Goal: Task Accomplishment & Management: Manage account settings

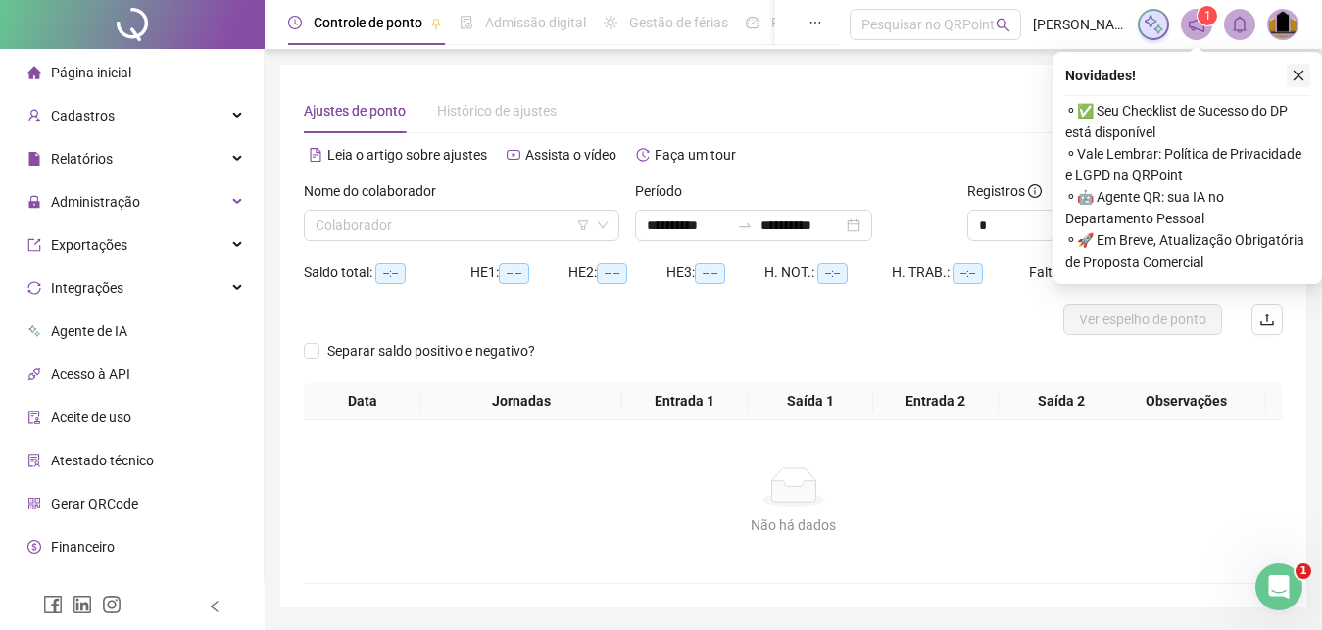
click at [1299, 73] on icon "close" at bounding box center [1299, 76] width 14 height 14
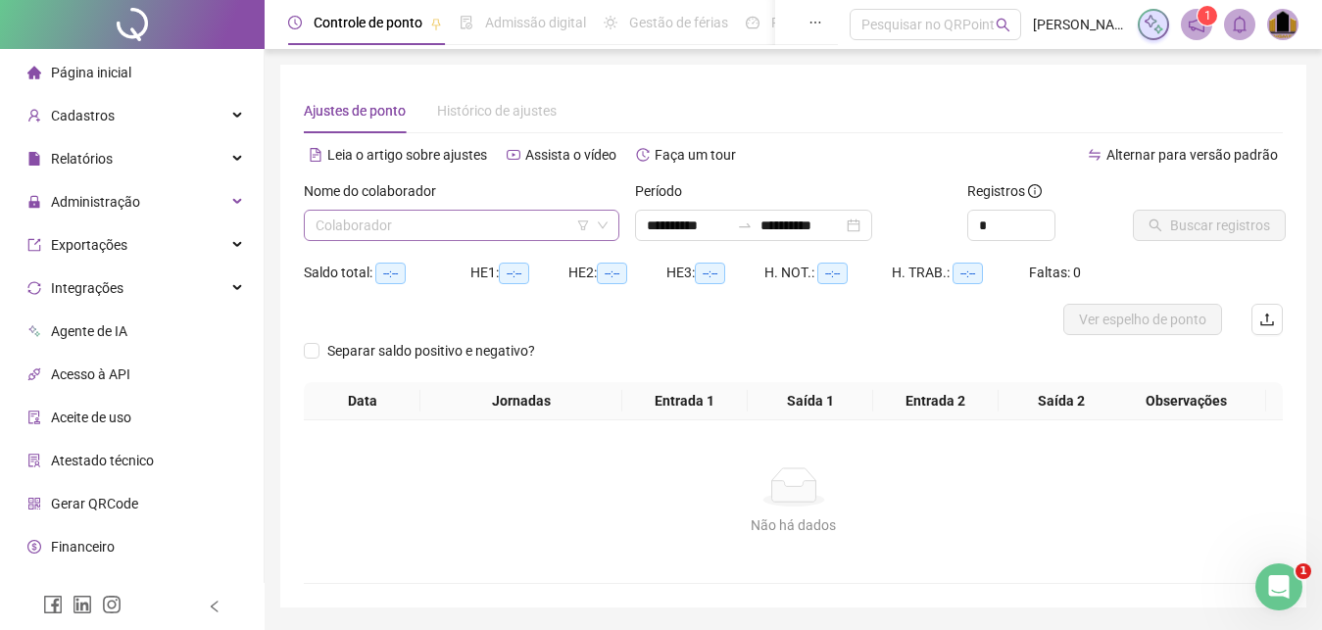
click at [428, 223] on input "search" at bounding box center [453, 225] width 274 height 29
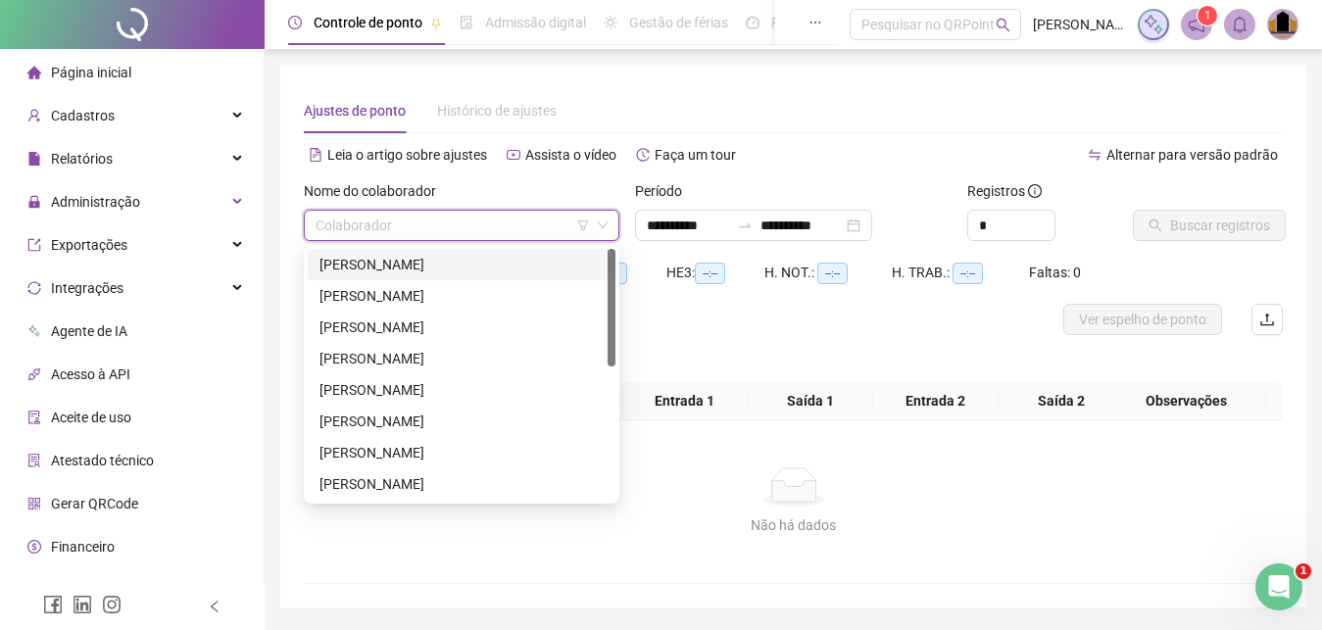
click at [413, 272] on div "[PERSON_NAME]" at bounding box center [462, 265] width 284 height 22
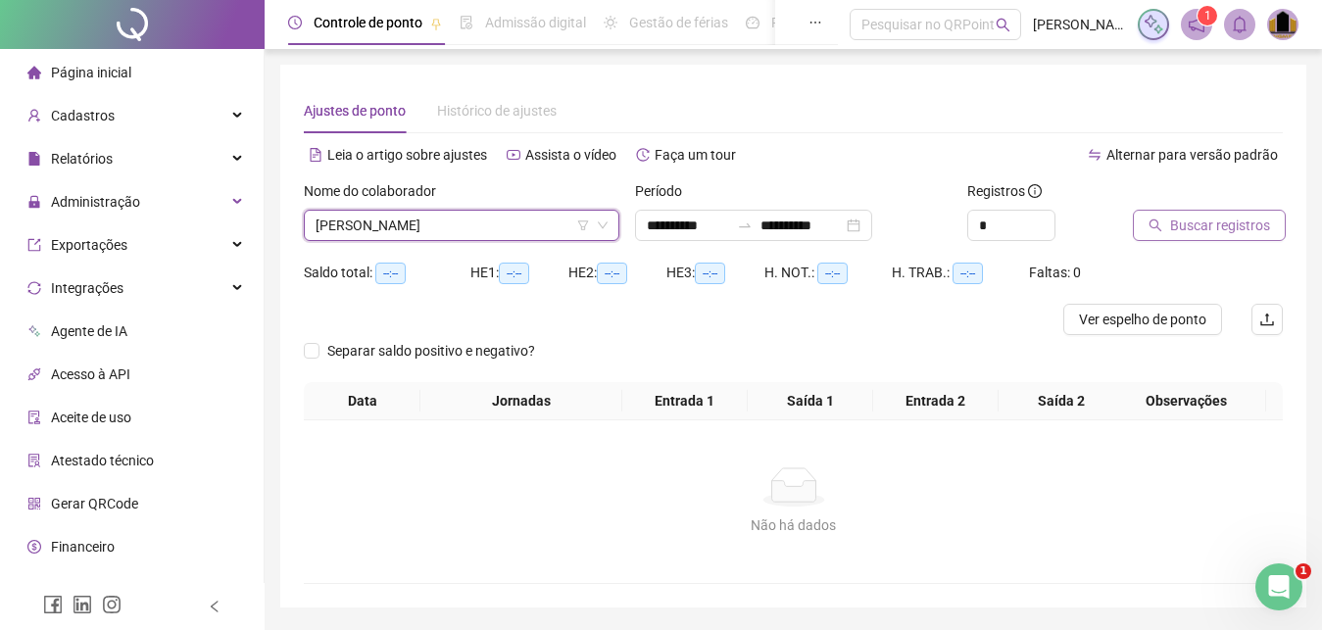
click at [1183, 212] on button "Buscar registros" at bounding box center [1209, 225] width 153 height 31
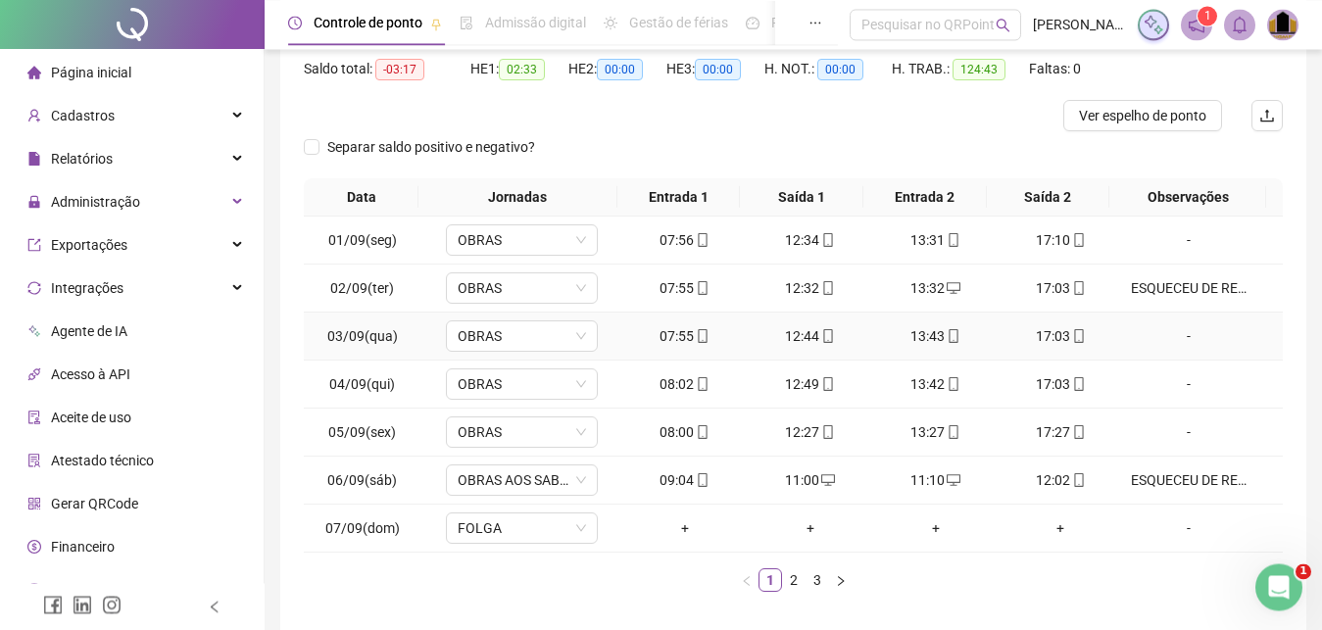
scroll to position [289, 0]
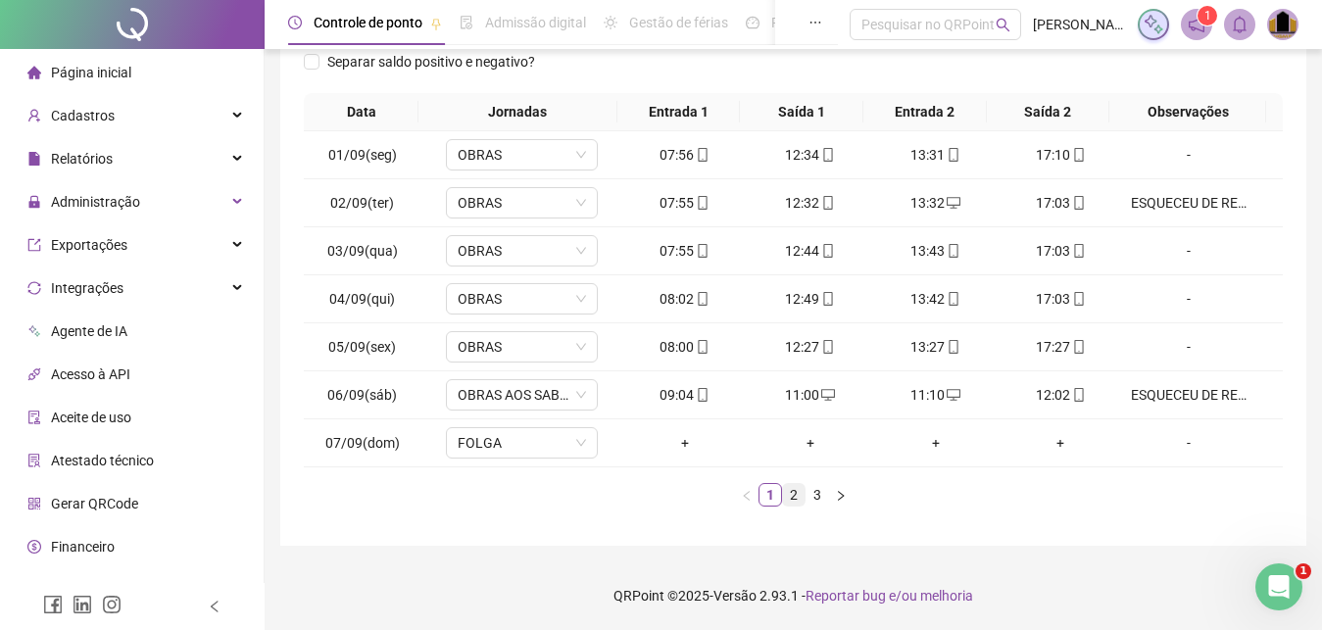
click at [790, 497] on link "2" at bounding box center [794, 495] width 22 height 22
click at [816, 495] on link "3" at bounding box center [818, 495] width 22 height 22
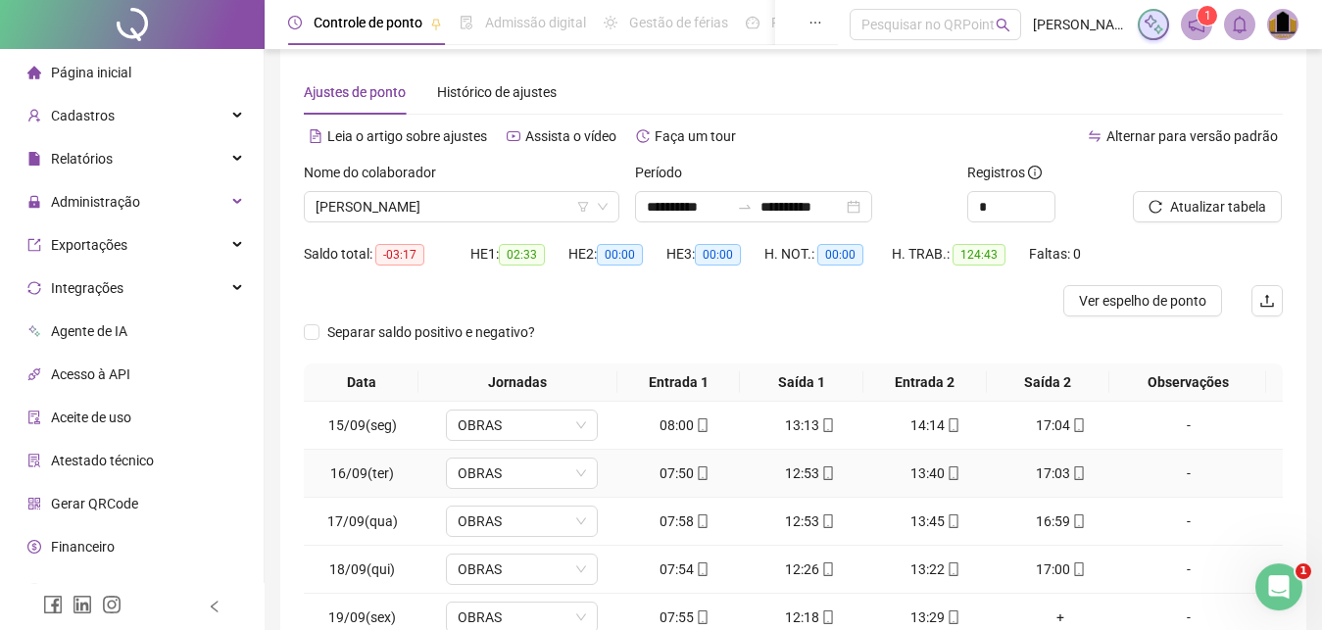
scroll to position [0, 0]
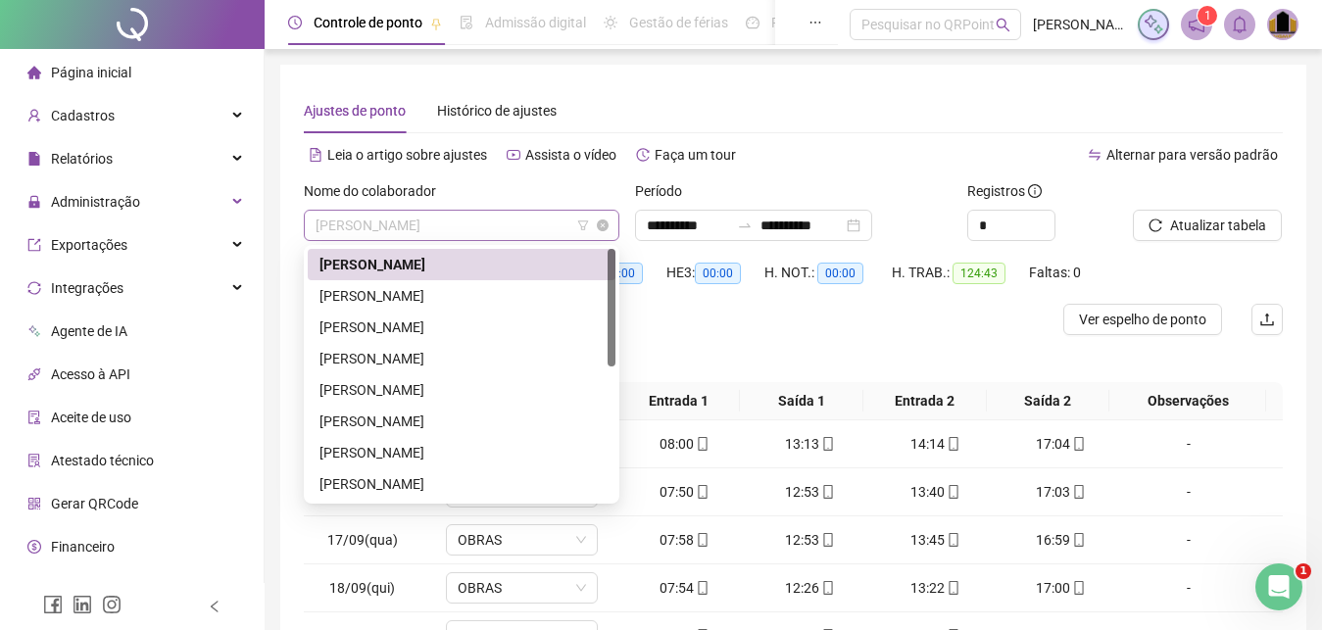
click at [520, 223] on span "[PERSON_NAME]" at bounding box center [462, 225] width 292 height 29
click at [439, 296] on div "[PERSON_NAME]" at bounding box center [462, 296] width 284 height 22
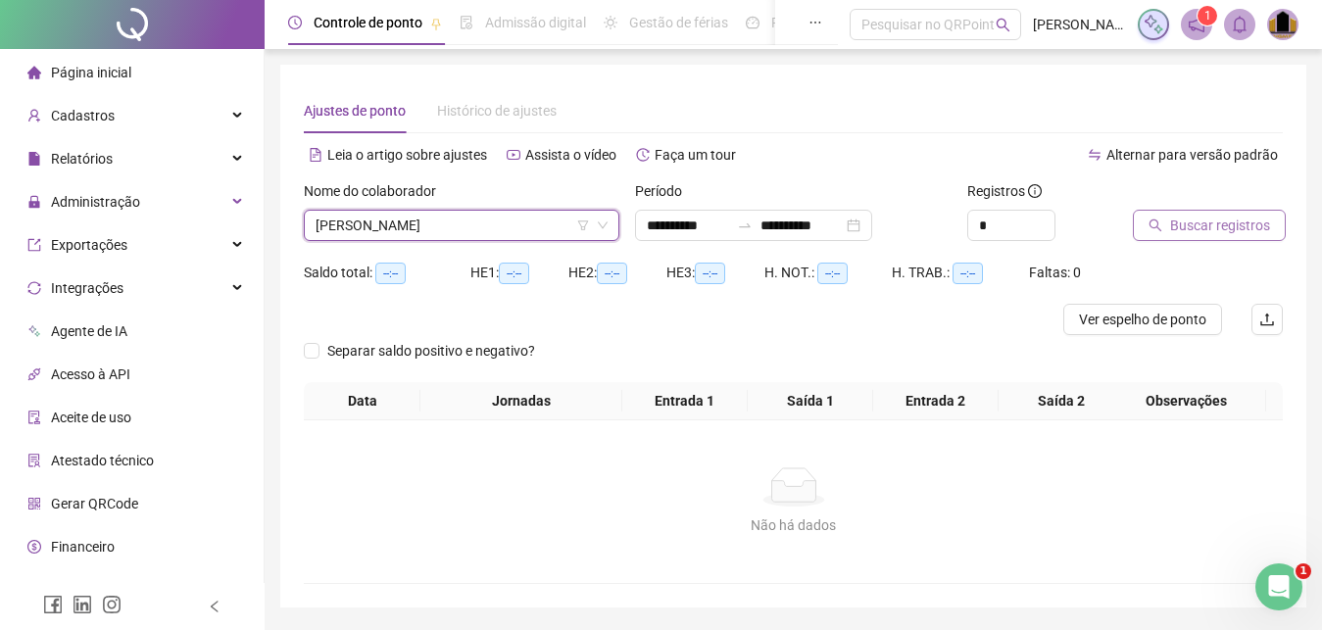
click at [1243, 229] on span "Buscar registros" at bounding box center [1221, 226] width 100 height 22
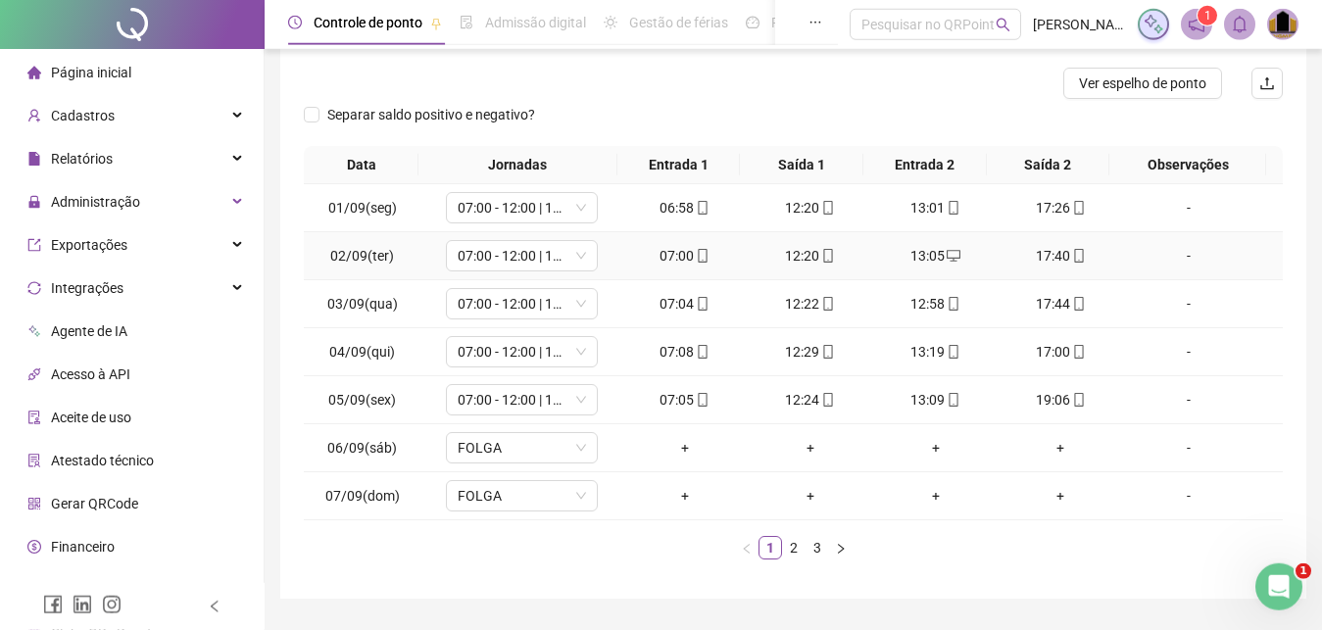
scroll to position [289, 0]
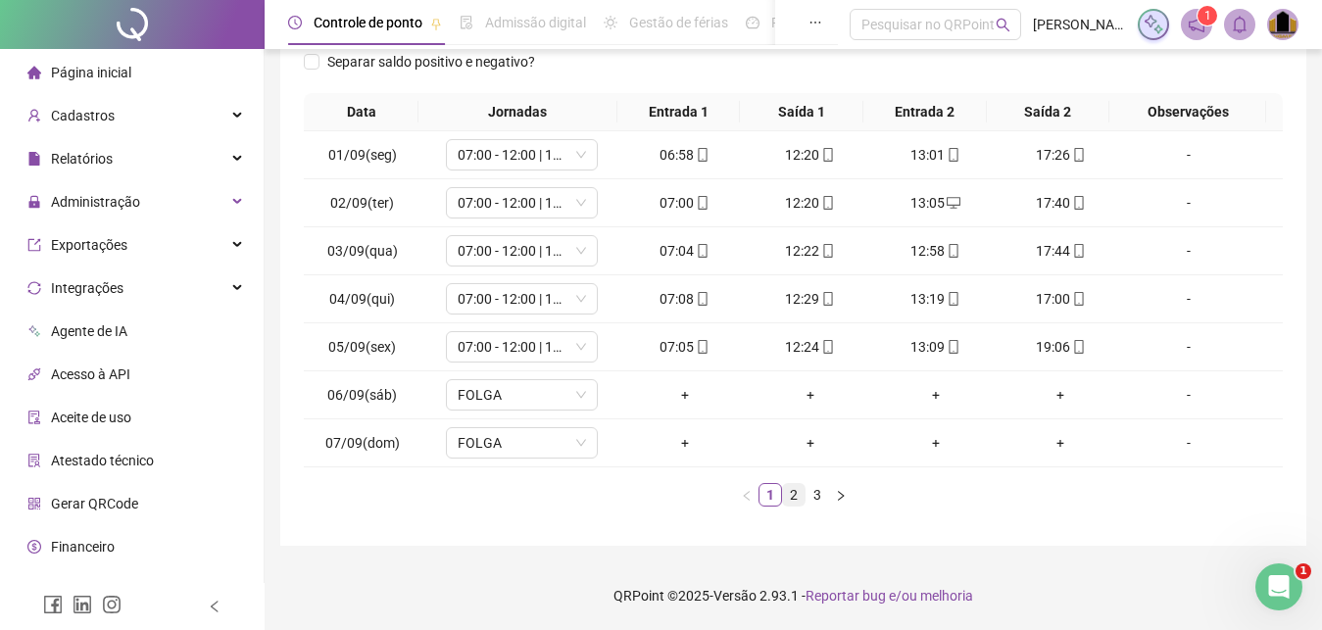
click at [792, 496] on link "2" at bounding box center [794, 495] width 22 height 22
click at [815, 497] on link "3" at bounding box center [818, 495] width 22 height 22
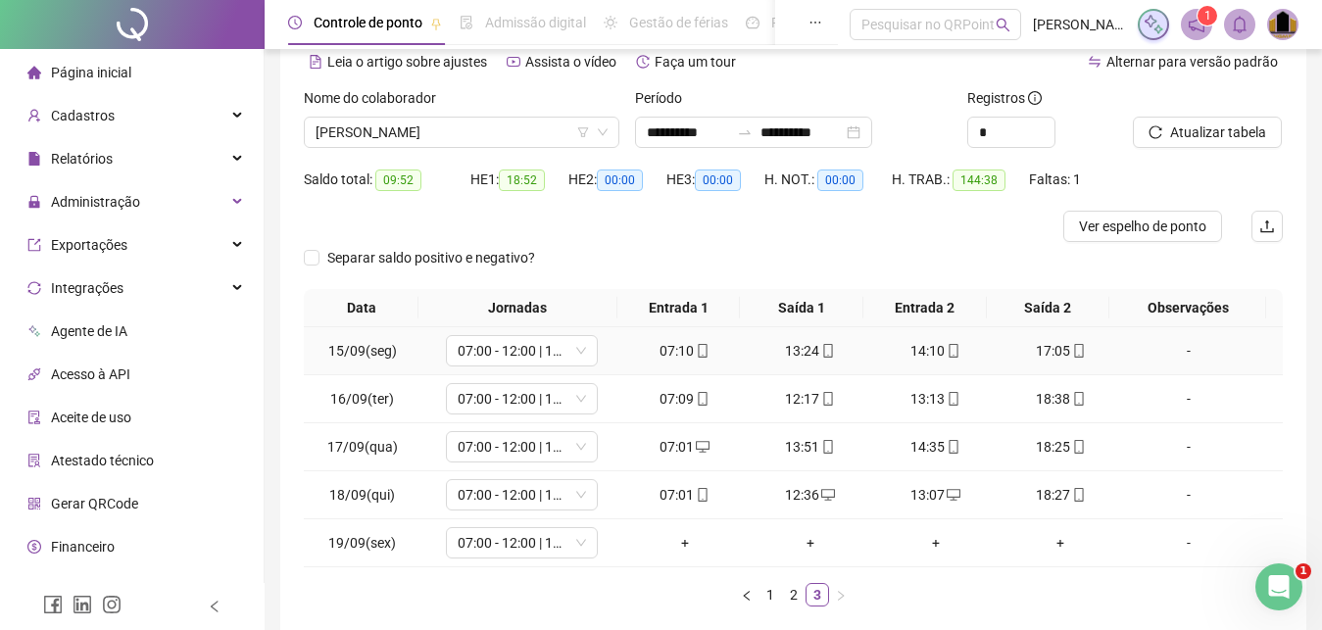
scroll to position [0, 0]
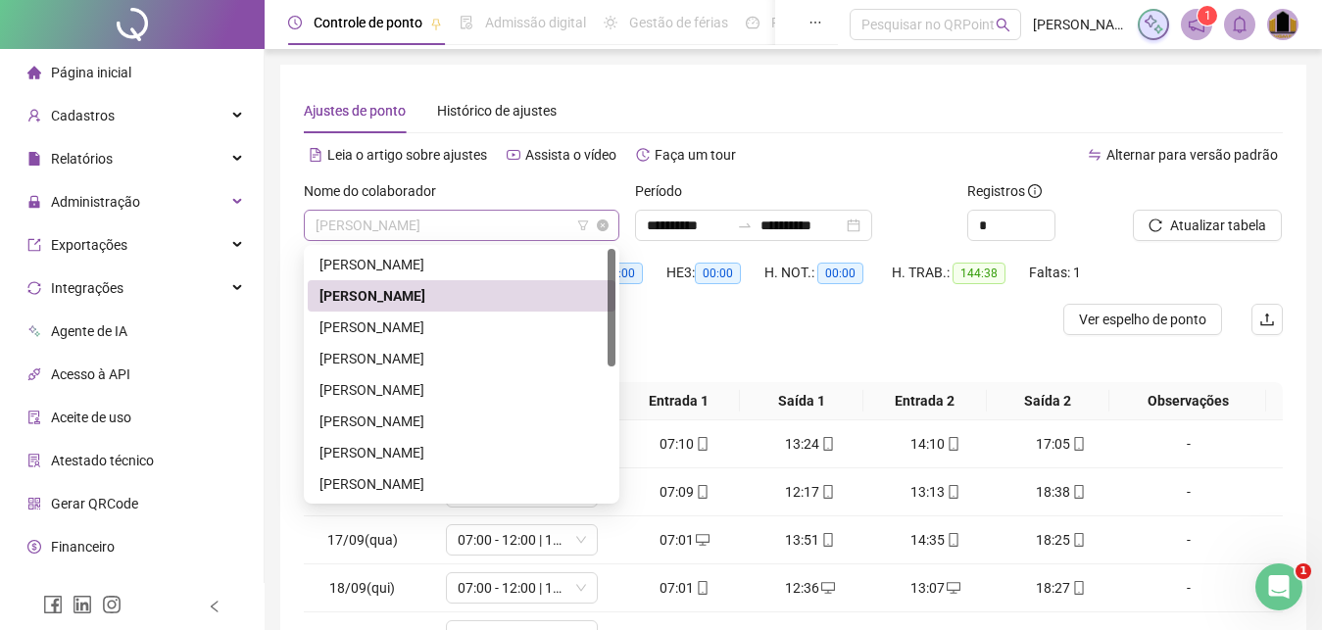
click at [473, 222] on span "[PERSON_NAME]" at bounding box center [462, 225] width 292 height 29
click at [473, 327] on div "[PERSON_NAME]" at bounding box center [462, 328] width 284 height 22
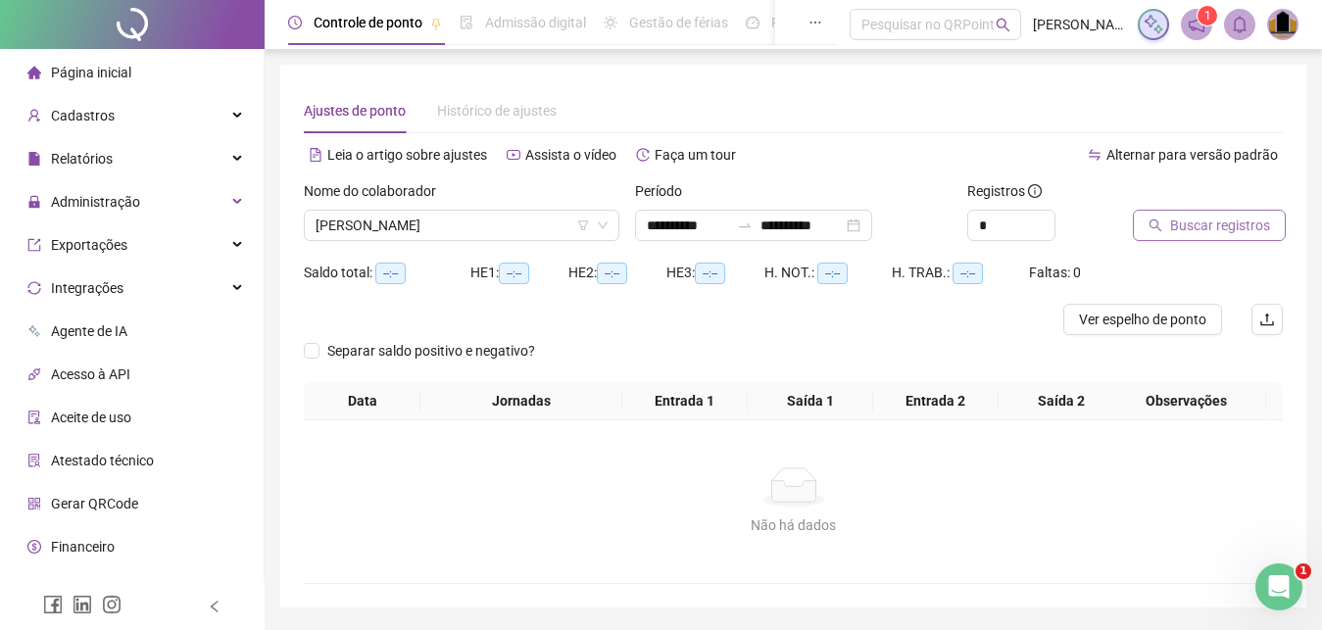
click at [1179, 224] on span "Buscar registros" at bounding box center [1221, 226] width 100 height 22
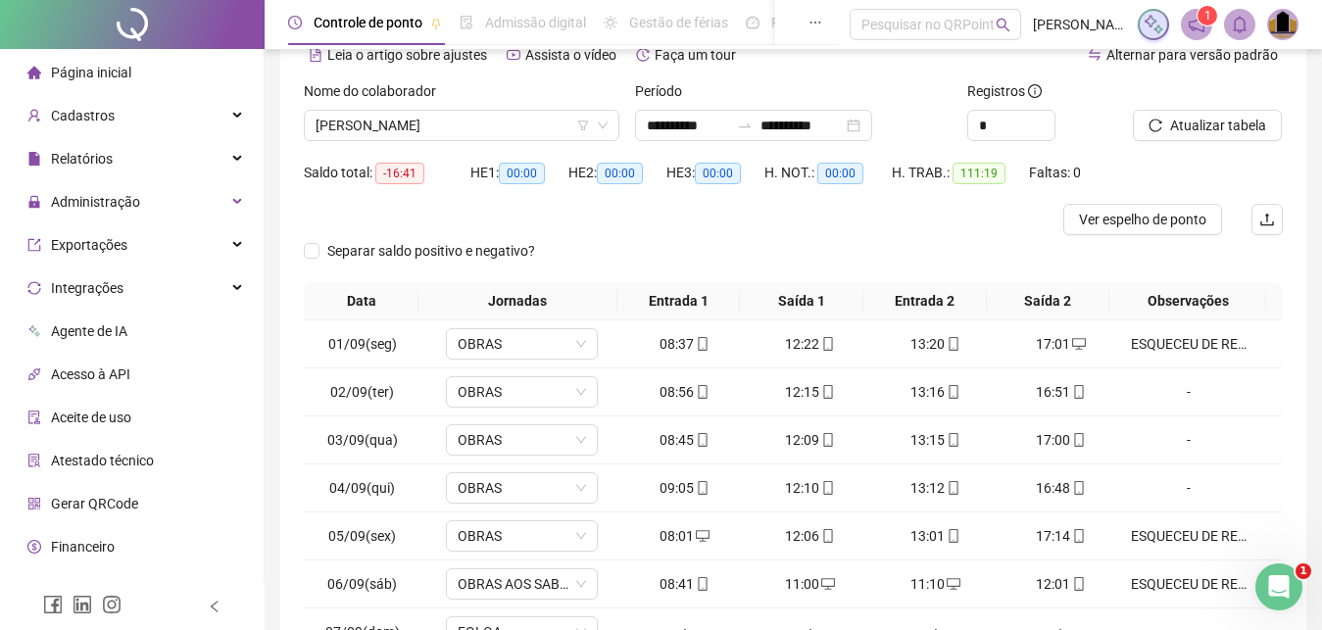
scroll to position [289, 0]
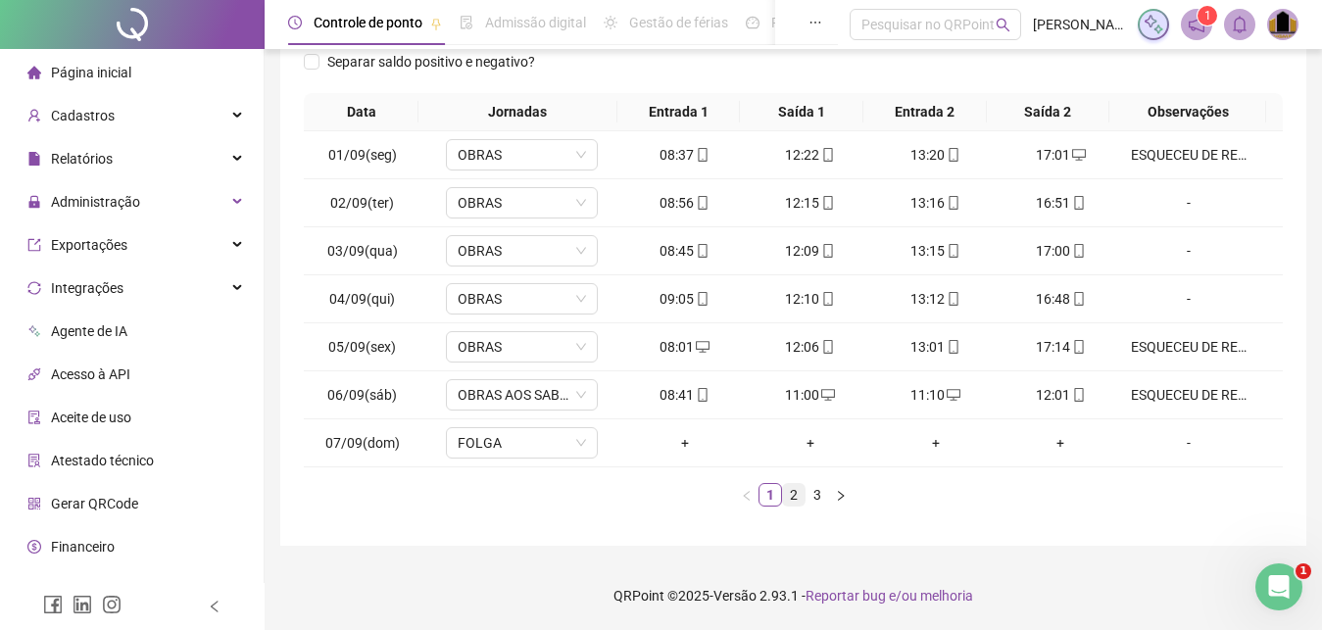
click at [792, 497] on link "2" at bounding box center [794, 495] width 22 height 22
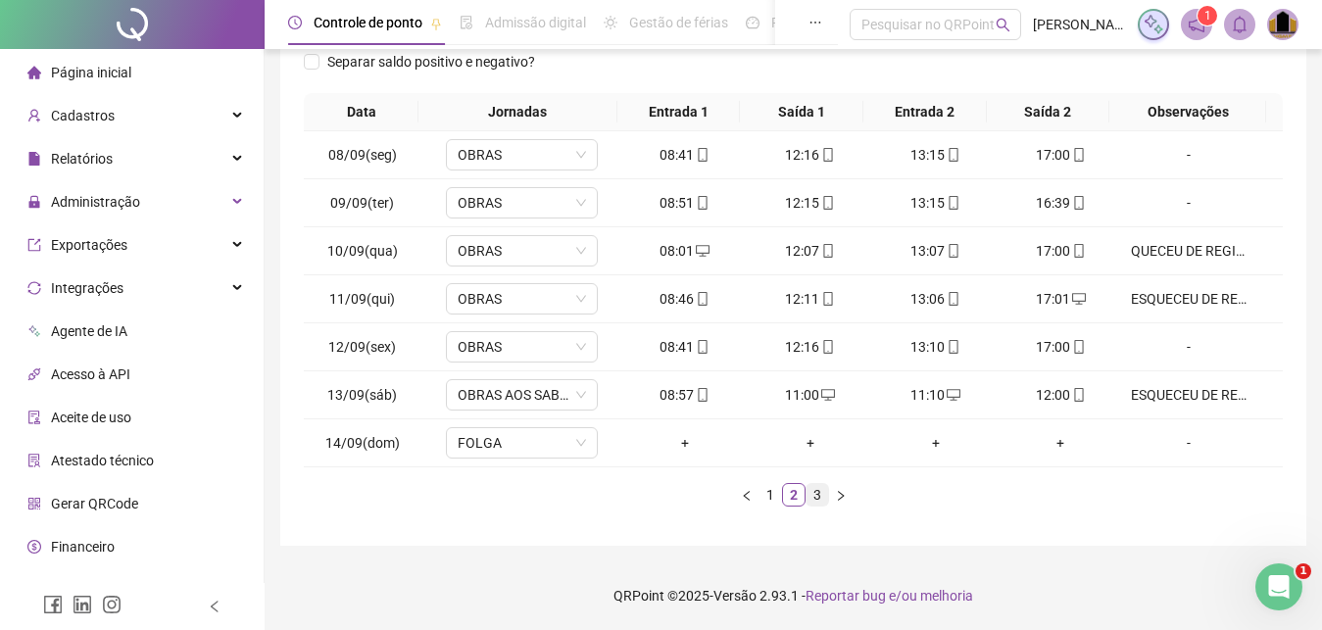
click at [821, 499] on link "3" at bounding box center [818, 495] width 22 height 22
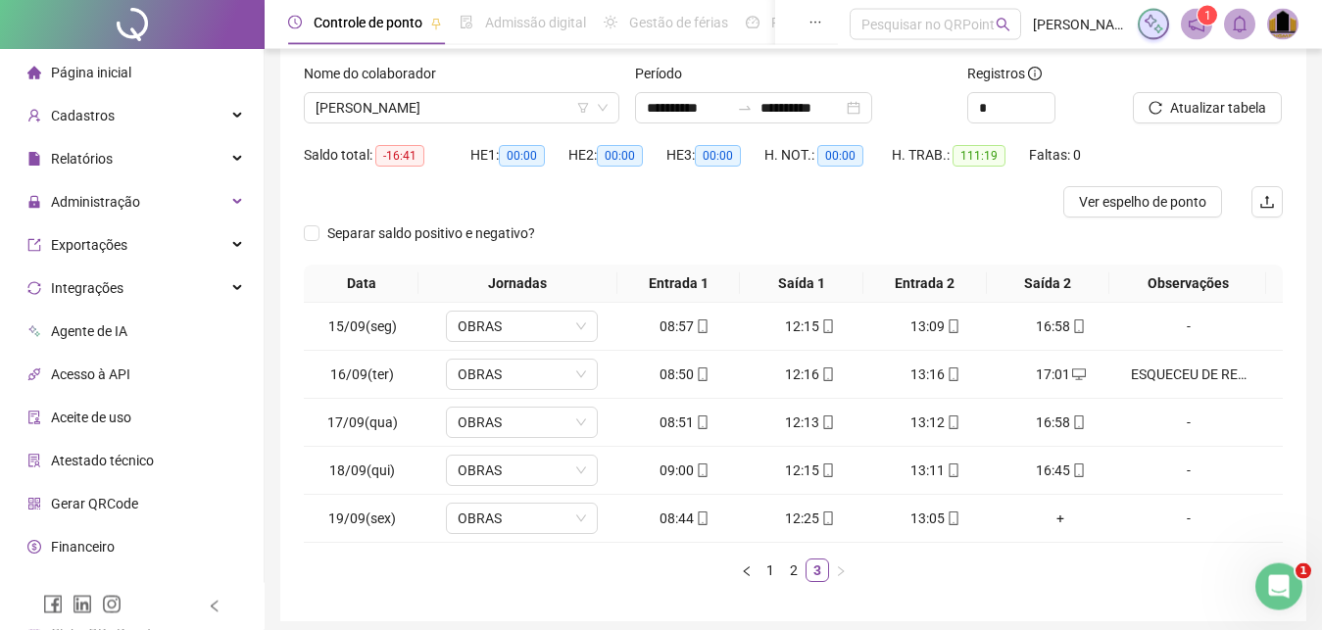
scroll to position [0, 0]
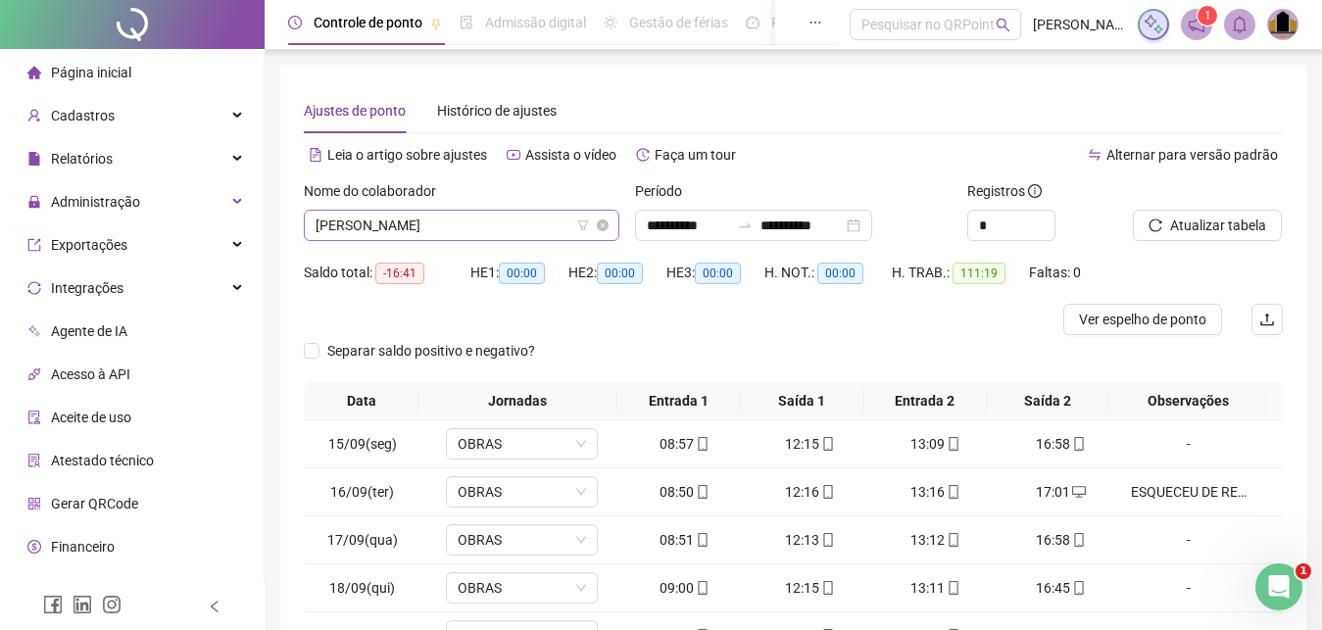
click at [537, 229] on span "[PERSON_NAME]" at bounding box center [462, 225] width 292 height 29
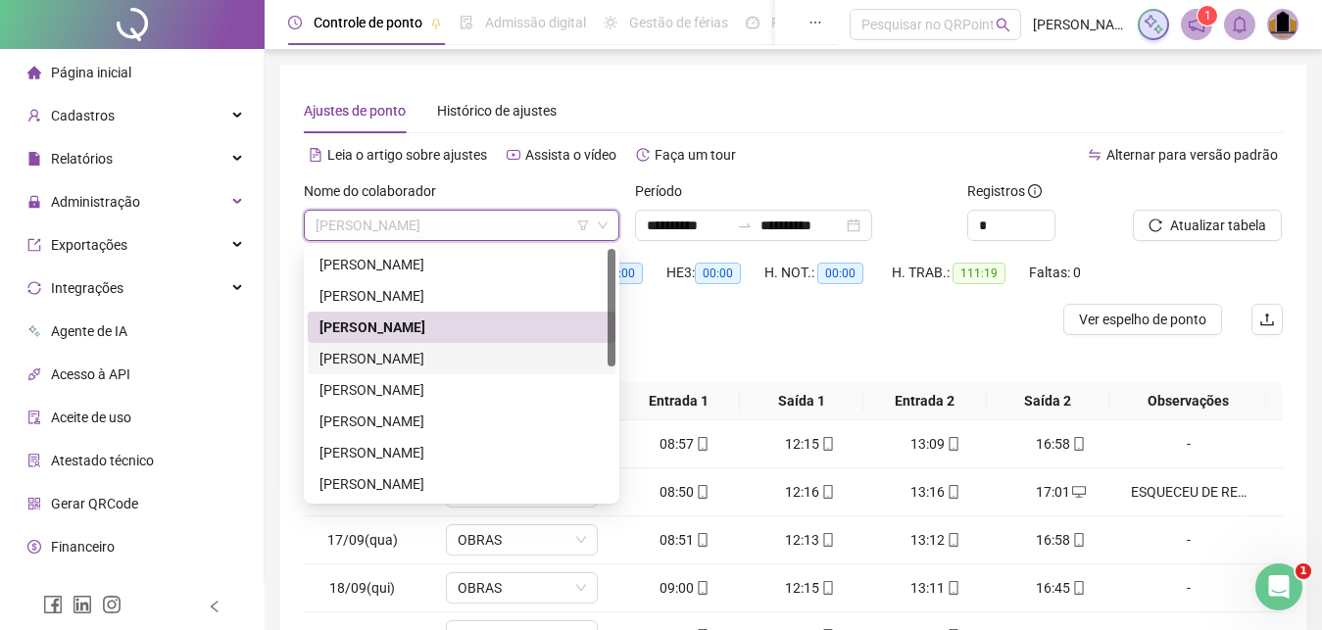
click at [523, 361] on div "[PERSON_NAME]" at bounding box center [462, 359] width 284 height 22
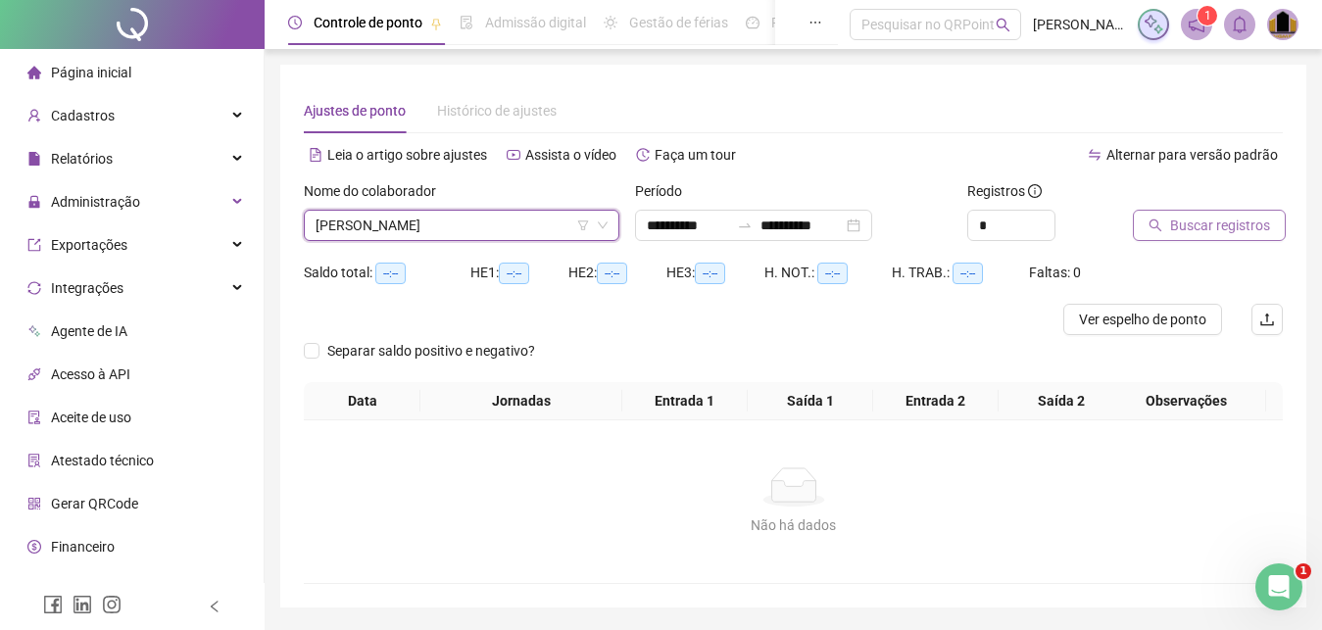
click at [1216, 231] on span "Buscar registros" at bounding box center [1221, 226] width 100 height 22
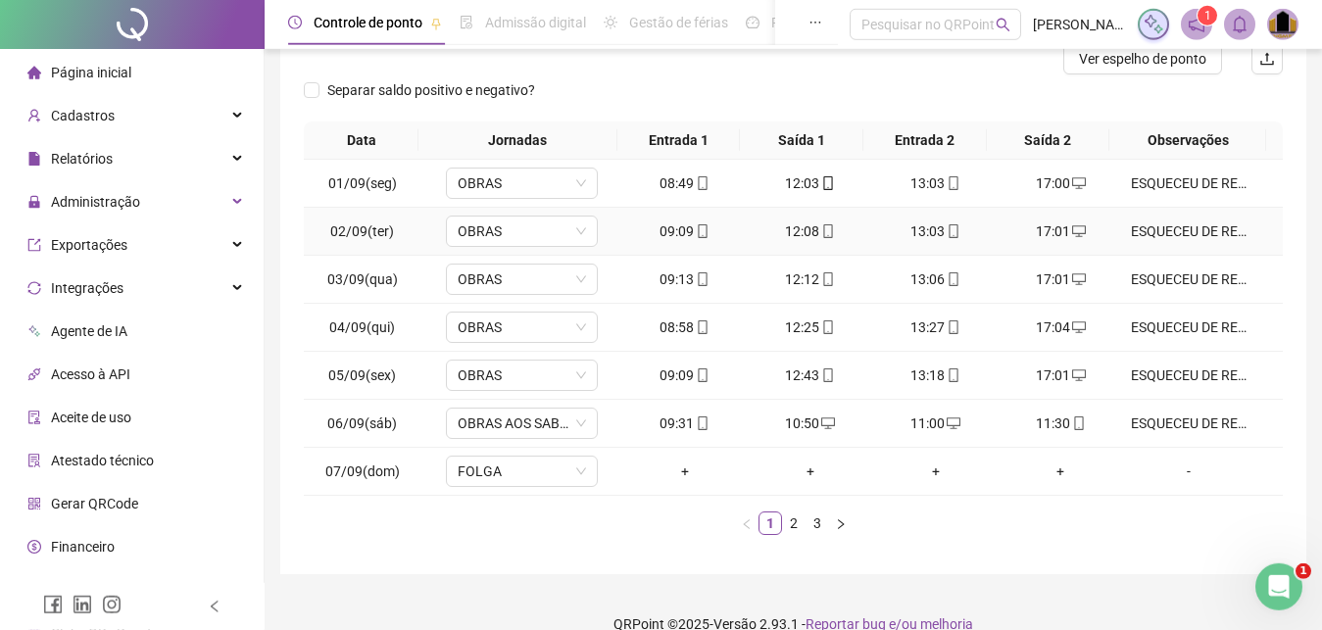
scroll to position [289, 0]
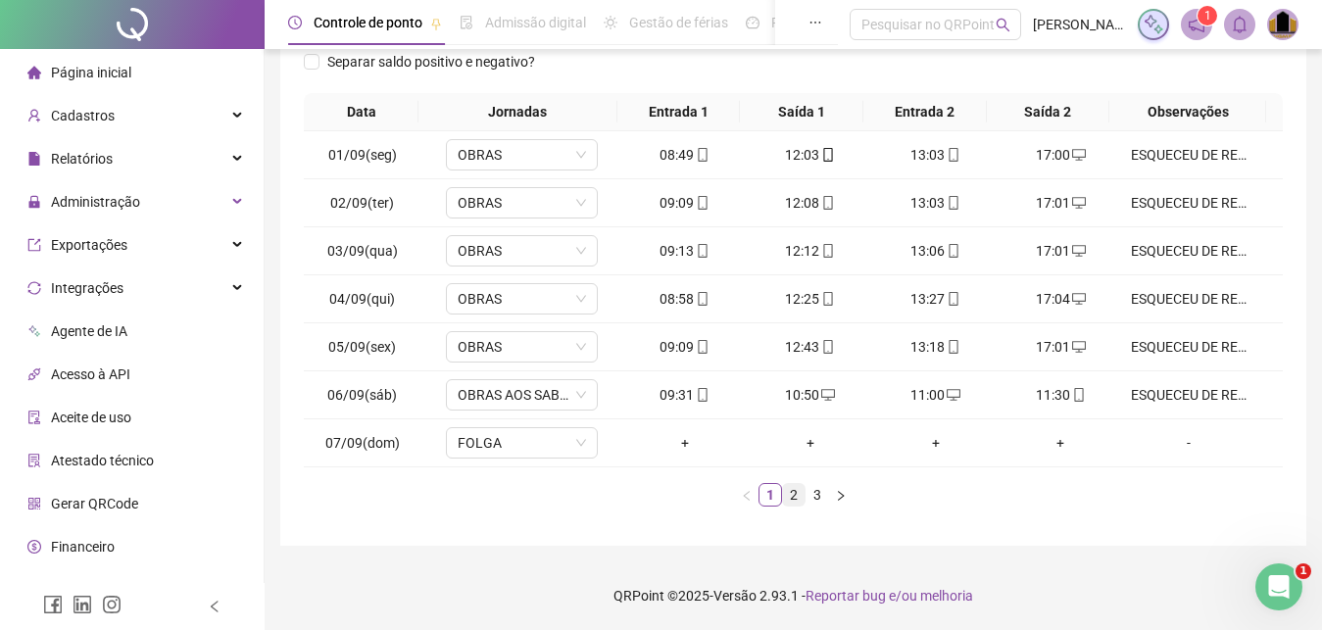
click at [795, 501] on link "2" at bounding box center [794, 495] width 22 height 22
click at [816, 495] on link "3" at bounding box center [818, 495] width 22 height 22
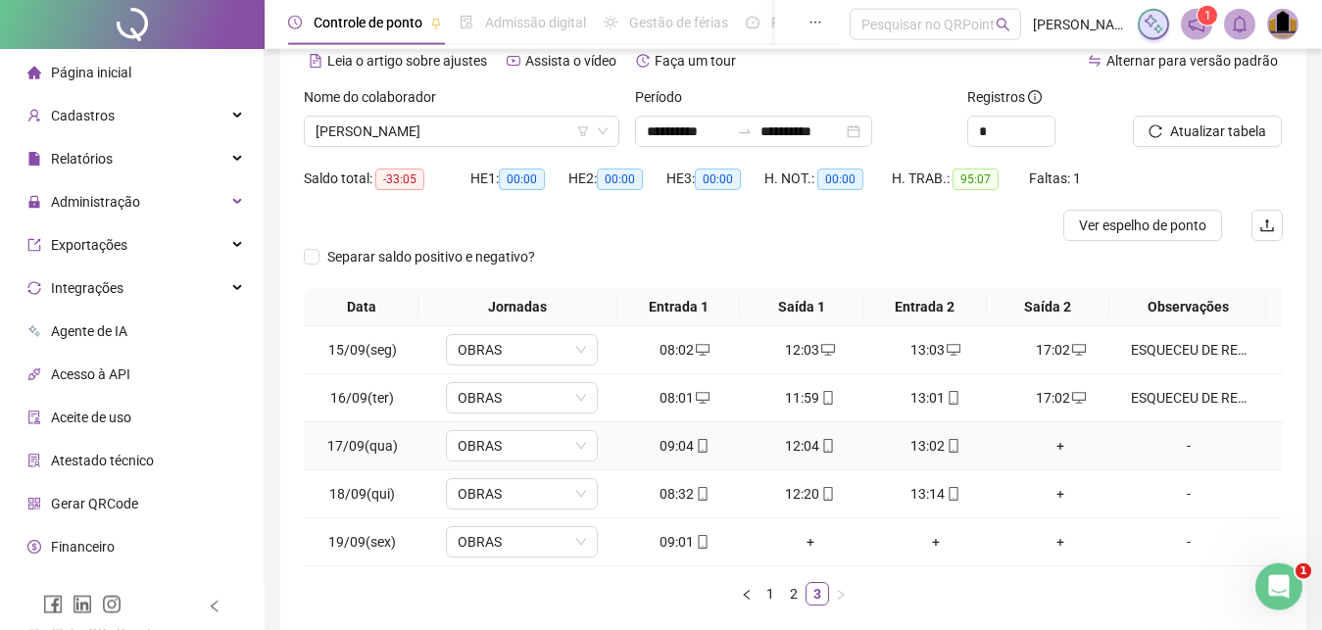
scroll to position [93, 0]
click at [1045, 444] on div "+" at bounding box center [1062, 447] width 110 height 22
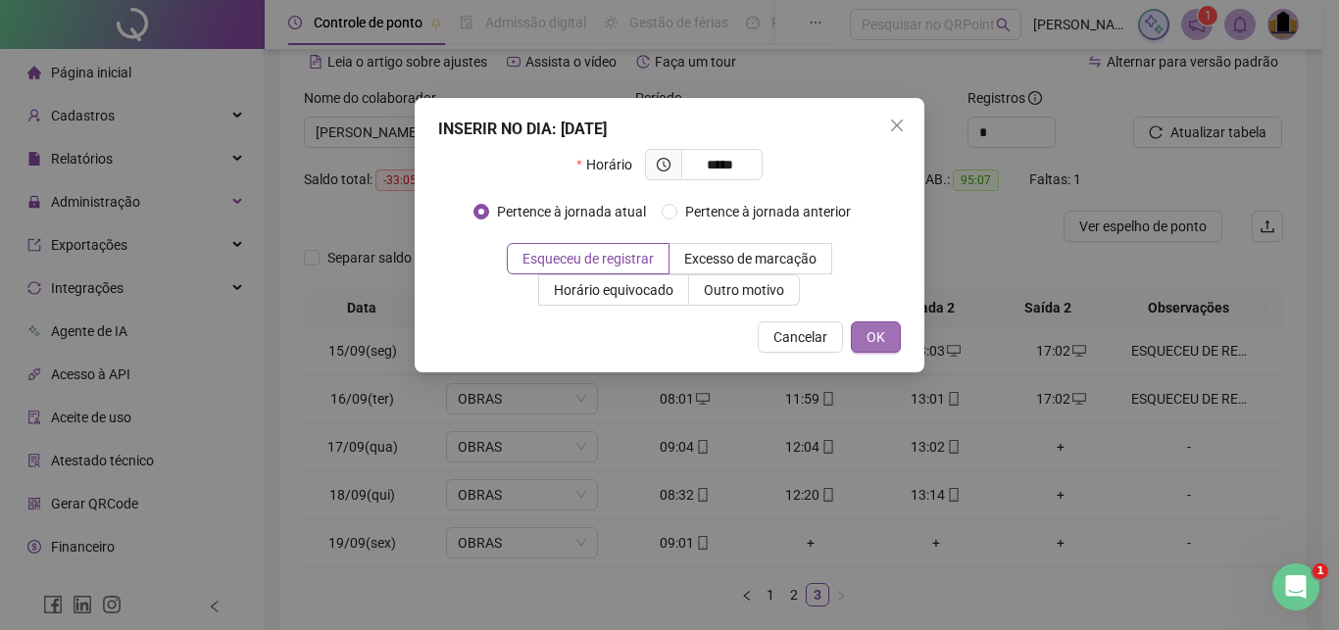
type input "*****"
click at [889, 336] on button "OK" at bounding box center [876, 337] width 50 height 31
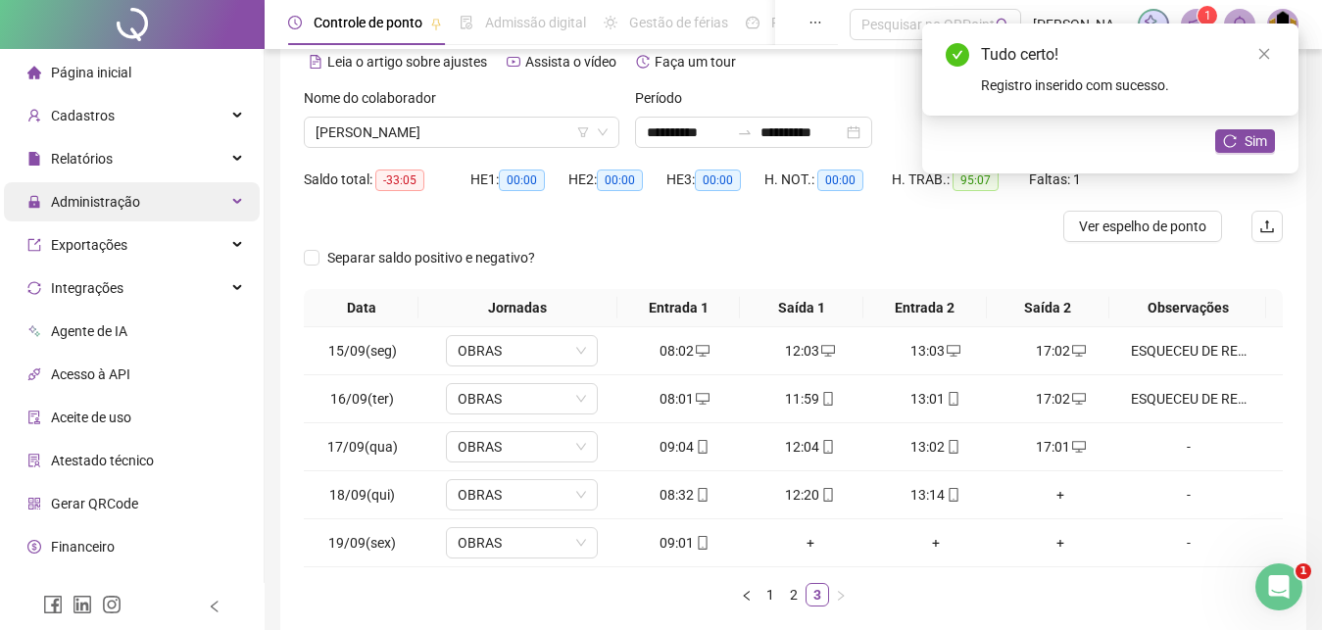
click at [112, 198] on span "Administração" at bounding box center [95, 202] width 89 height 16
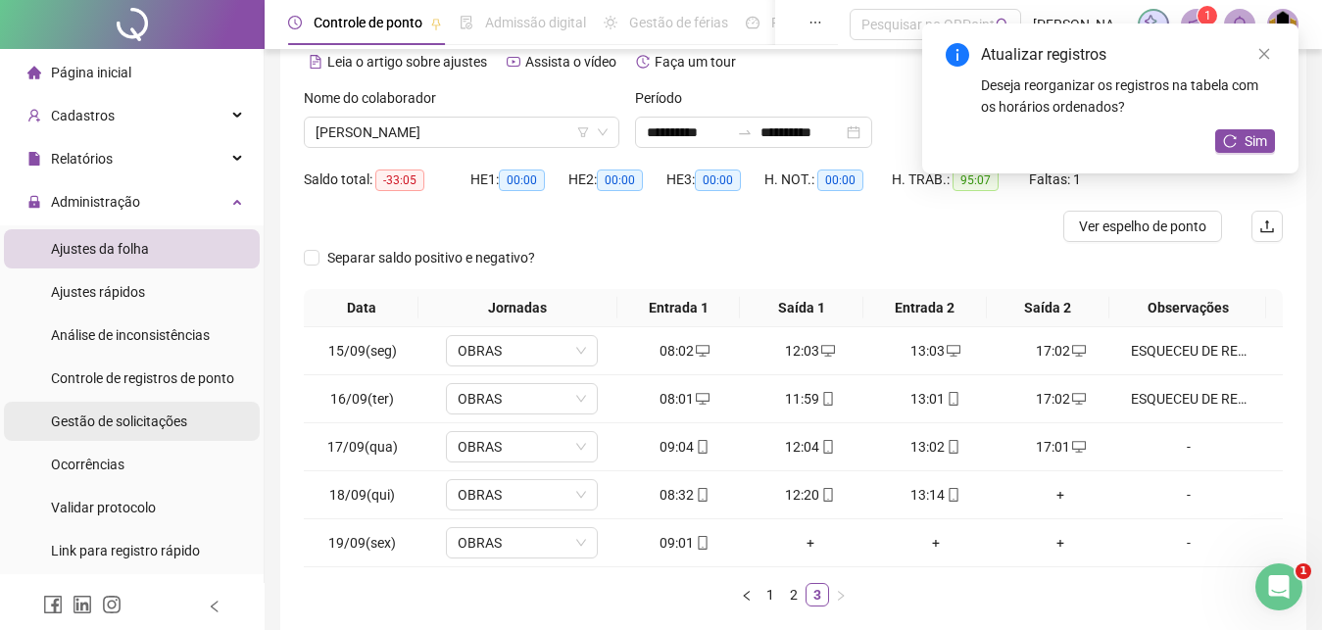
click at [125, 425] on span "Gestão de solicitações" at bounding box center [119, 422] width 136 height 16
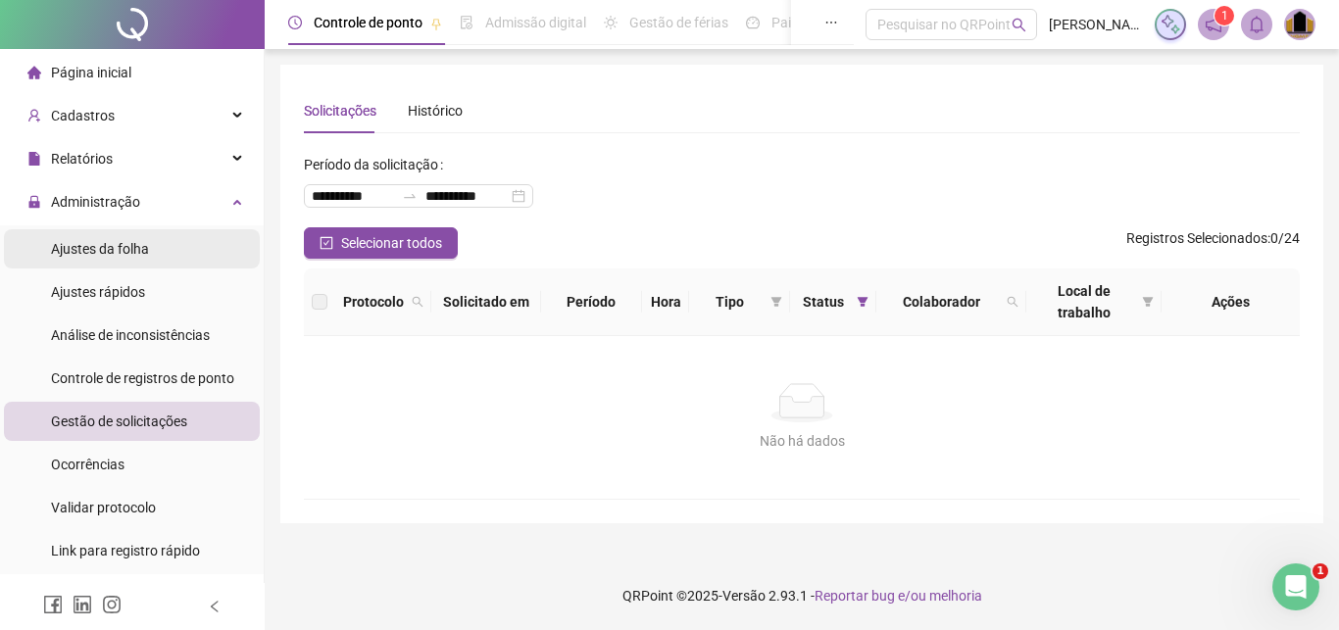
click at [120, 249] on span "Ajustes da folha" at bounding box center [100, 249] width 98 height 16
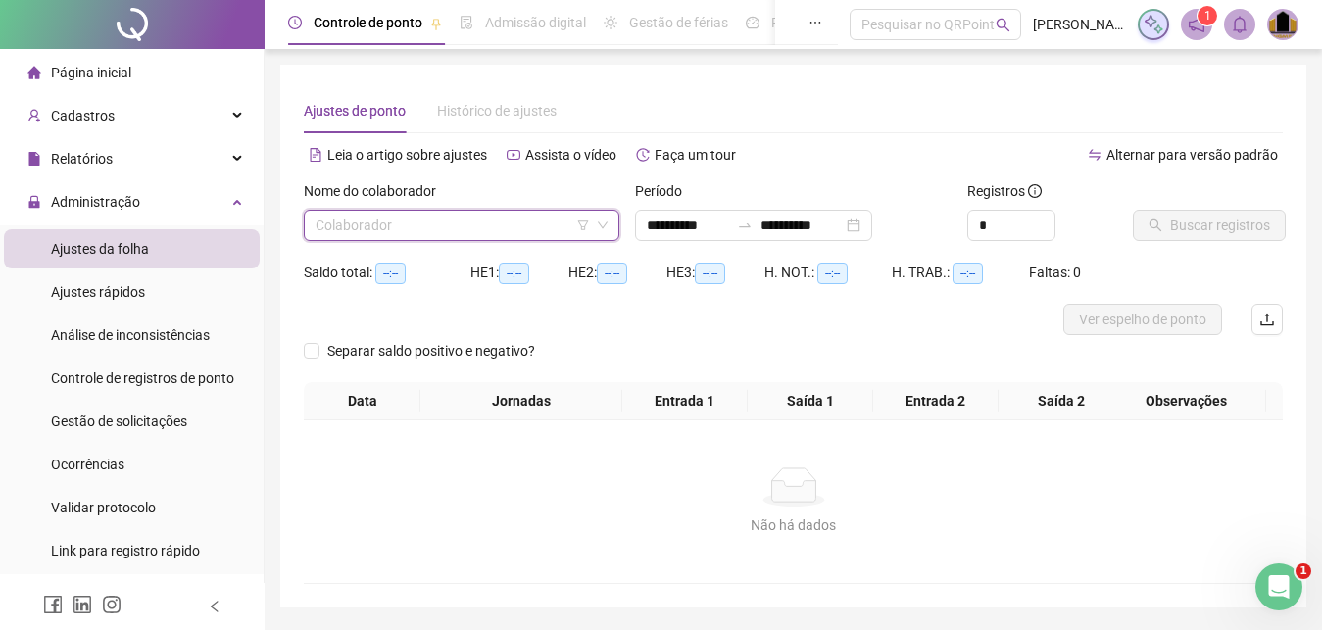
click at [374, 229] on input "search" at bounding box center [453, 225] width 274 height 29
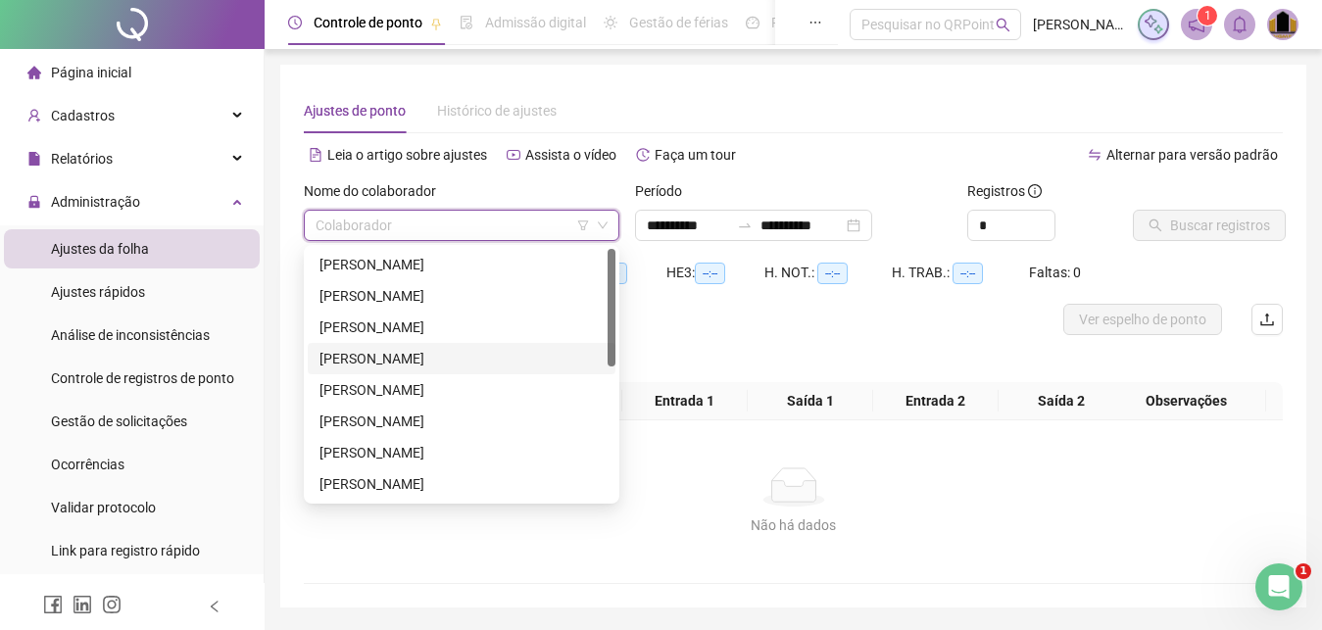
click at [380, 356] on div "[PERSON_NAME]" at bounding box center [462, 359] width 284 height 22
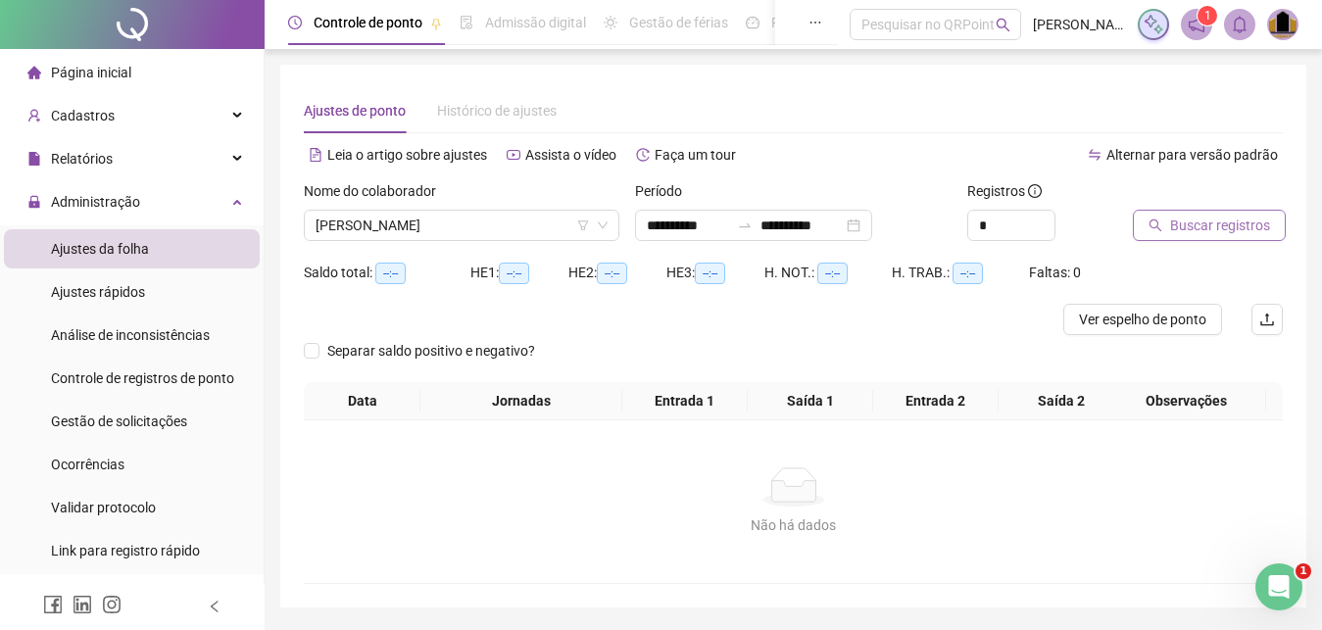
click at [1209, 226] on span "Buscar registros" at bounding box center [1221, 226] width 100 height 22
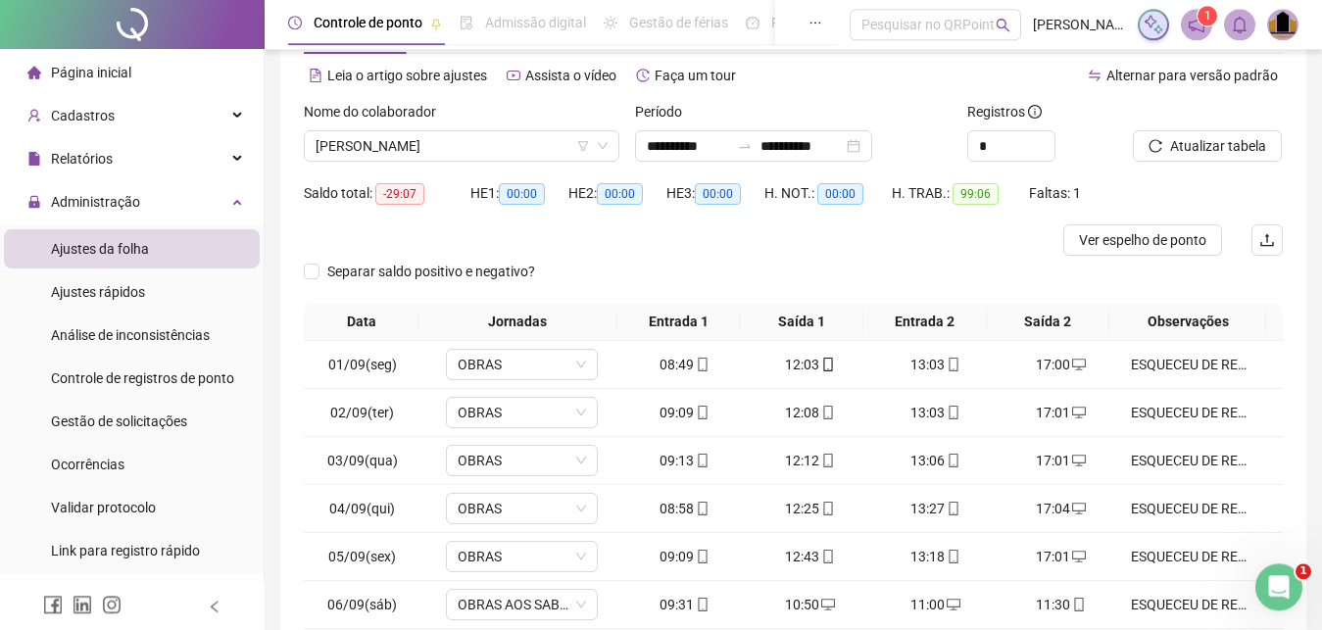
scroll to position [289, 0]
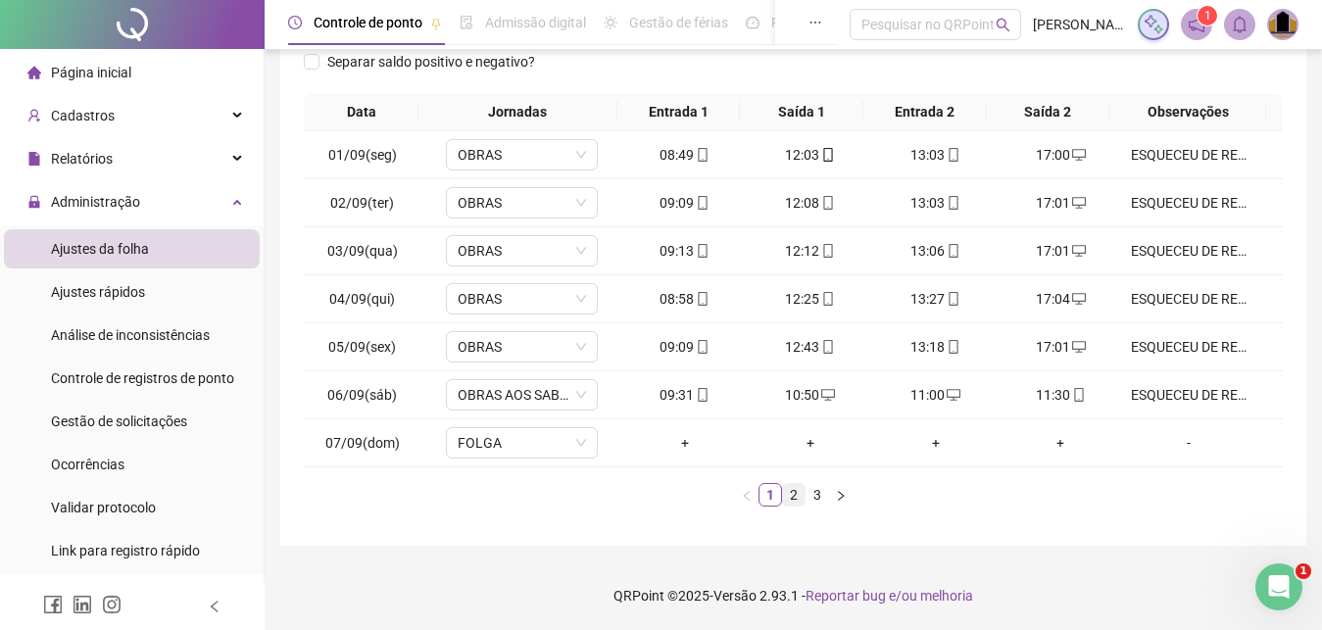
click at [787, 497] on link "2" at bounding box center [794, 495] width 22 height 22
click at [812, 499] on link "3" at bounding box center [818, 495] width 22 height 22
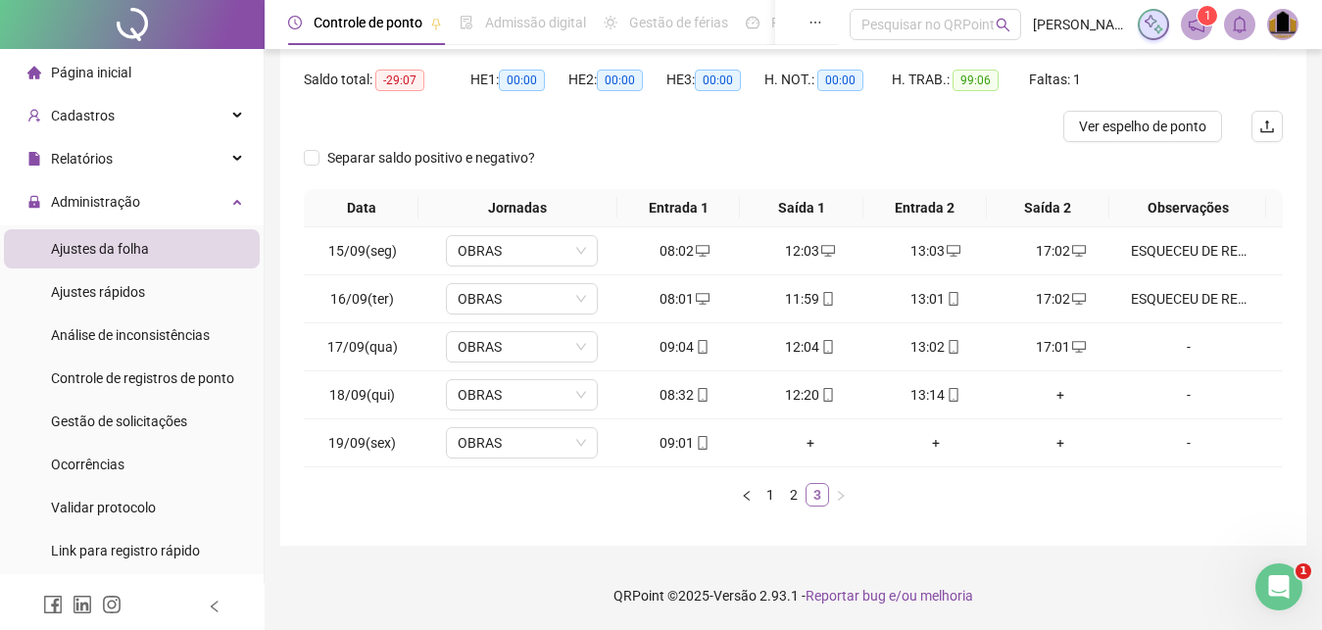
scroll to position [193, 0]
click at [1181, 354] on div "-" at bounding box center [1189, 347] width 116 height 22
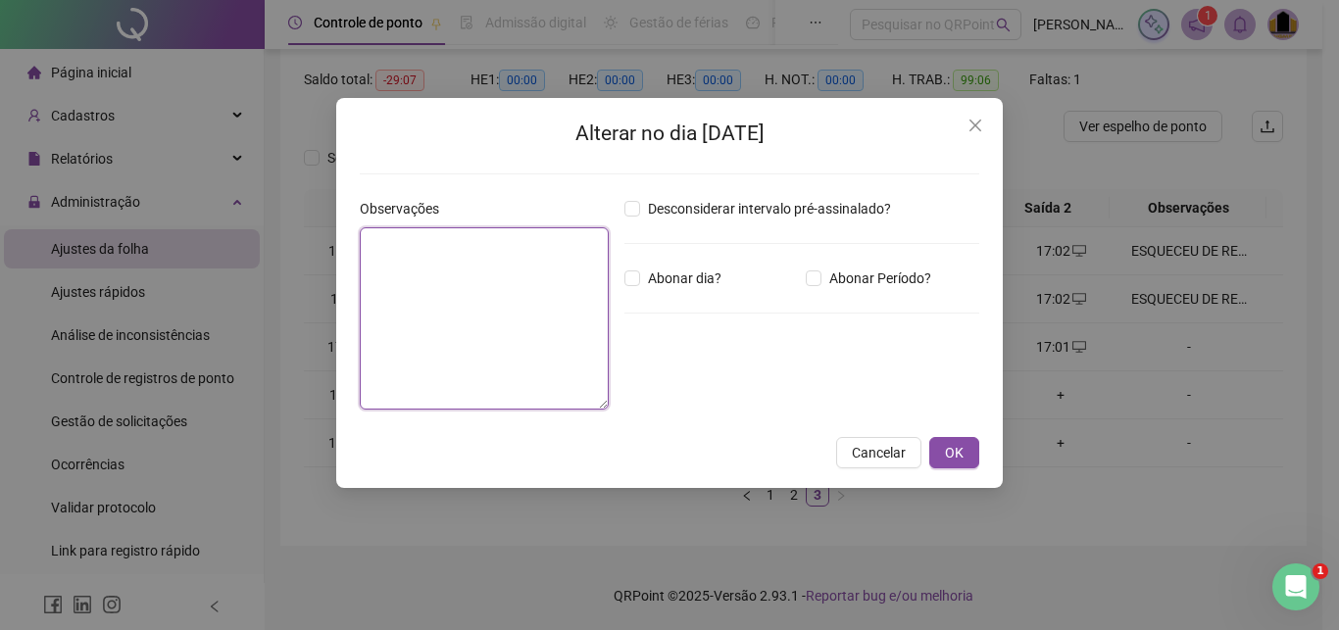
click at [508, 285] on textarea at bounding box center [484, 318] width 249 height 182
drag, startPoint x: 362, startPoint y: 242, endPoint x: 555, endPoint y: 235, distance: 193.2
click at [555, 235] on textarea "**********" at bounding box center [484, 318] width 249 height 182
type textarea "**********"
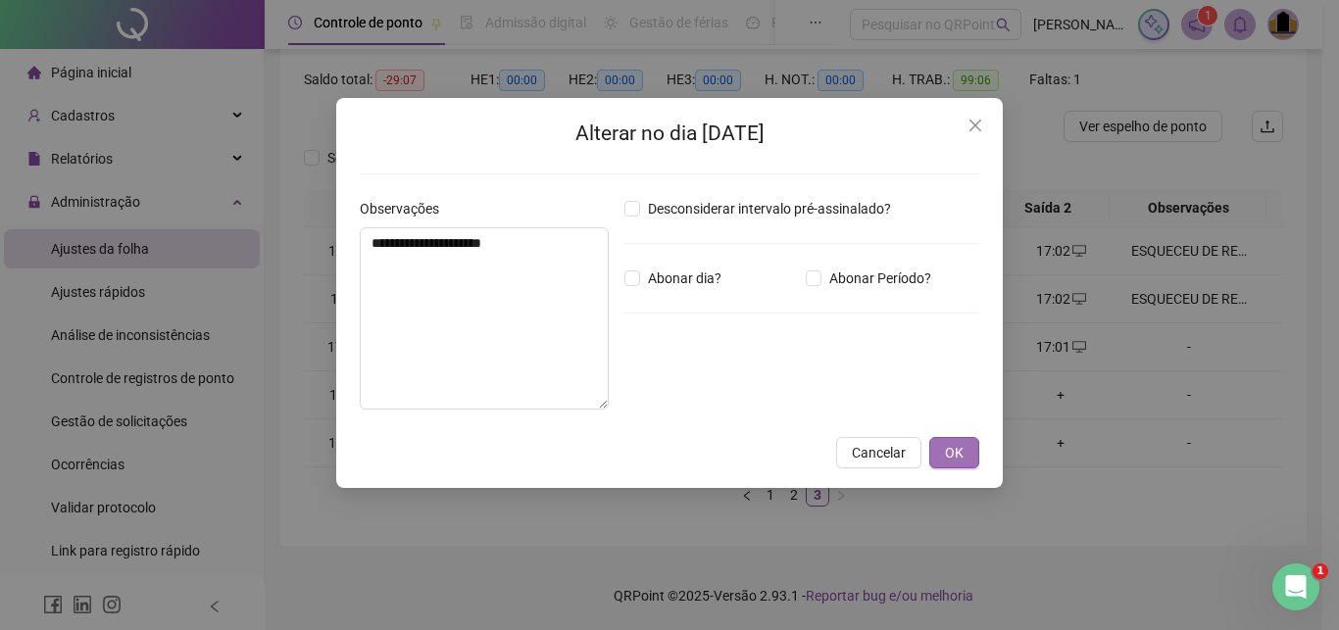
click at [960, 456] on span "OK" at bounding box center [954, 453] width 19 height 22
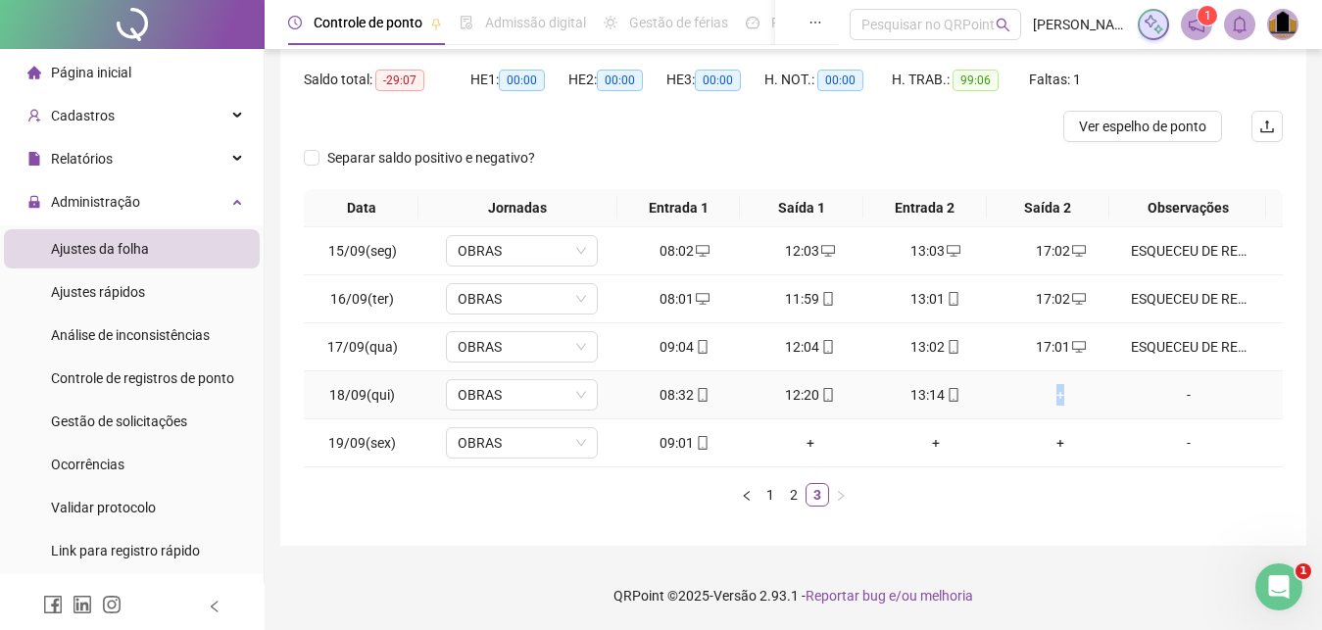
click at [1049, 398] on div "+" at bounding box center [1062, 395] width 110 height 22
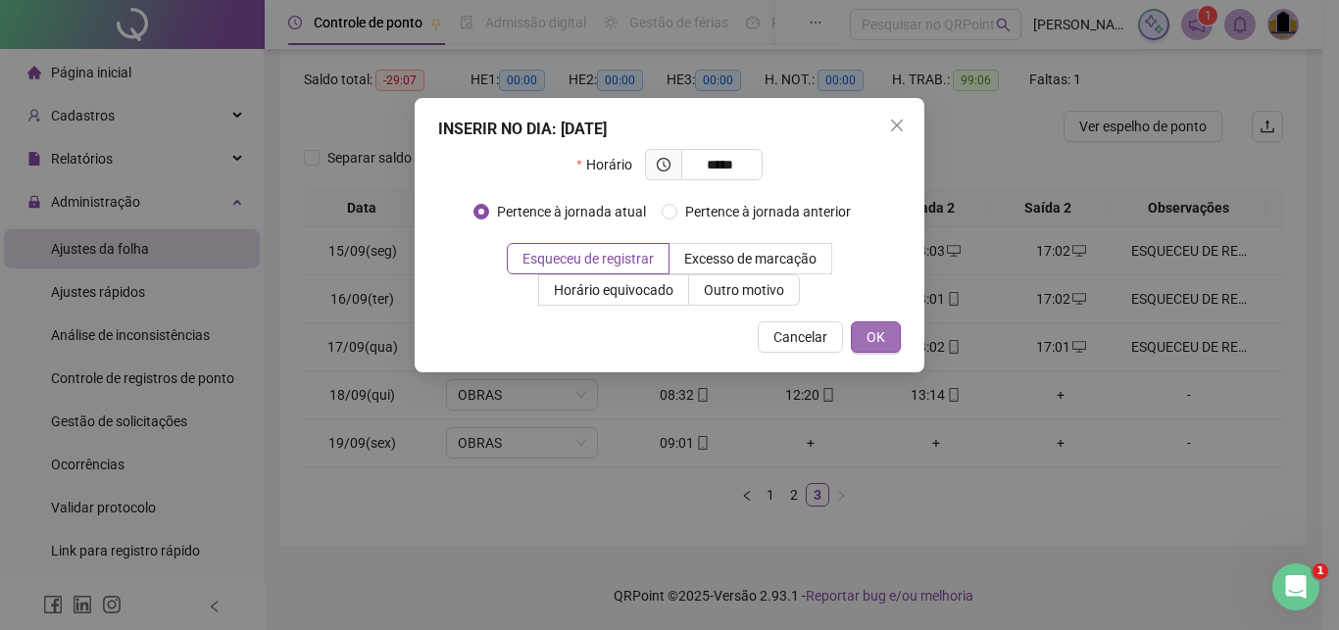
type input "*****"
click at [877, 339] on span "OK" at bounding box center [876, 337] width 19 height 22
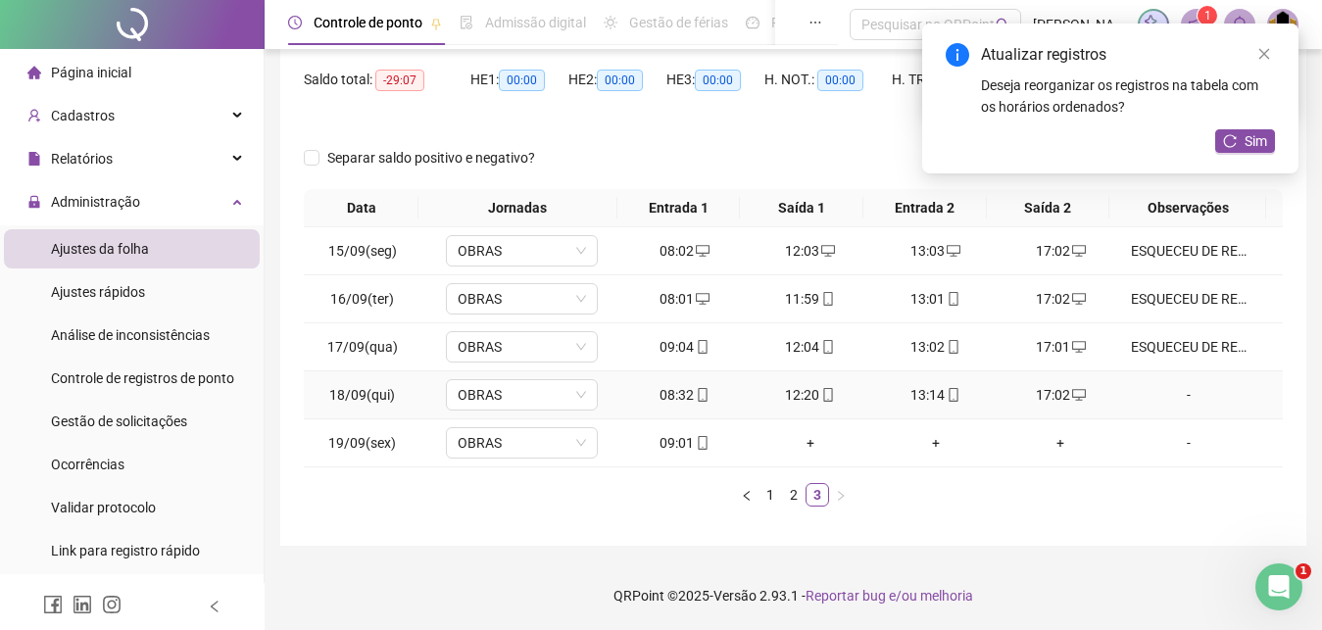
click at [1180, 397] on div "-" at bounding box center [1189, 395] width 116 height 22
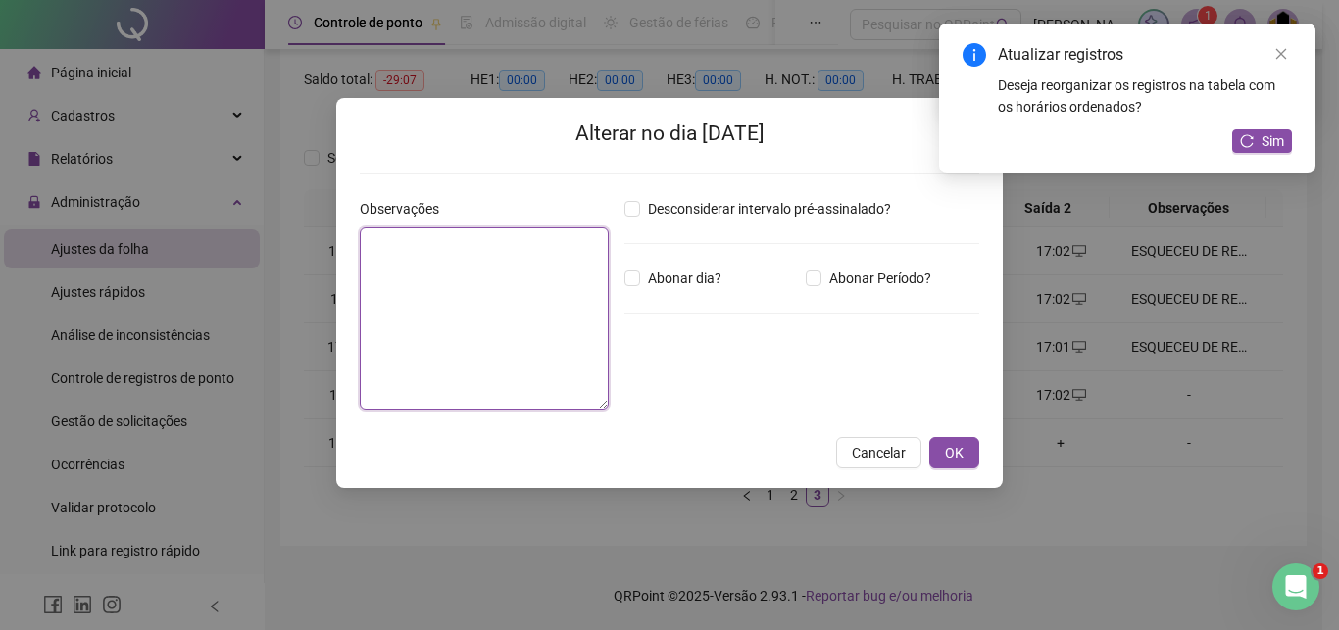
click at [410, 267] on textarea at bounding box center [484, 318] width 249 height 182
paste textarea "**********"
type textarea "**********"
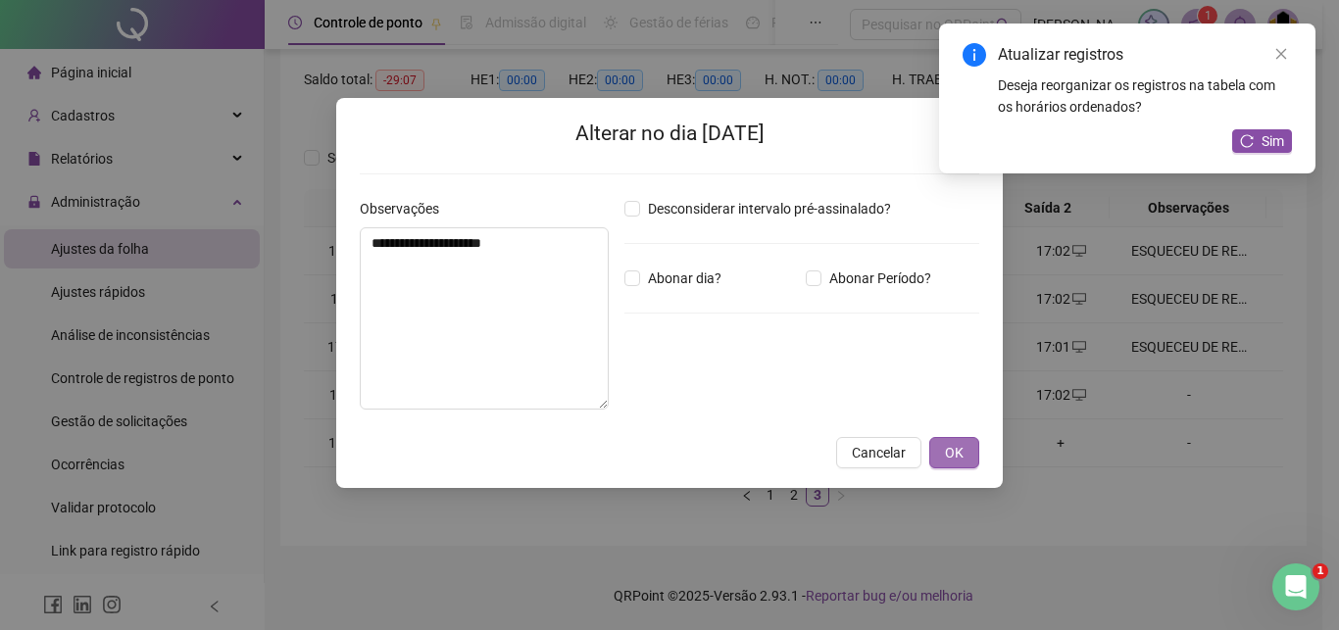
click at [950, 447] on span "OK" at bounding box center [954, 453] width 19 height 22
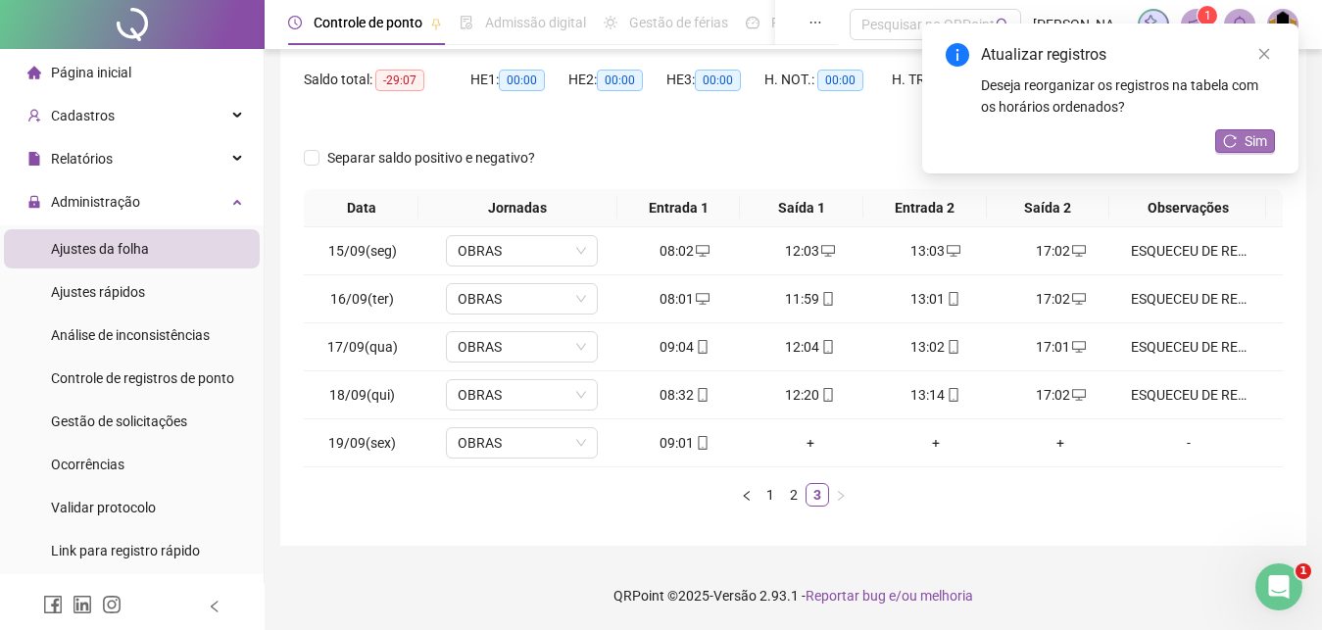
click at [1260, 144] on span "Sim" at bounding box center [1256, 141] width 23 height 22
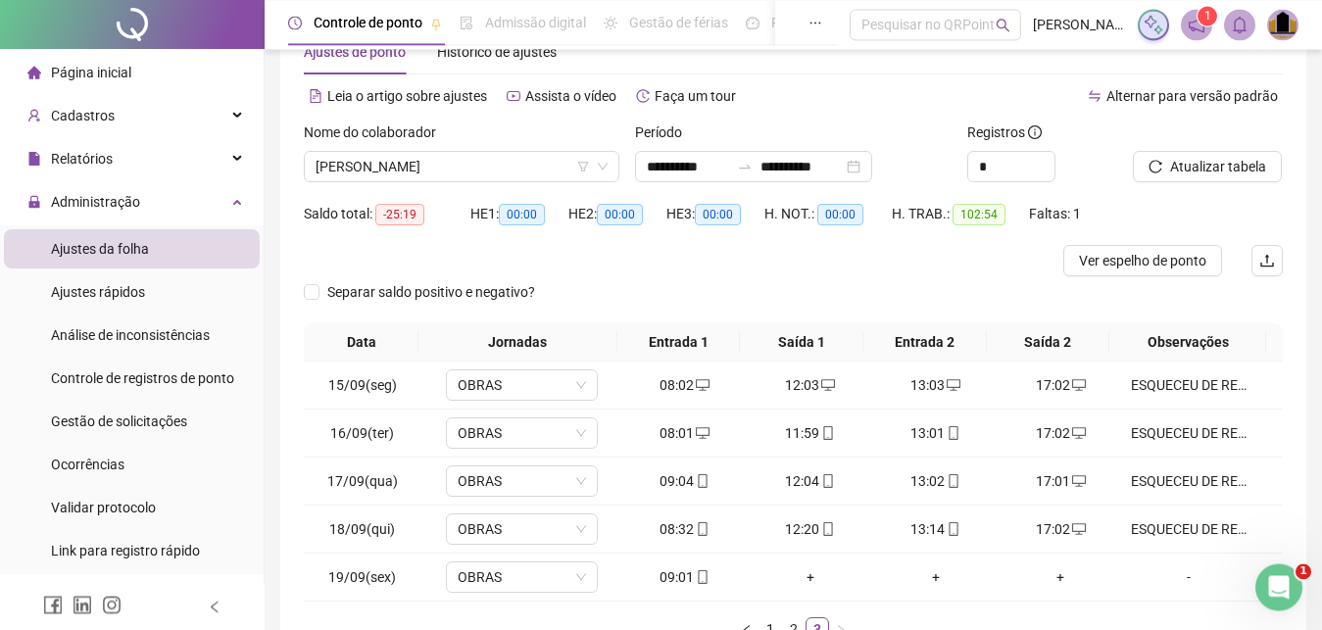
scroll to position [0, 0]
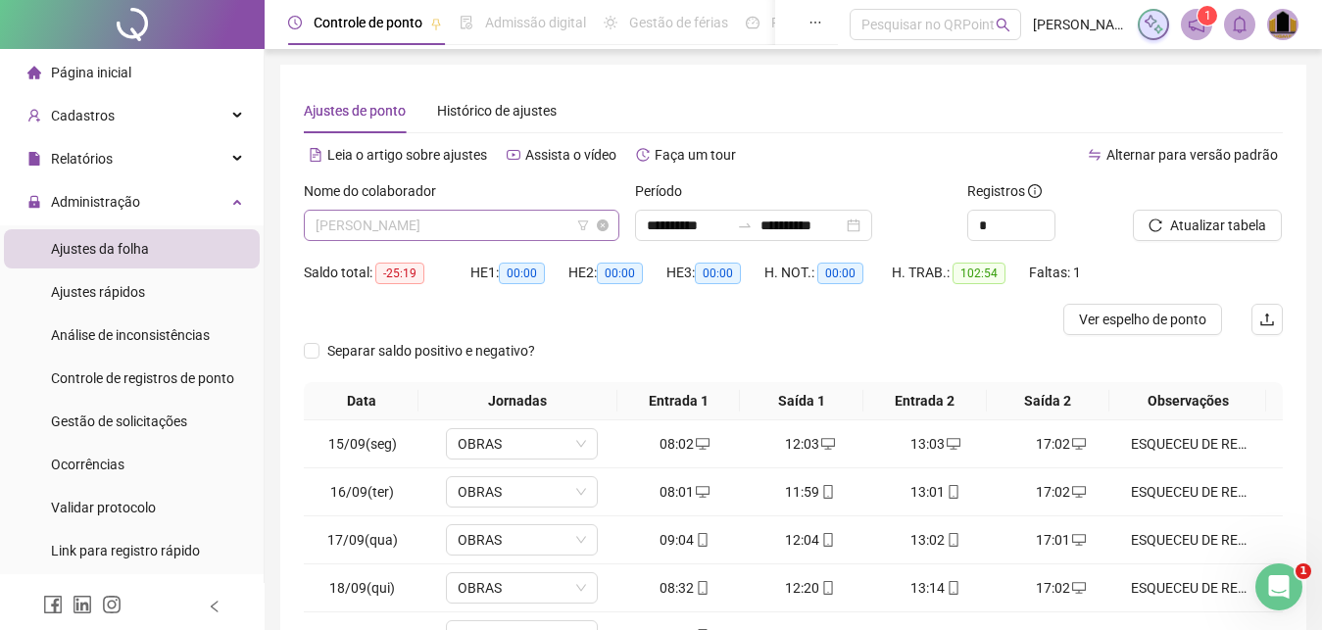
click at [540, 226] on span "[PERSON_NAME]" at bounding box center [462, 225] width 292 height 29
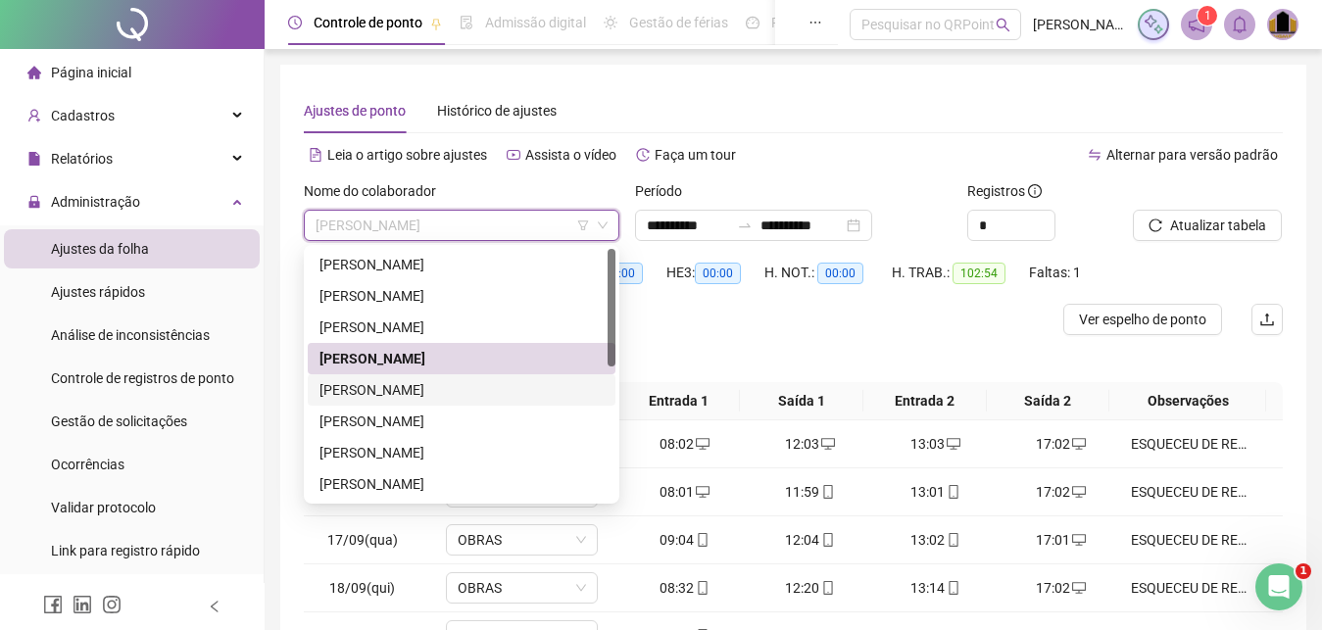
click at [412, 392] on div "[PERSON_NAME]" at bounding box center [462, 390] width 284 height 22
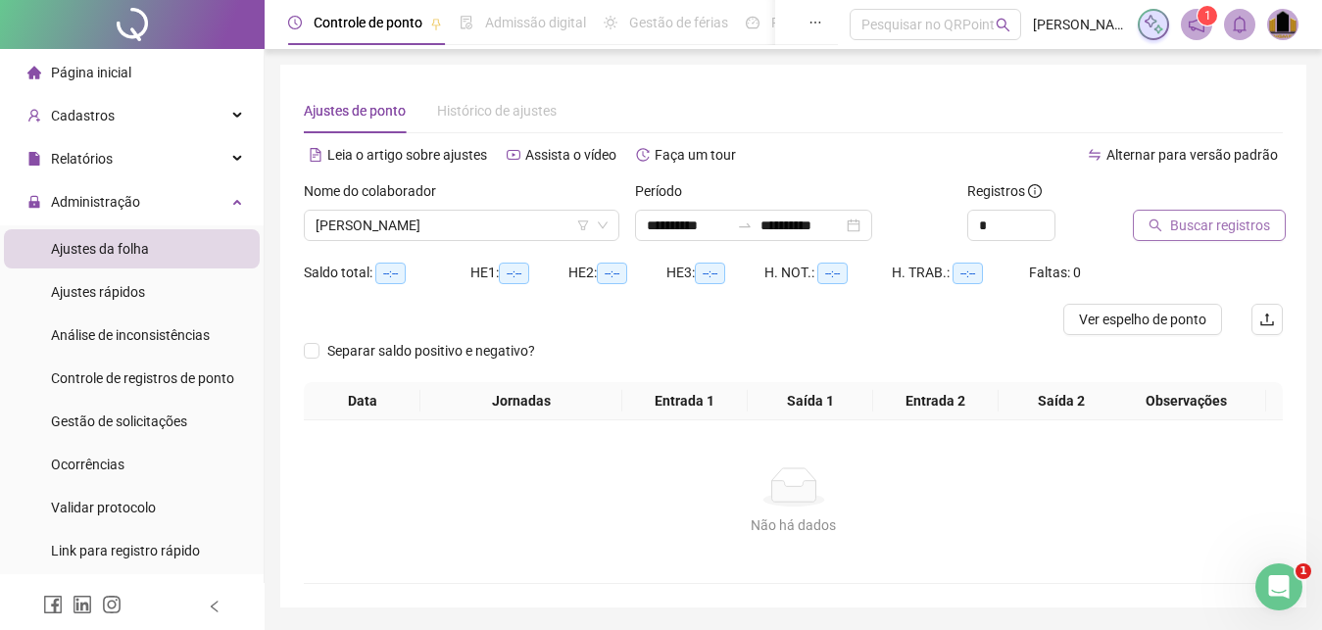
click at [1249, 231] on span "Buscar registros" at bounding box center [1221, 226] width 100 height 22
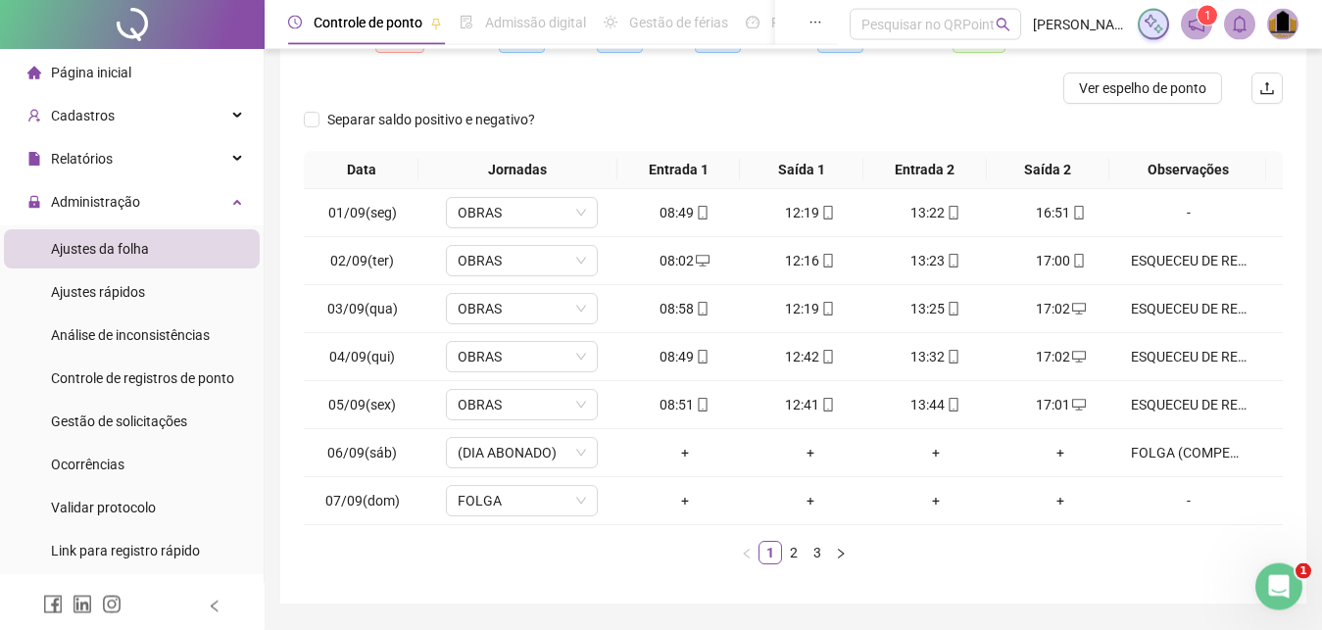
scroll to position [289, 0]
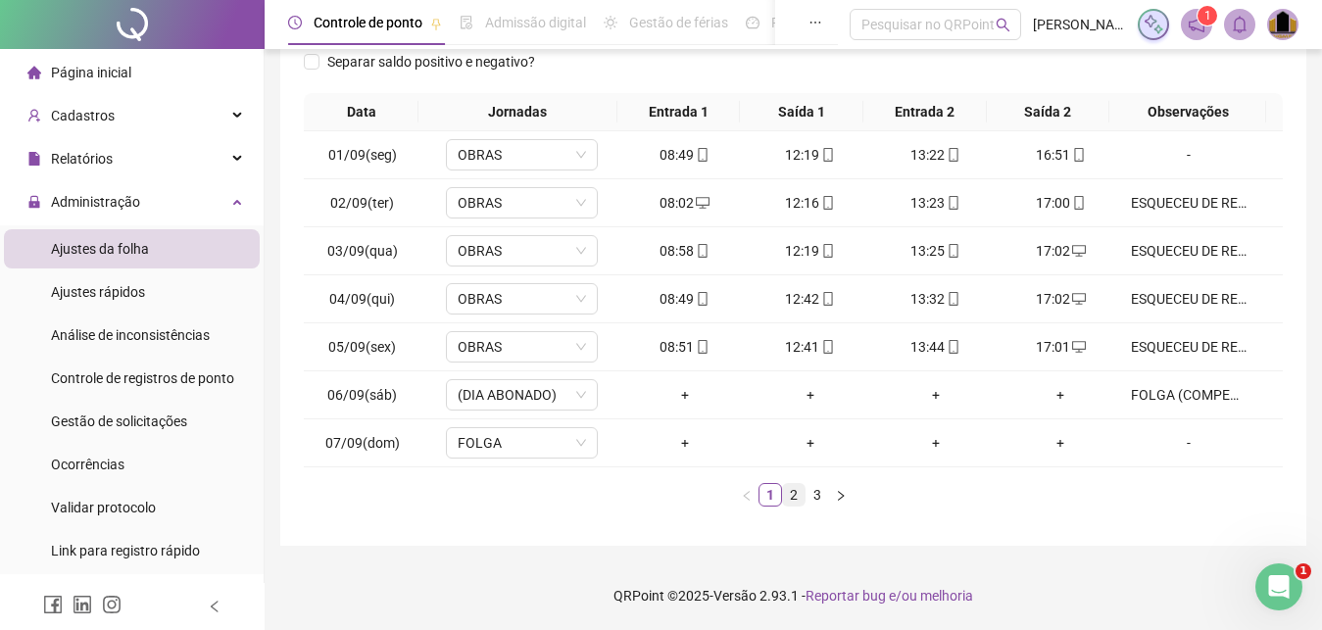
click at [800, 499] on link "2" at bounding box center [794, 495] width 22 height 22
click at [820, 495] on link "3" at bounding box center [818, 495] width 22 height 22
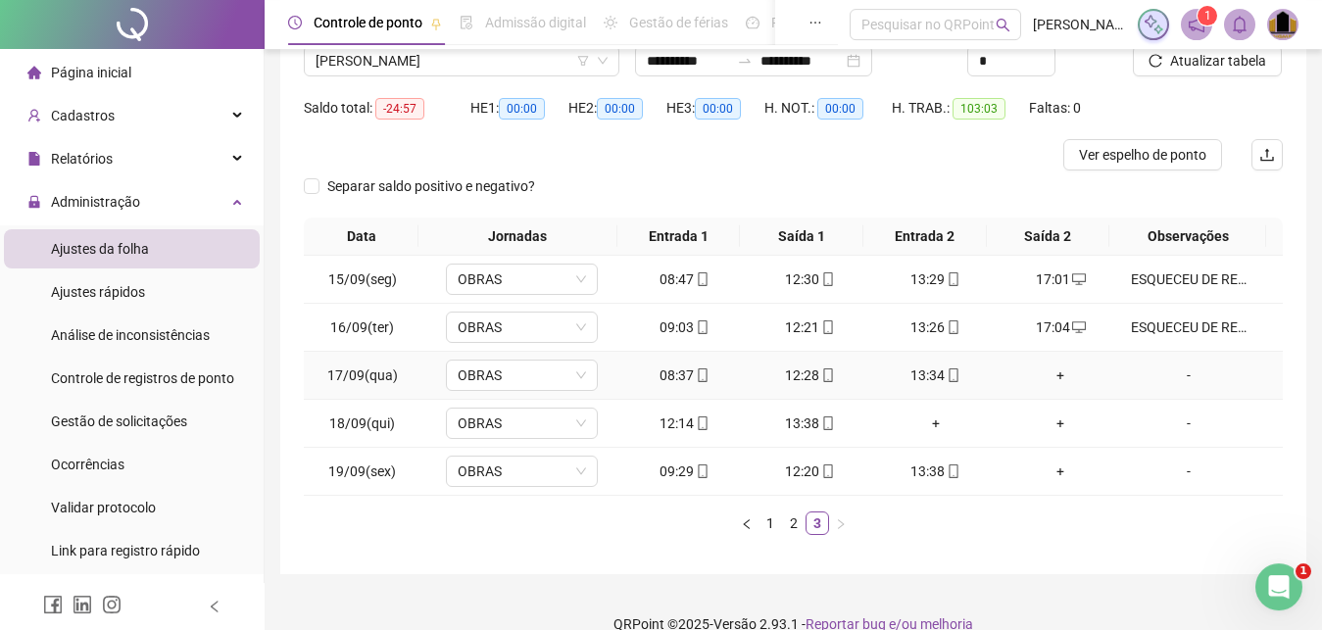
scroll to position [193, 0]
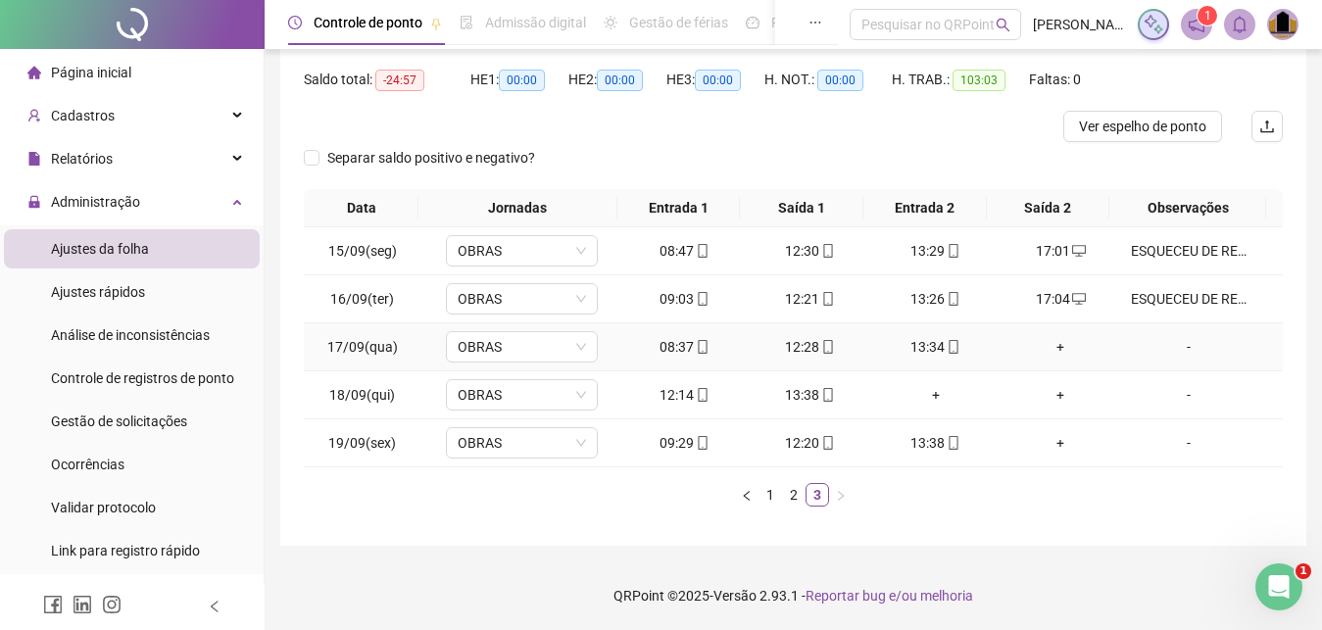
click at [1050, 350] on div "+" at bounding box center [1062, 347] width 110 height 22
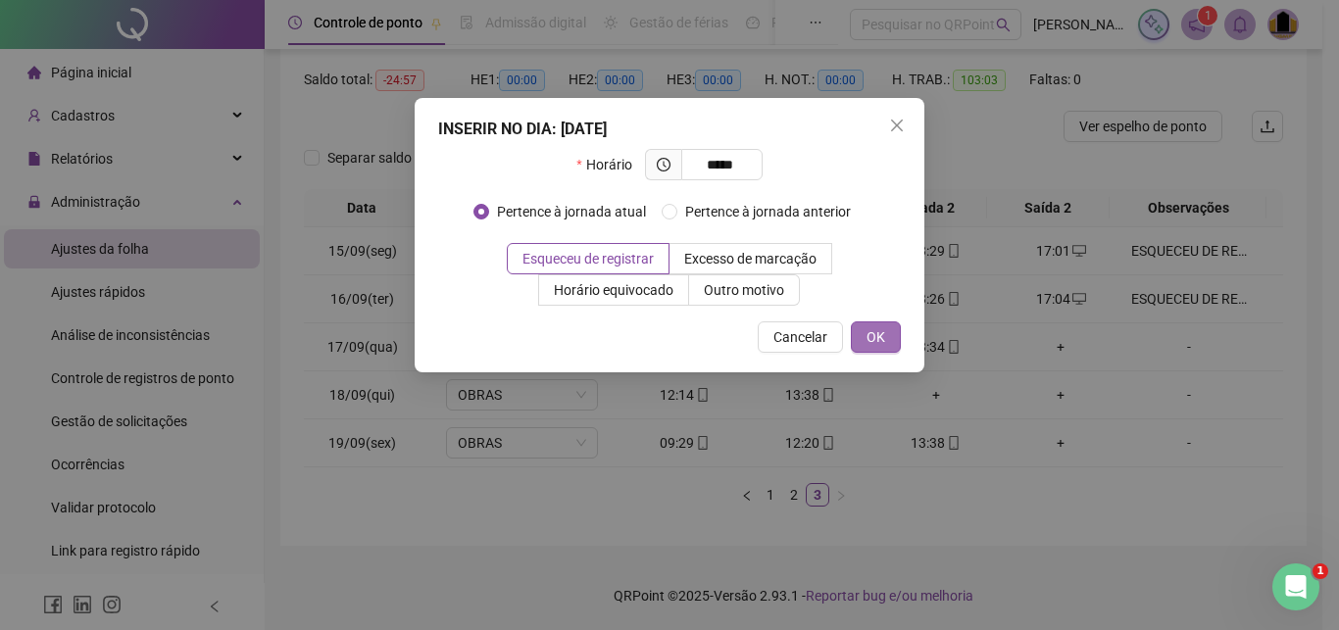
type input "*****"
click at [887, 342] on button "OK" at bounding box center [876, 337] width 50 height 31
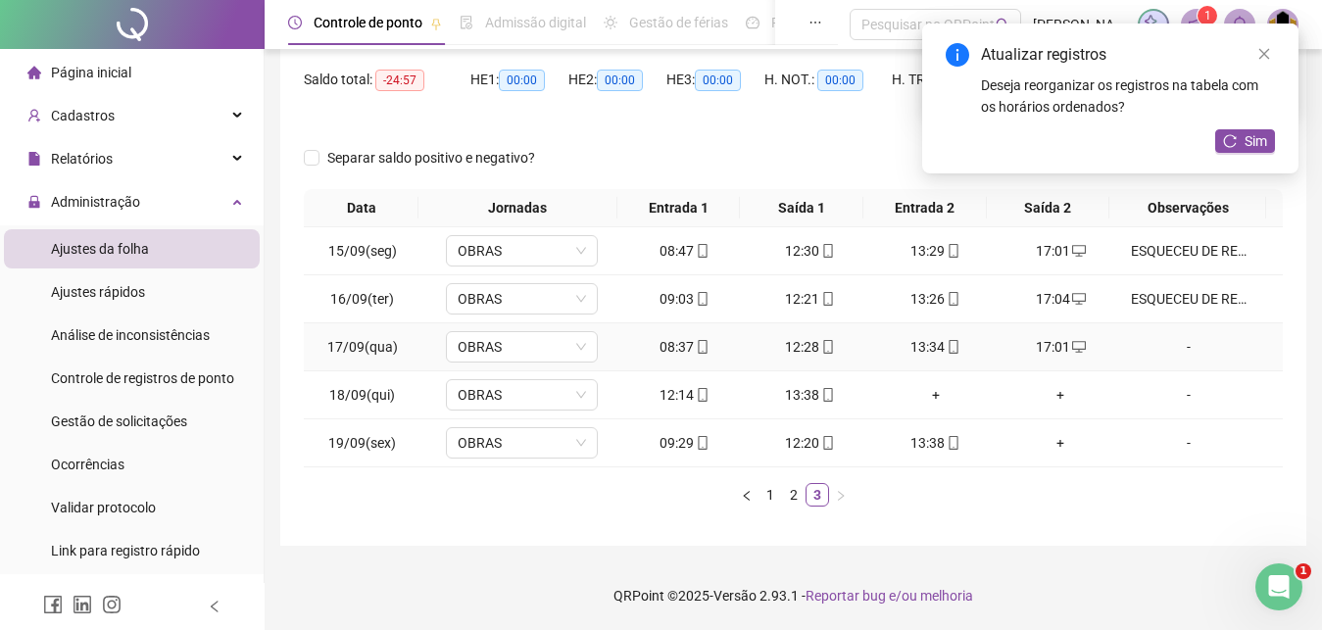
click at [1183, 349] on div "-" at bounding box center [1189, 347] width 116 height 22
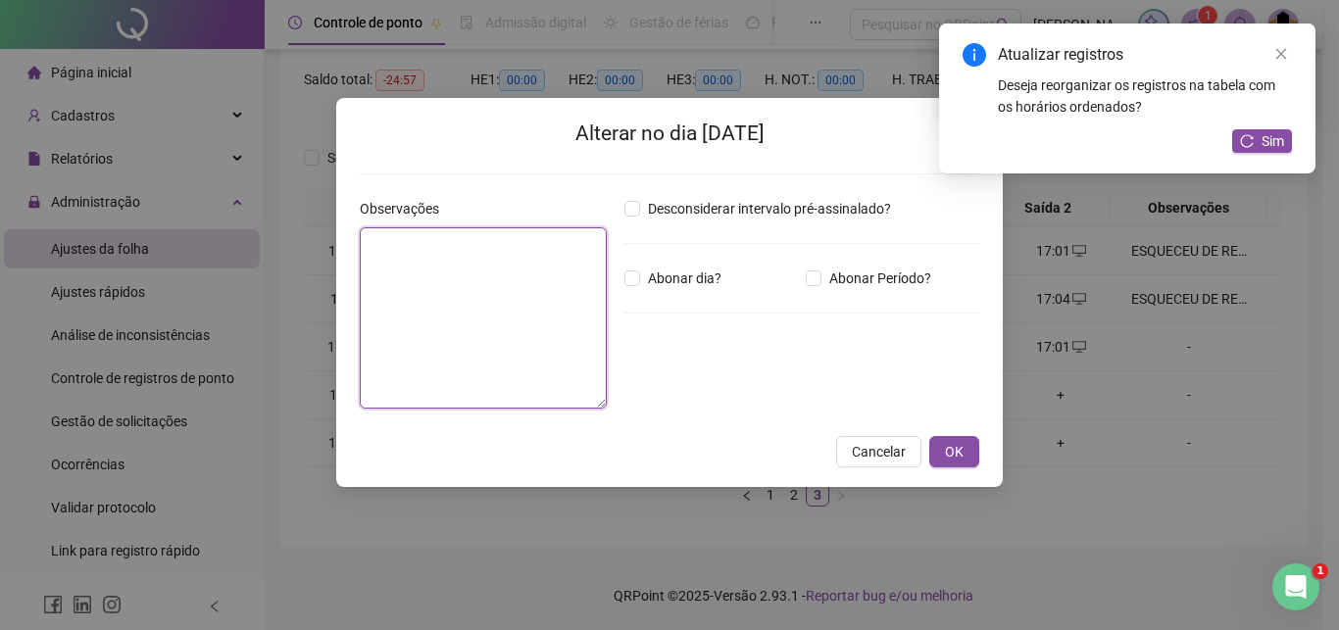
click at [471, 304] on textarea at bounding box center [483, 317] width 247 height 181
paste textarea "**********"
type textarea "**********"
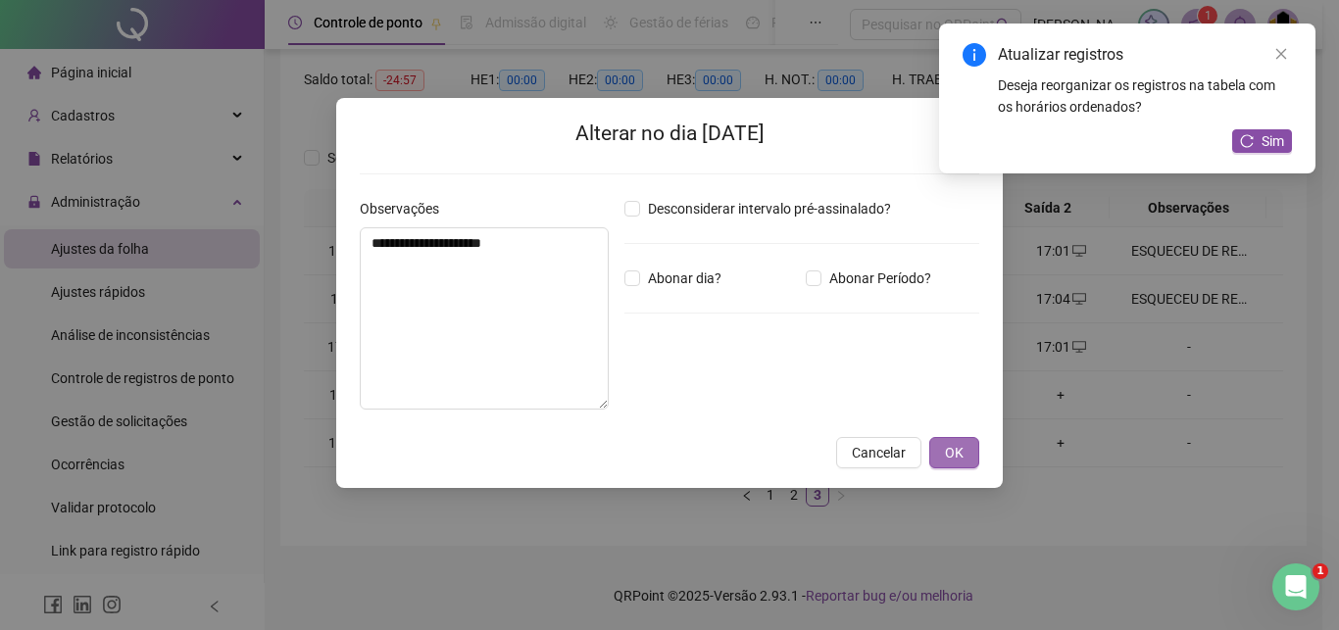
click at [970, 459] on button "OK" at bounding box center [954, 452] width 50 height 31
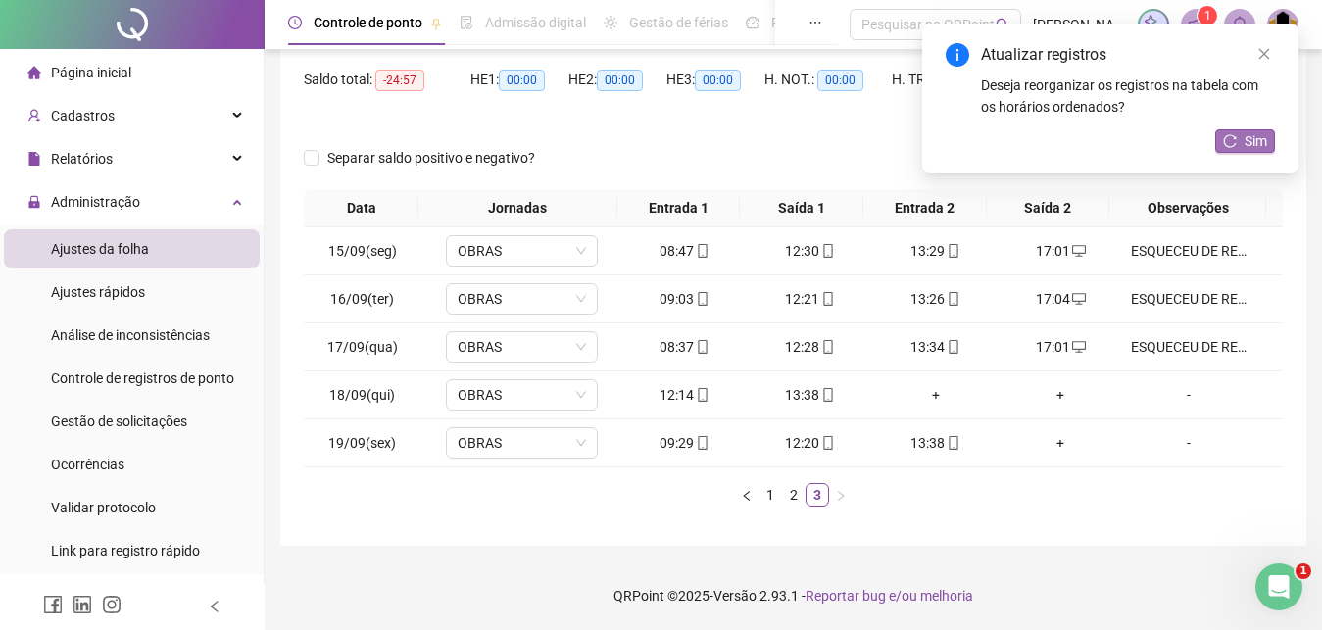
click at [1254, 131] on span "Sim" at bounding box center [1256, 141] width 23 height 22
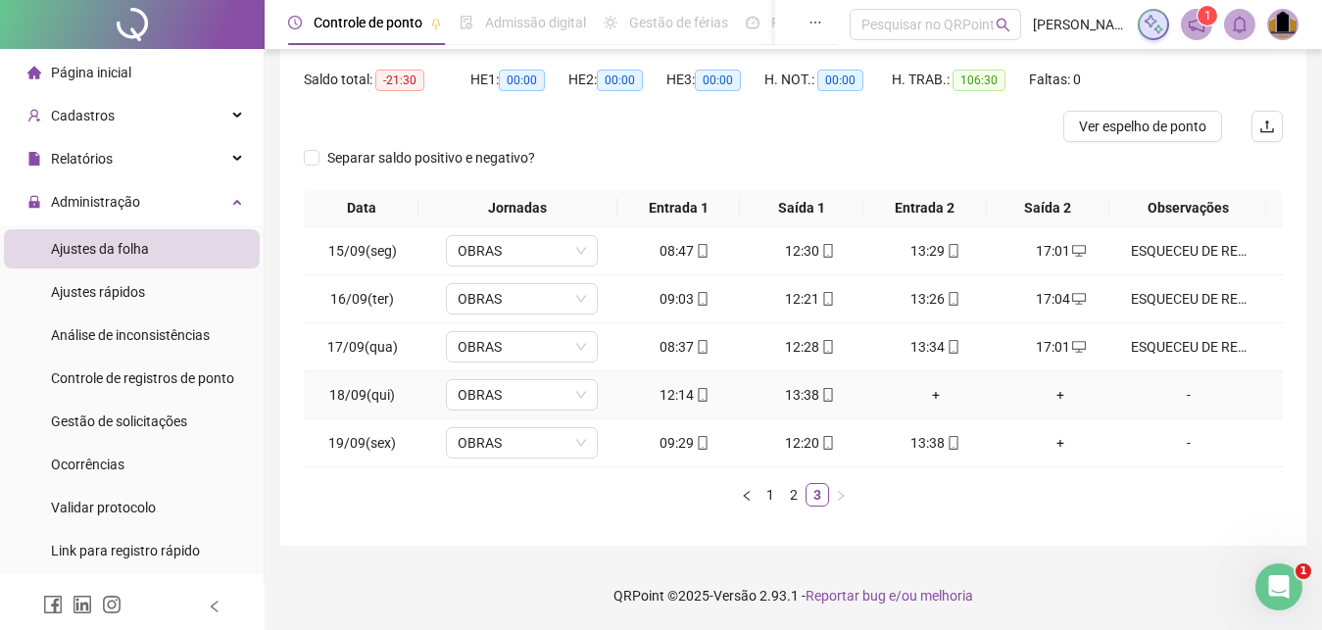
click at [936, 392] on div "+" at bounding box center [936, 395] width 110 height 22
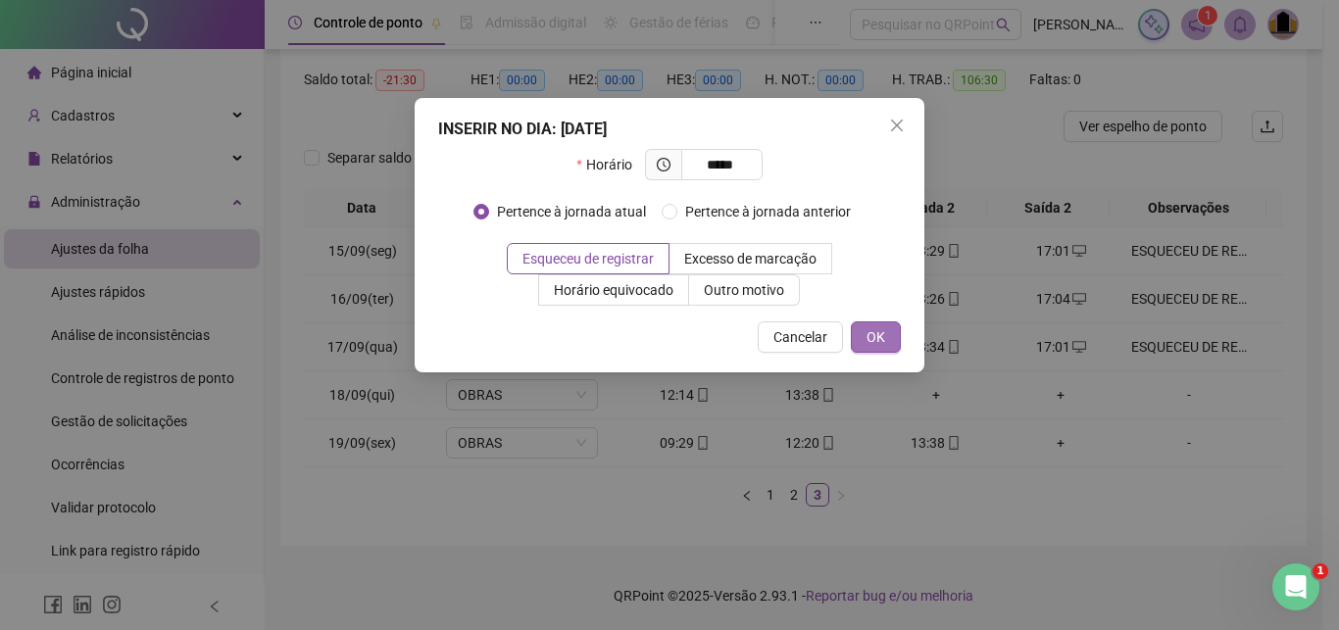
type input "*****"
click at [868, 333] on button "OK" at bounding box center [876, 337] width 50 height 31
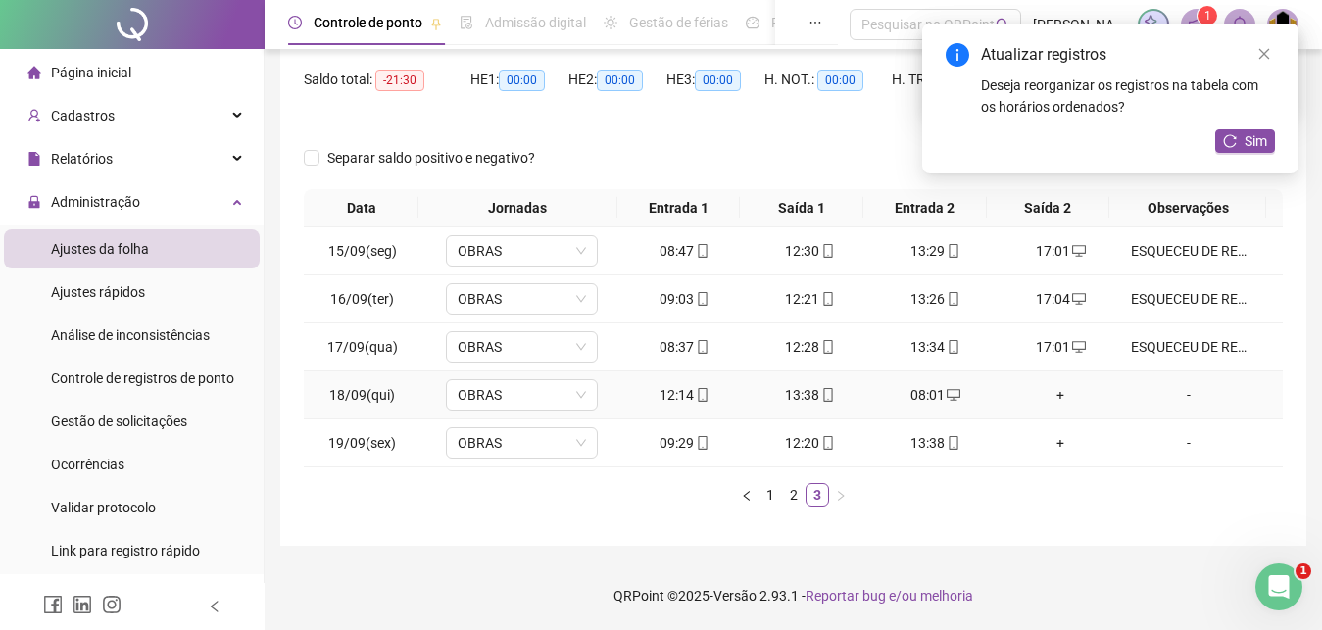
click at [1053, 397] on div "+" at bounding box center [1062, 395] width 110 height 22
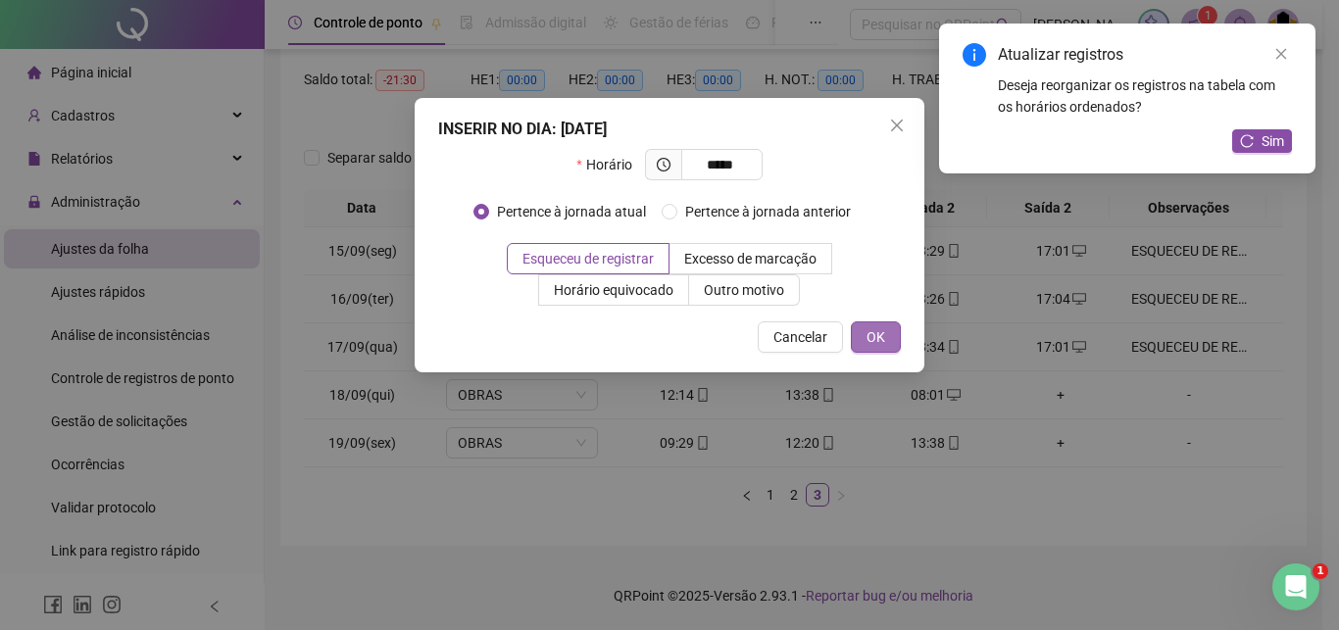
type input "*****"
click at [880, 340] on span "OK" at bounding box center [876, 337] width 19 height 22
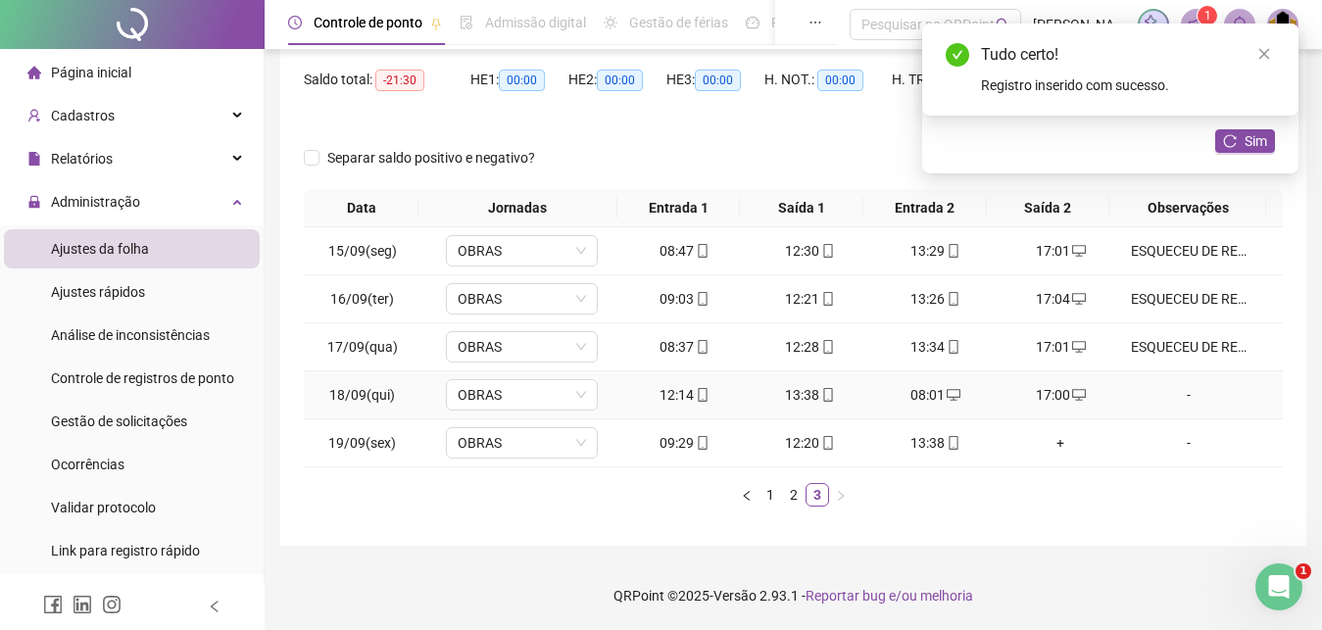
click at [1179, 394] on div "-" at bounding box center [1189, 395] width 116 height 22
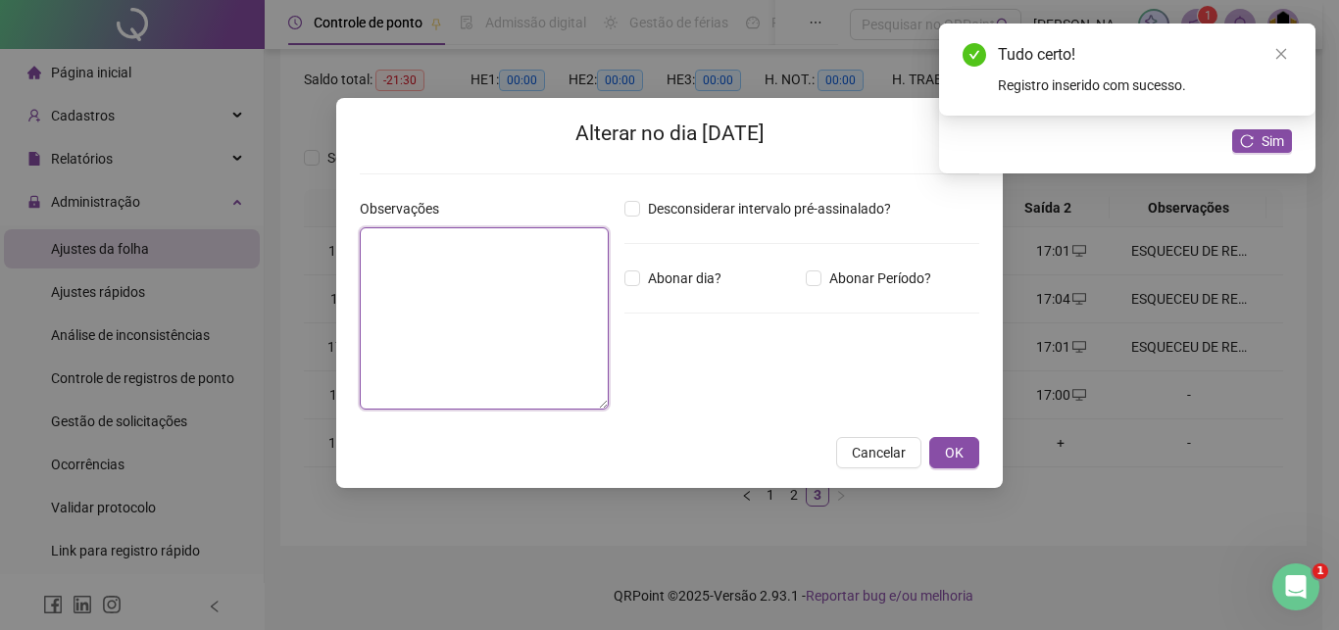
click at [505, 328] on textarea at bounding box center [484, 318] width 249 height 182
paste textarea "**********"
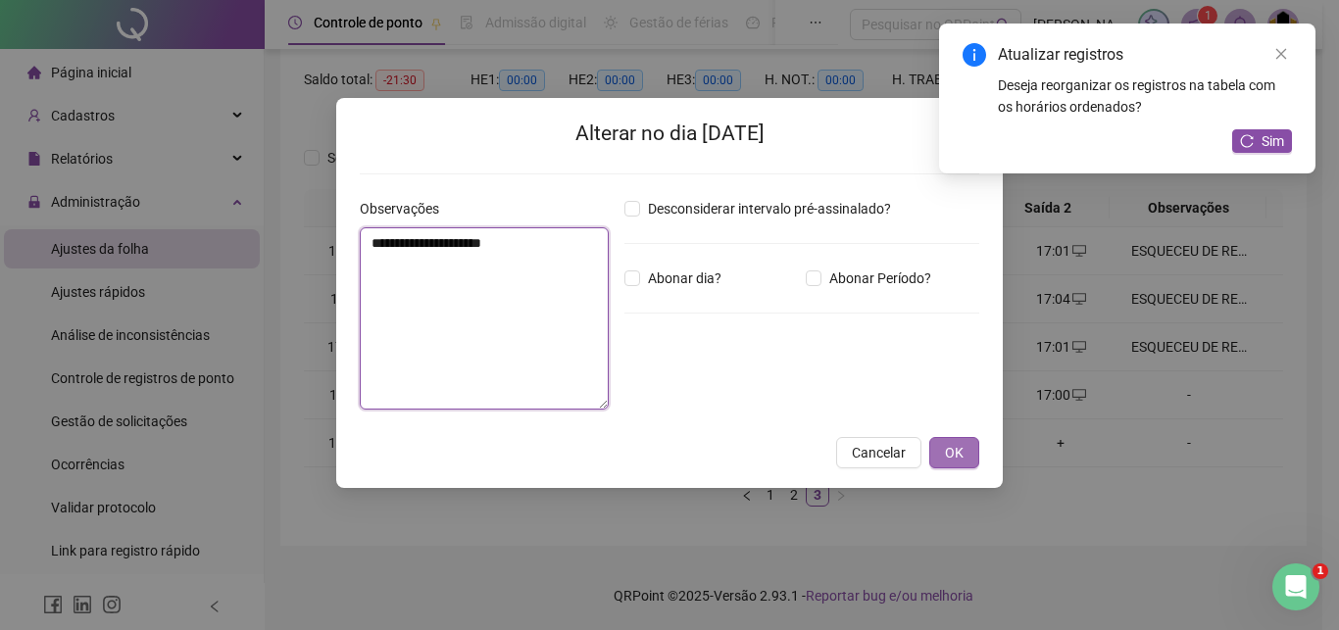
type textarea "**********"
click at [960, 451] on span "OK" at bounding box center [954, 453] width 19 height 22
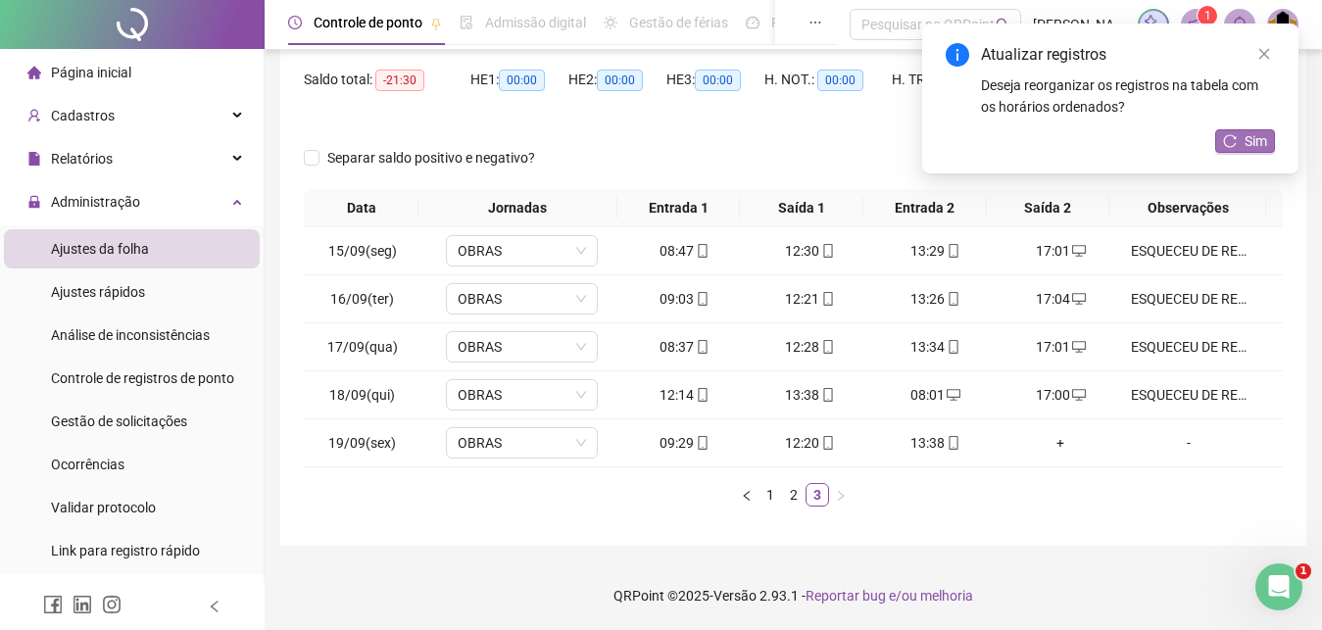
click at [1262, 138] on span "Sim" at bounding box center [1256, 141] width 23 height 22
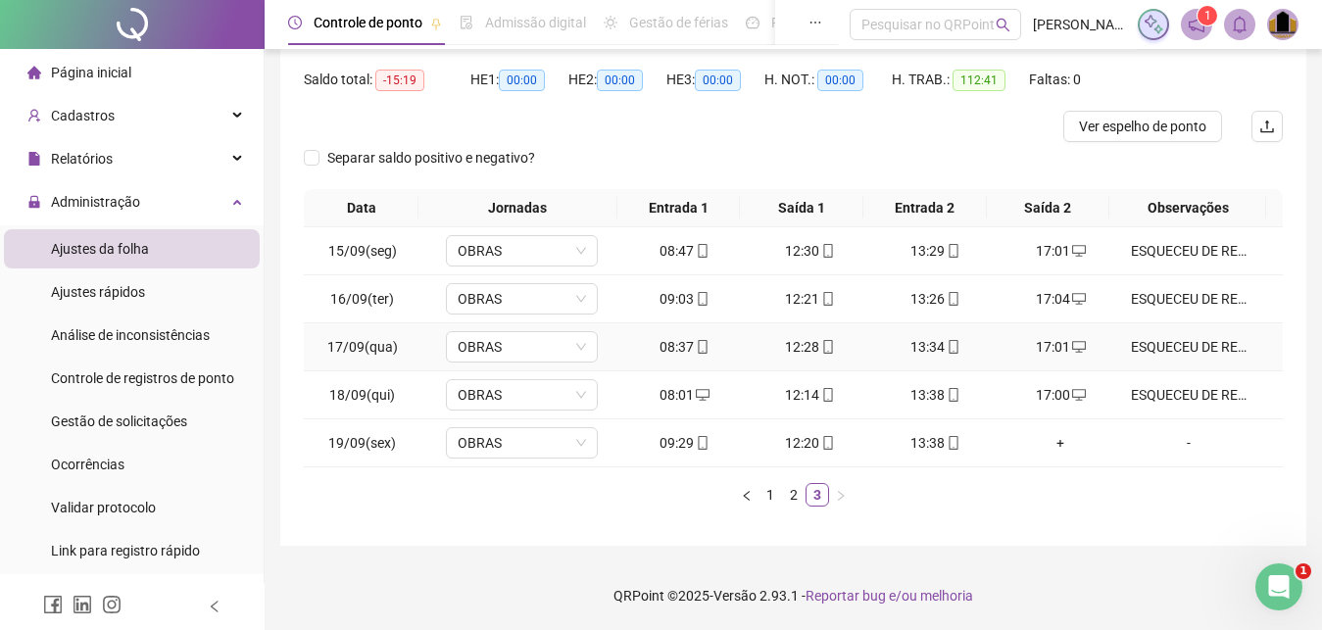
scroll to position [0, 0]
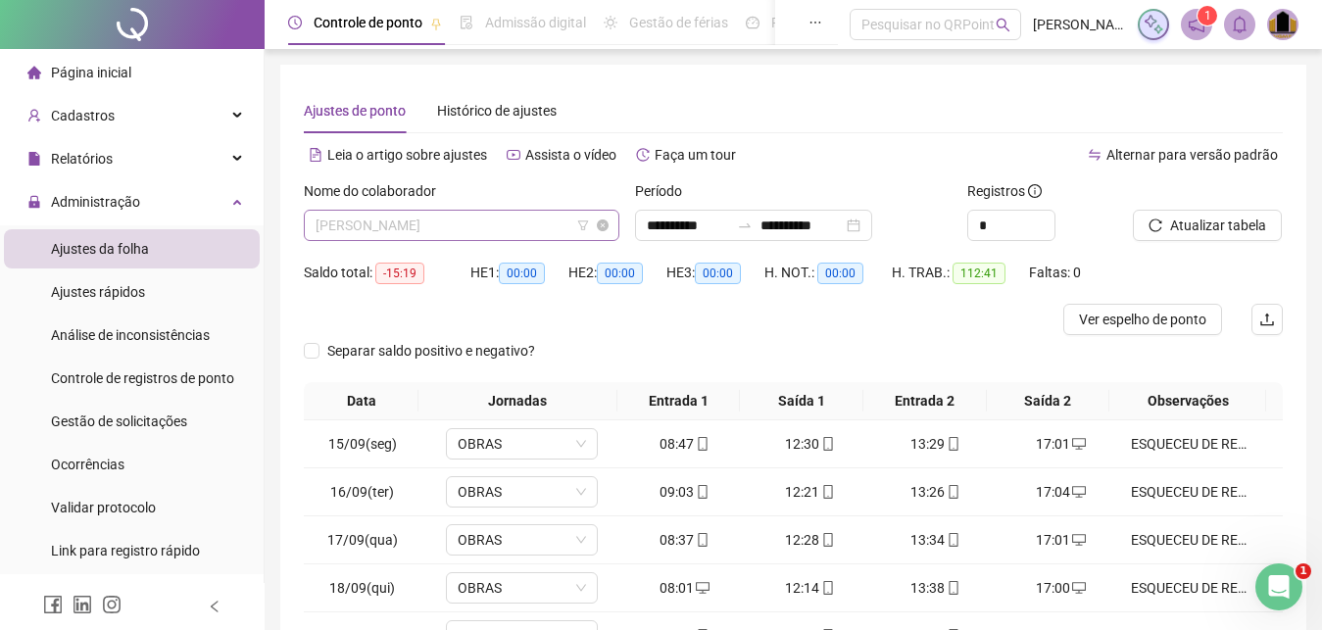
click at [543, 224] on span "[PERSON_NAME]" at bounding box center [462, 225] width 292 height 29
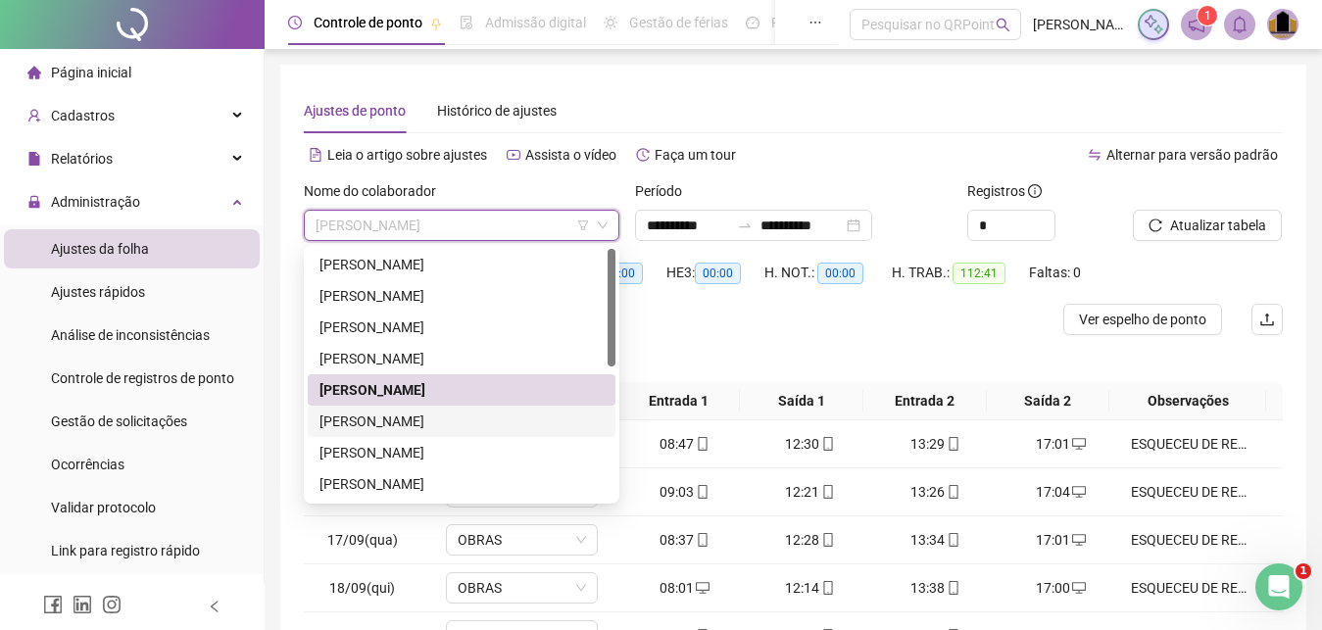
click at [446, 417] on div "[PERSON_NAME]" at bounding box center [462, 422] width 284 height 22
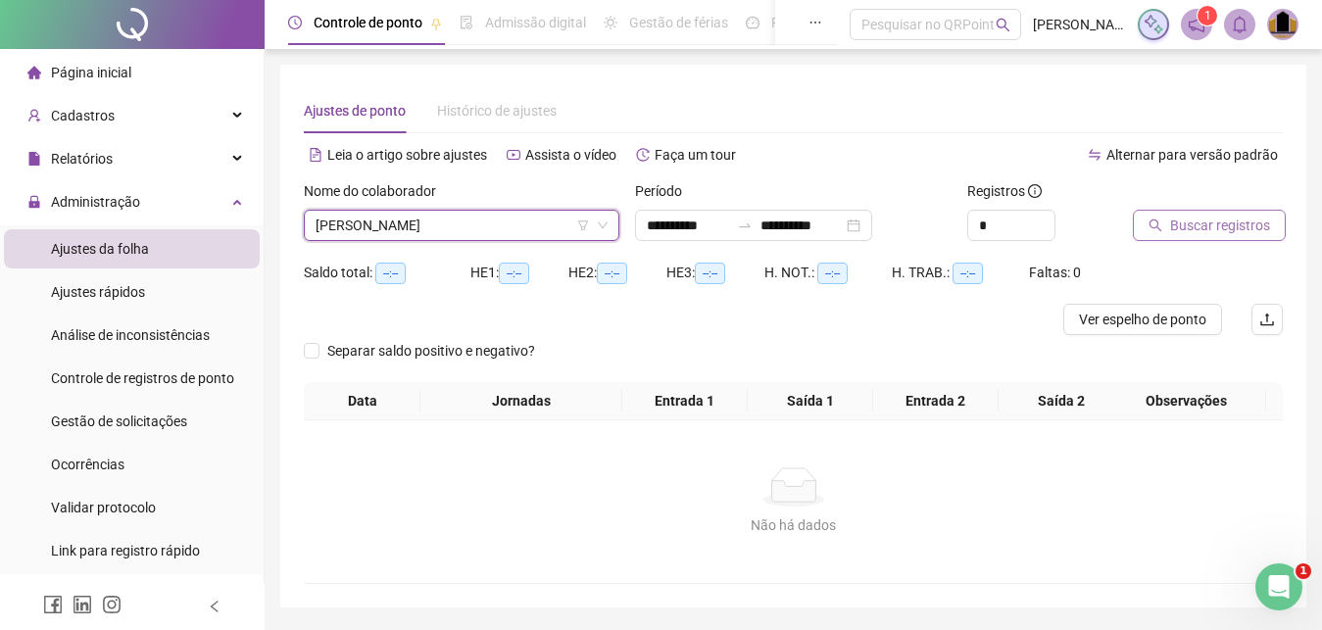
click at [1203, 235] on span "Buscar registros" at bounding box center [1221, 226] width 100 height 22
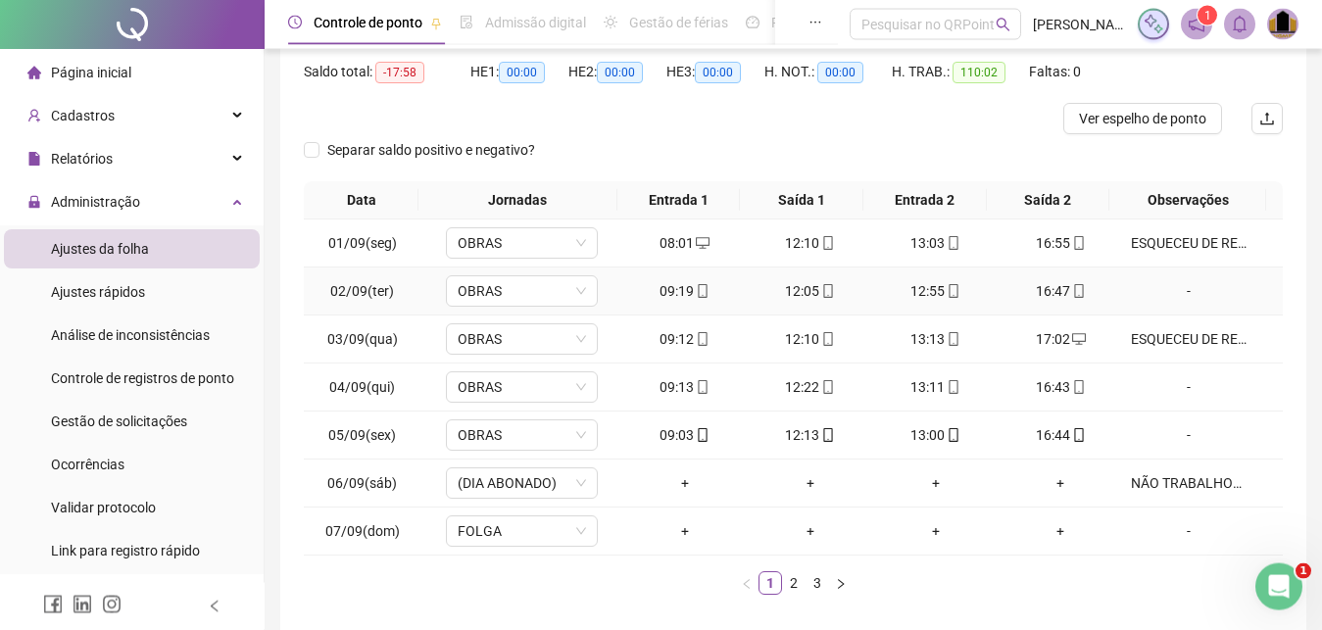
scroll to position [289, 0]
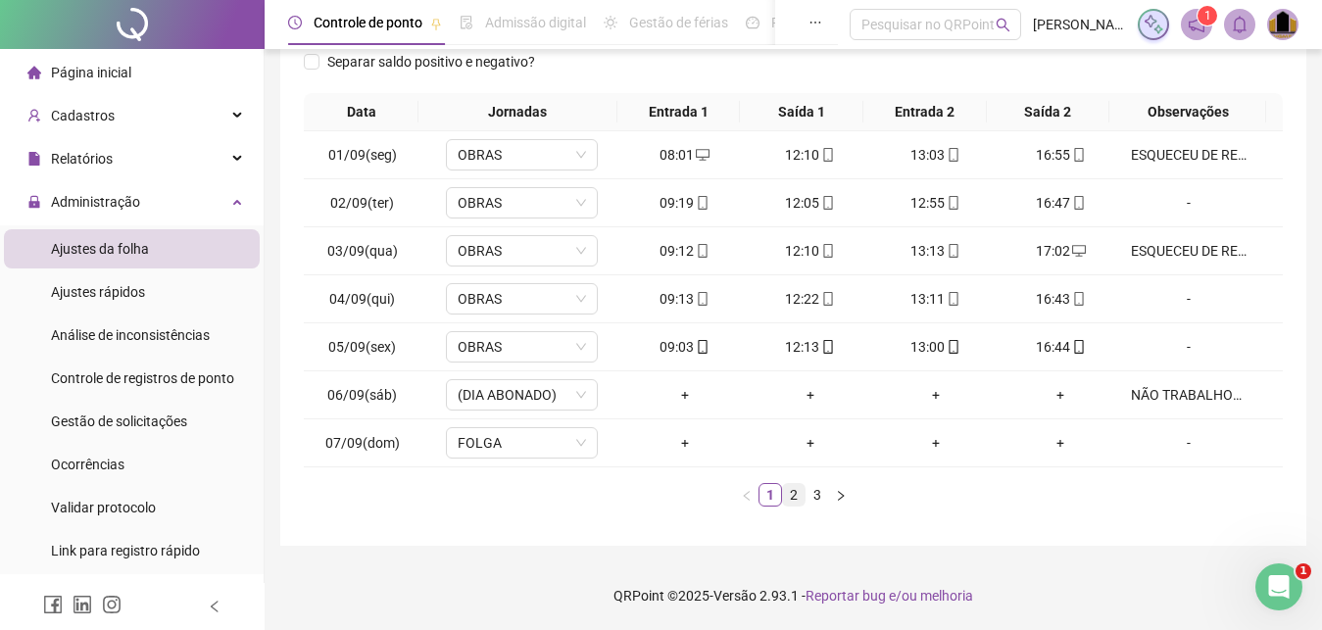
click at [792, 499] on link "2" at bounding box center [794, 495] width 22 height 22
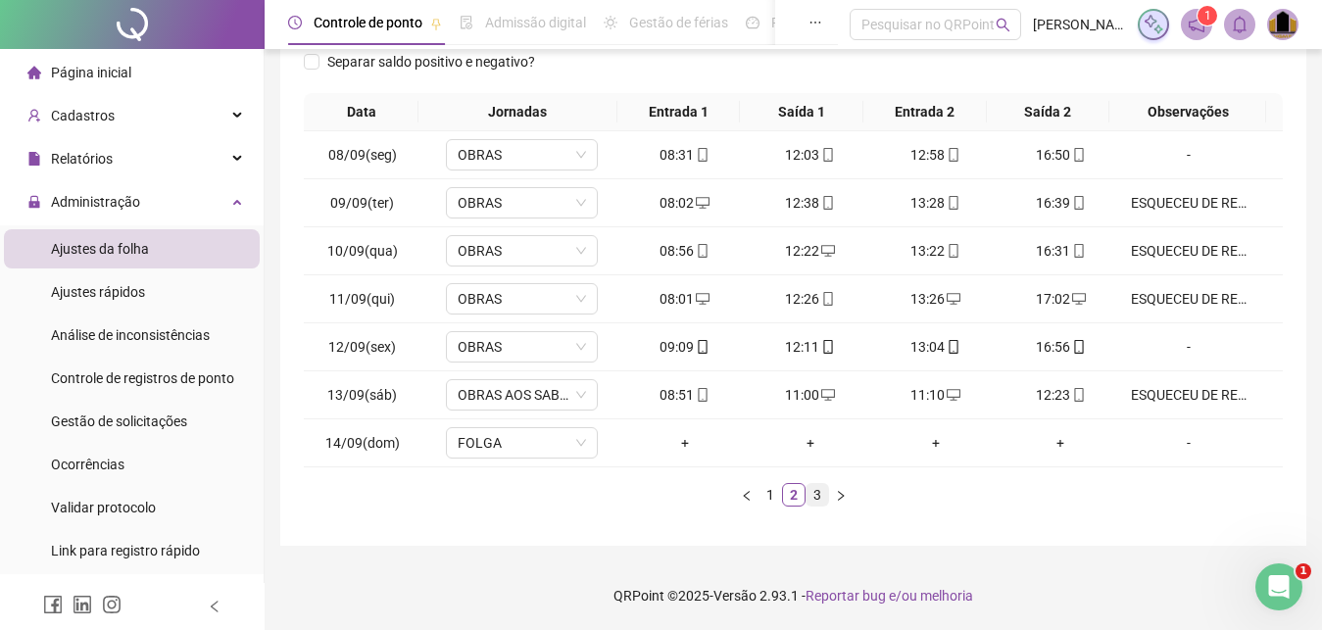
click at [814, 503] on link "3" at bounding box center [818, 495] width 22 height 22
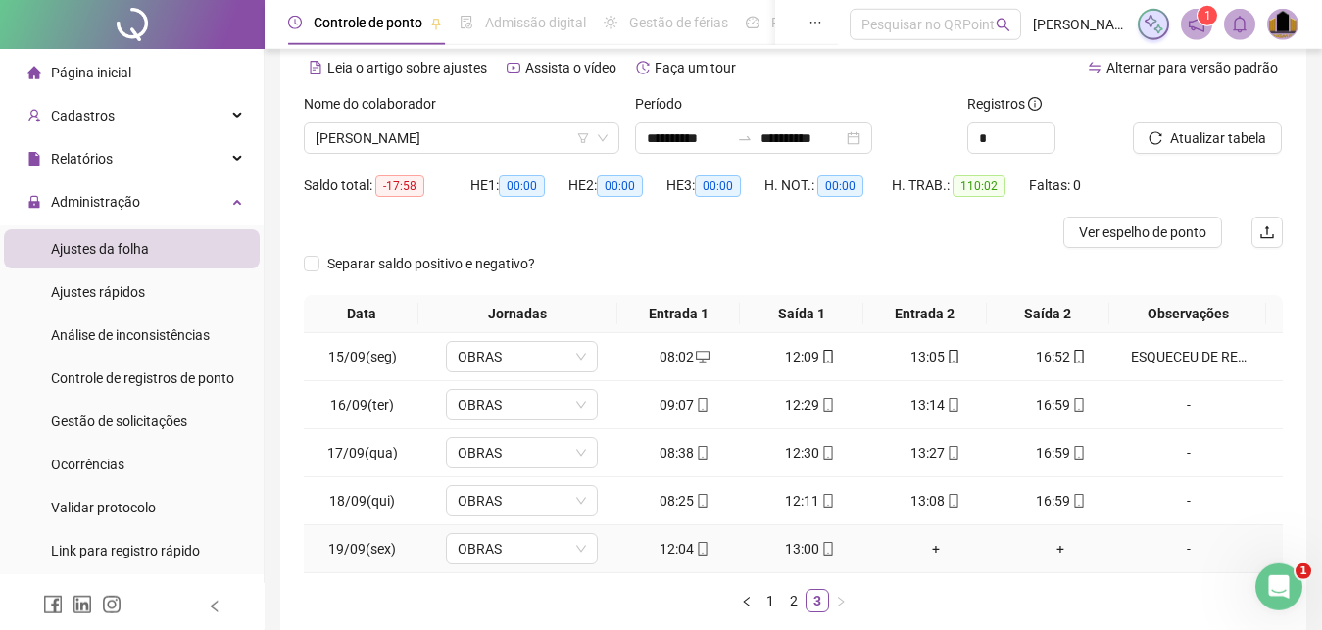
scroll to position [0, 0]
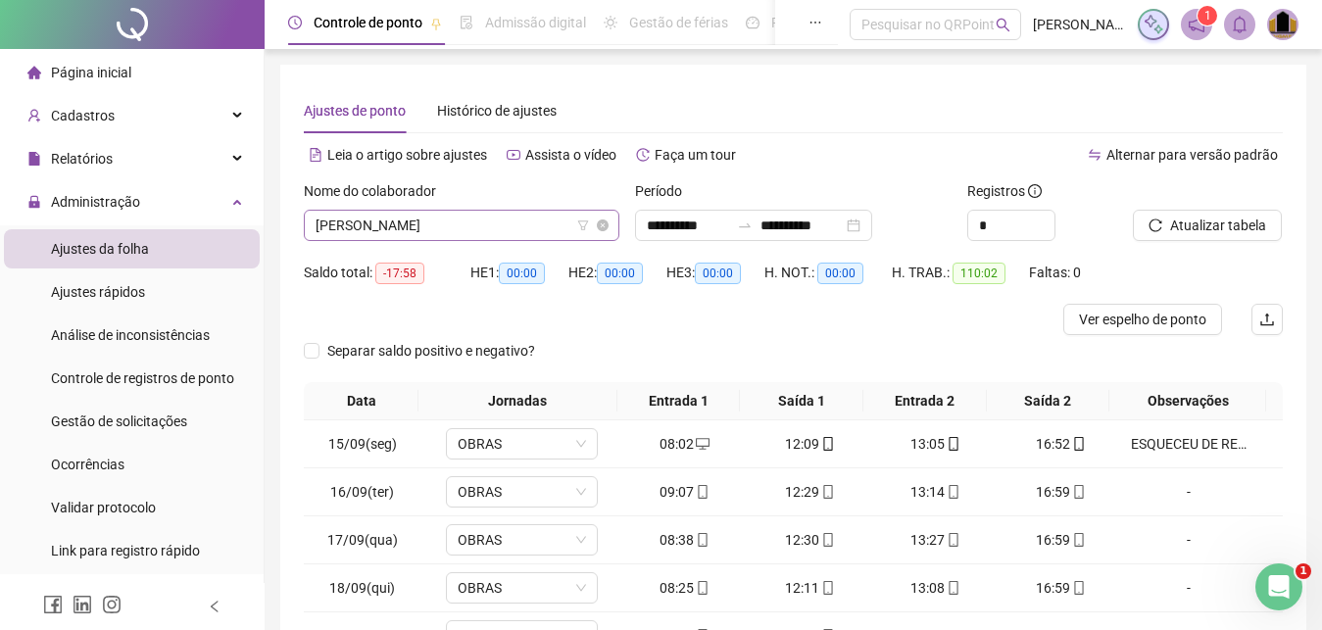
click at [505, 222] on span "[PERSON_NAME]" at bounding box center [462, 225] width 292 height 29
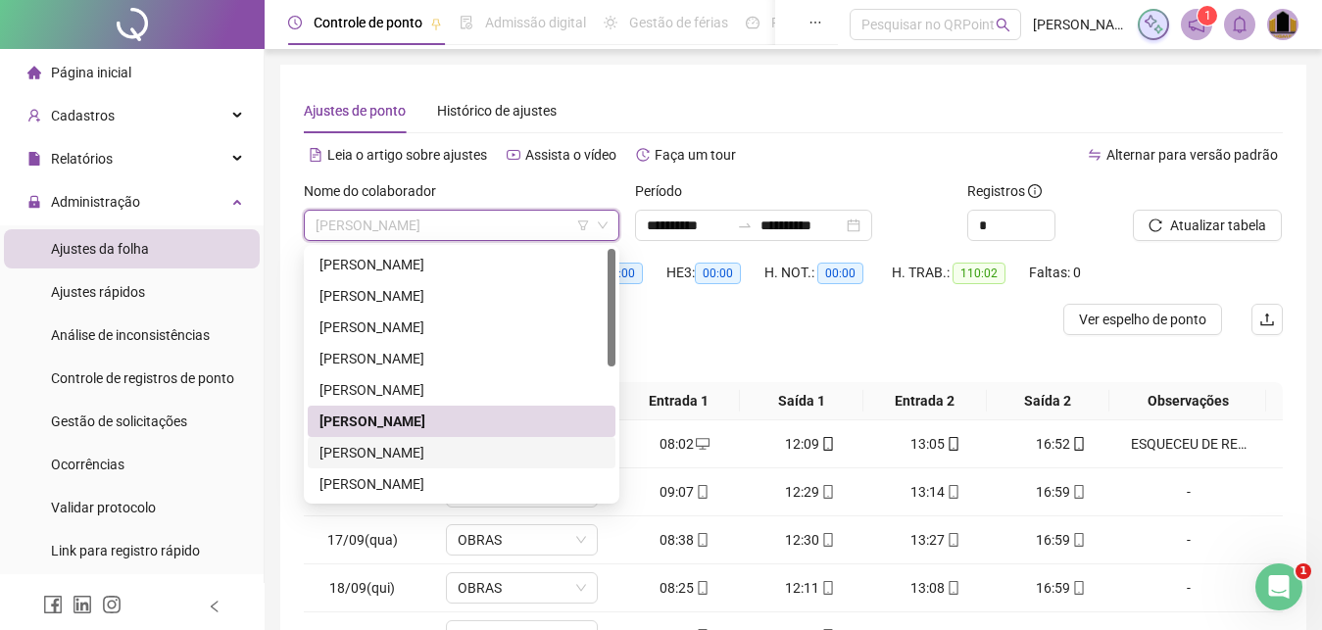
click at [429, 448] on div "[PERSON_NAME]" at bounding box center [462, 453] width 284 height 22
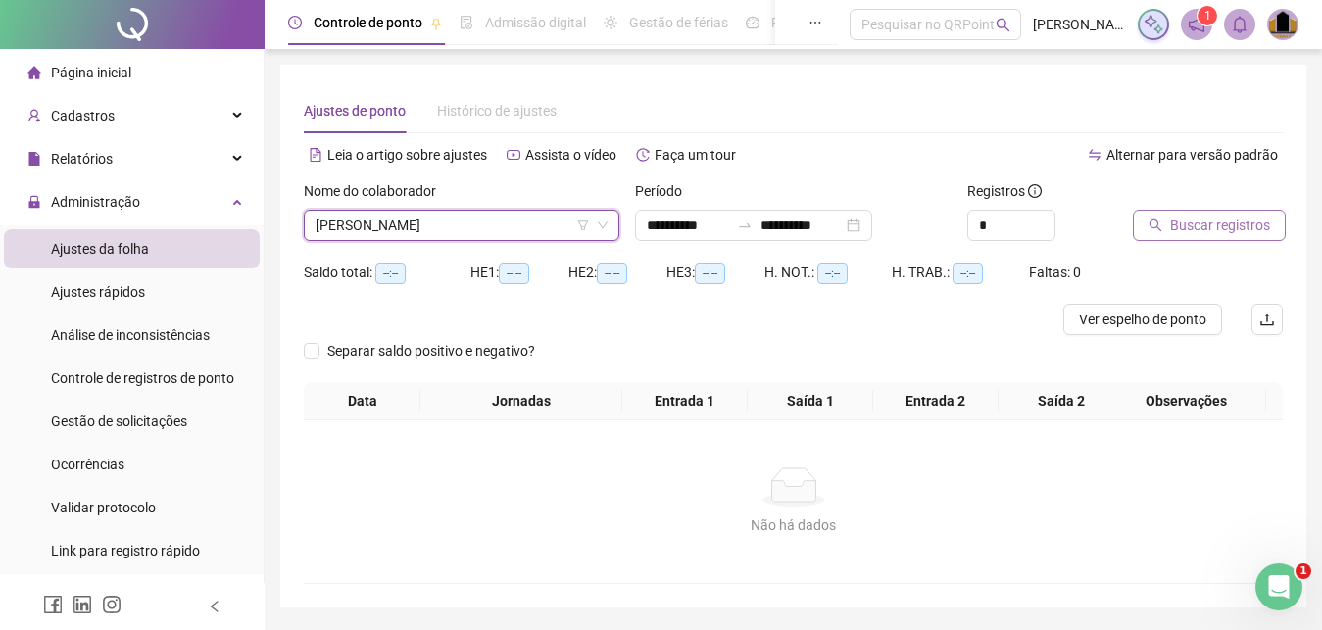
click at [1239, 223] on span "Buscar registros" at bounding box center [1221, 226] width 100 height 22
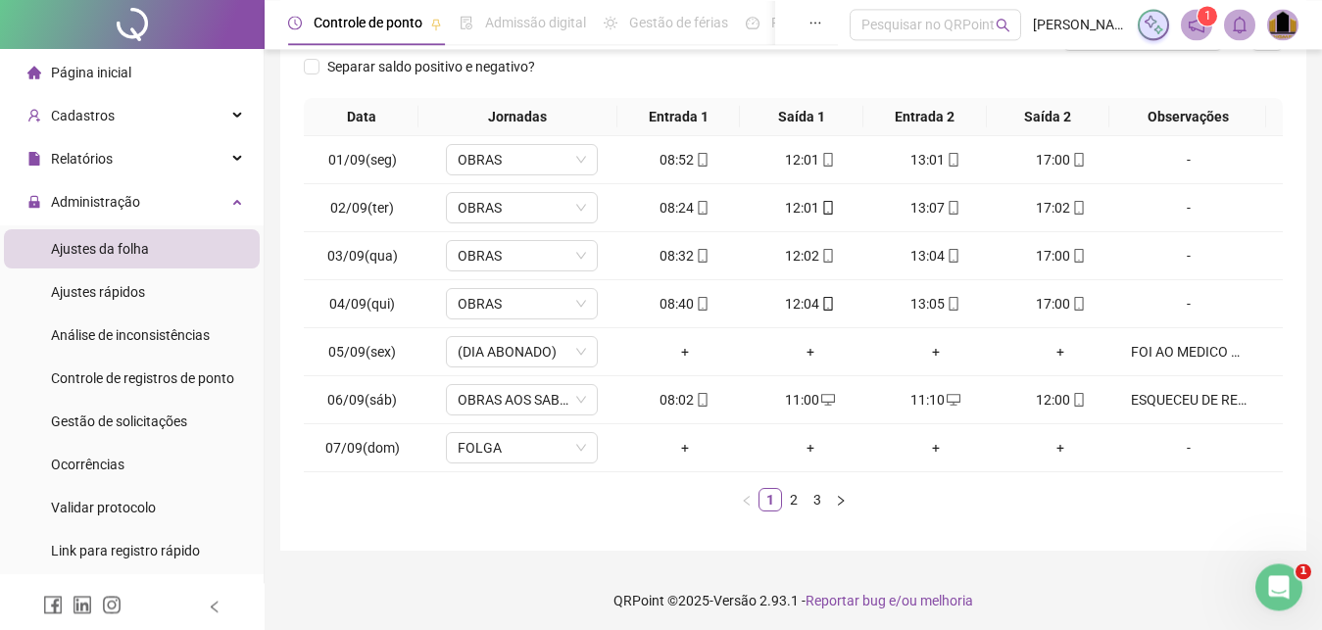
scroll to position [289, 0]
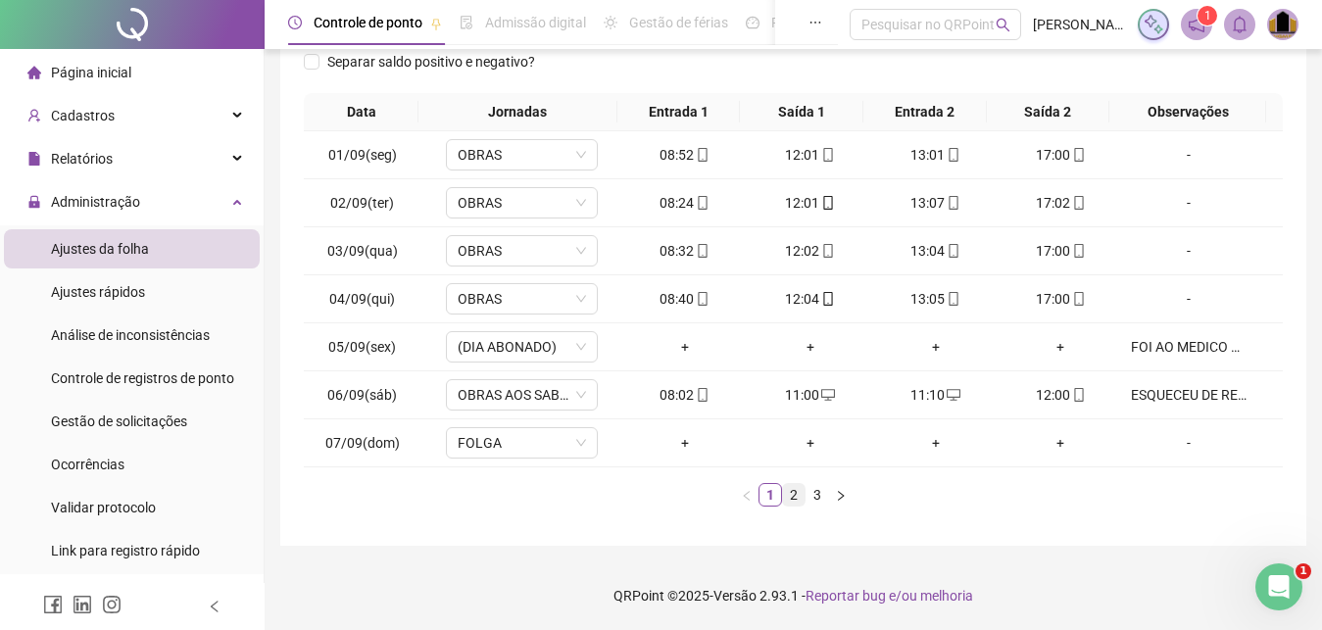
click at [794, 498] on link "2" at bounding box center [794, 495] width 22 height 22
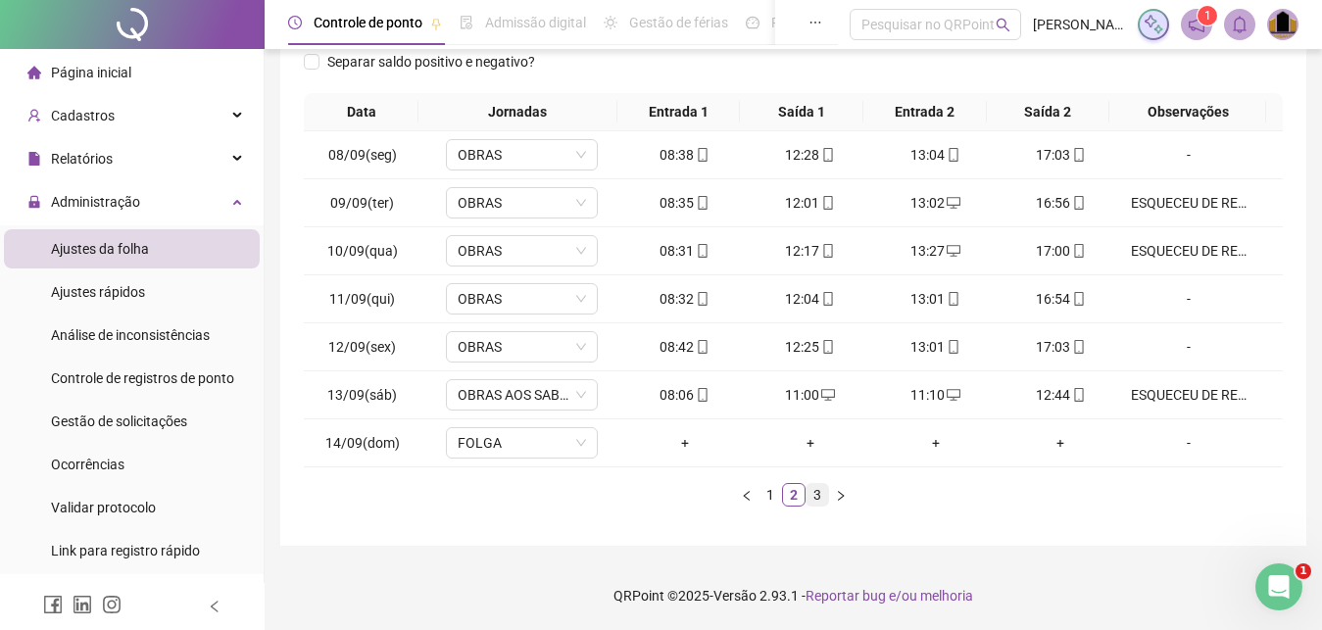
click at [823, 496] on link "3" at bounding box center [818, 495] width 22 height 22
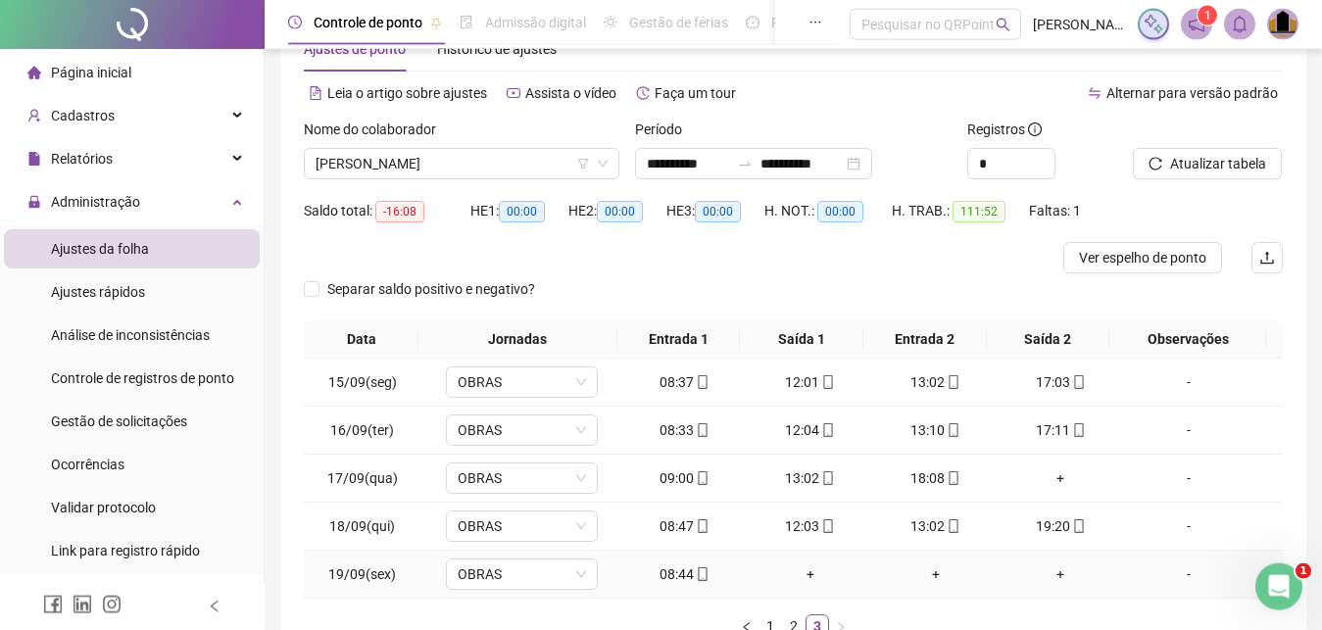
scroll to position [100, 0]
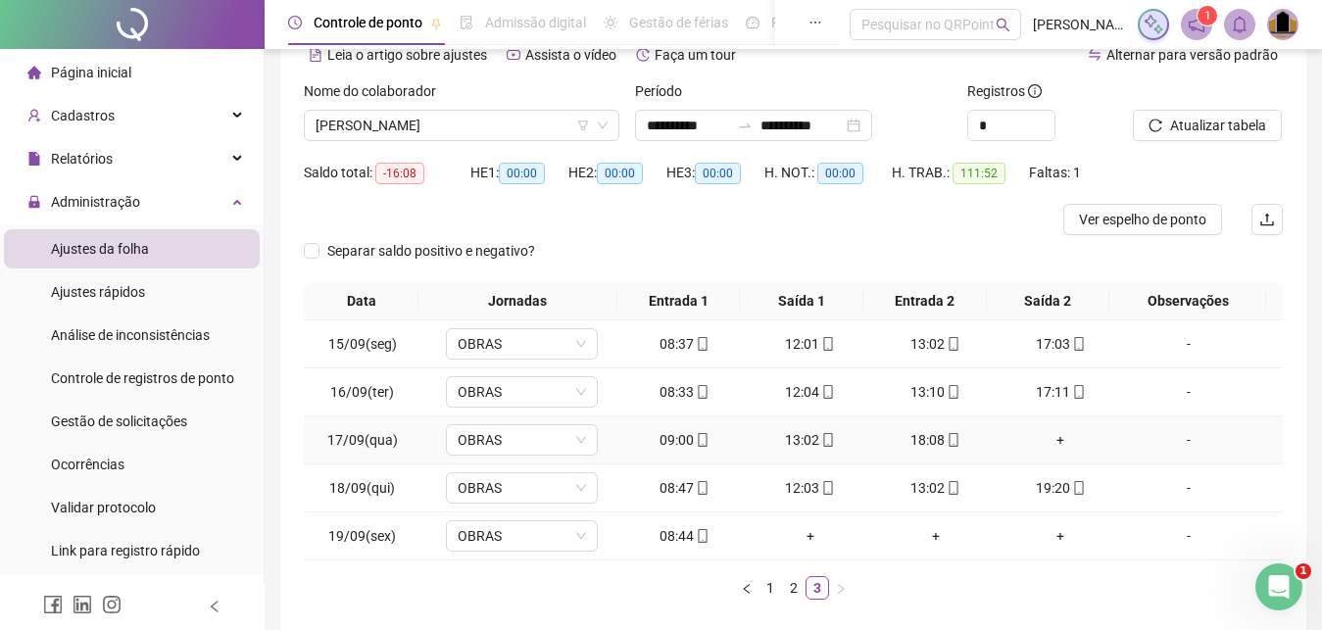
click at [1052, 440] on div "+" at bounding box center [1062, 440] width 110 height 22
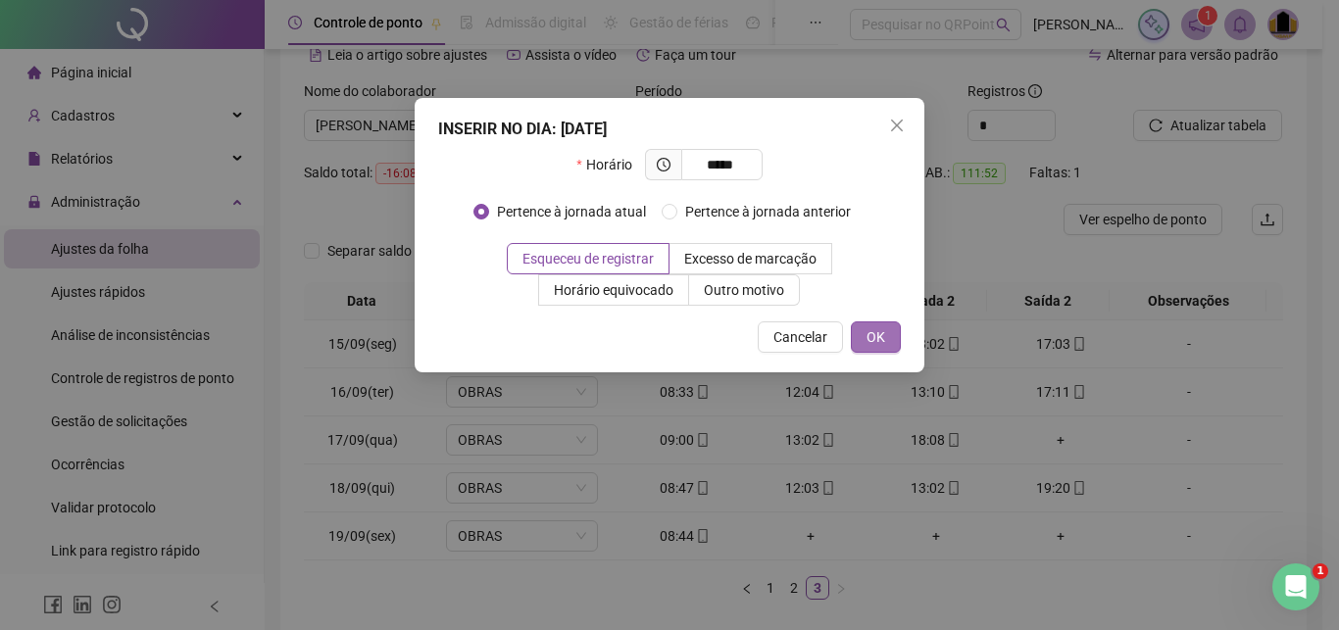
type input "*****"
click at [871, 338] on span "OK" at bounding box center [876, 337] width 19 height 22
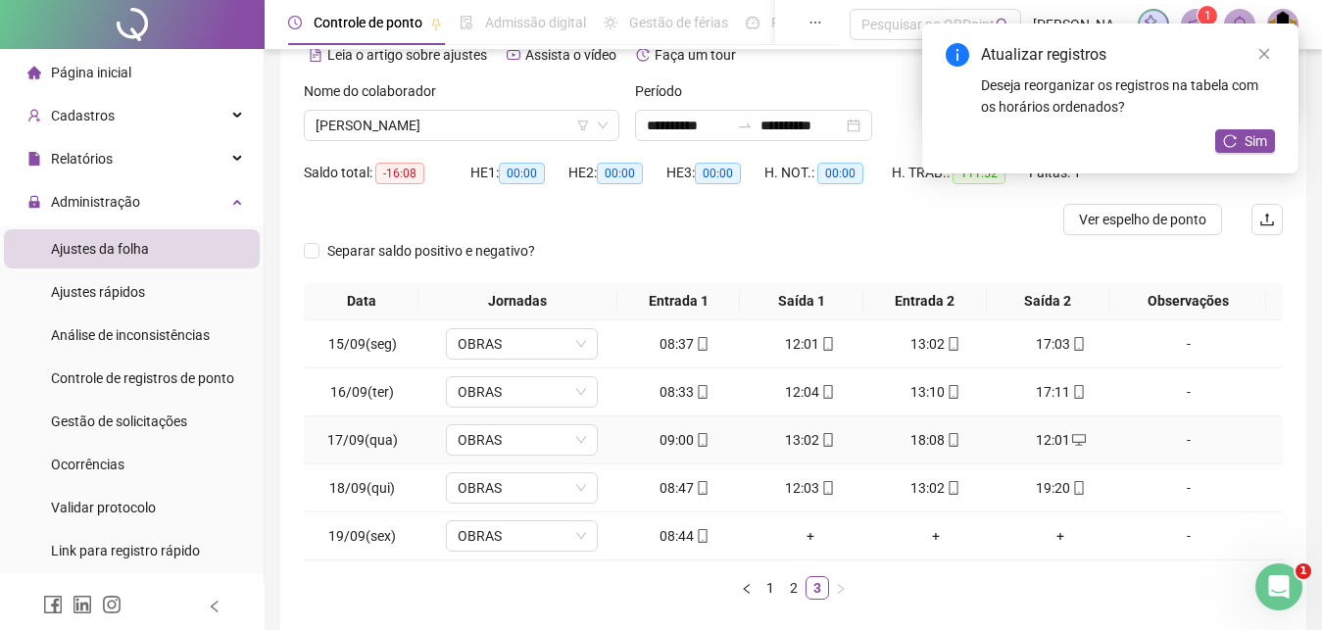
click at [1182, 440] on div "-" at bounding box center [1189, 440] width 116 height 22
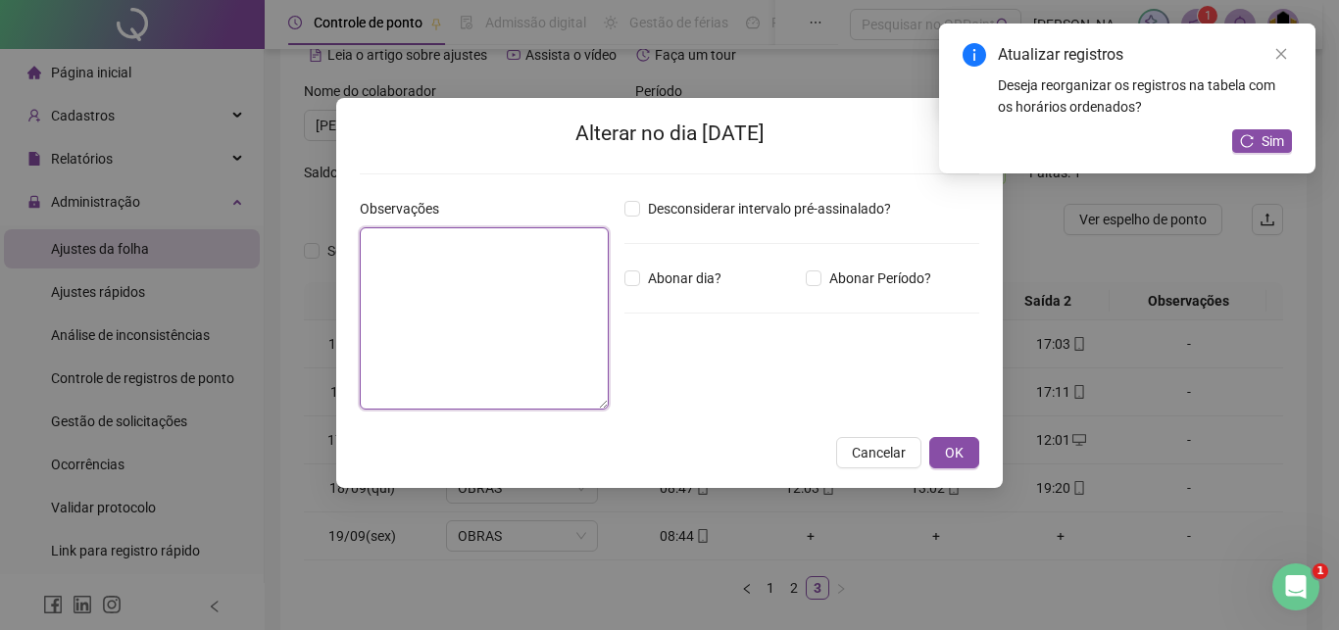
click at [457, 284] on textarea at bounding box center [484, 318] width 249 height 182
paste textarea "**********"
type textarea "**********"
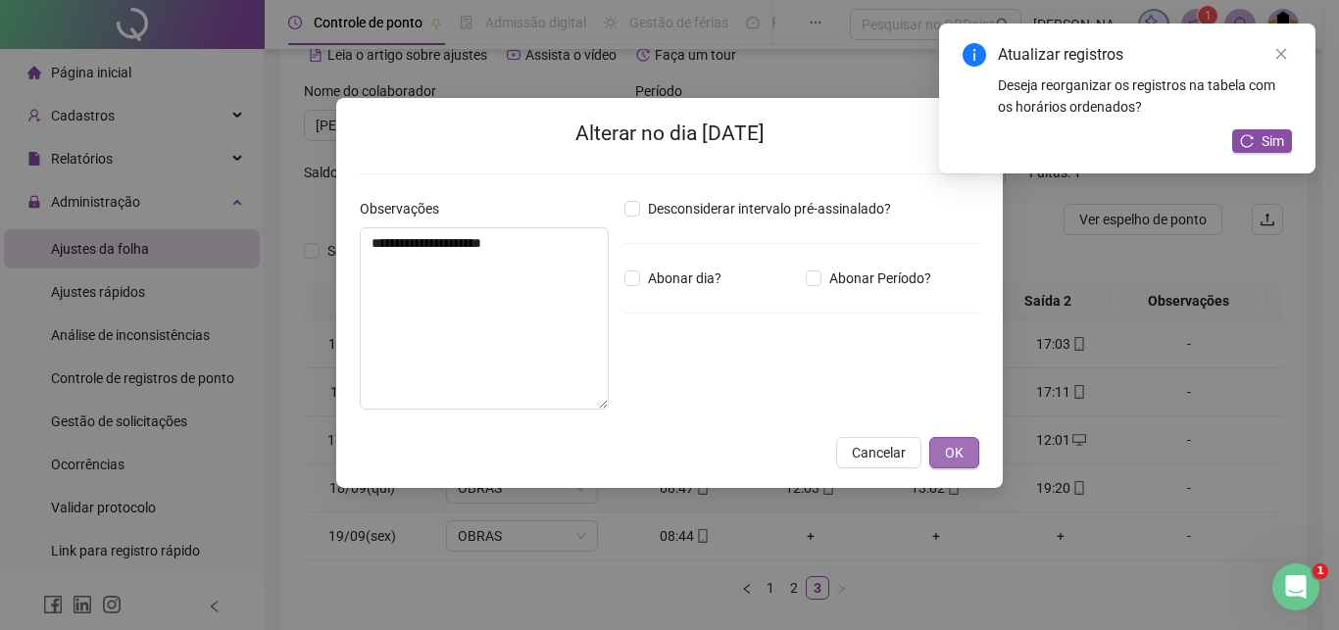
click at [958, 452] on span "OK" at bounding box center [954, 453] width 19 height 22
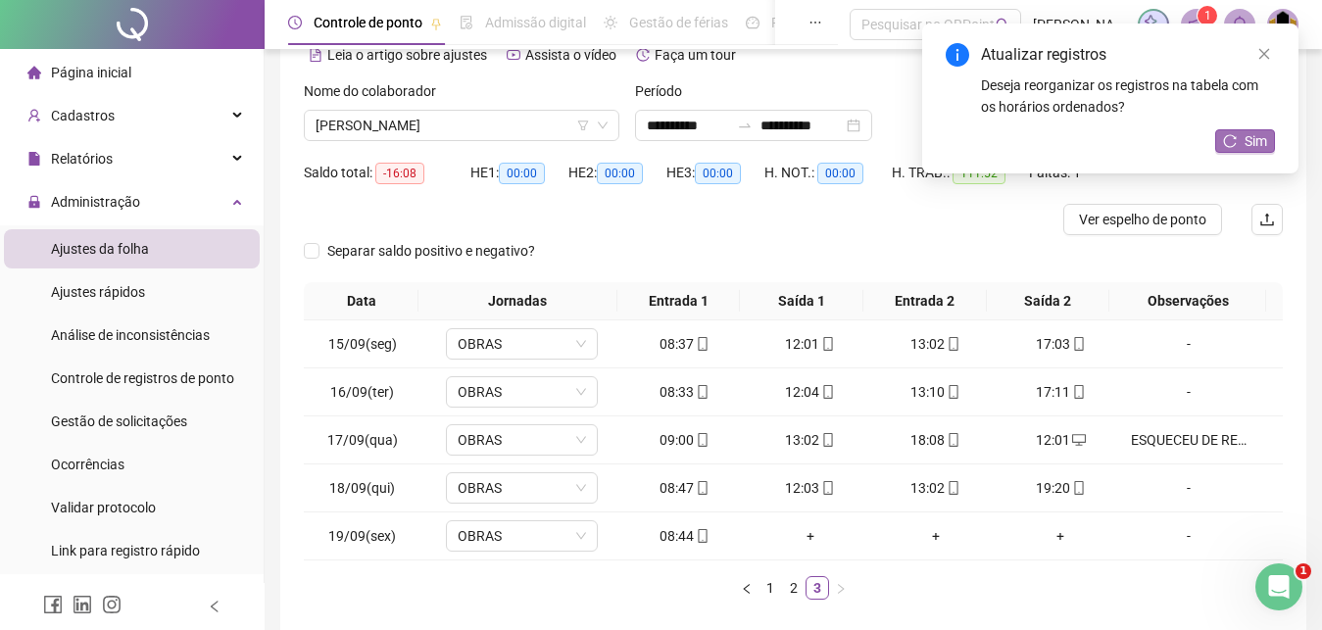
click at [1244, 139] on button "Sim" at bounding box center [1246, 141] width 60 height 24
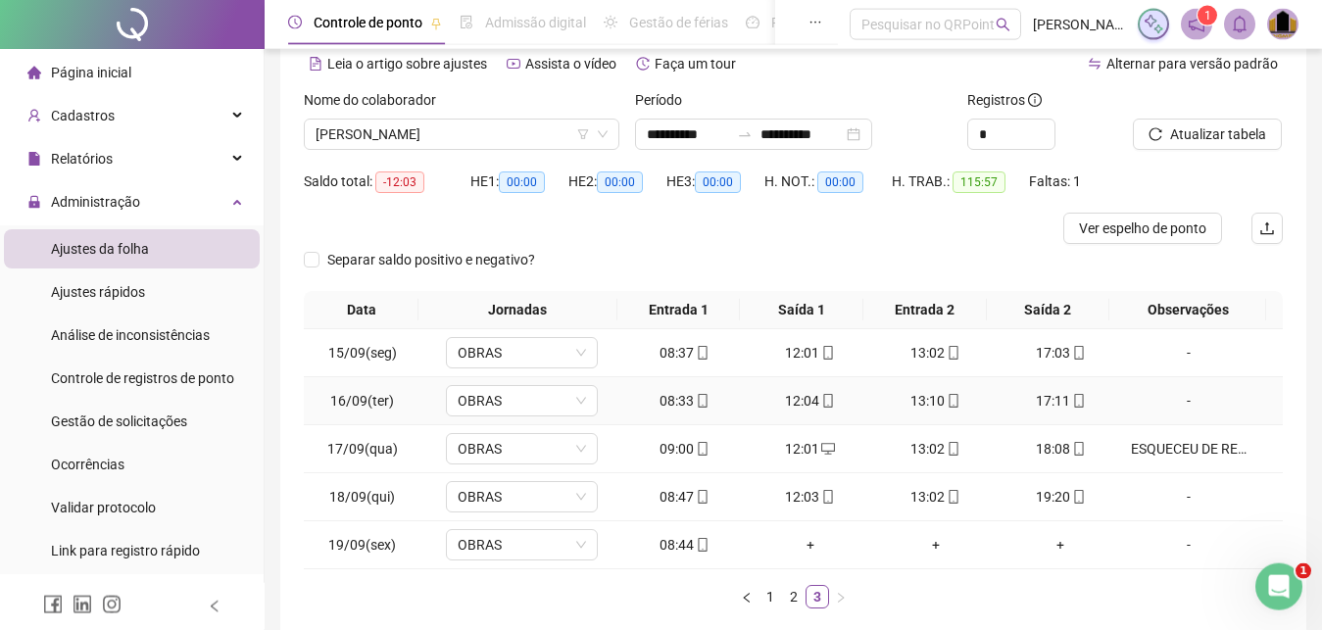
scroll to position [0, 0]
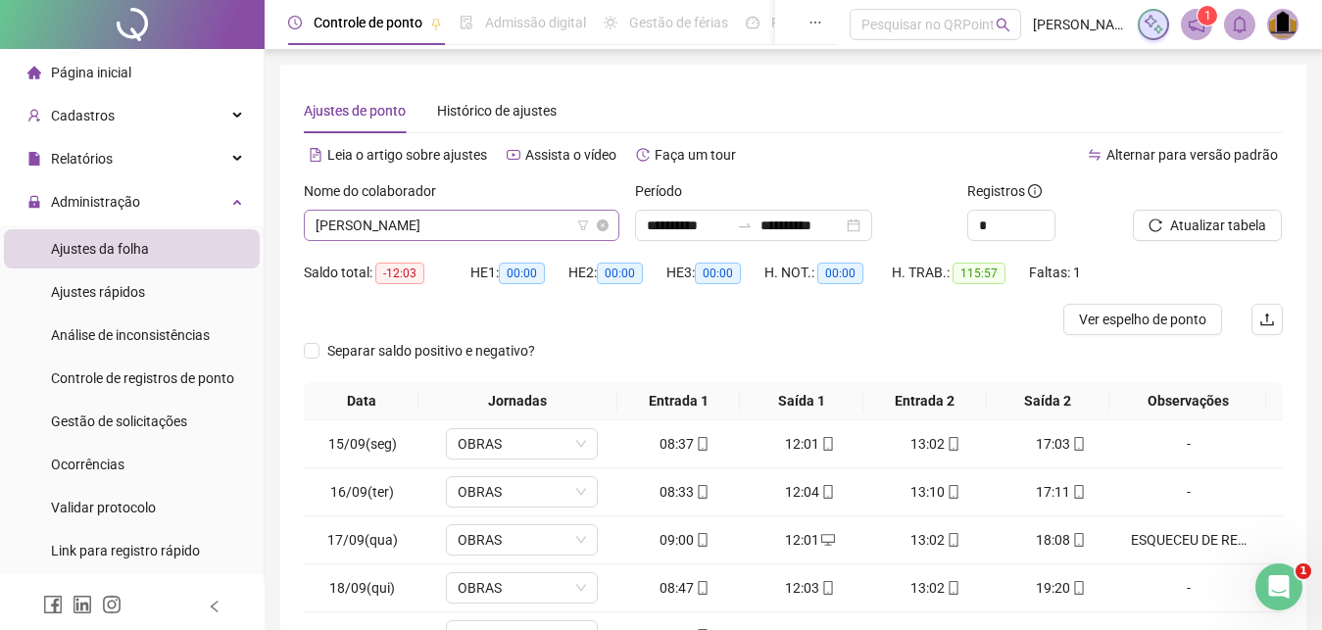
click at [507, 222] on span "[PERSON_NAME]" at bounding box center [462, 225] width 292 height 29
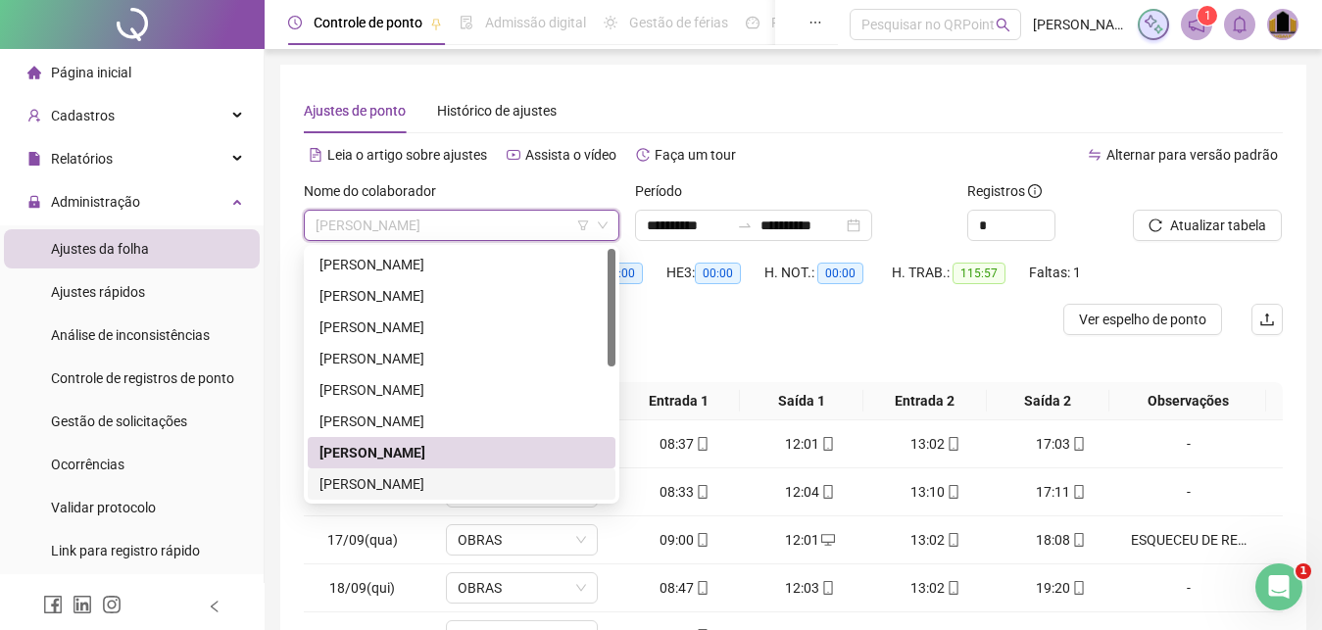
click at [456, 478] on div "[PERSON_NAME]" at bounding box center [462, 484] width 284 height 22
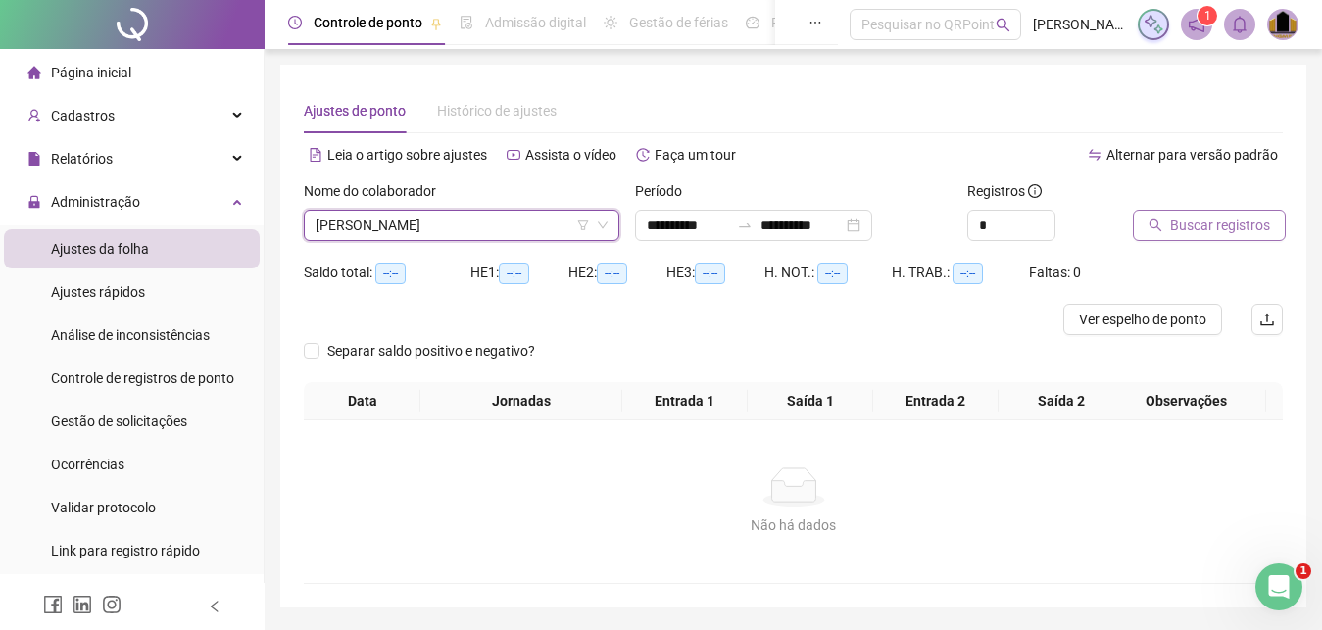
click at [1238, 221] on span "Buscar registros" at bounding box center [1221, 226] width 100 height 22
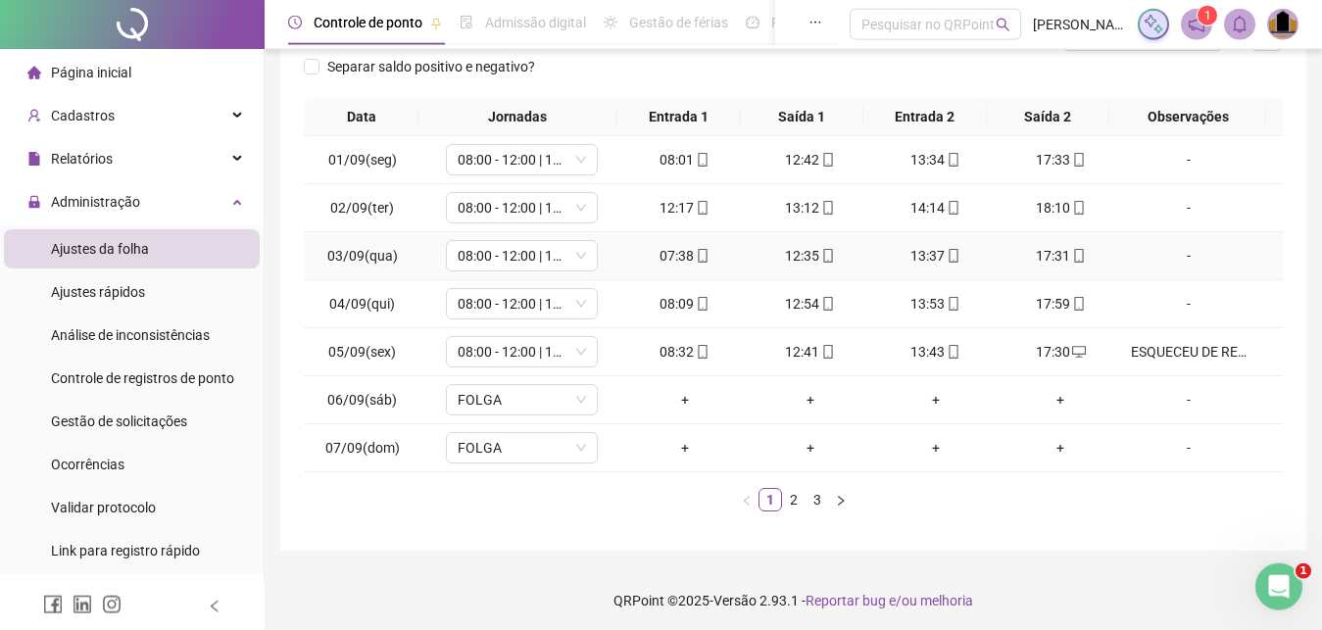
scroll to position [289, 0]
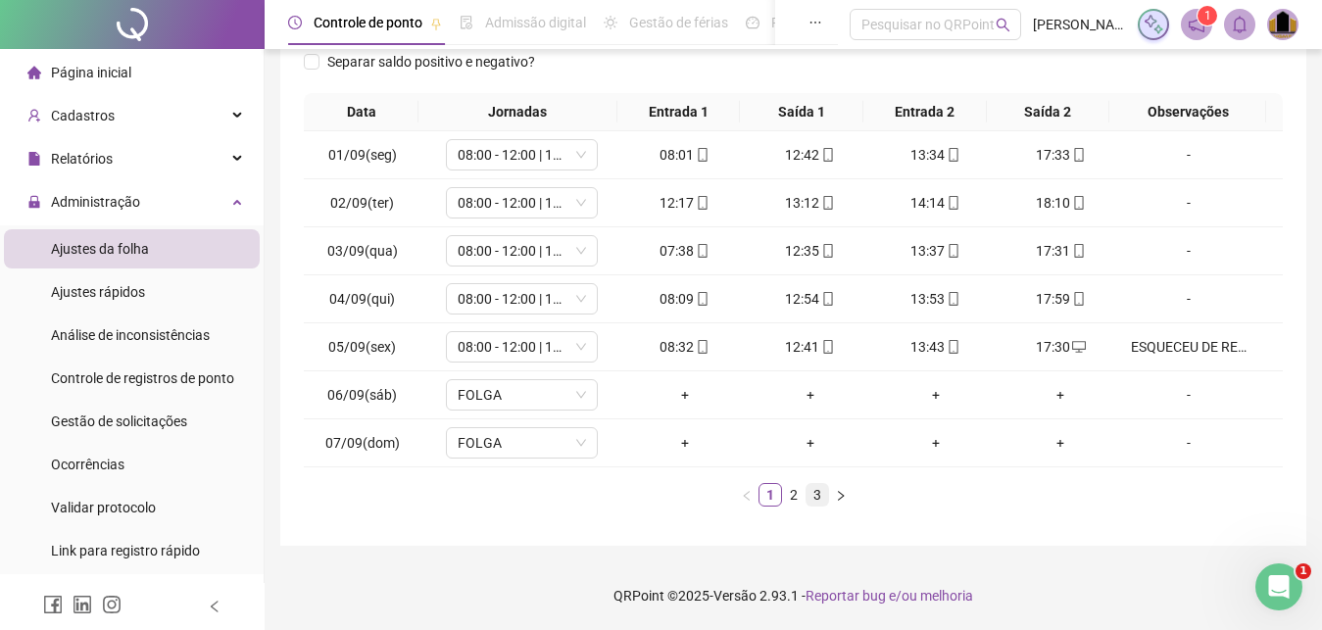
click at [815, 492] on link "3" at bounding box center [818, 495] width 22 height 22
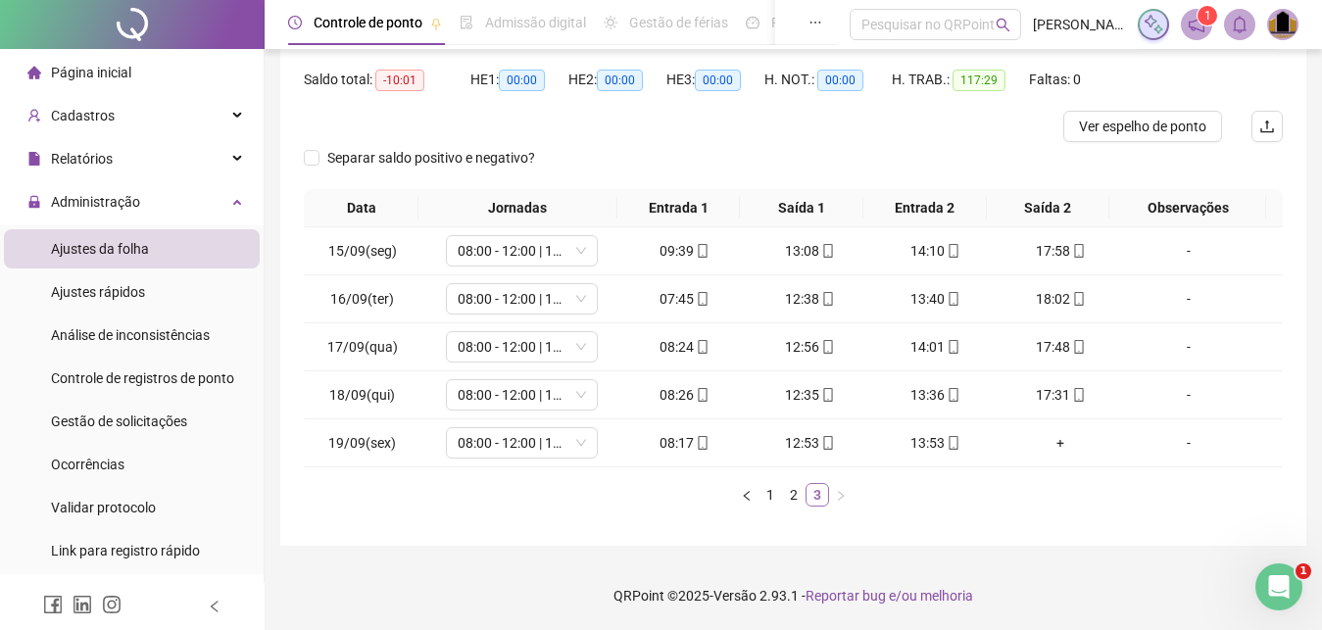
scroll to position [193, 0]
click at [810, 441] on div "12:53" at bounding box center [811, 443] width 110 height 22
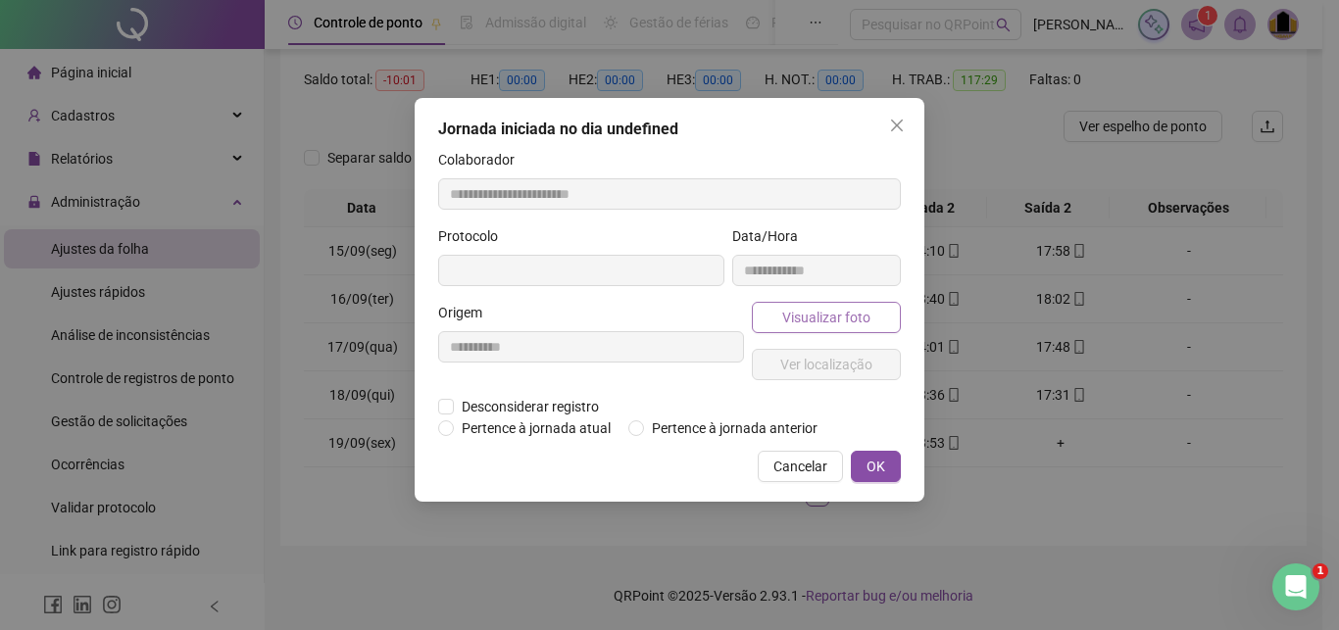
type input "**********"
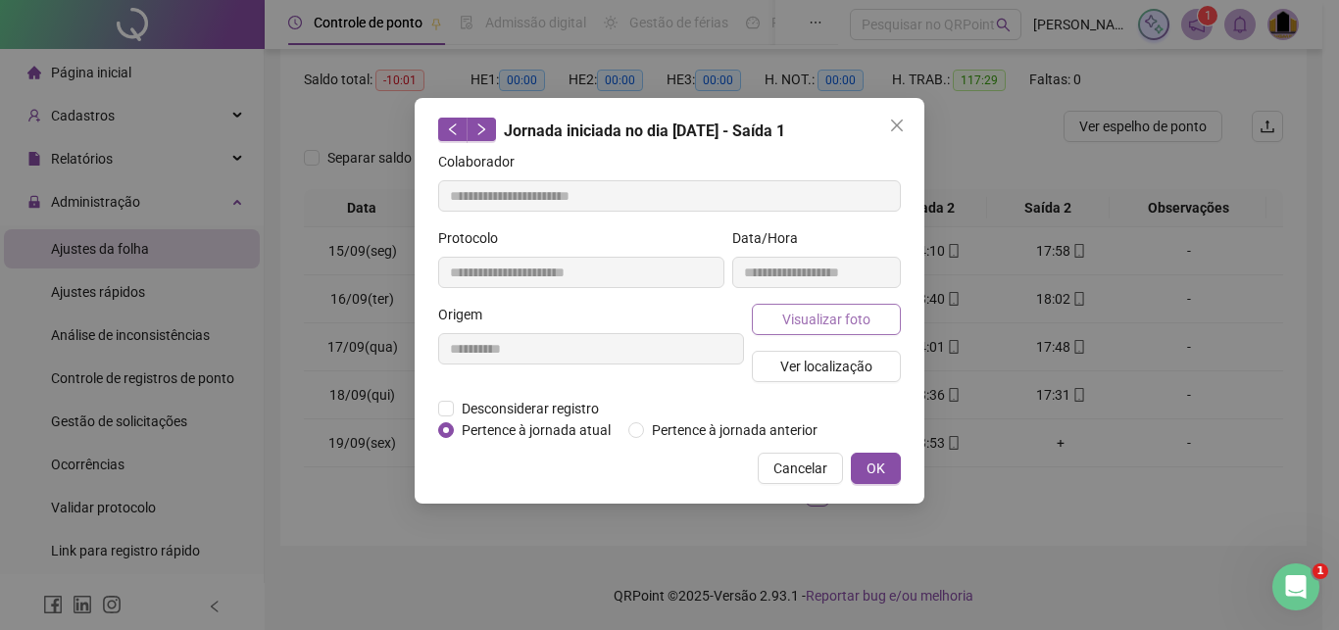
click at [827, 318] on span "Visualizar foto" at bounding box center [826, 320] width 88 height 22
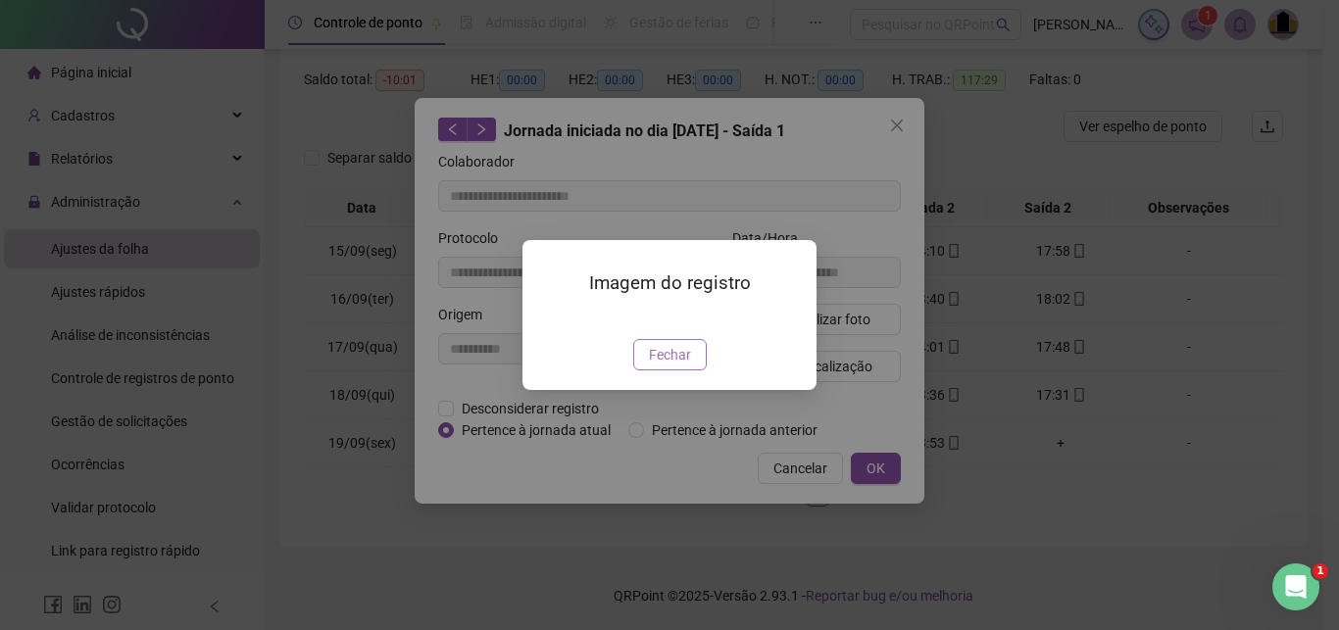
click at [684, 366] on span "Fechar" at bounding box center [670, 355] width 42 height 22
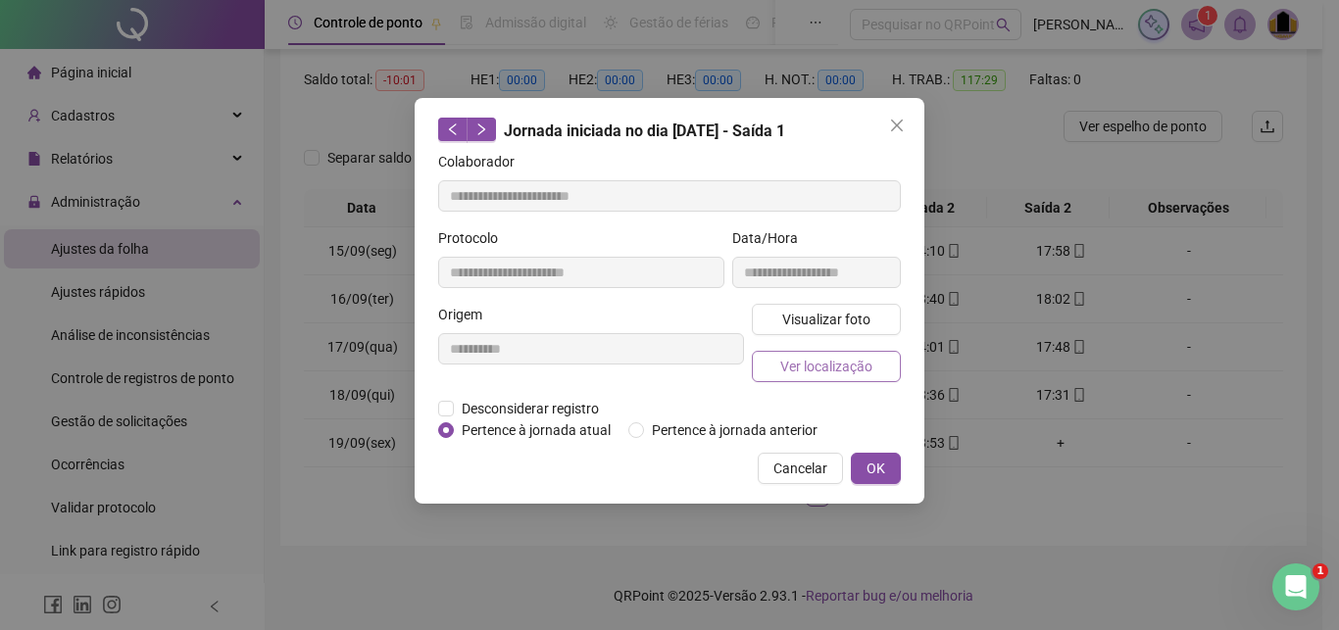
click at [873, 371] on button "Ver localização" at bounding box center [826, 366] width 149 height 31
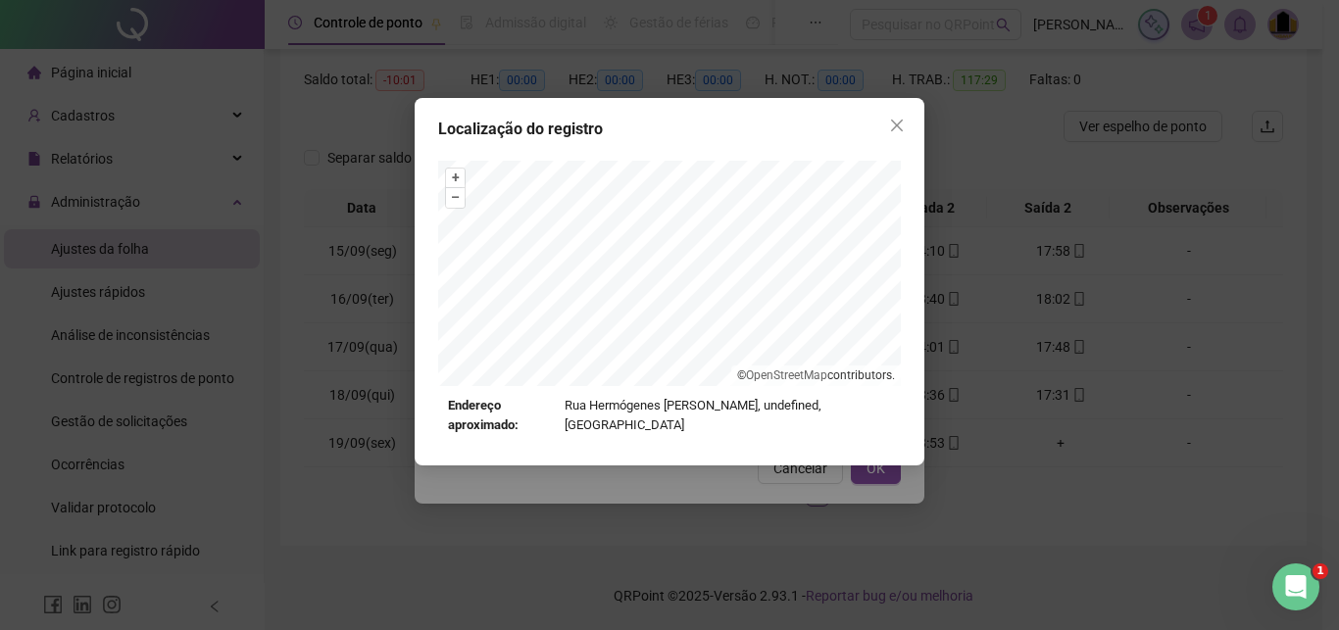
click at [820, 470] on div "Localização do registro + – ⇧ › © OpenStreetMap contributors. Endereço aproxima…" at bounding box center [669, 315] width 1339 height 630
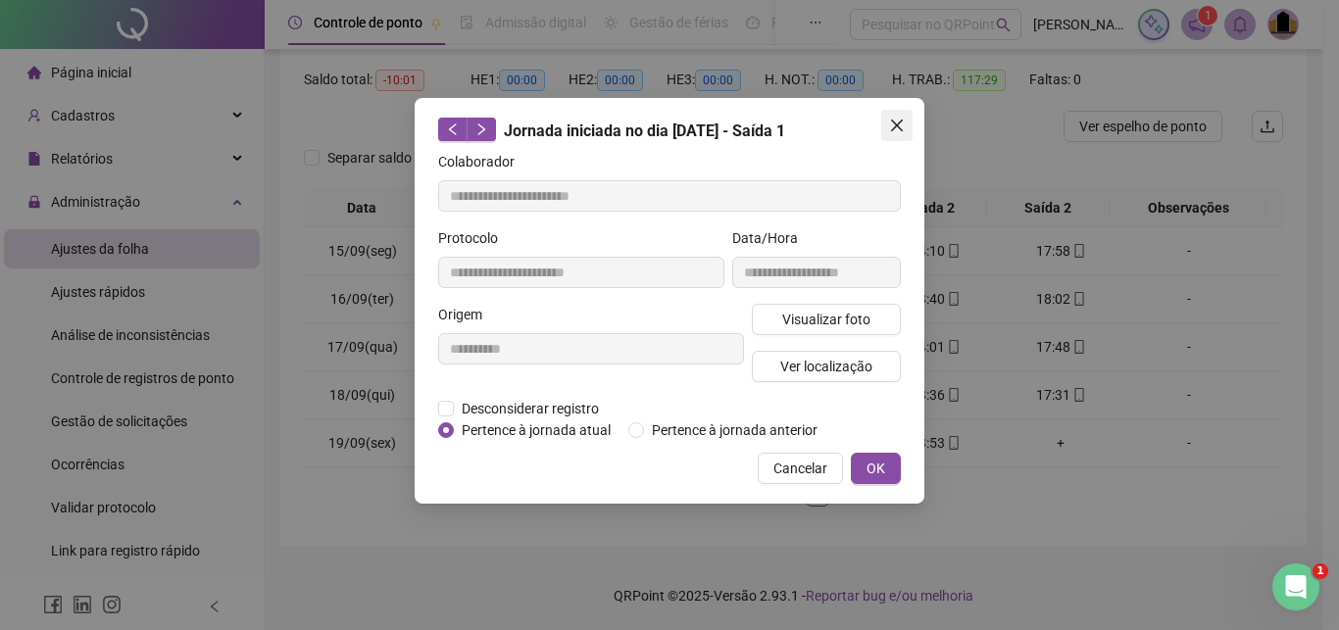
click at [890, 122] on icon "close" at bounding box center [897, 126] width 16 height 16
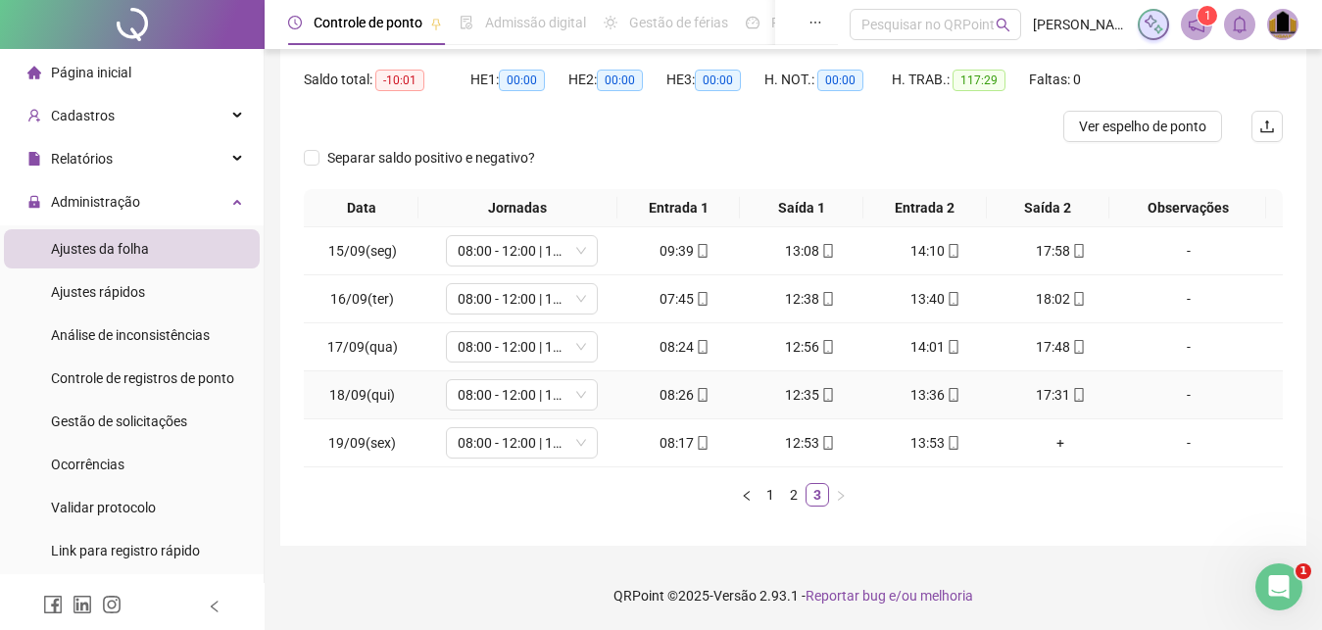
scroll to position [93, 0]
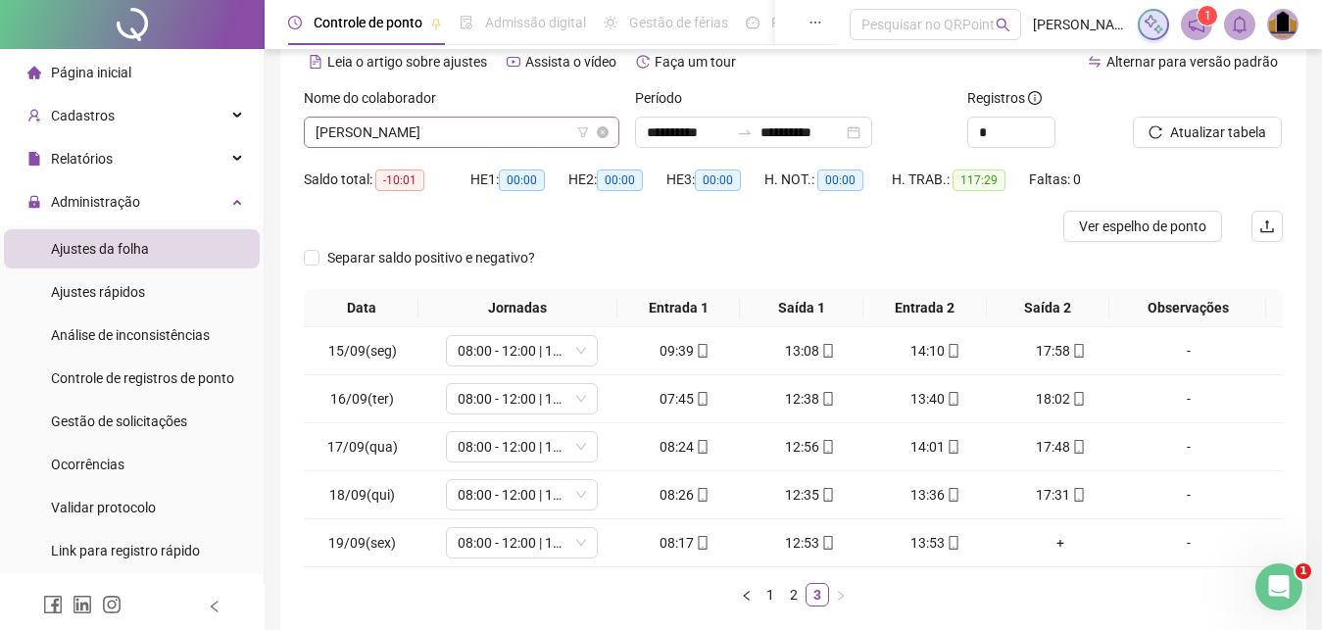
click at [515, 132] on span "[PERSON_NAME]" at bounding box center [462, 132] width 292 height 29
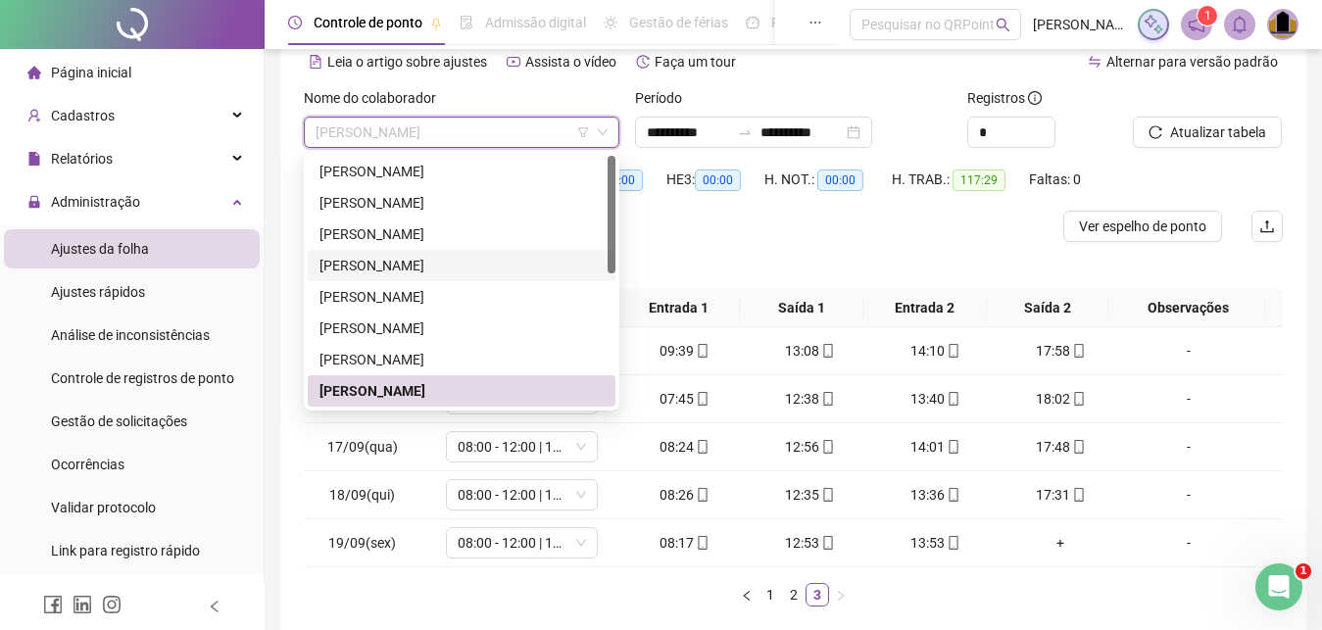
drag, startPoint x: 607, startPoint y: 237, endPoint x: 588, endPoint y: 301, distance: 66.4
click at [588, 301] on div "[PERSON_NAME]" at bounding box center [462, 313] width 308 height 314
drag, startPoint x: 602, startPoint y: 235, endPoint x: 590, endPoint y: 262, distance: 29.0
click at [590, 261] on div "[PERSON_NAME]" at bounding box center [462, 313] width 308 height 314
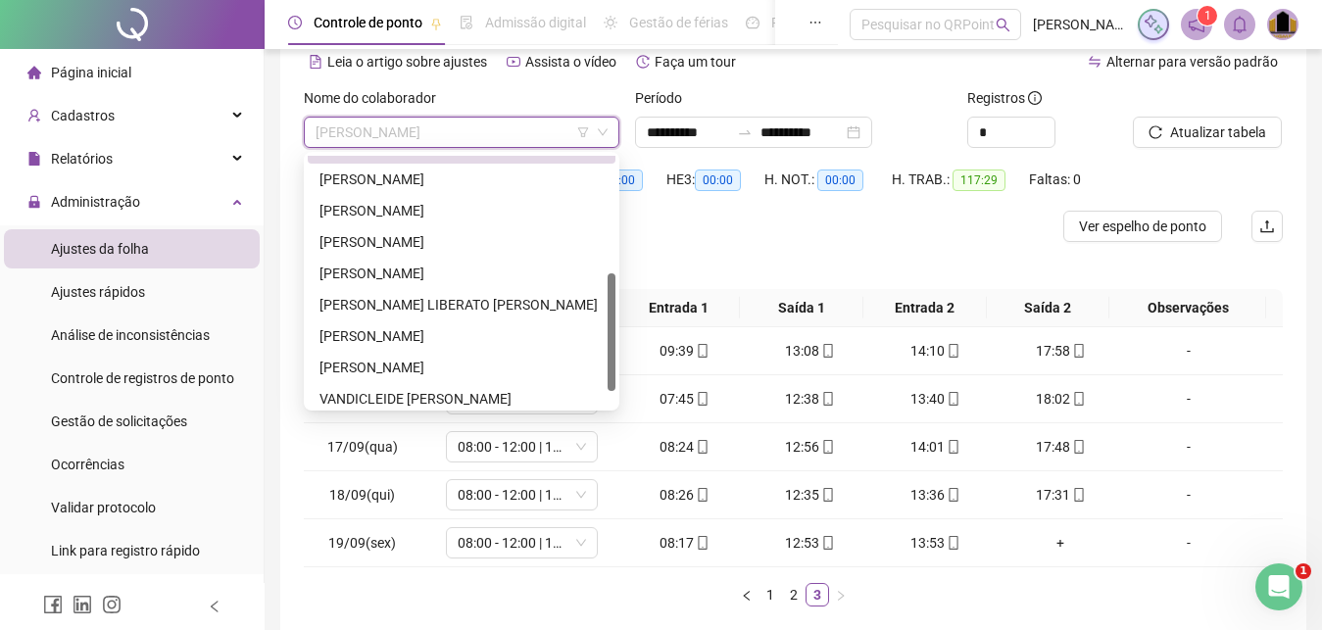
scroll to position [273, 0]
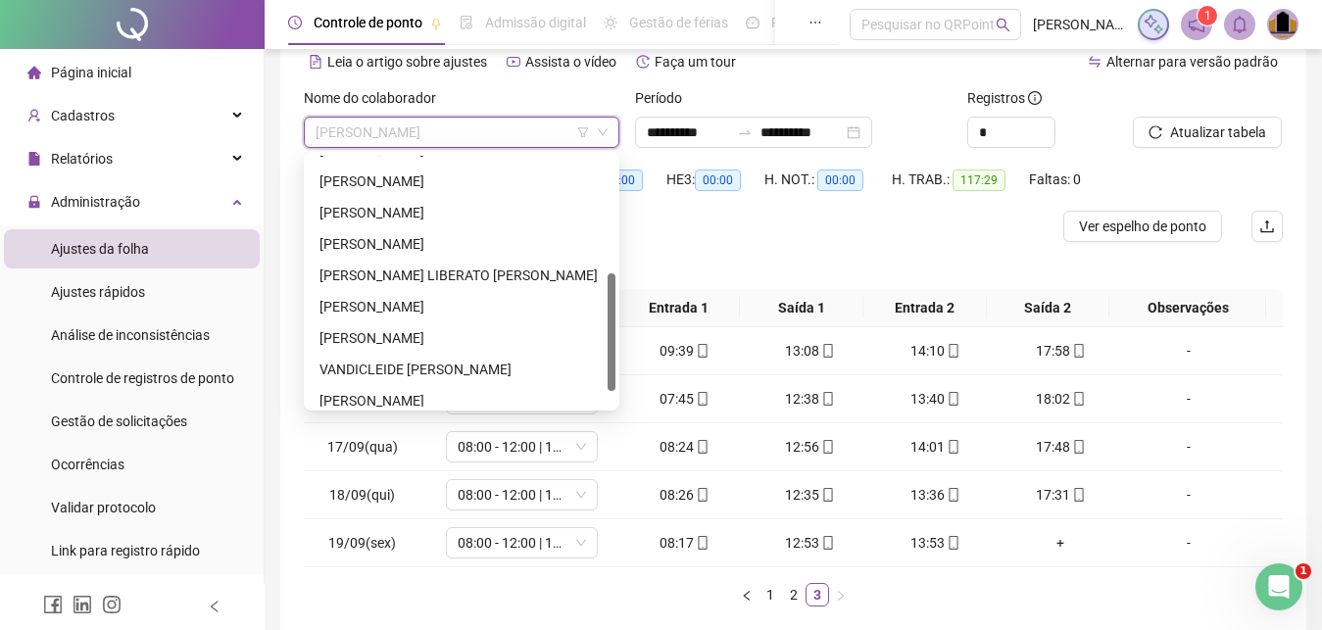
drag, startPoint x: 611, startPoint y: 249, endPoint x: 597, endPoint y: 377, distance: 129.2
click at [597, 377] on div "[PERSON_NAME] [PERSON_NAME] [PERSON_NAME] [PERSON_NAME] [PERSON_NAME]" at bounding box center [462, 281] width 308 height 251
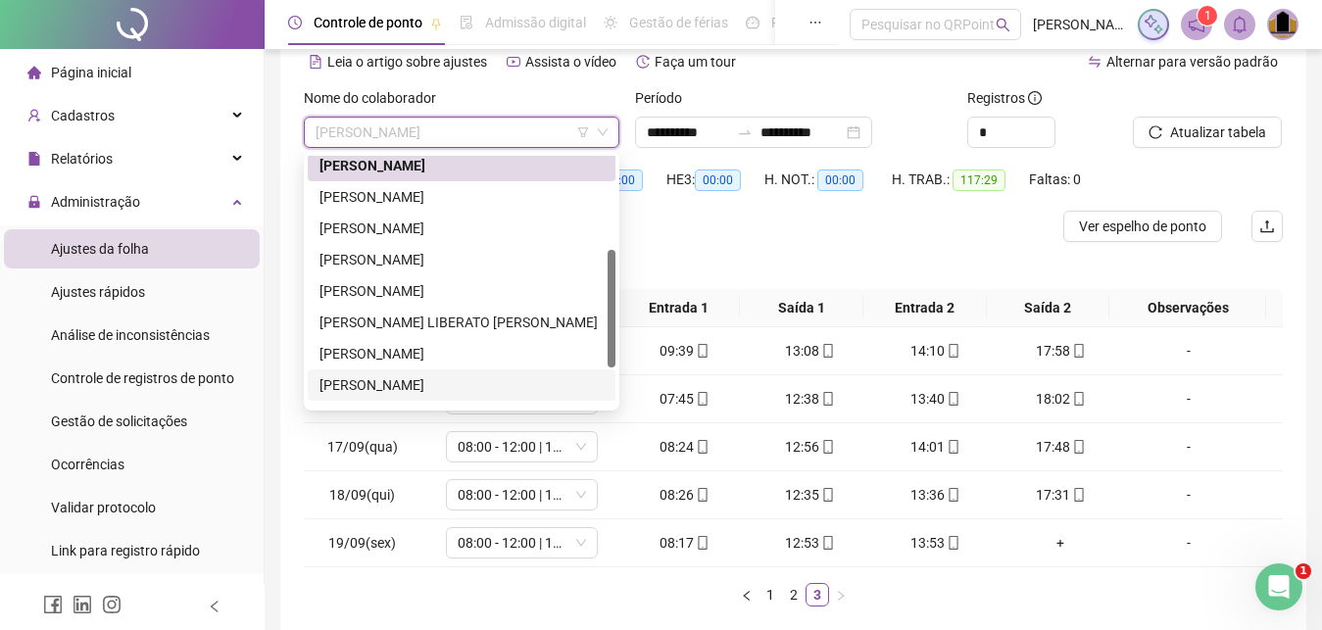
scroll to position [190, 0]
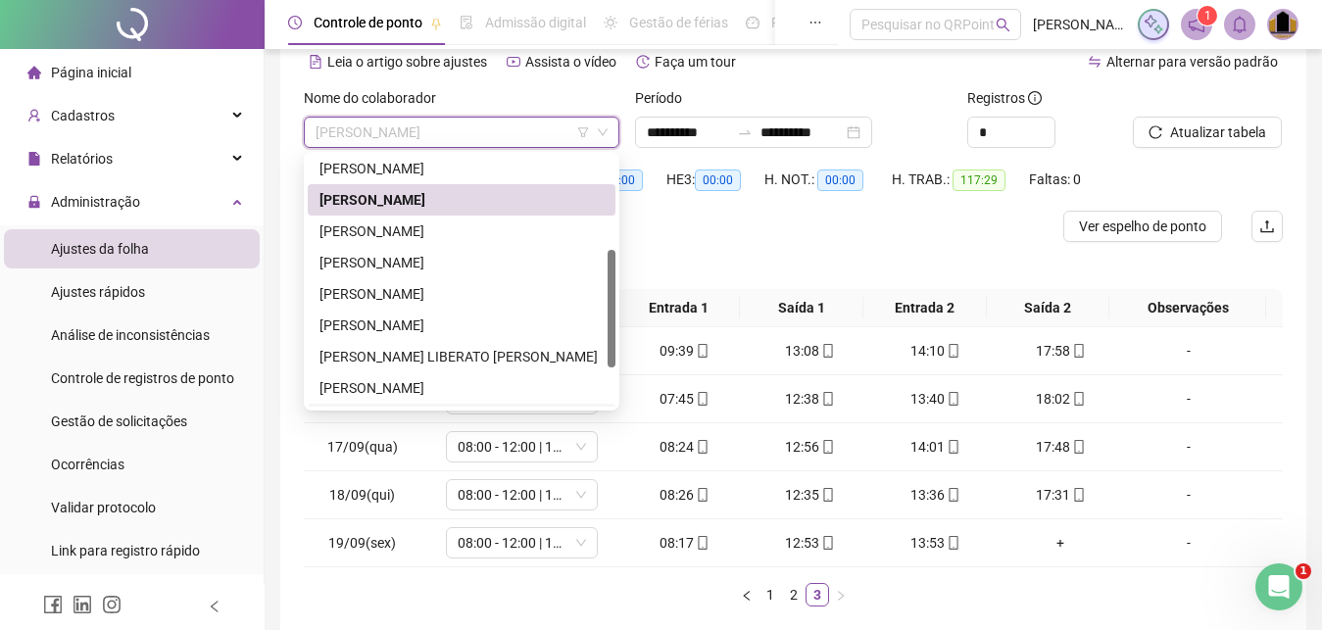
drag, startPoint x: 609, startPoint y: 353, endPoint x: 619, endPoint y: 312, distance: 42.3
click at [620, 314] on div "259371 223052 224739 [PERSON_NAME] [PERSON_NAME] [PERSON_NAME] [PERSON_NAME]" at bounding box center [462, 281] width 316 height 259
click at [502, 233] on div "[PERSON_NAME]" at bounding box center [462, 233] width 284 height 22
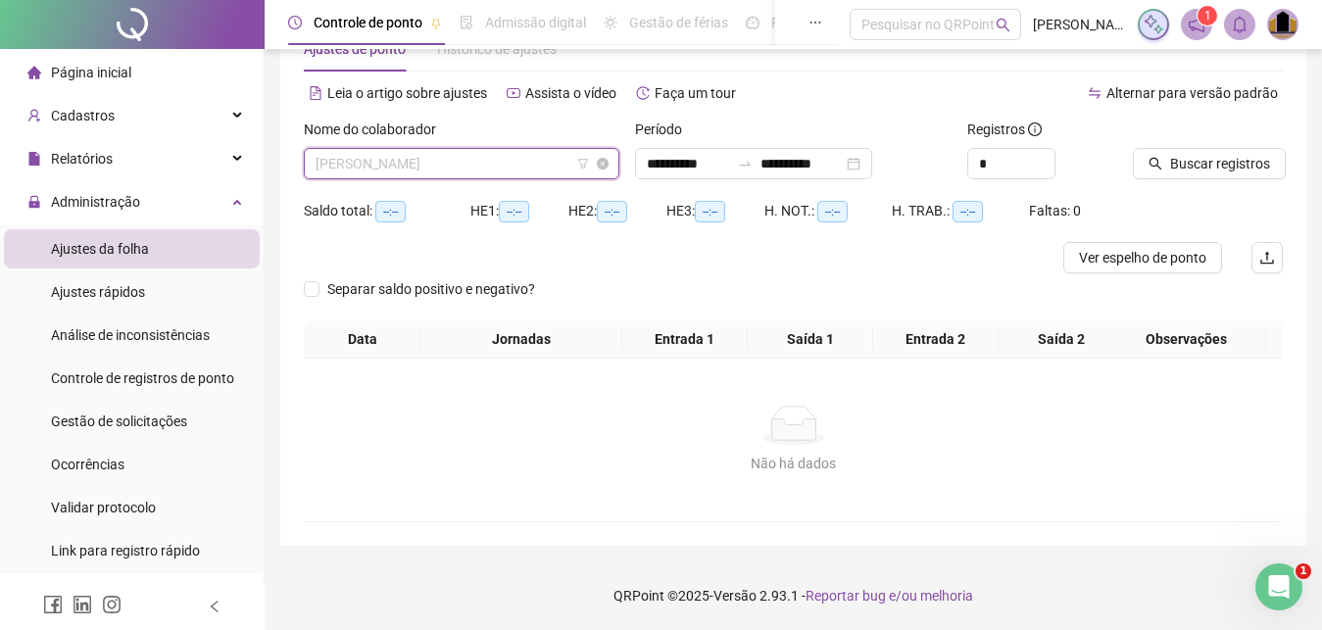
click at [567, 170] on span "[PERSON_NAME]" at bounding box center [462, 163] width 292 height 29
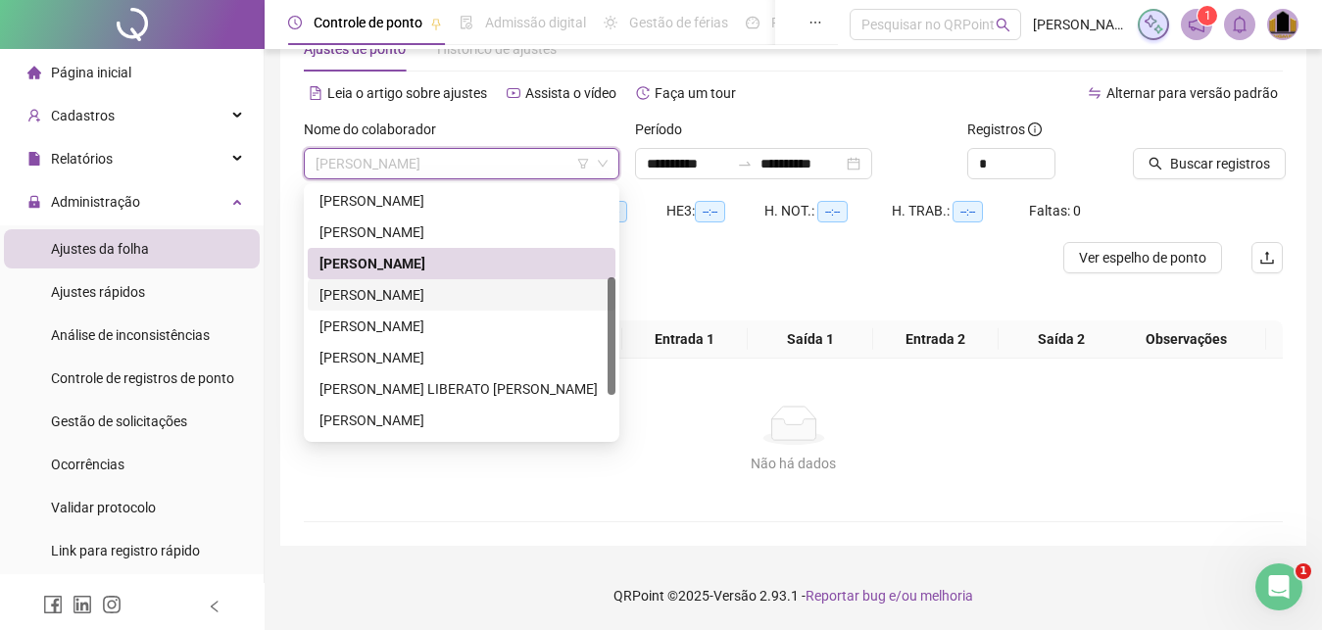
click at [448, 294] on div "[PERSON_NAME]" at bounding box center [462, 295] width 284 height 22
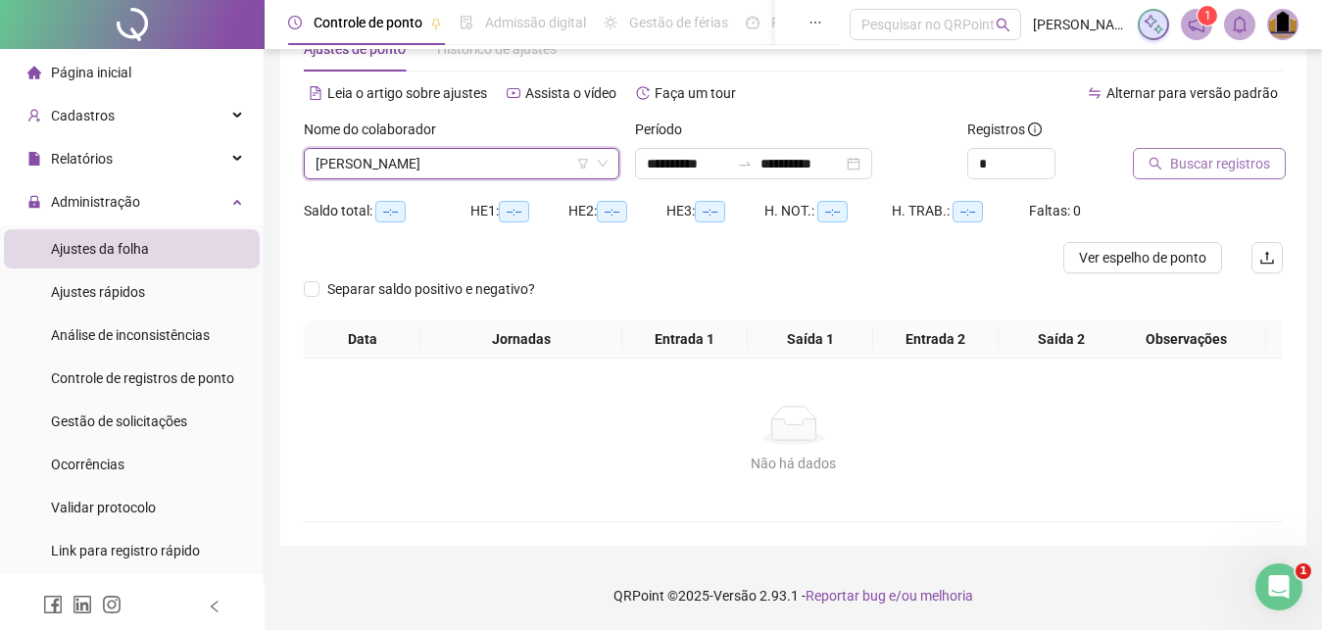
click at [1197, 169] on span "Buscar registros" at bounding box center [1221, 164] width 100 height 22
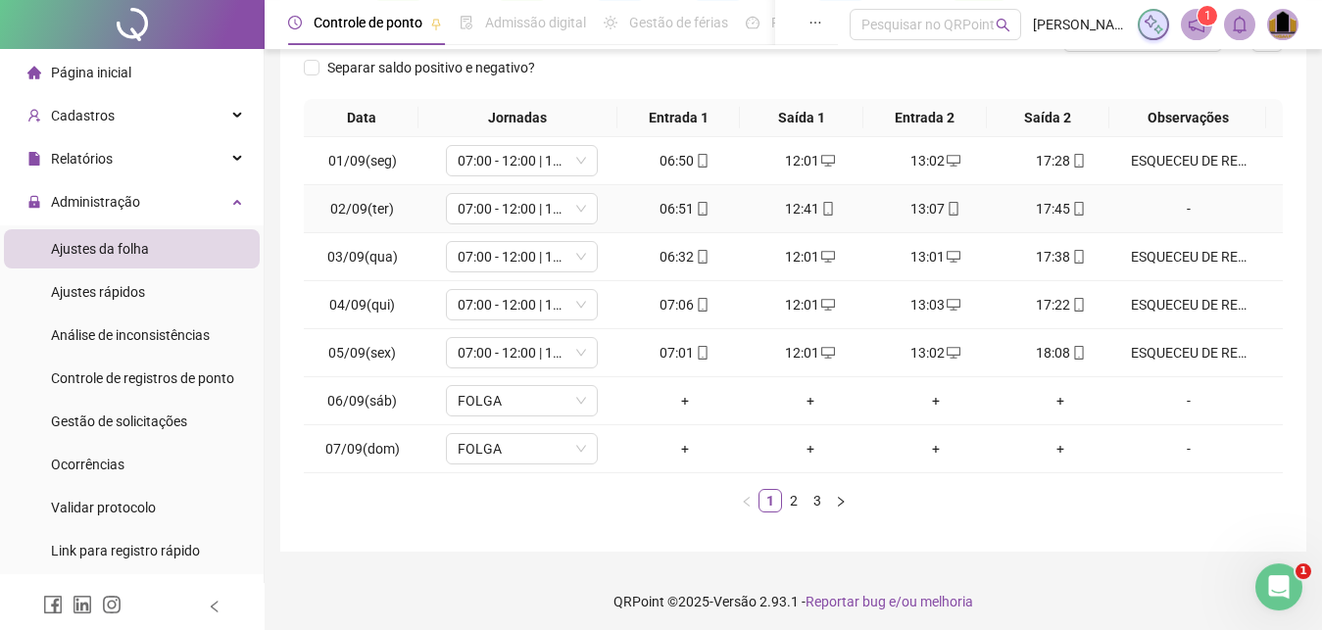
scroll to position [289, 0]
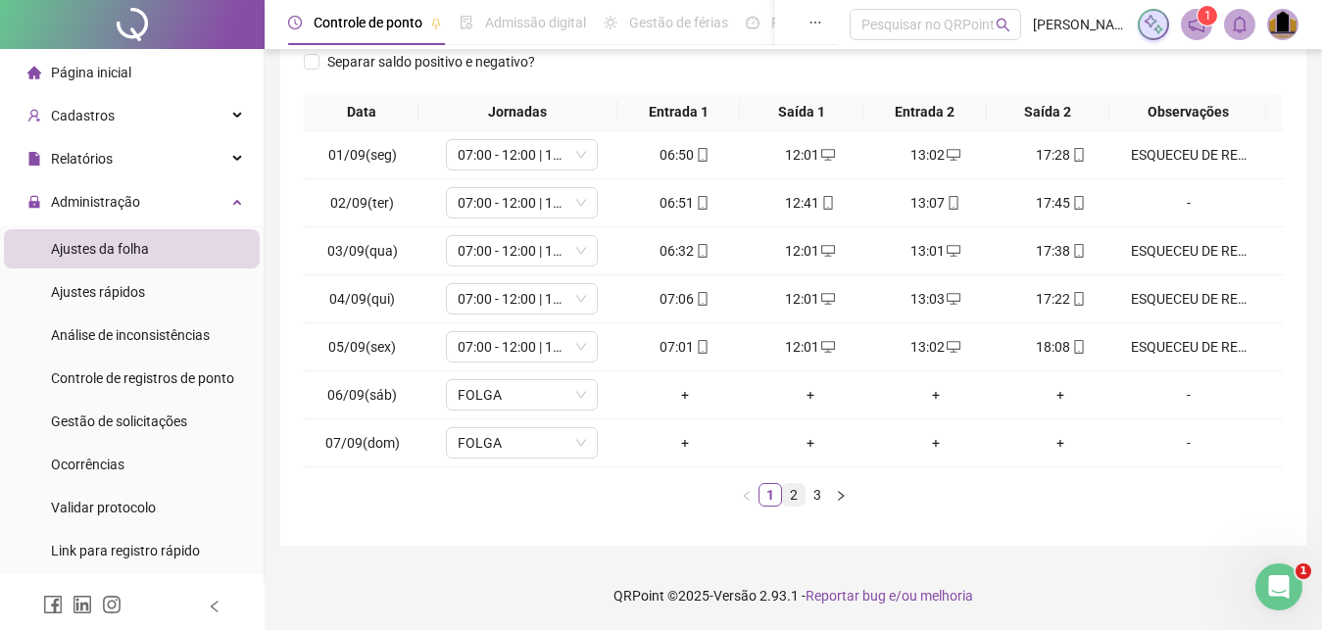
click at [794, 500] on link "2" at bounding box center [794, 495] width 22 height 22
click at [822, 498] on link "3" at bounding box center [818, 495] width 22 height 22
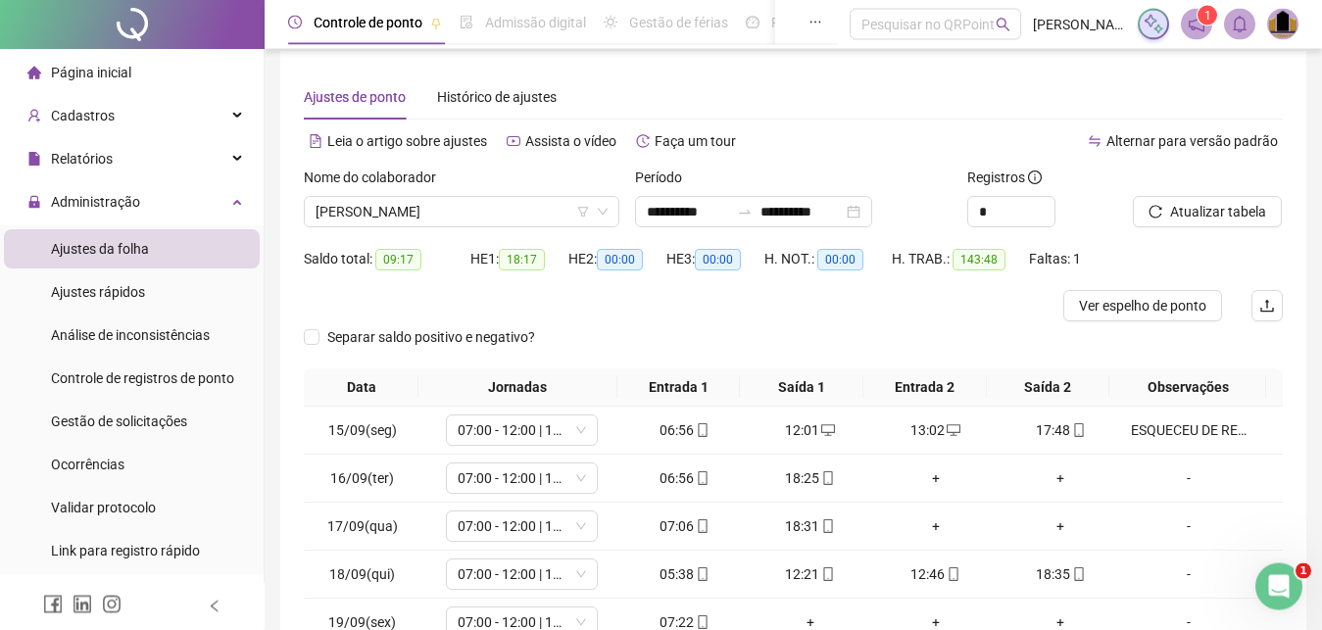
scroll to position [0, 0]
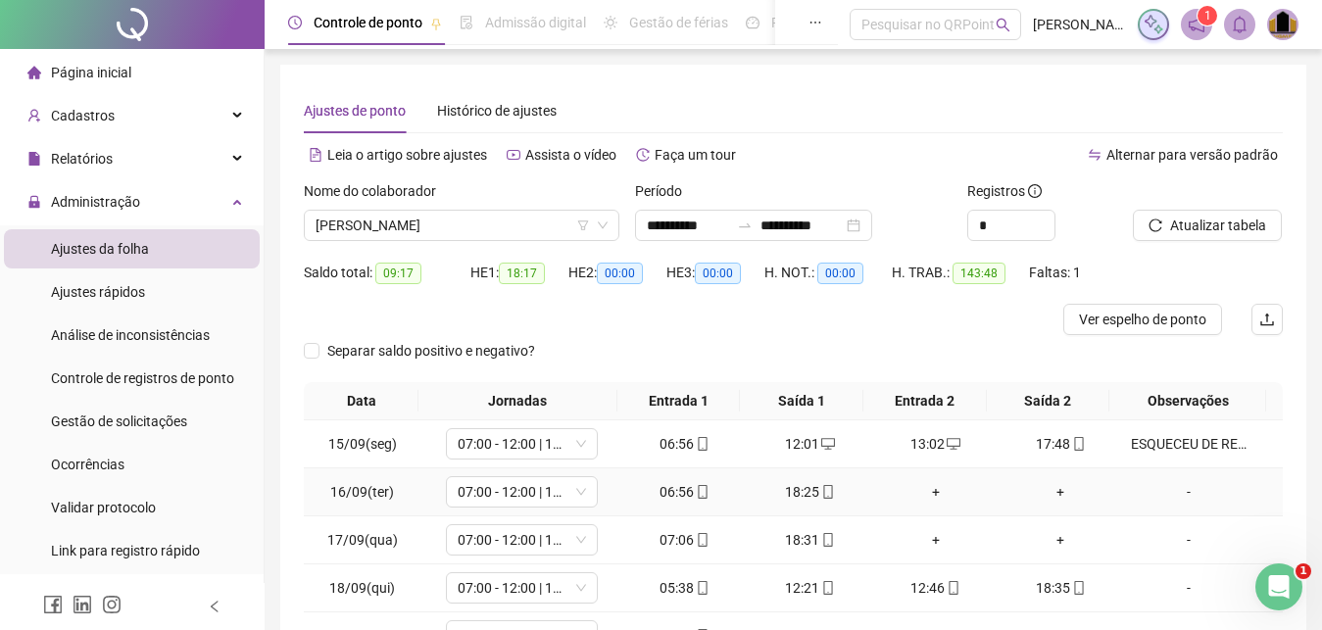
click at [928, 494] on div "+" at bounding box center [936, 492] width 110 height 22
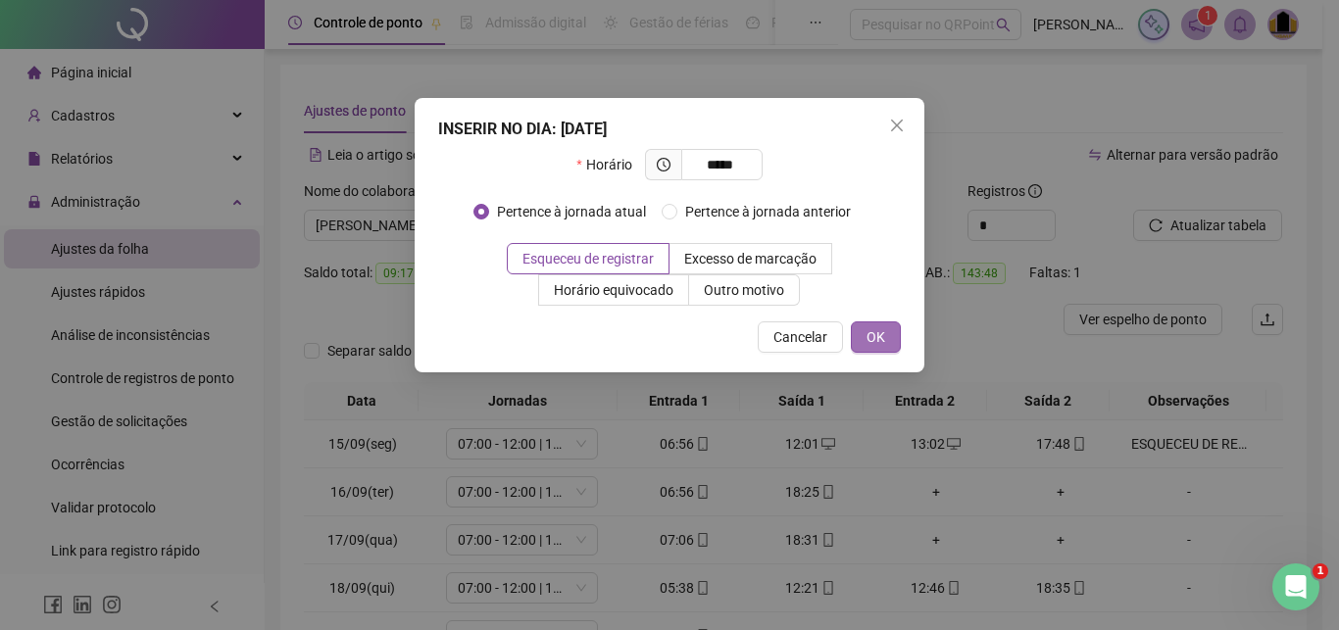
type input "*****"
click at [874, 327] on span "OK" at bounding box center [876, 337] width 19 height 22
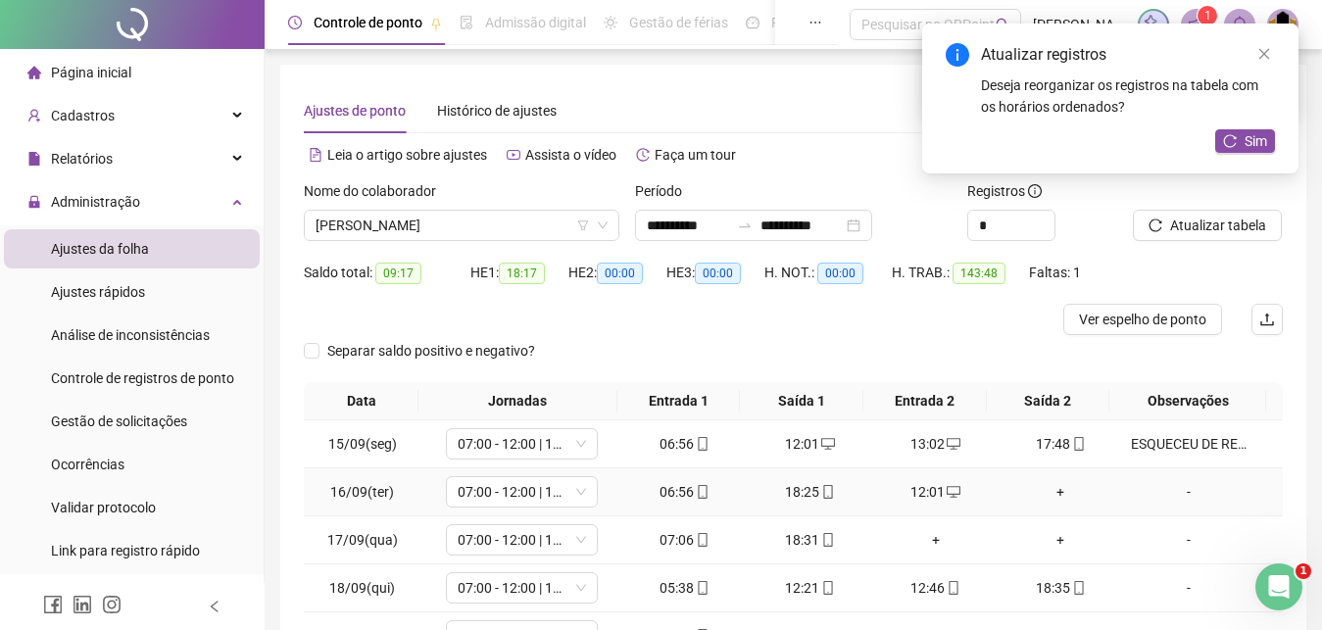
click at [1051, 494] on div "+" at bounding box center [1062, 492] width 110 height 22
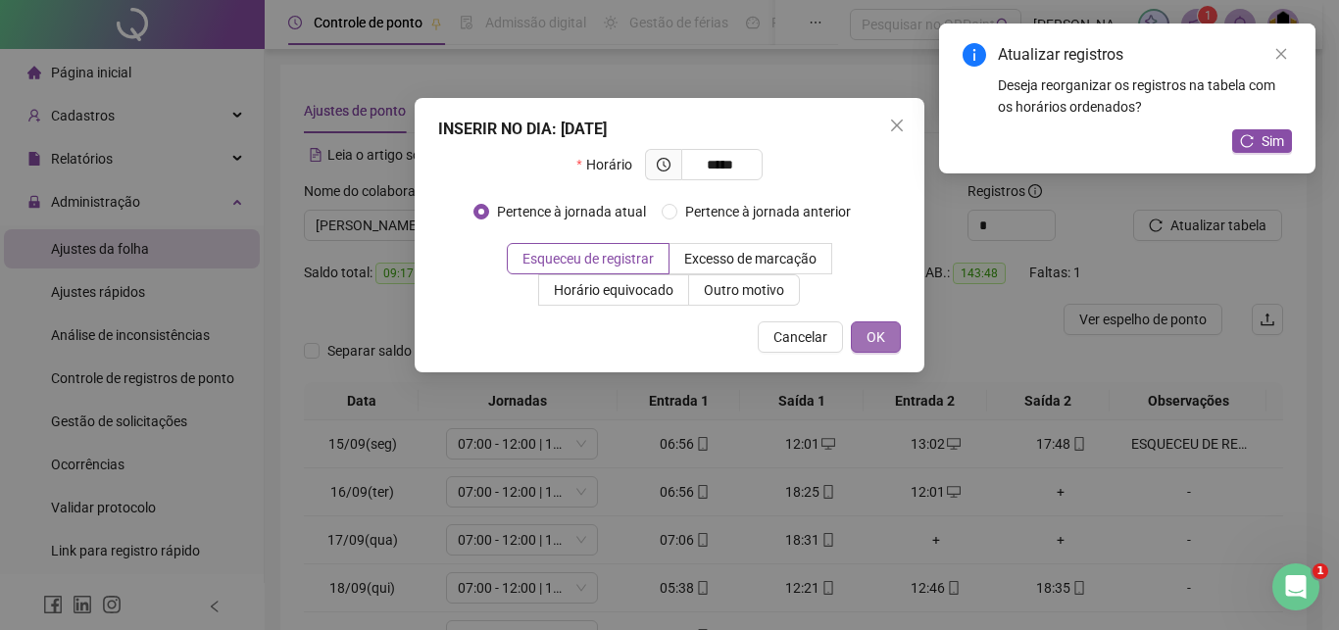
type input "*****"
click at [870, 336] on span "OK" at bounding box center [876, 337] width 19 height 22
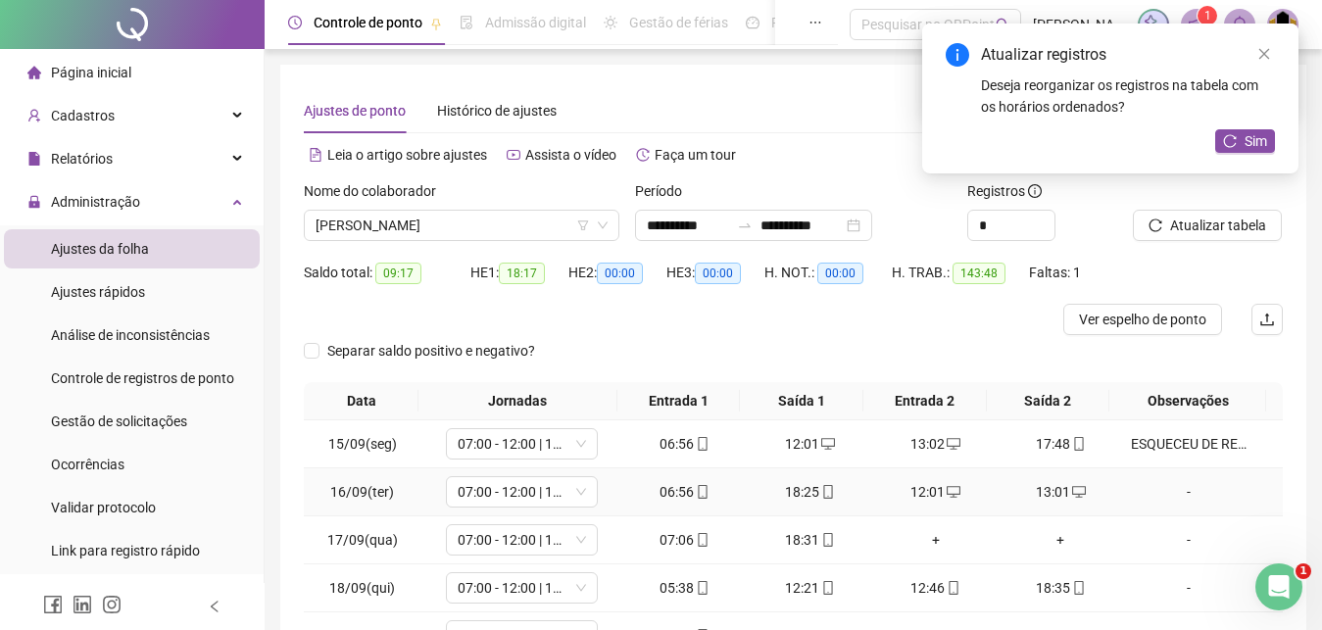
click at [1178, 493] on div "-" at bounding box center [1189, 492] width 116 height 22
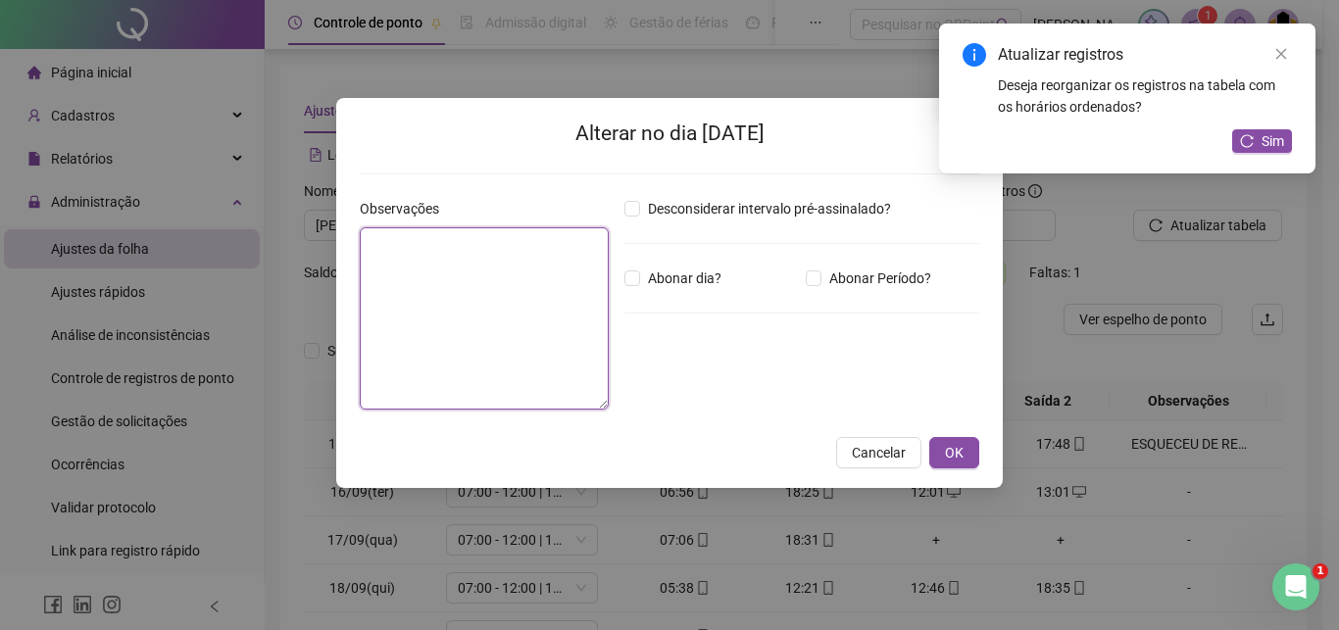
click at [473, 350] on textarea at bounding box center [484, 318] width 249 height 182
paste textarea "**********"
type textarea "**********"
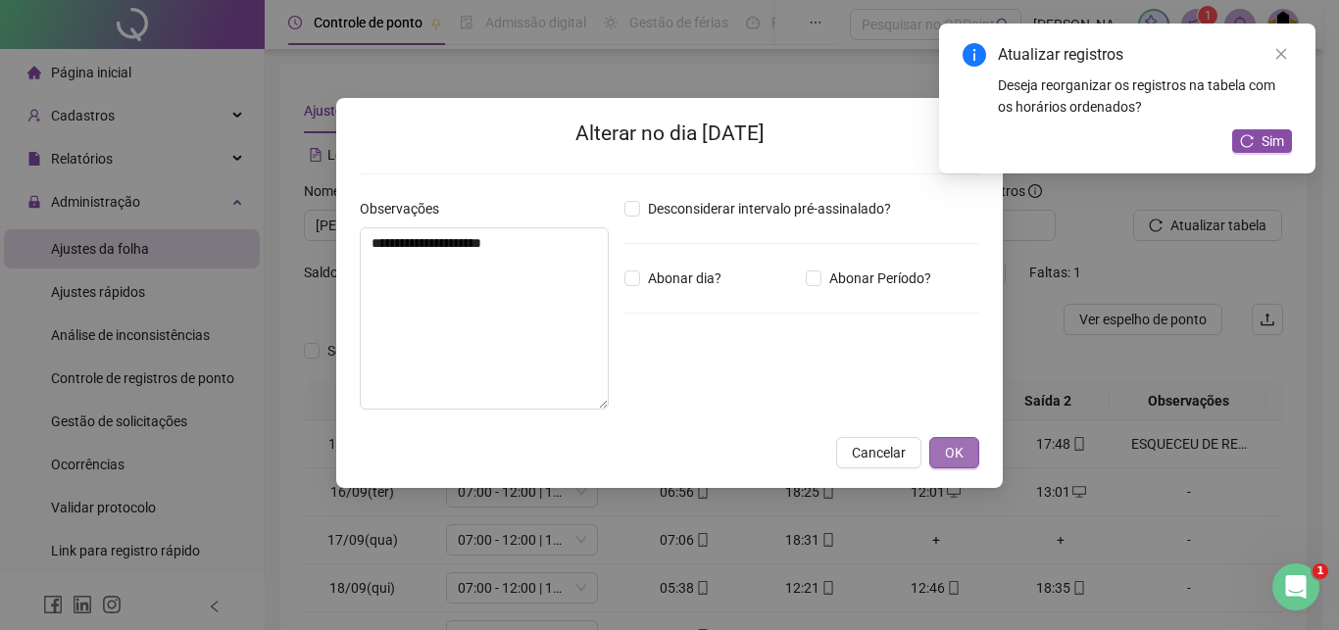
click at [969, 453] on button "OK" at bounding box center [954, 452] width 50 height 31
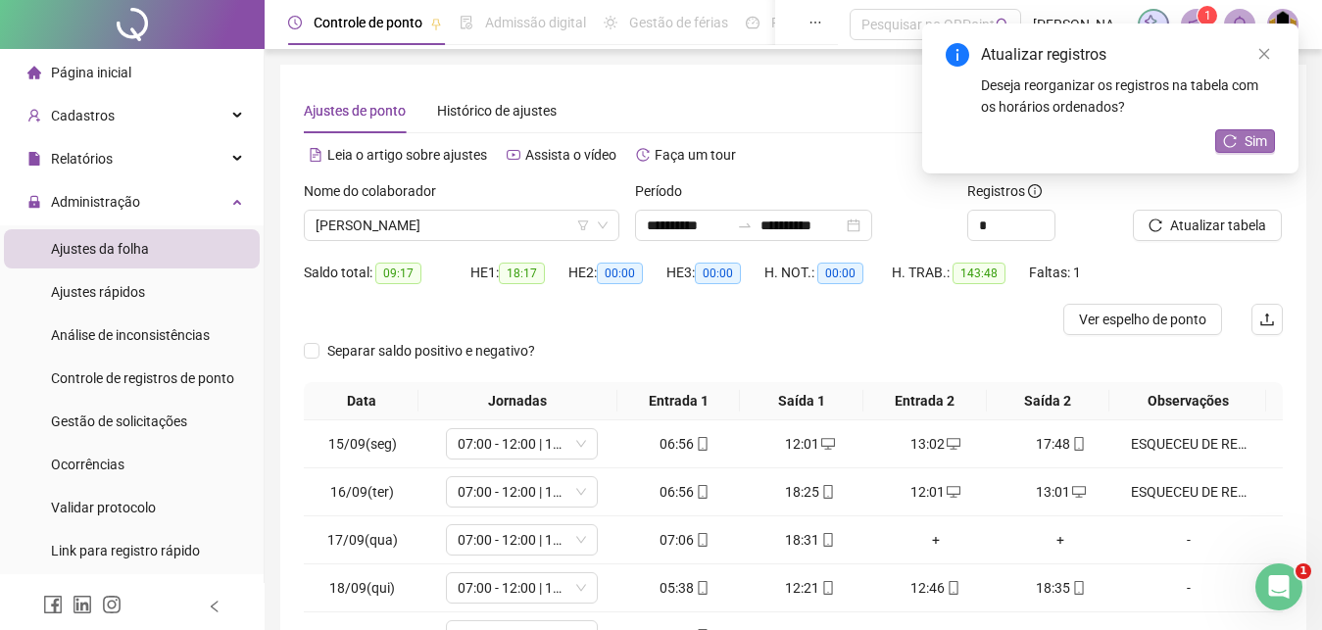
click at [1262, 142] on span "Sim" at bounding box center [1256, 141] width 23 height 22
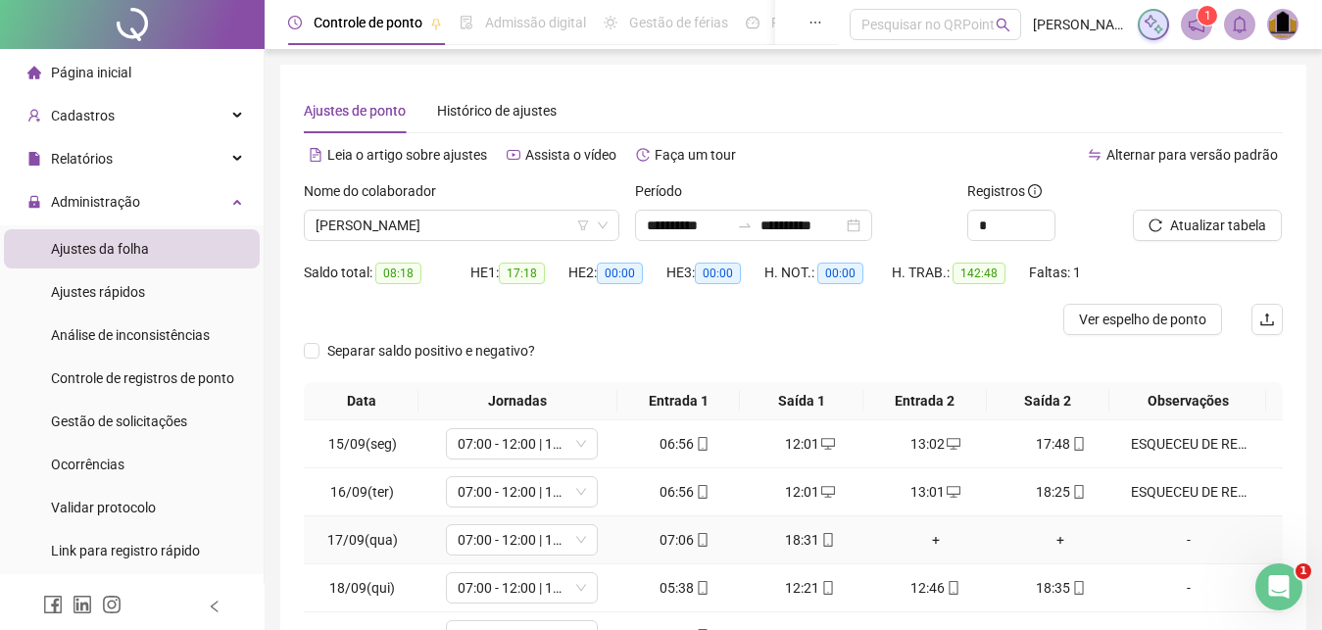
click at [926, 542] on div "+" at bounding box center [936, 540] width 110 height 22
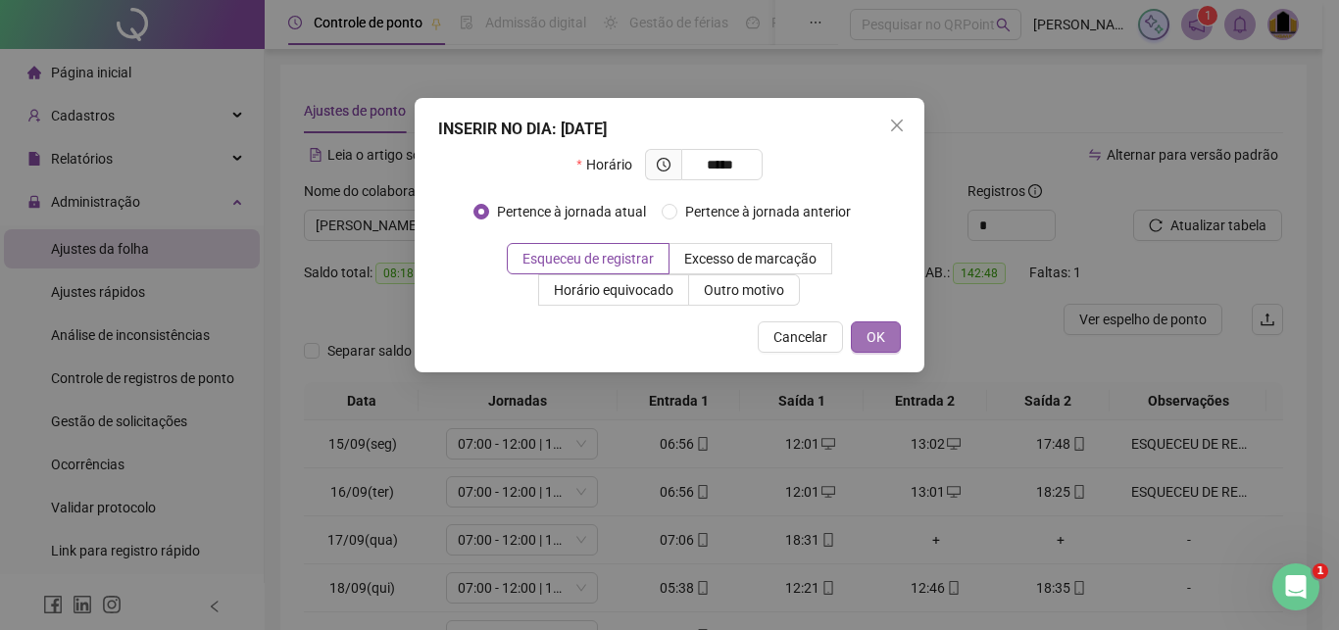
type input "*****"
click at [865, 341] on button "OK" at bounding box center [876, 337] width 50 height 31
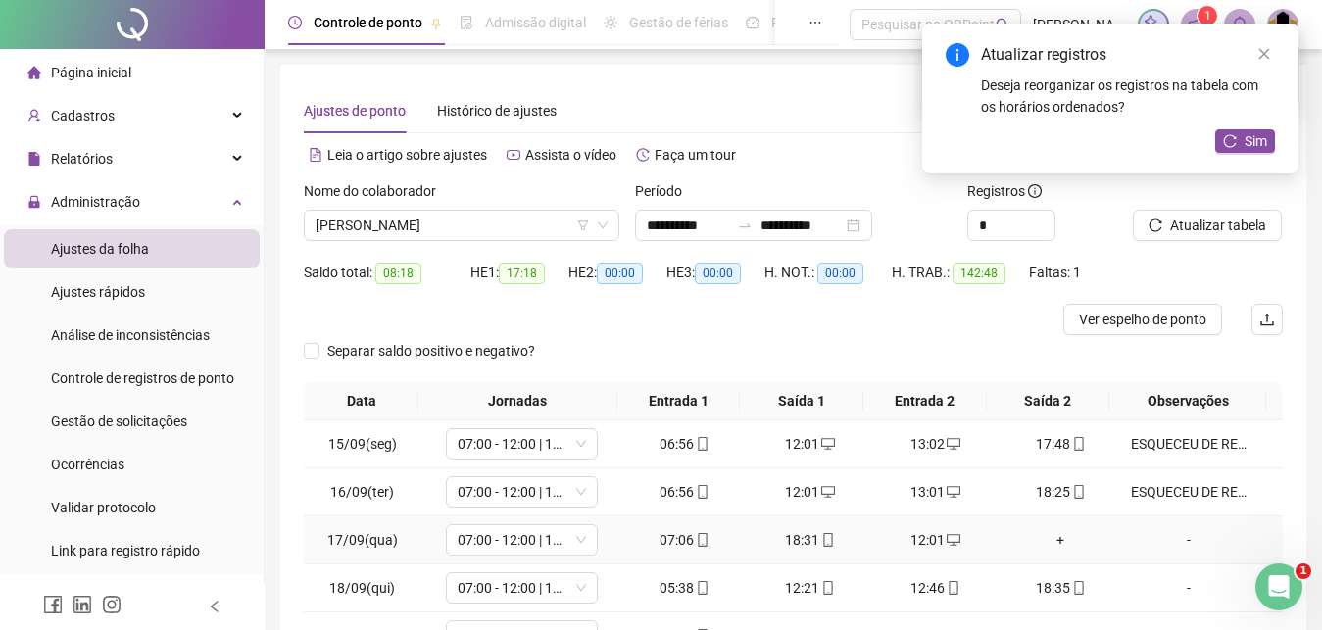
click at [1047, 542] on div "+" at bounding box center [1062, 540] width 110 height 22
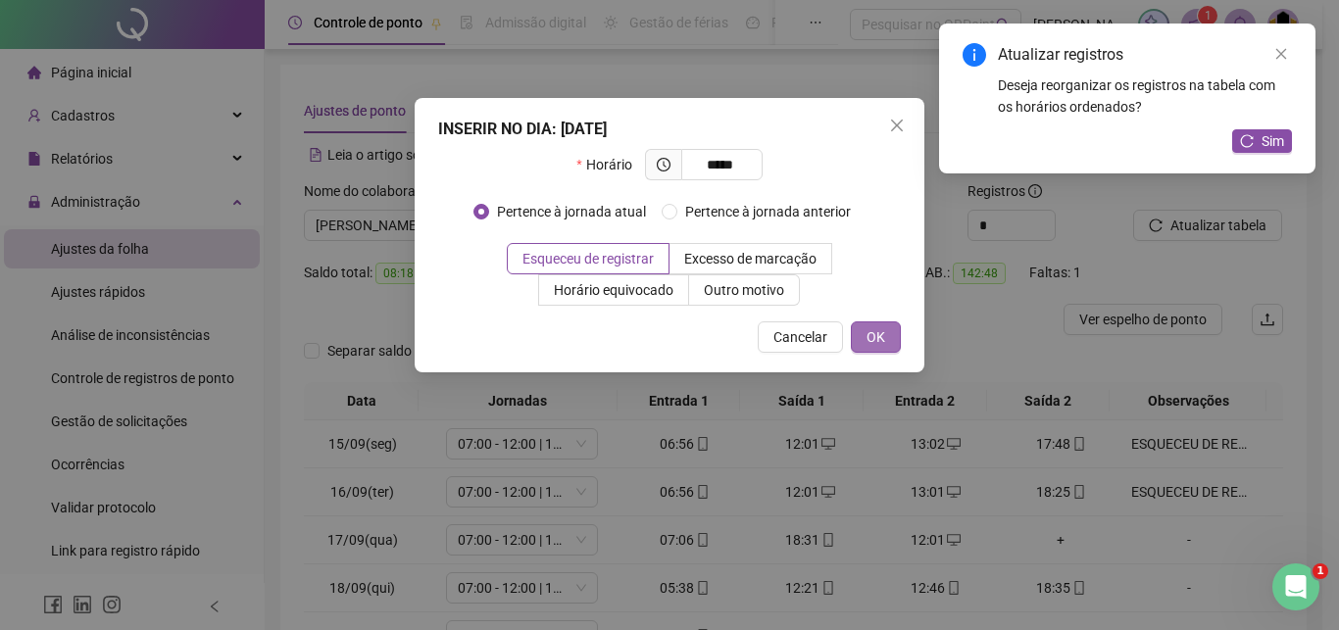
type input "*****"
click at [880, 342] on span "OK" at bounding box center [876, 337] width 19 height 22
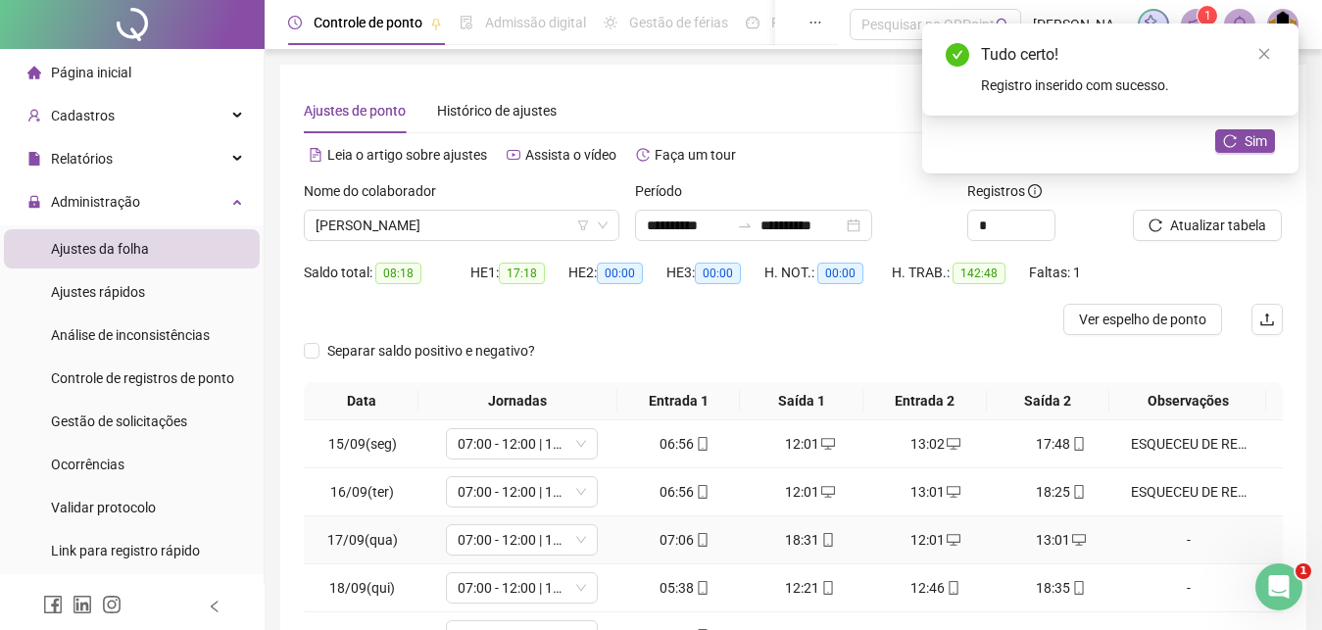
click at [1174, 543] on div "-" at bounding box center [1189, 540] width 116 height 22
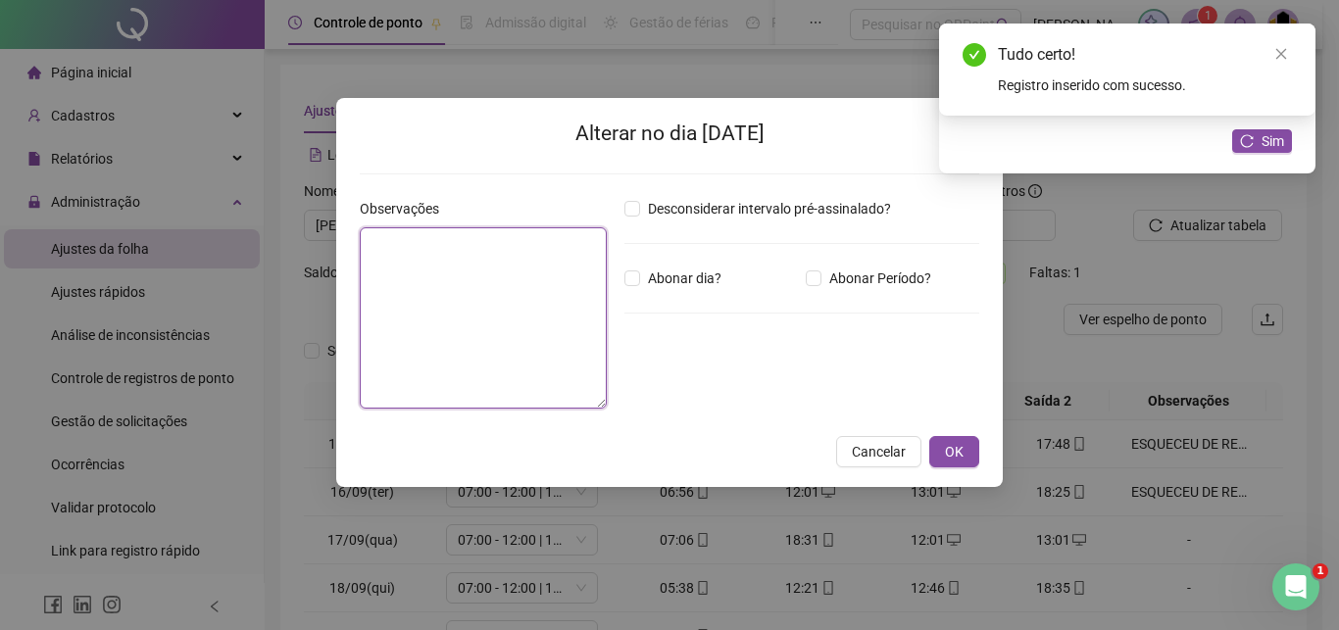
click at [467, 312] on textarea at bounding box center [483, 317] width 247 height 181
paste textarea "**********"
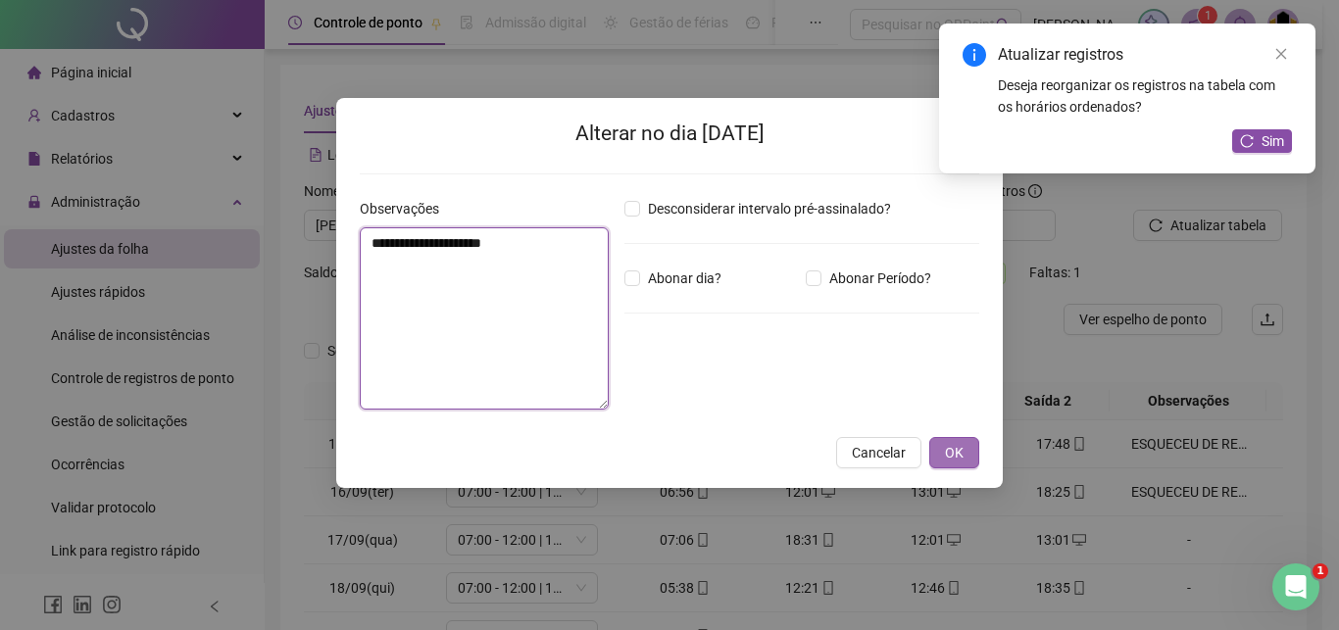
type textarea "**********"
click at [959, 446] on span "OK" at bounding box center [954, 453] width 19 height 22
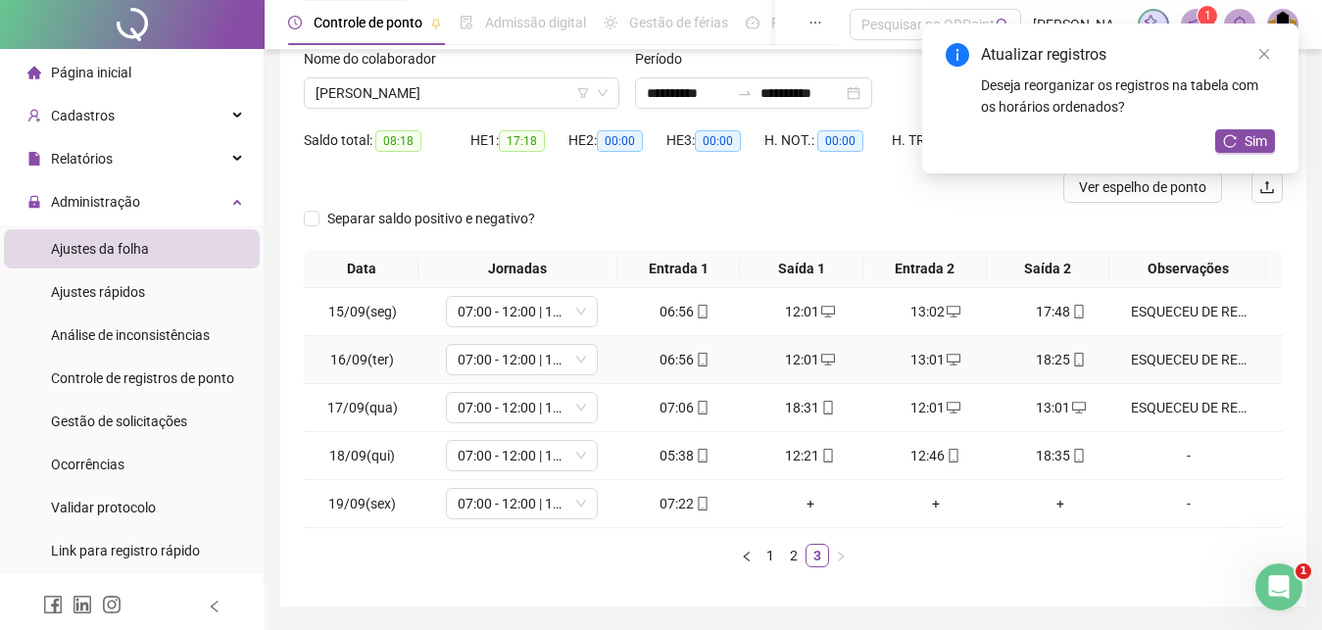
scroll to position [193, 0]
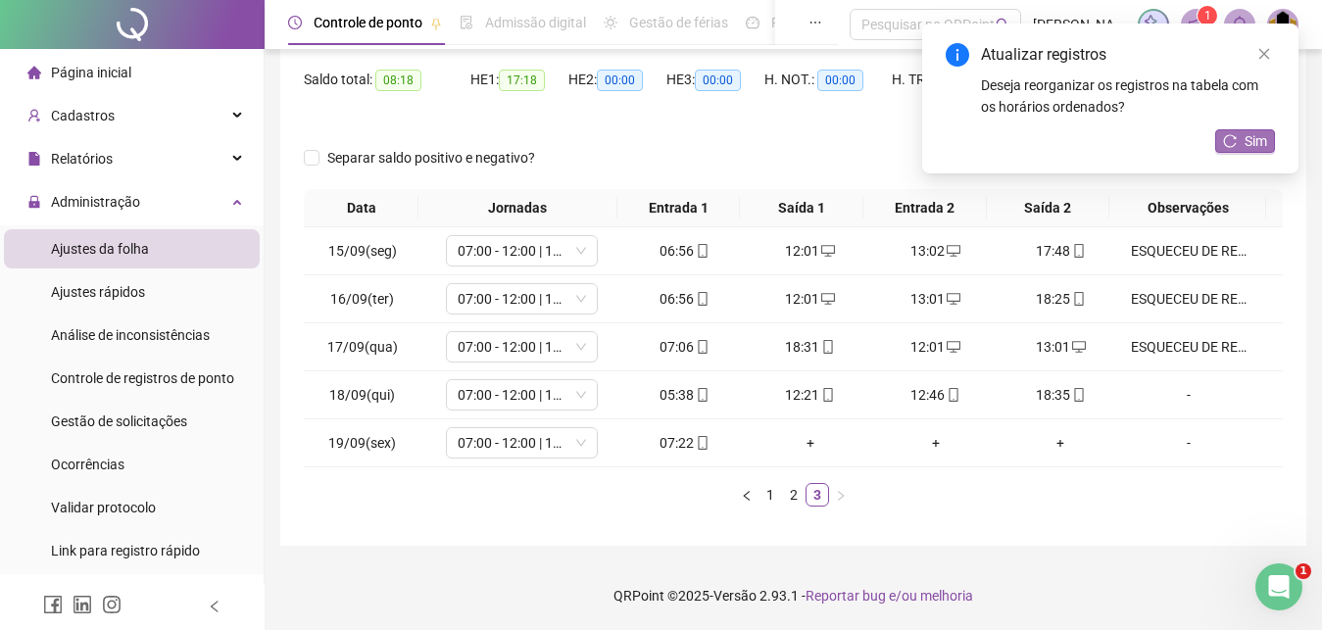
click at [1261, 143] on span "Sim" at bounding box center [1256, 141] width 23 height 22
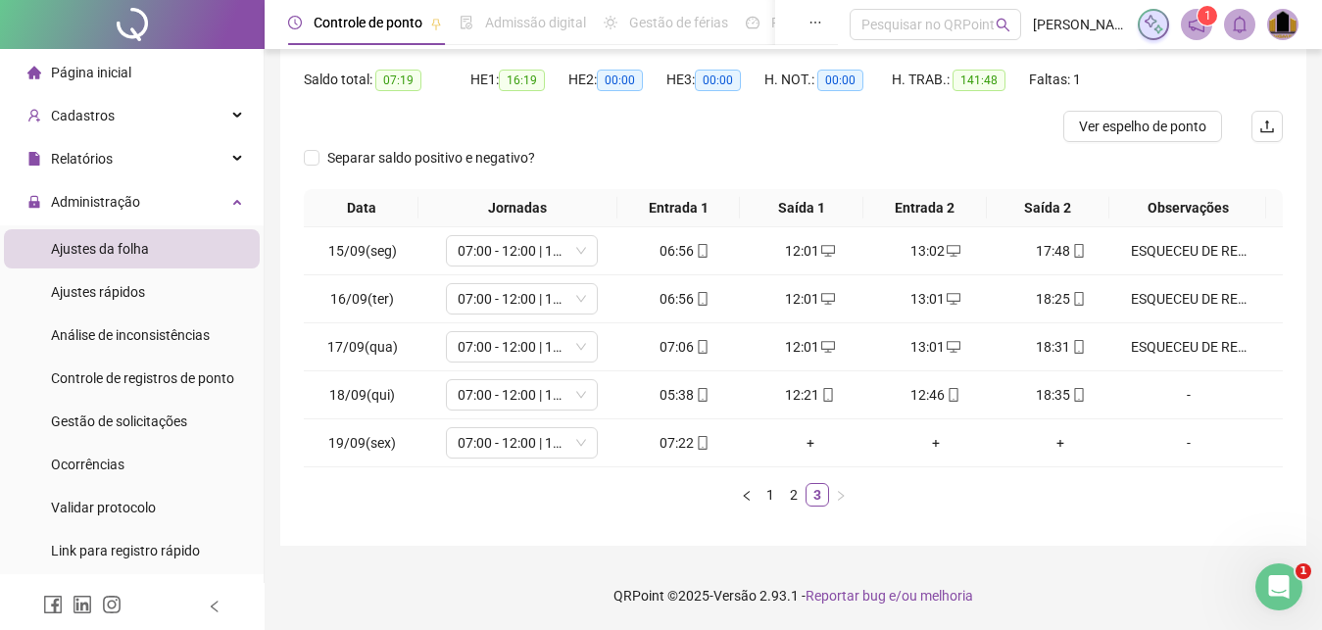
scroll to position [0, 0]
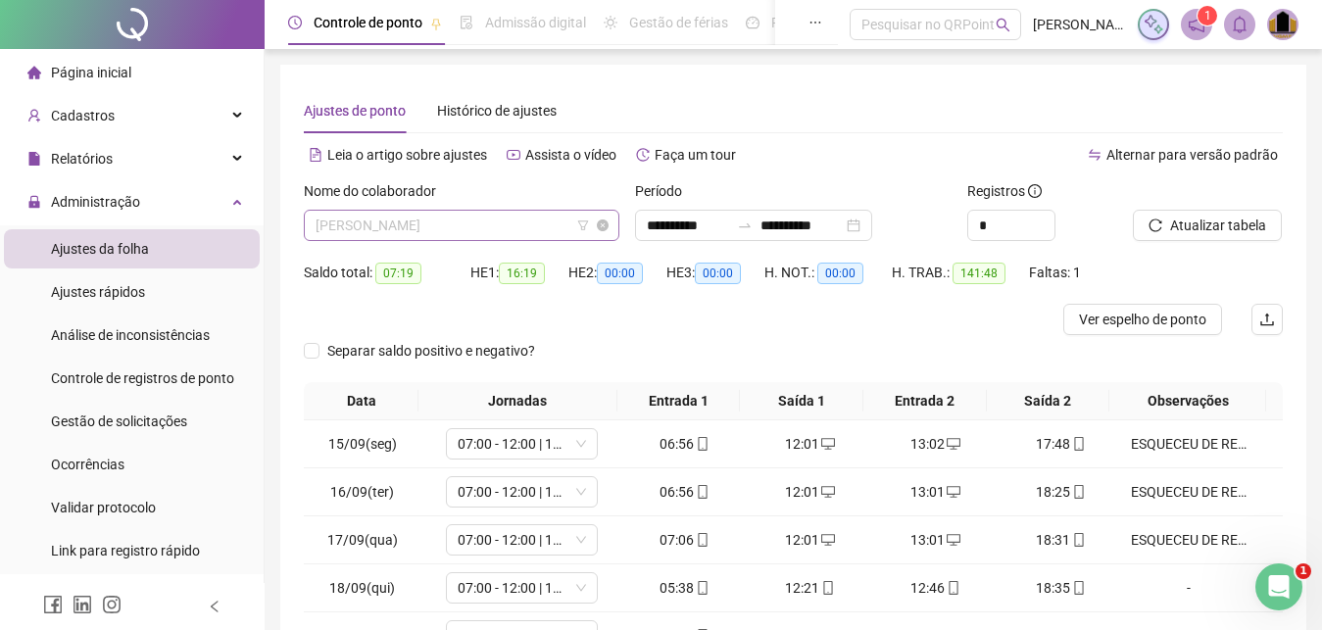
click at [488, 224] on span "[PERSON_NAME]" at bounding box center [462, 225] width 292 height 29
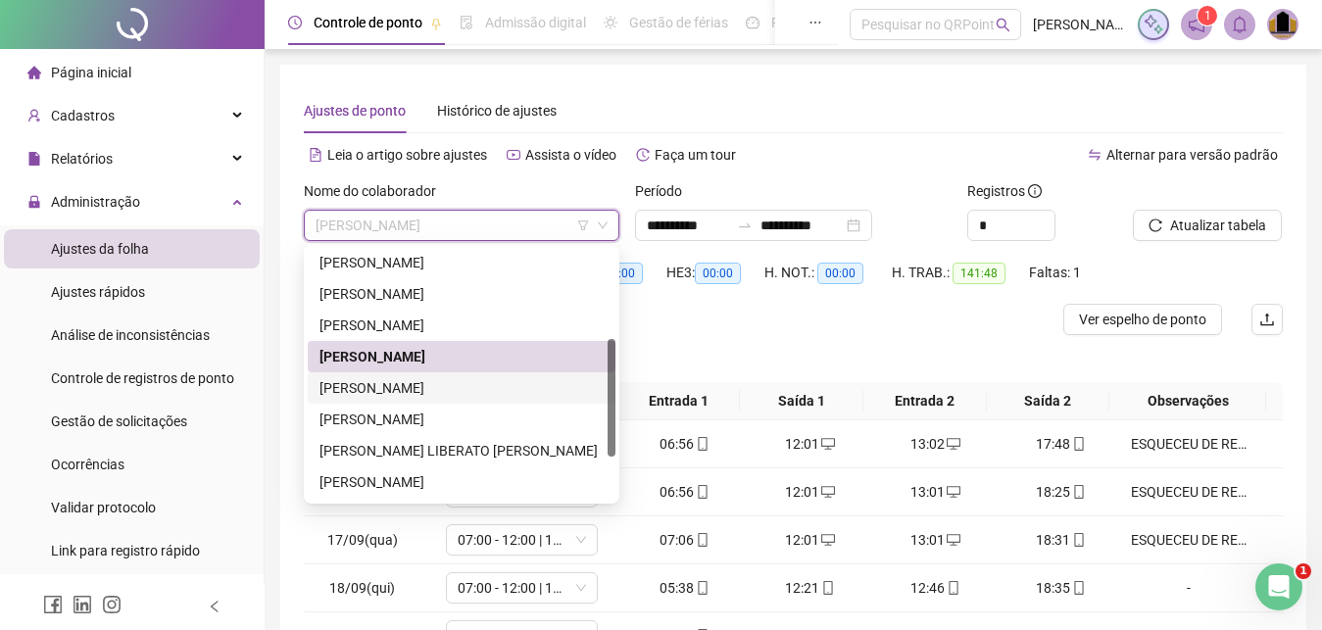
click at [447, 389] on div "[PERSON_NAME]" at bounding box center [462, 388] width 284 height 22
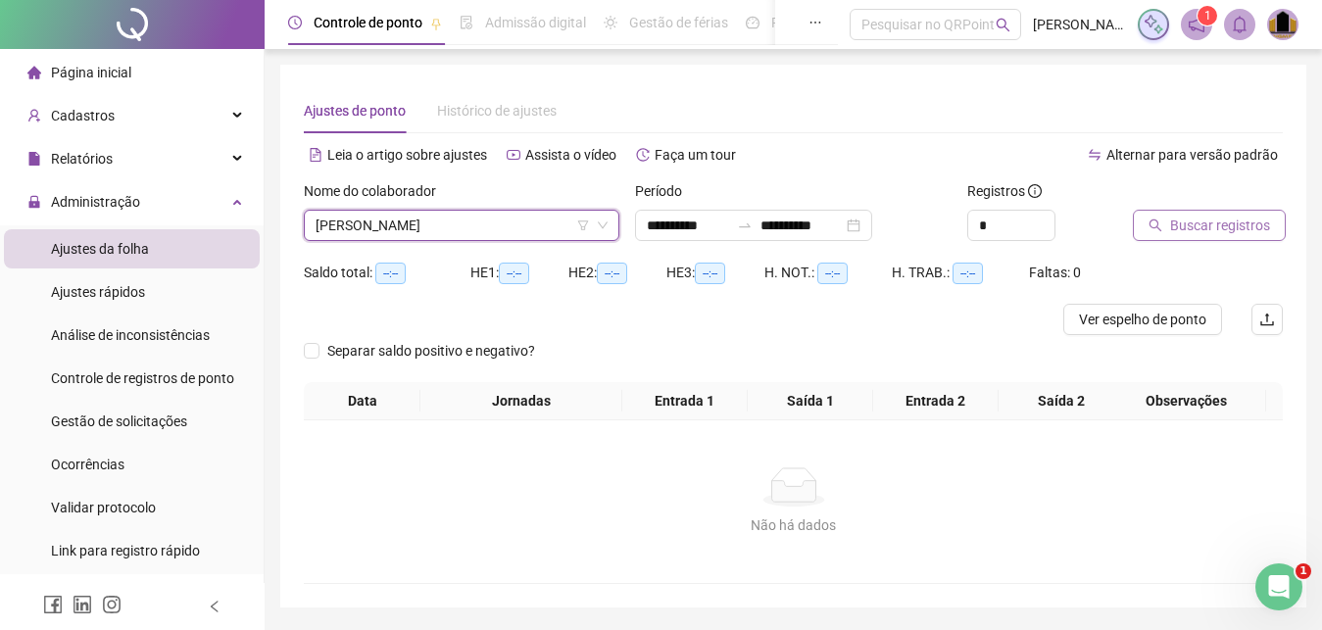
click at [1183, 223] on span "Buscar registros" at bounding box center [1221, 226] width 100 height 22
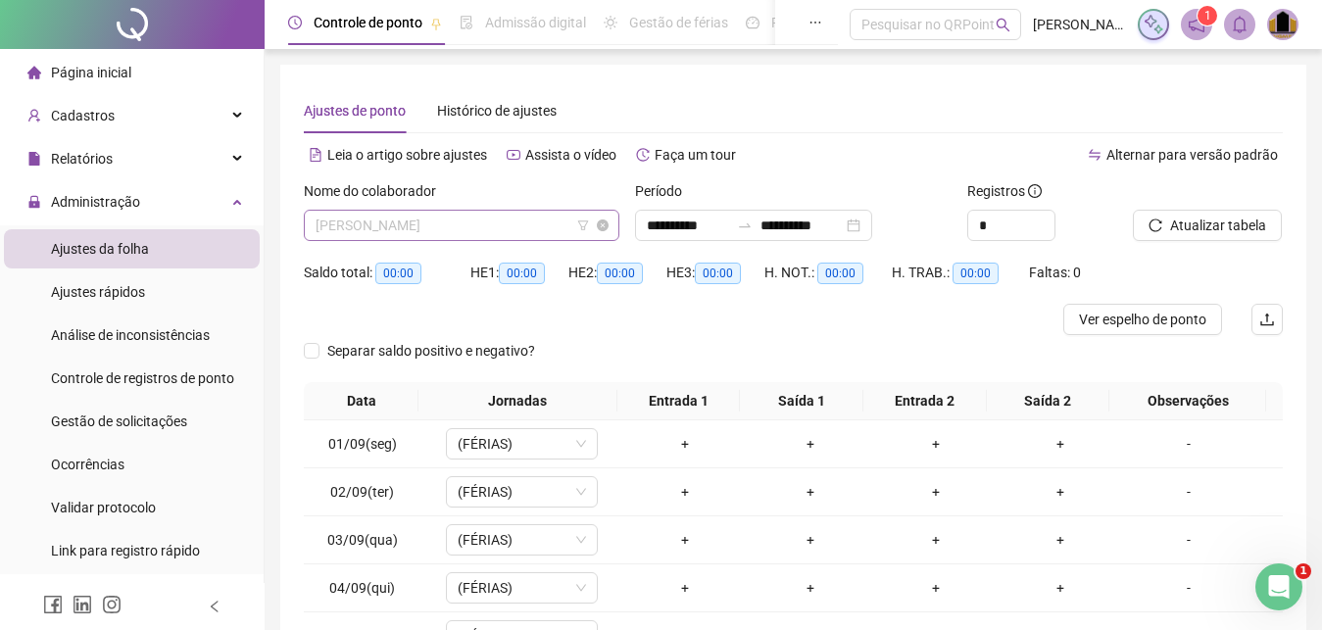
click at [510, 227] on span "[PERSON_NAME]" at bounding box center [462, 225] width 292 height 29
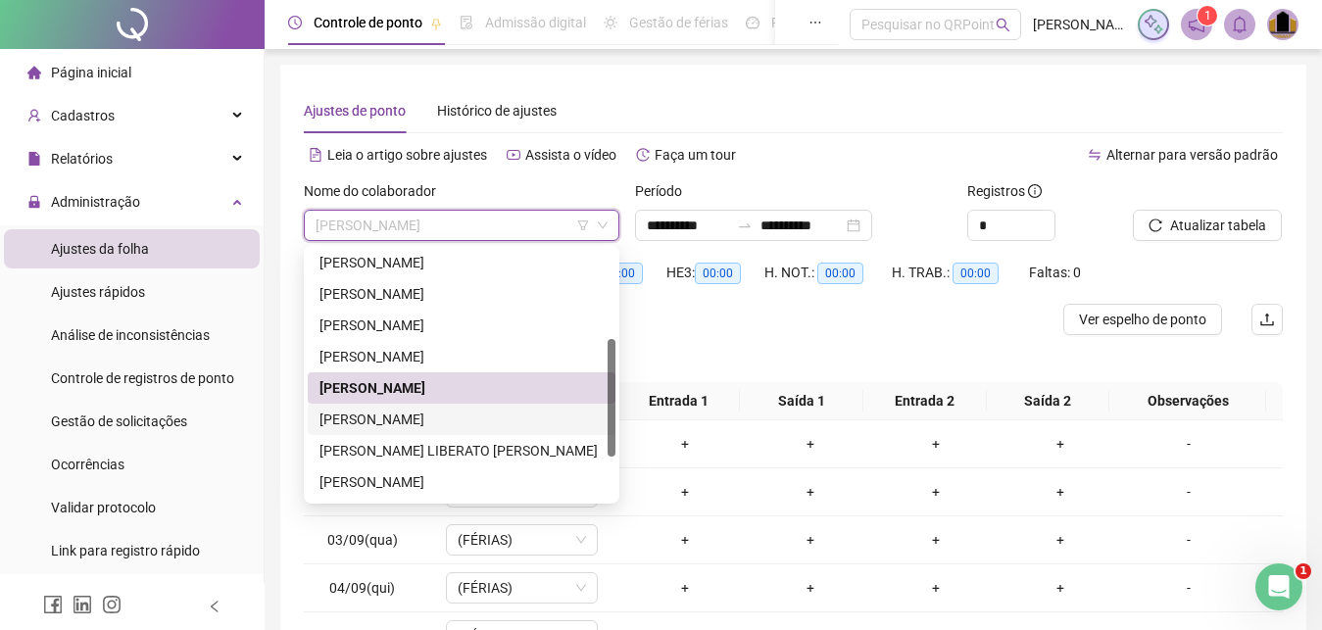
click at [398, 418] on div "[PERSON_NAME]" at bounding box center [462, 420] width 284 height 22
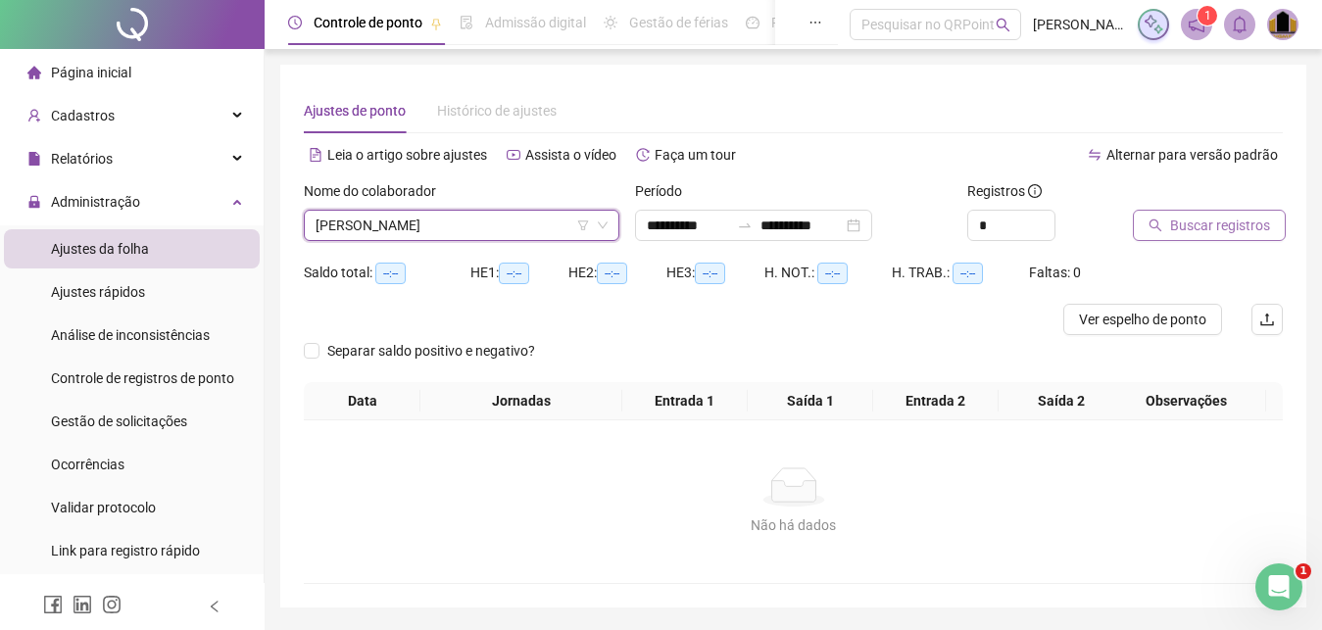
click at [1176, 226] on span "Buscar registros" at bounding box center [1221, 226] width 100 height 22
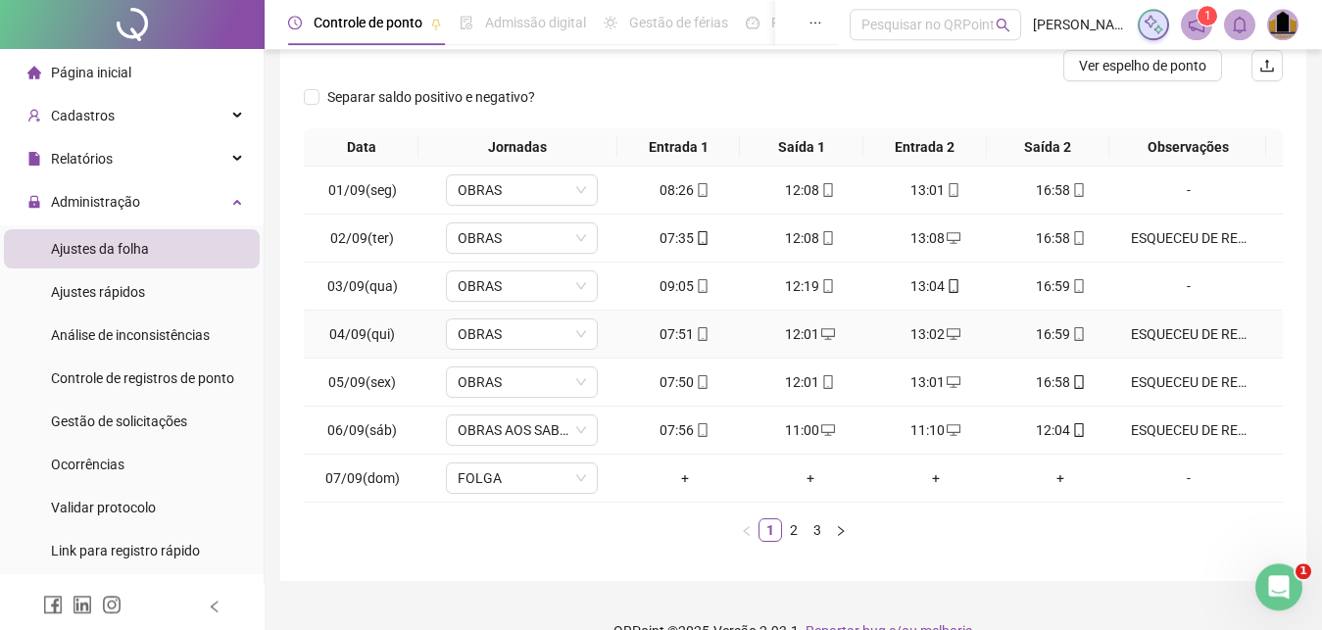
scroll to position [289, 0]
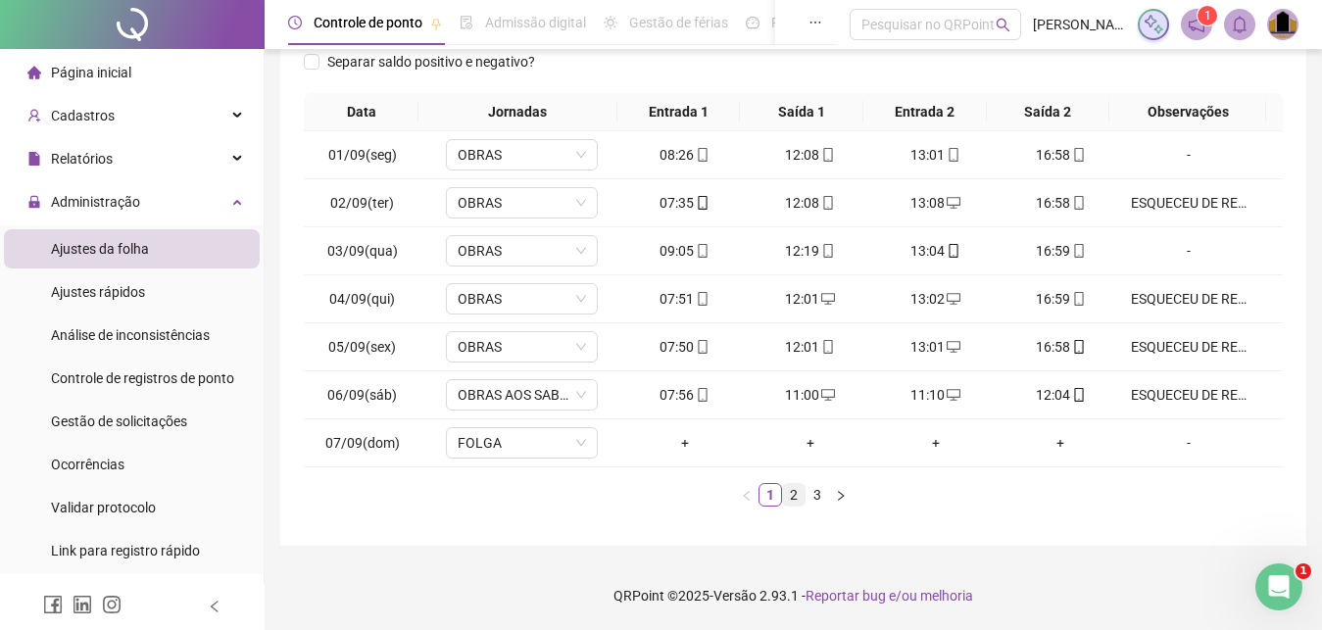
click at [791, 501] on link "2" at bounding box center [794, 495] width 22 height 22
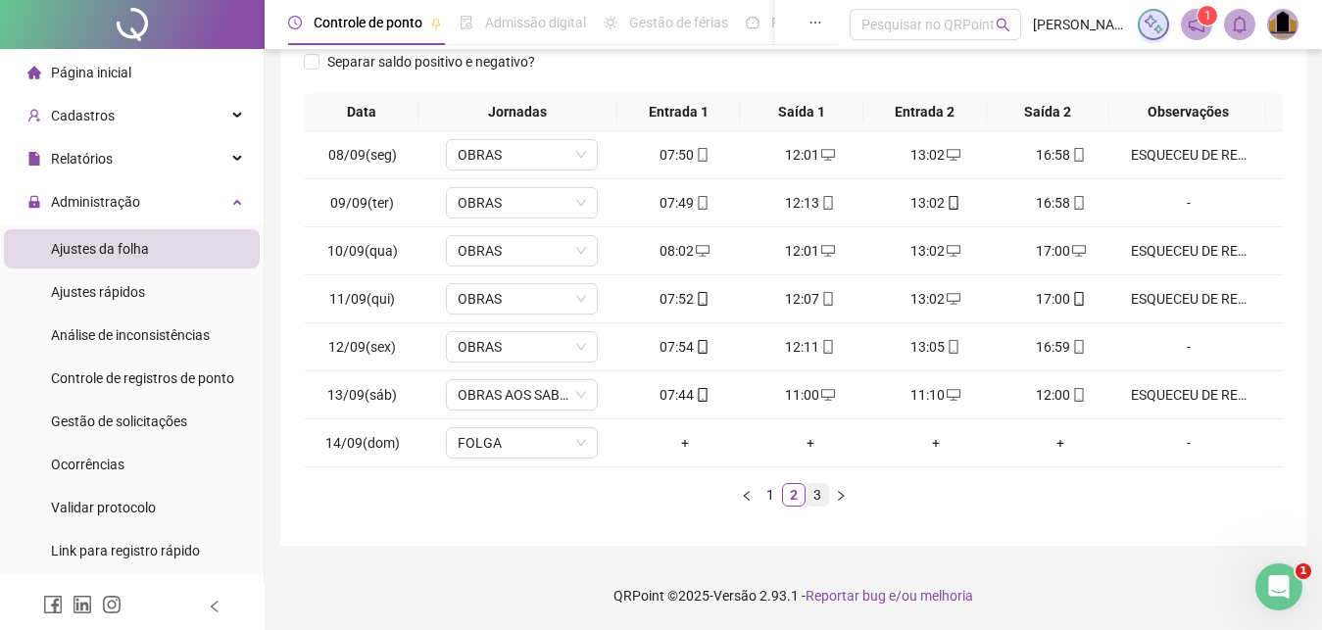
click at [821, 500] on link "3" at bounding box center [818, 495] width 22 height 22
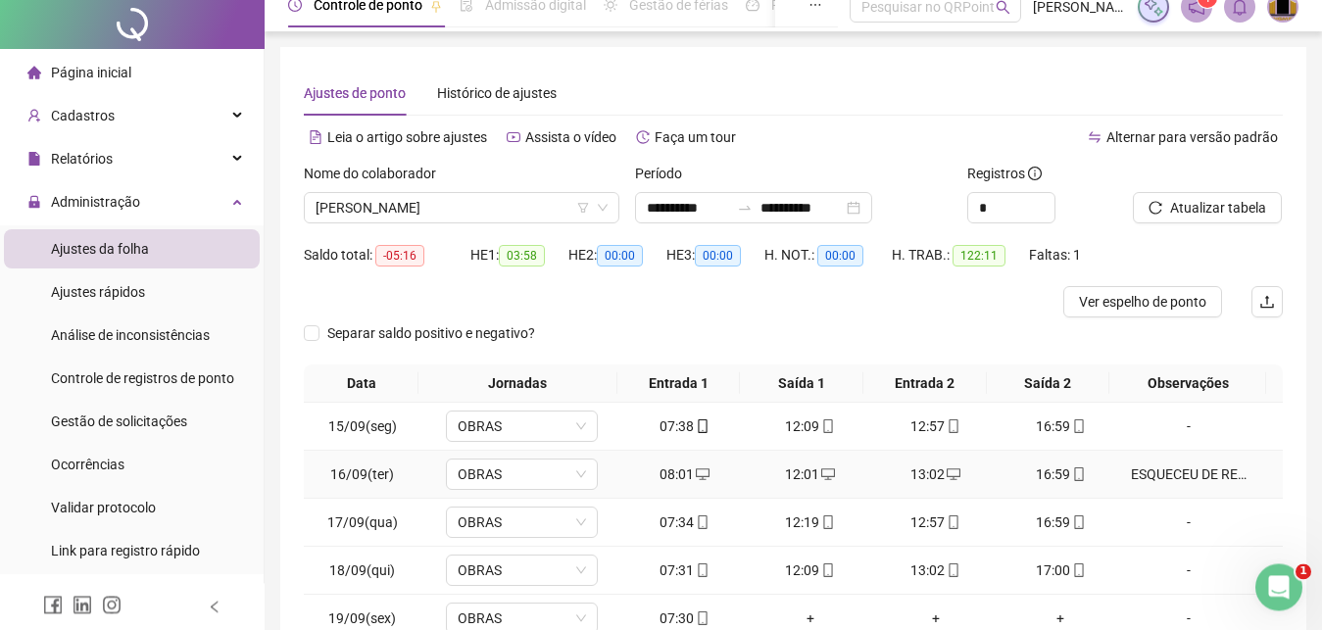
scroll to position [0, 0]
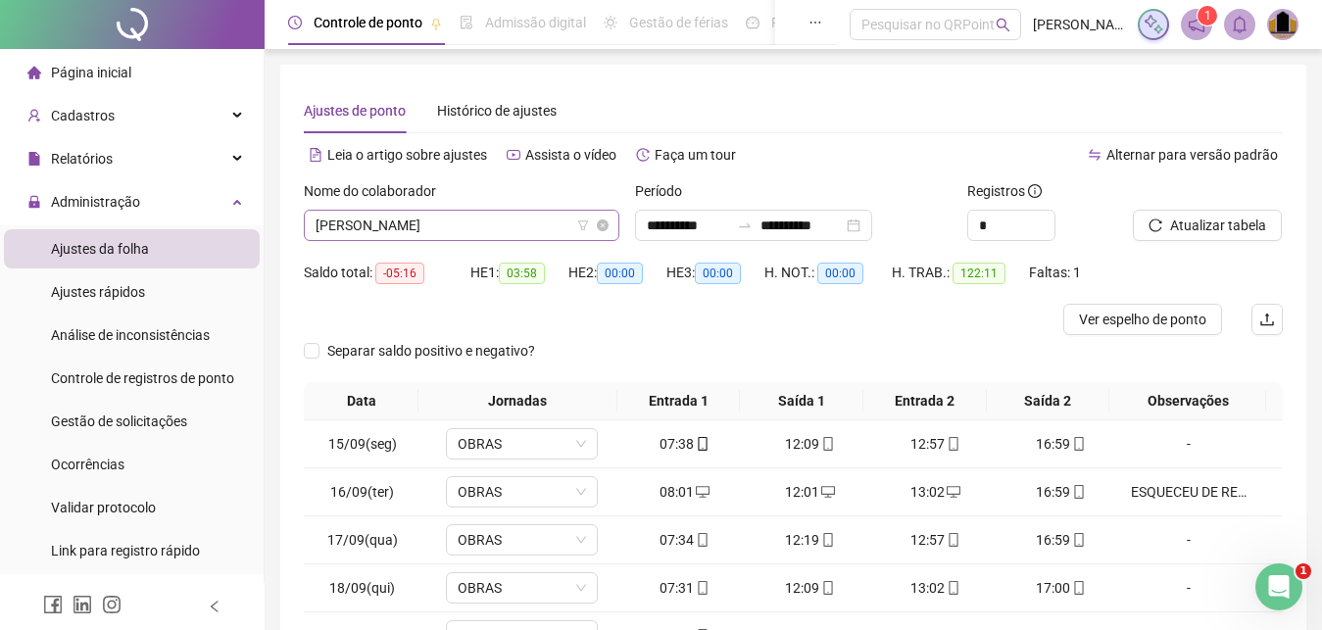
click at [565, 229] on span "[PERSON_NAME]" at bounding box center [462, 225] width 292 height 29
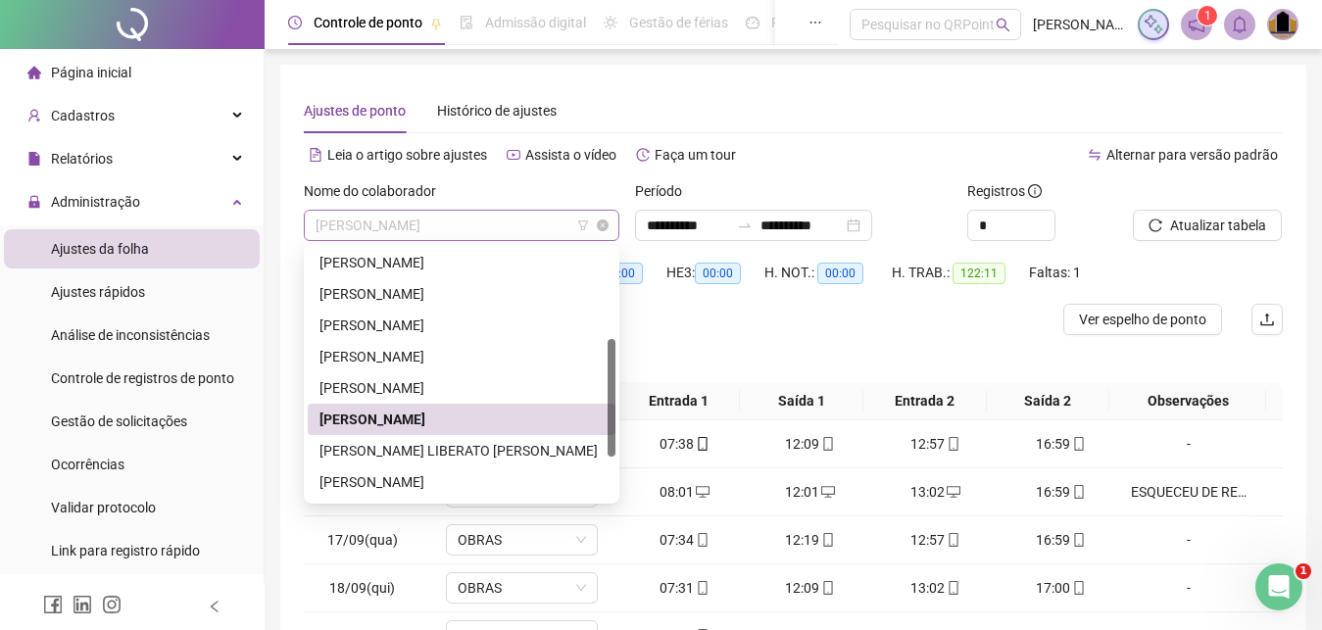
scroll to position [190, 0]
click at [433, 448] on div "[PERSON_NAME] LIBERATO [PERSON_NAME]" at bounding box center [462, 451] width 284 height 22
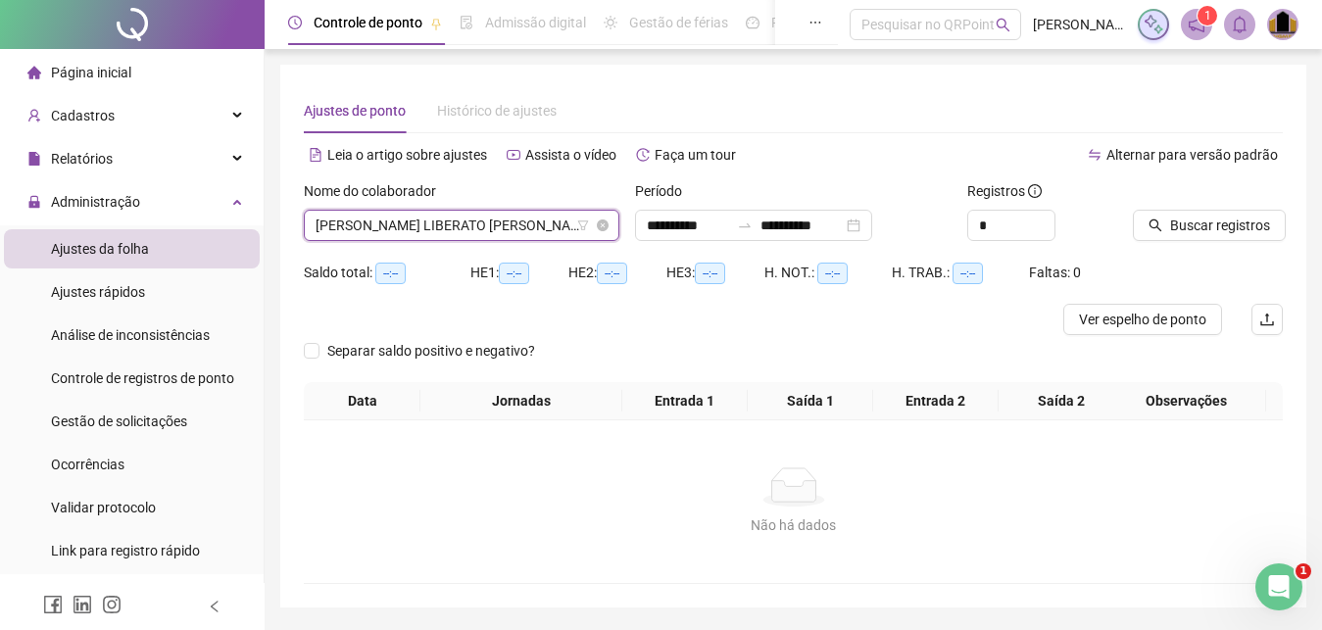
click at [542, 224] on span "[PERSON_NAME] LIBERATO [PERSON_NAME]" at bounding box center [462, 225] width 292 height 29
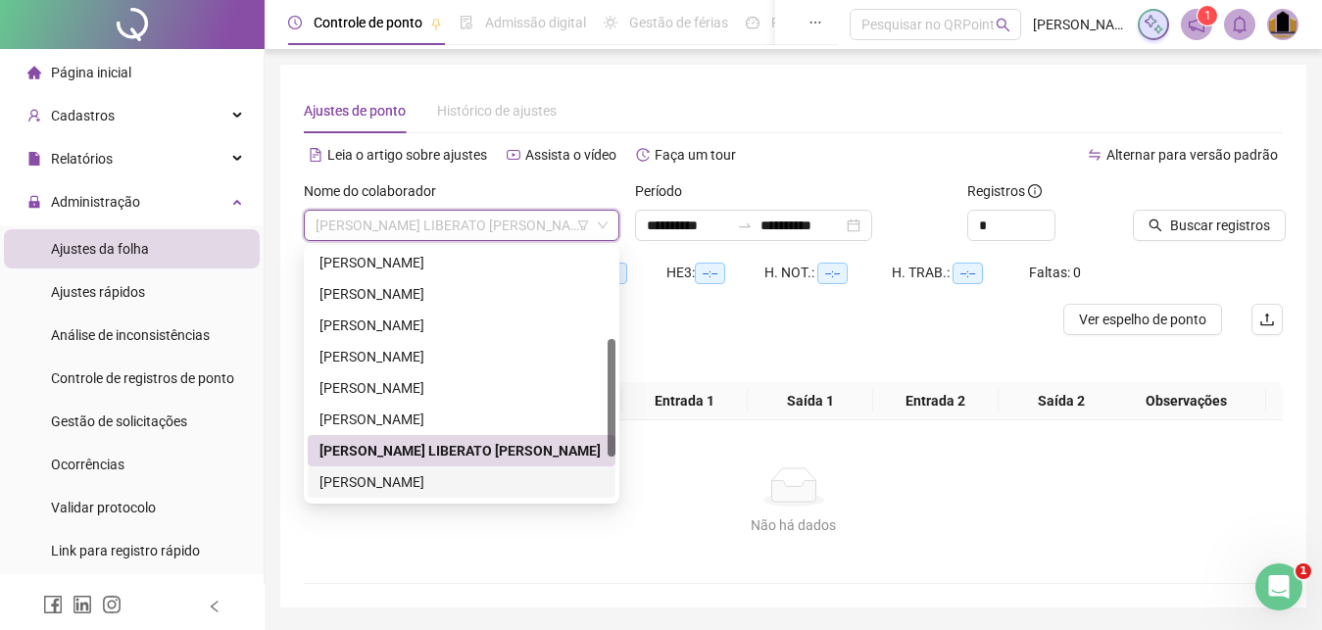
click at [446, 476] on div "[PERSON_NAME]" at bounding box center [462, 483] width 284 height 22
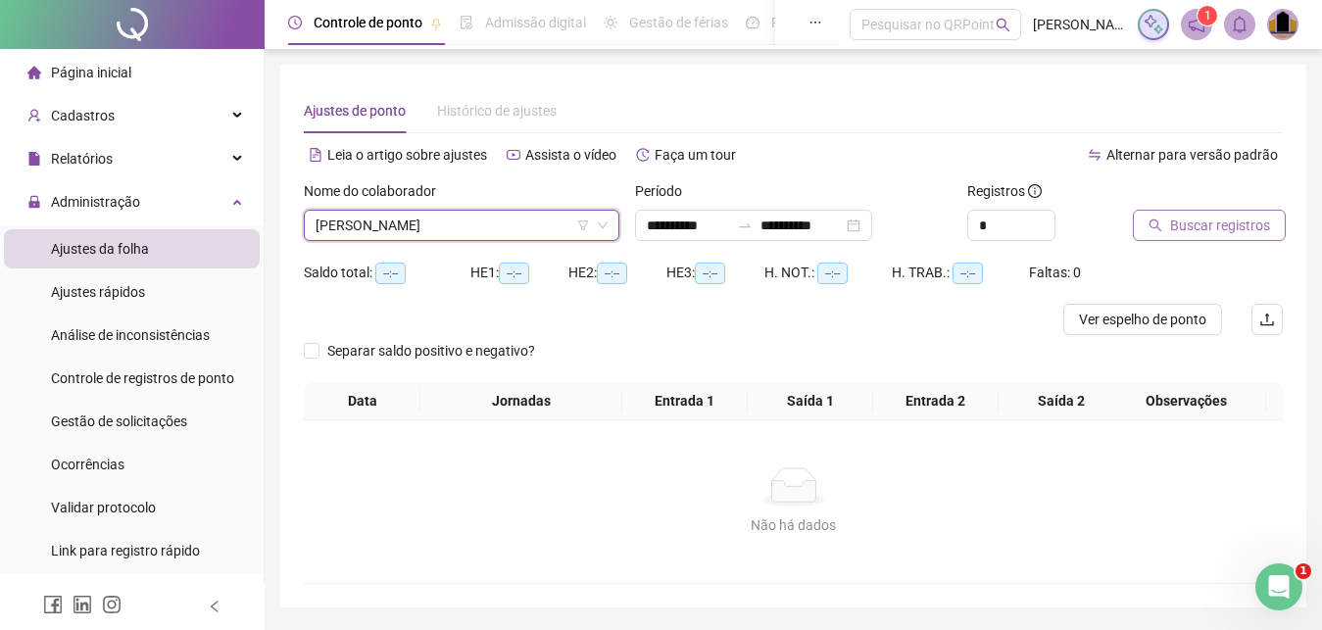
click at [1215, 220] on span "Buscar registros" at bounding box center [1221, 226] width 100 height 22
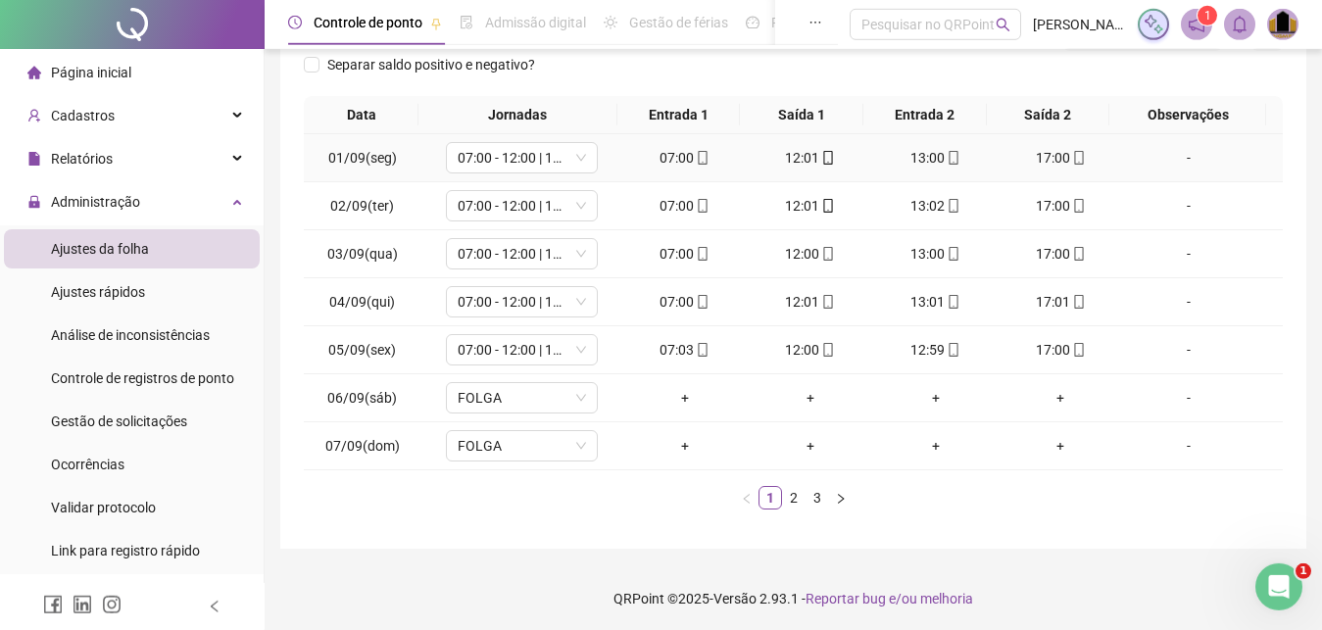
scroll to position [289, 0]
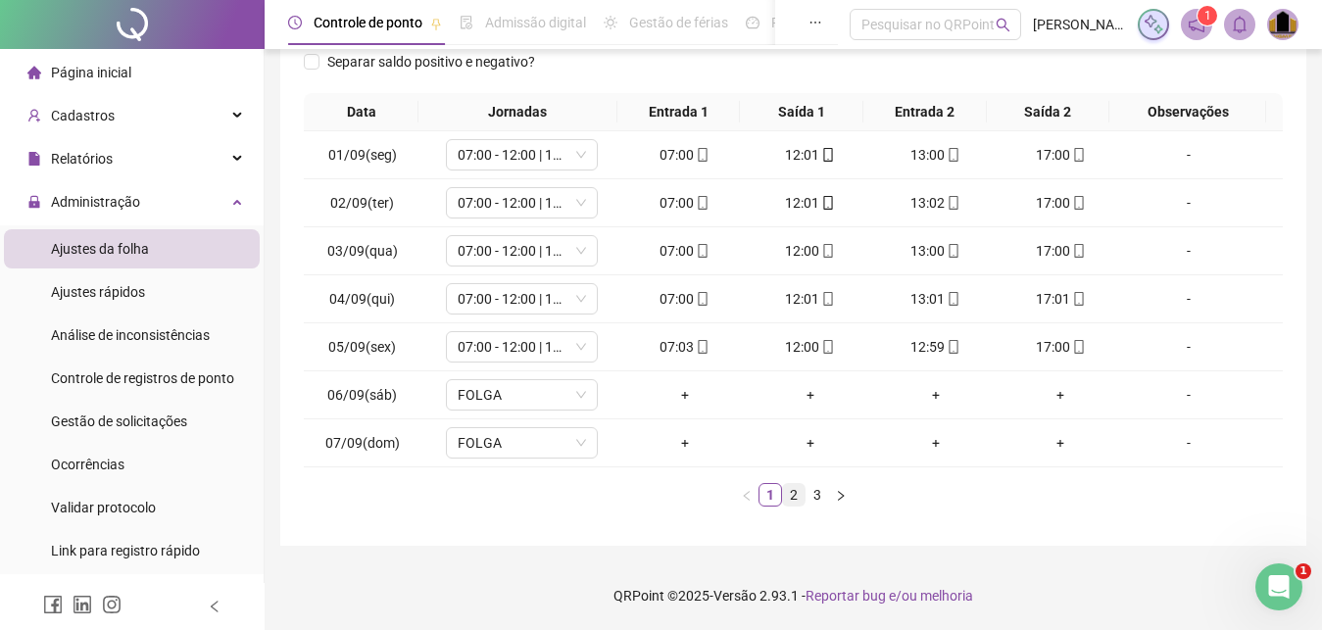
click at [794, 498] on link "2" at bounding box center [794, 495] width 22 height 22
click at [795, 495] on link "2" at bounding box center [794, 495] width 22 height 22
click at [813, 498] on link "3" at bounding box center [818, 495] width 22 height 22
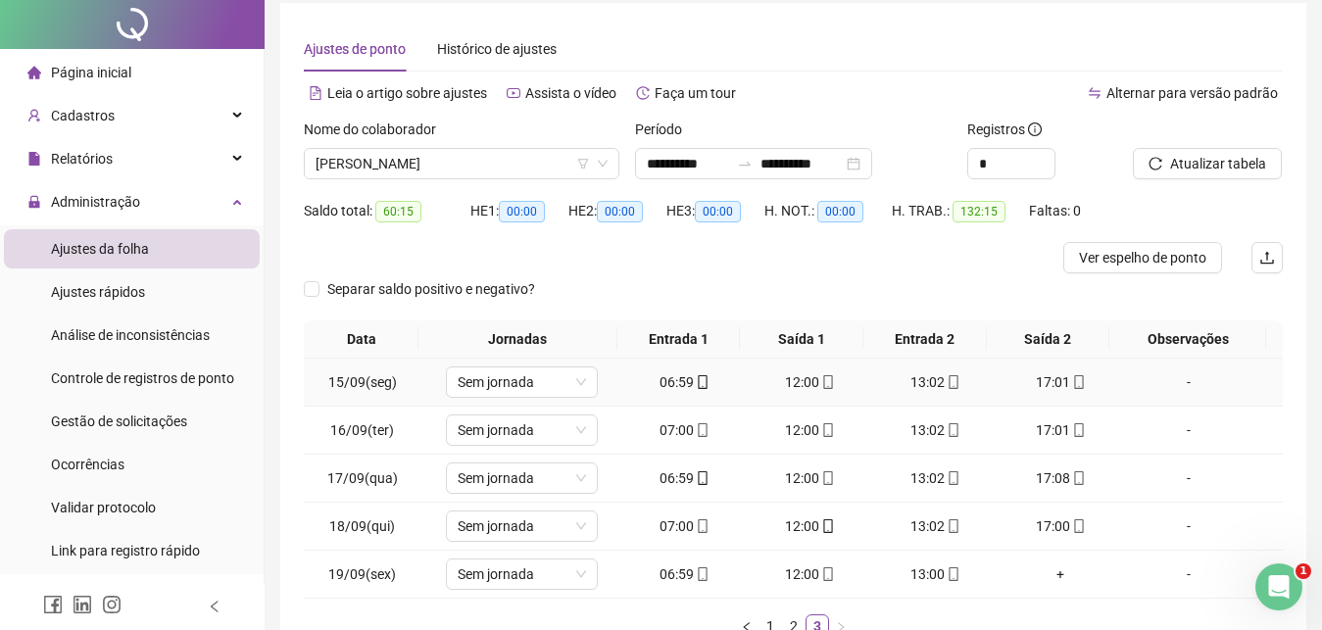
scroll to position [0, 0]
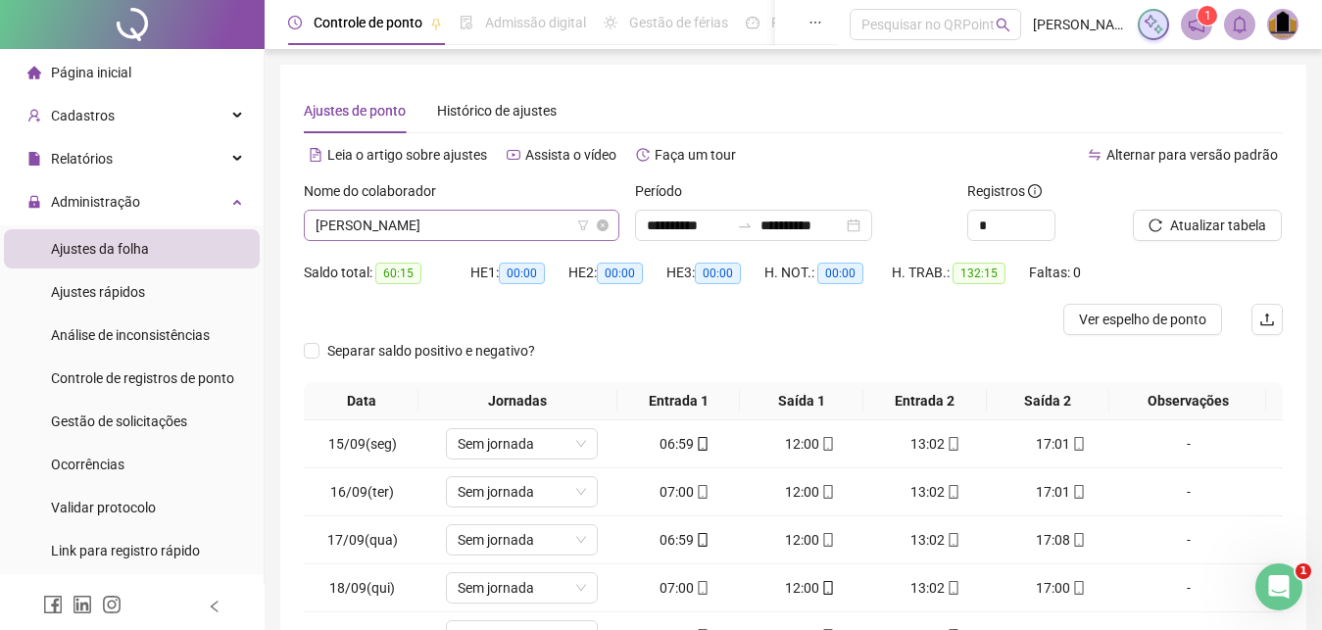
click at [528, 235] on span "[PERSON_NAME]" at bounding box center [462, 225] width 292 height 29
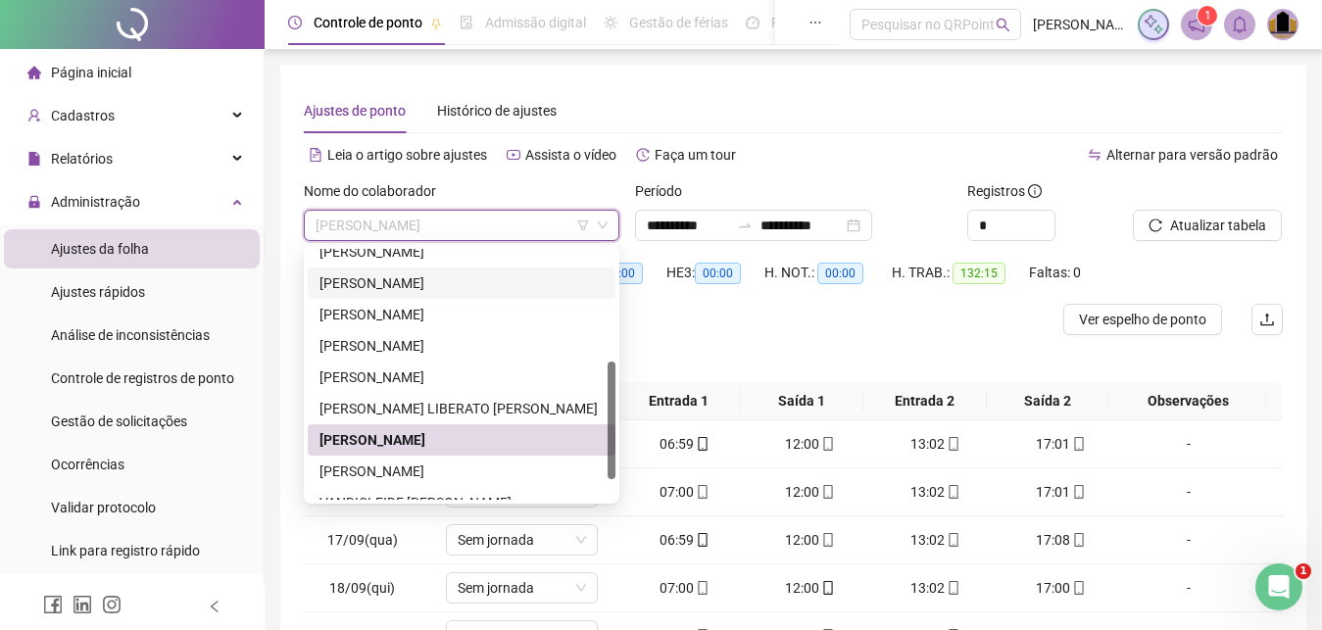
scroll to position [282, 0]
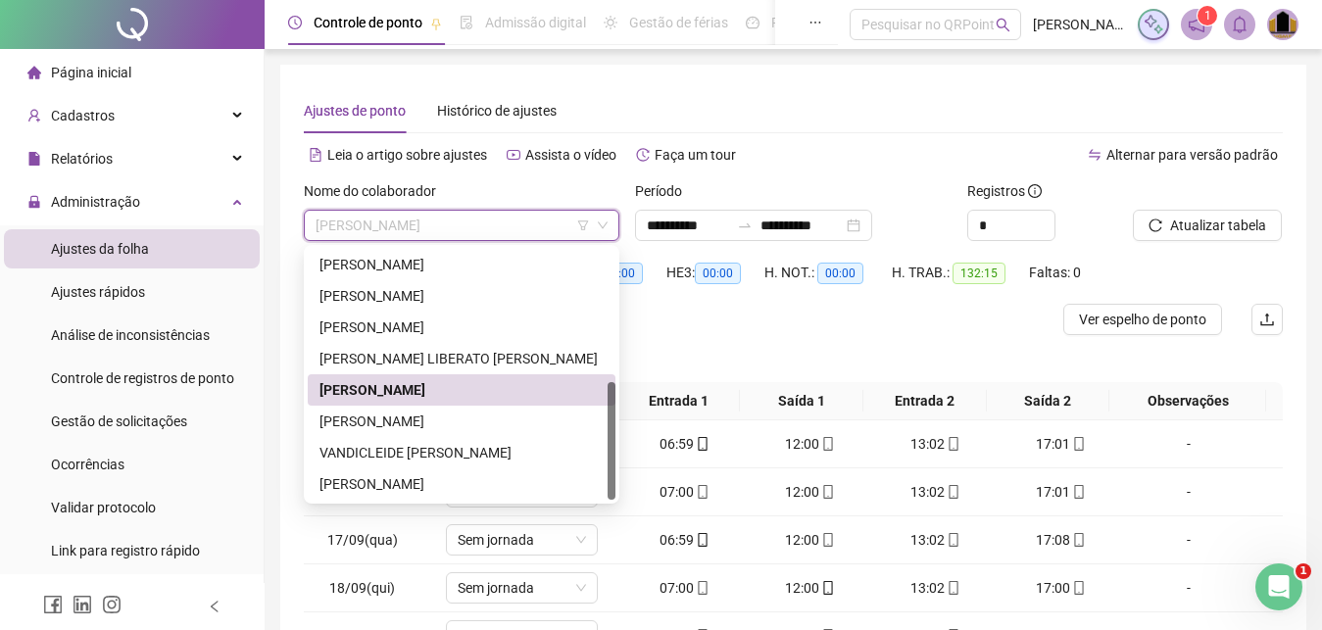
drag, startPoint x: 613, startPoint y: 359, endPoint x: 597, endPoint y: 418, distance: 60.9
click at [597, 418] on div "[PERSON_NAME] FURTADO [PERSON_NAME] [PERSON_NAME] [PERSON_NAME] [PERSON_NAME]" at bounding box center [462, 374] width 308 height 251
click at [480, 420] on div "[PERSON_NAME]" at bounding box center [462, 422] width 284 height 22
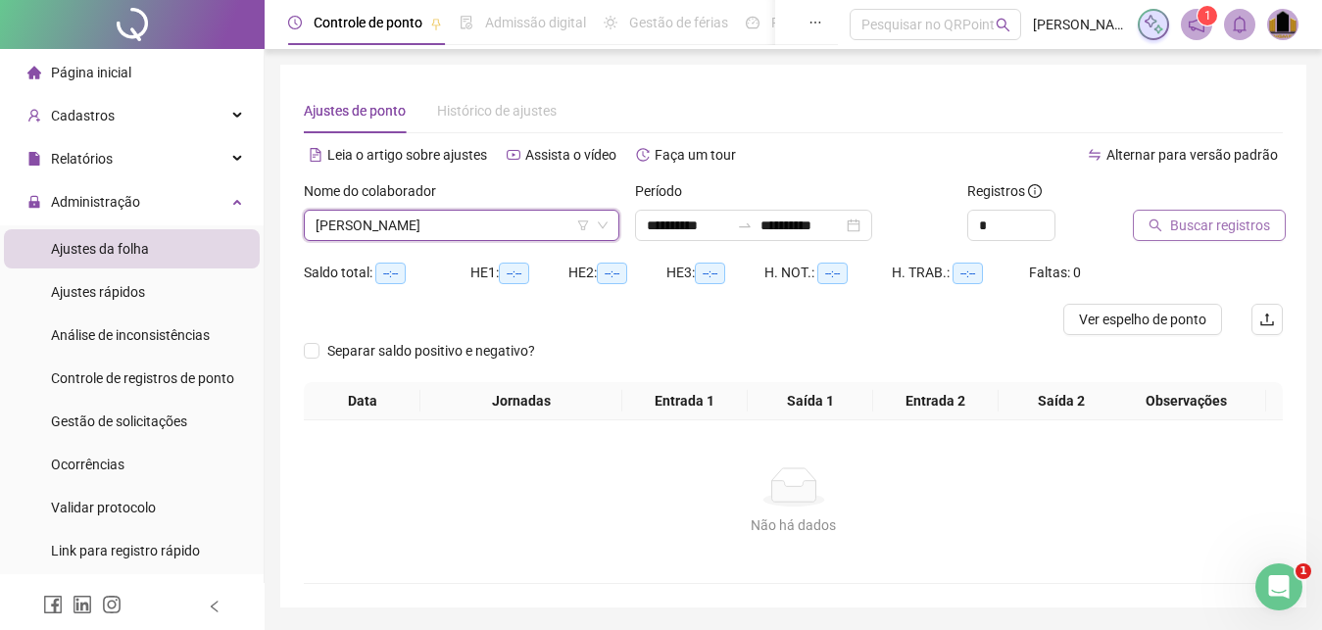
click at [1177, 226] on span "Buscar registros" at bounding box center [1221, 226] width 100 height 22
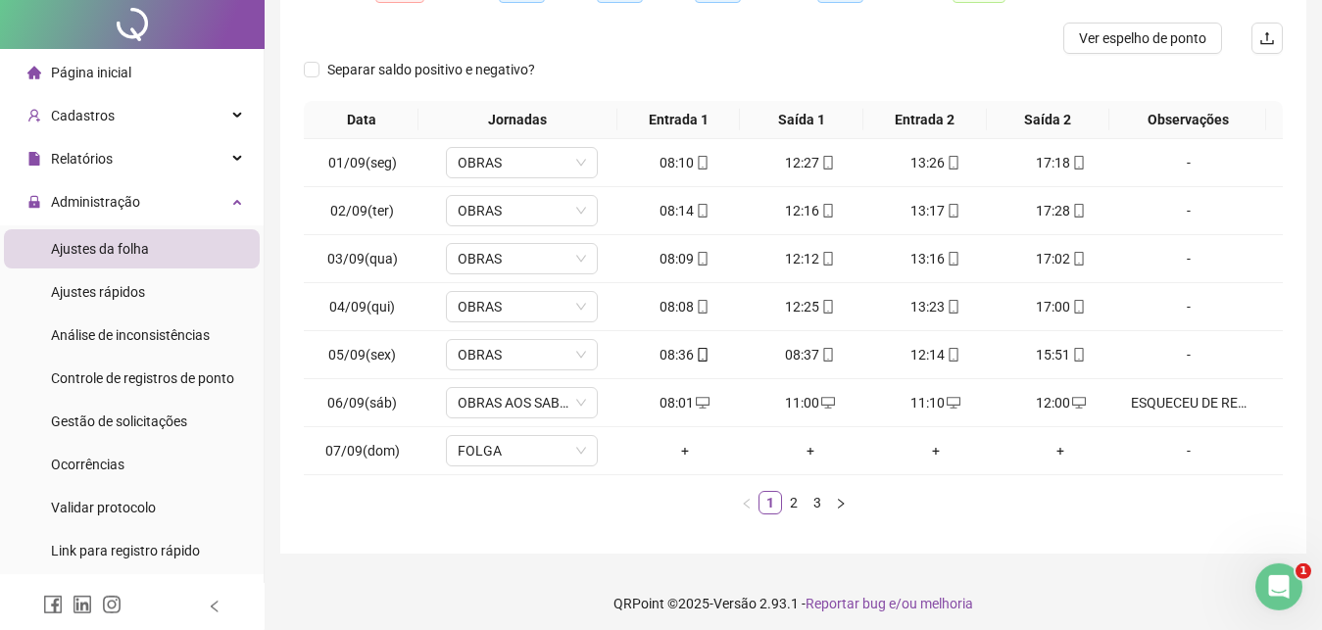
scroll to position [289, 0]
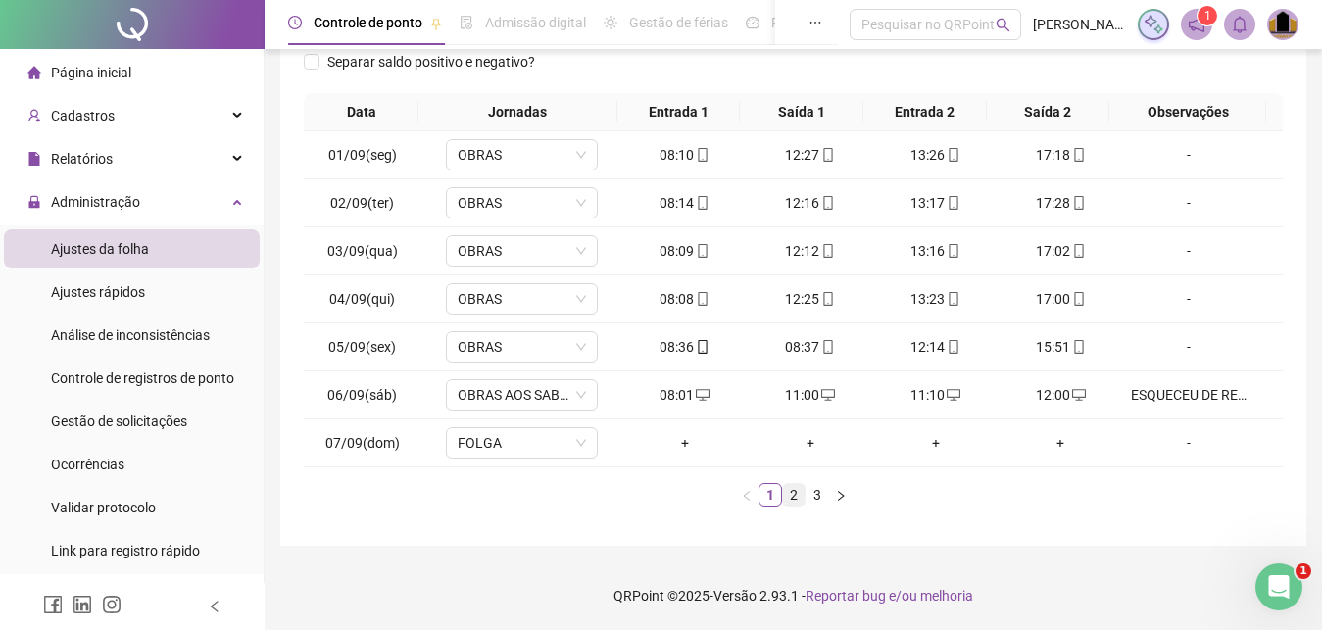
click at [795, 495] on link "2" at bounding box center [794, 495] width 22 height 22
click at [815, 501] on link "3" at bounding box center [818, 495] width 22 height 22
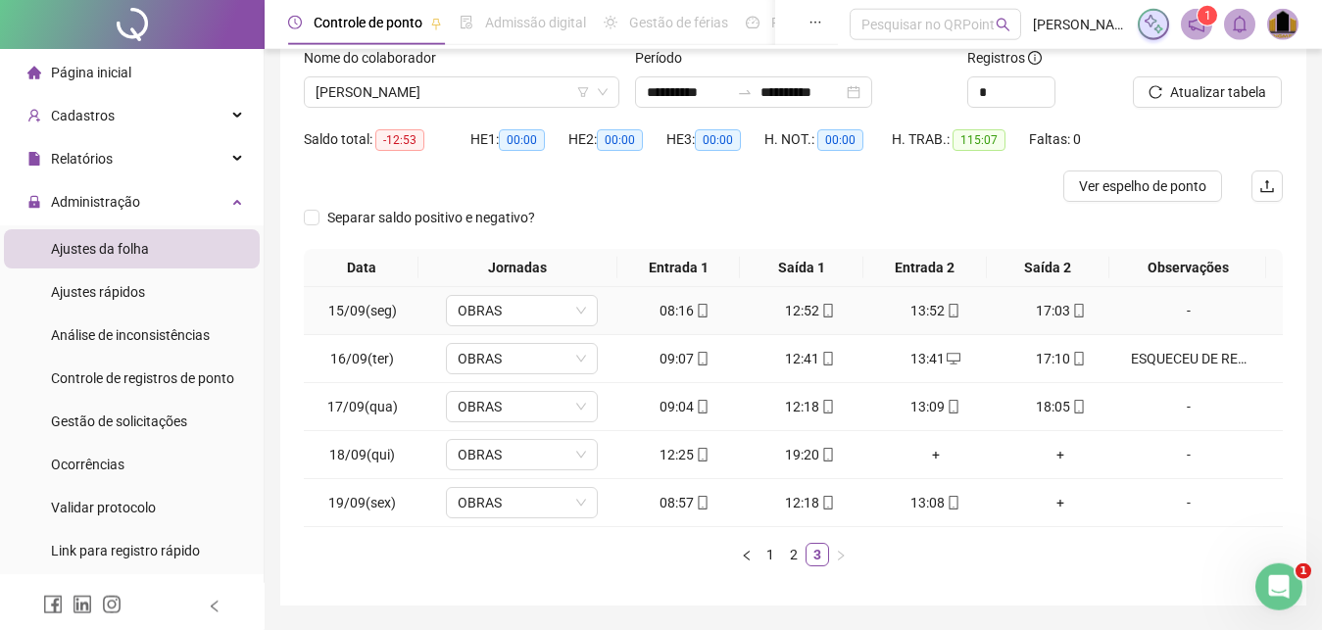
scroll to position [193, 0]
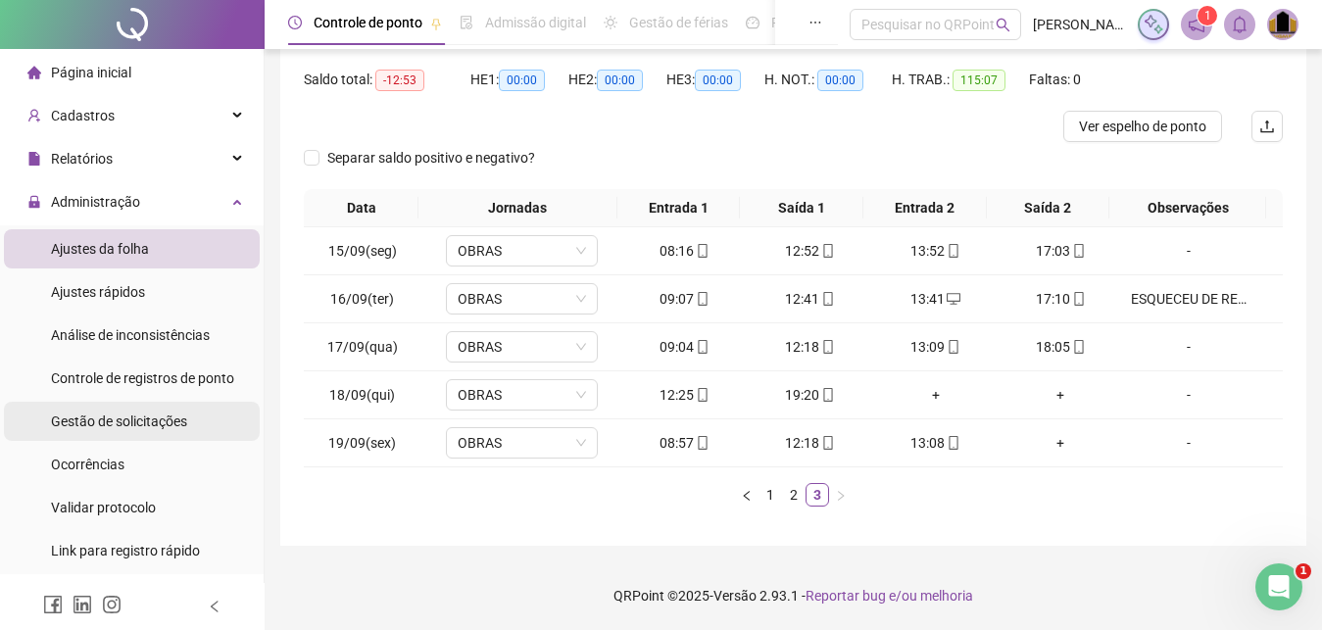
click at [136, 416] on span "Gestão de solicitações" at bounding box center [119, 422] width 136 height 16
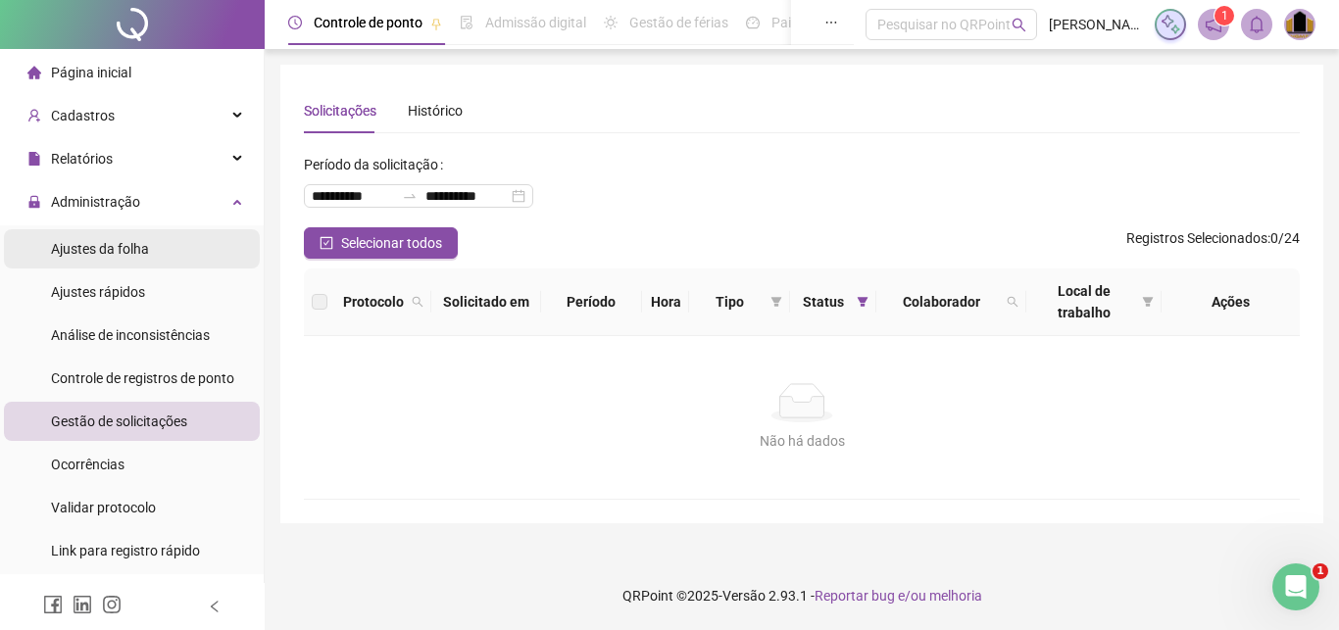
click at [137, 255] on span "Ajustes da folha" at bounding box center [100, 249] width 98 height 16
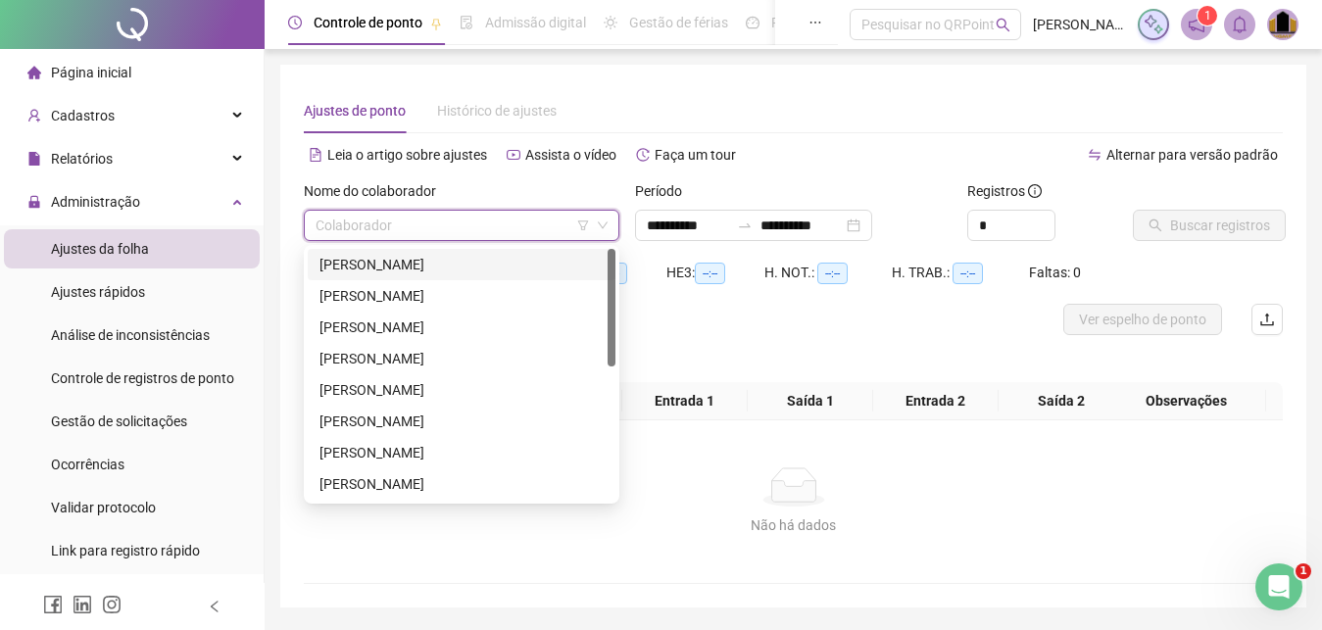
click at [447, 230] on input "search" at bounding box center [453, 225] width 274 height 29
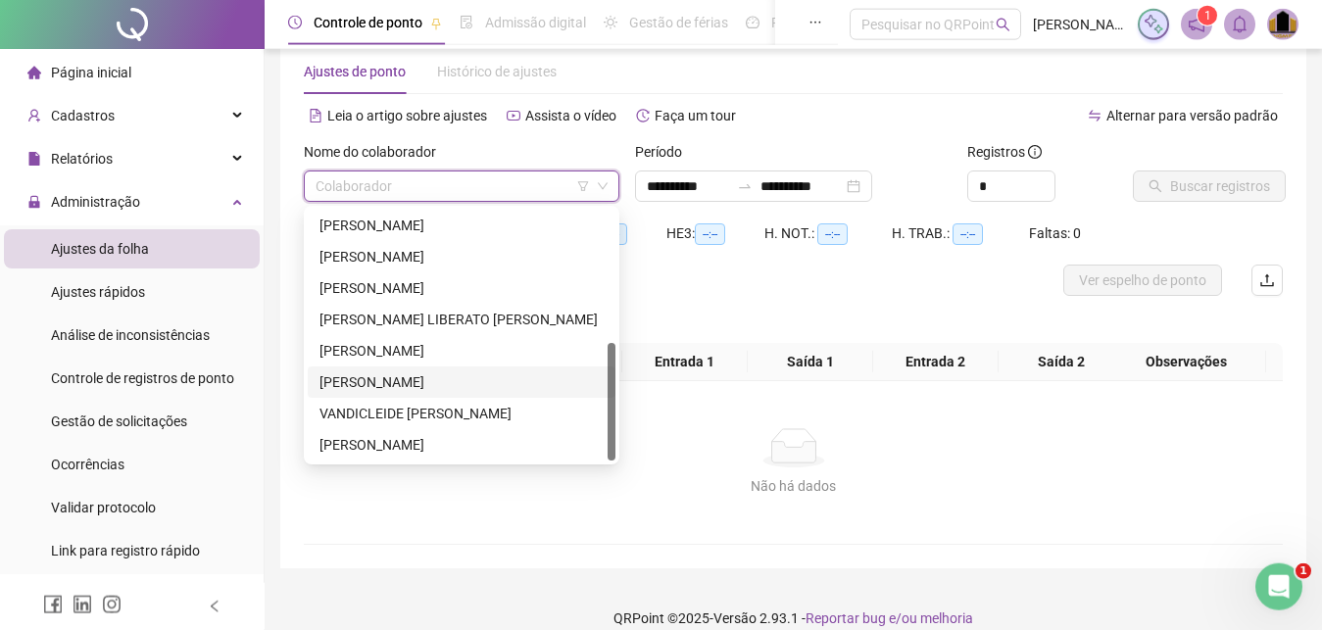
scroll to position [62, 0]
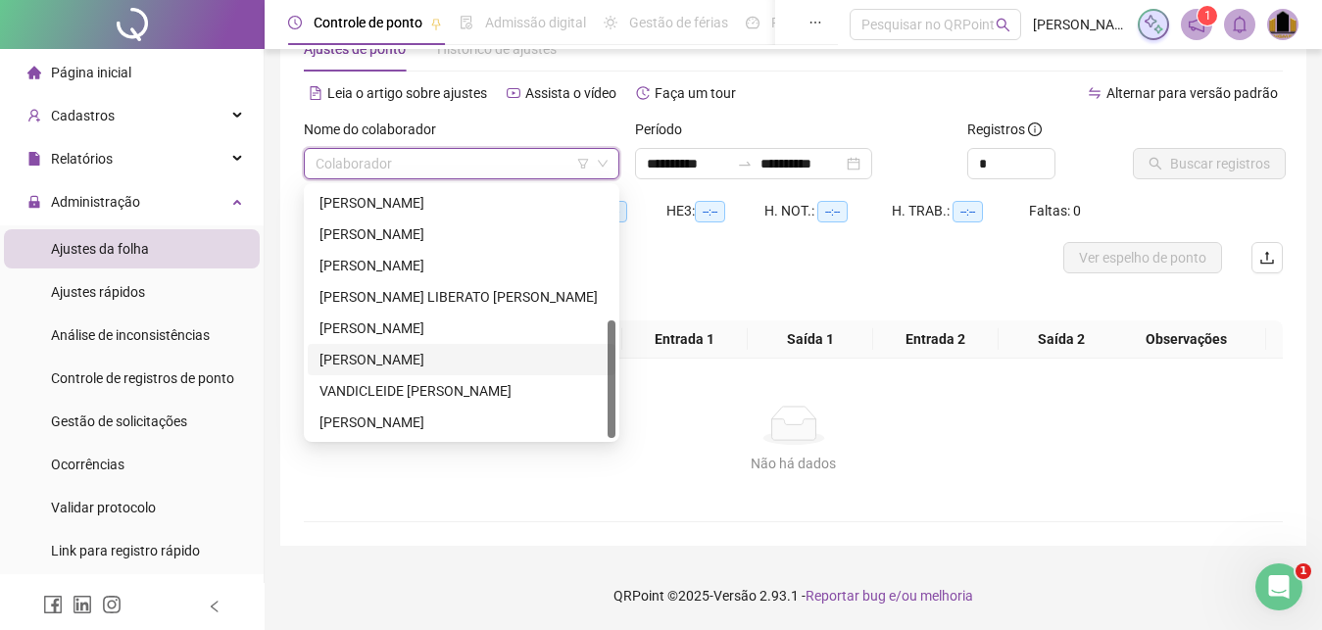
click at [374, 359] on div "[PERSON_NAME]" at bounding box center [462, 360] width 284 height 22
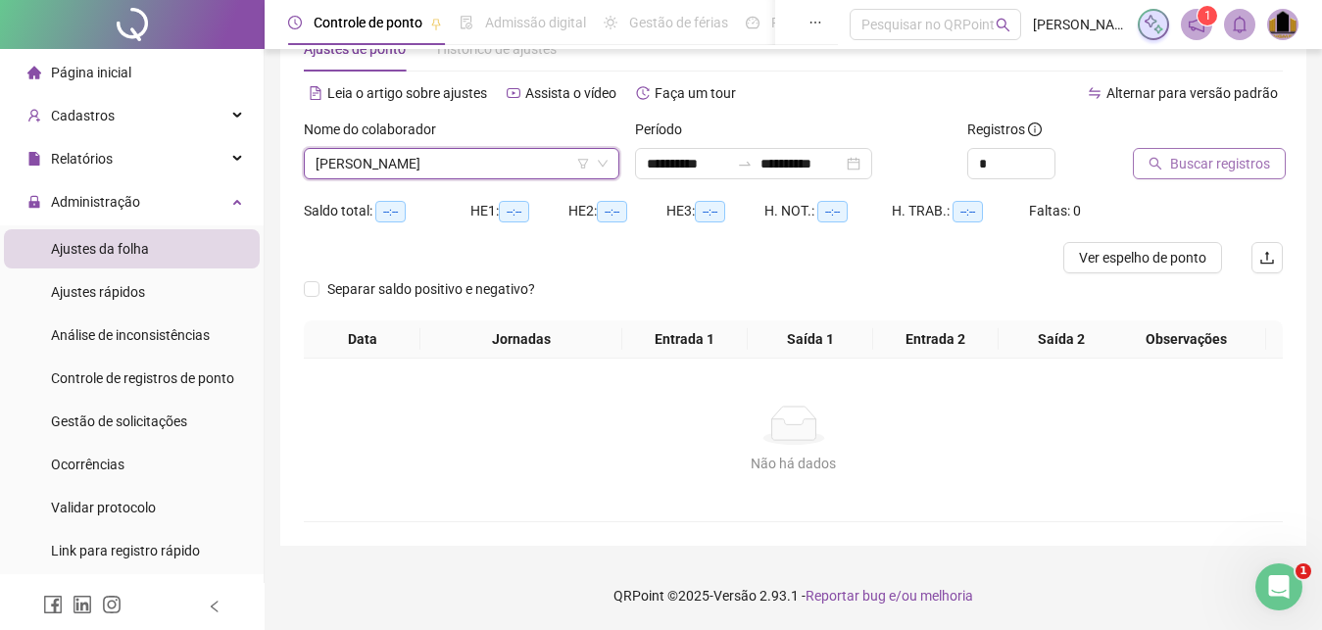
click at [1194, 167] on span "Buscar registros" at bounding box center [1221, 164] width 100 height 22
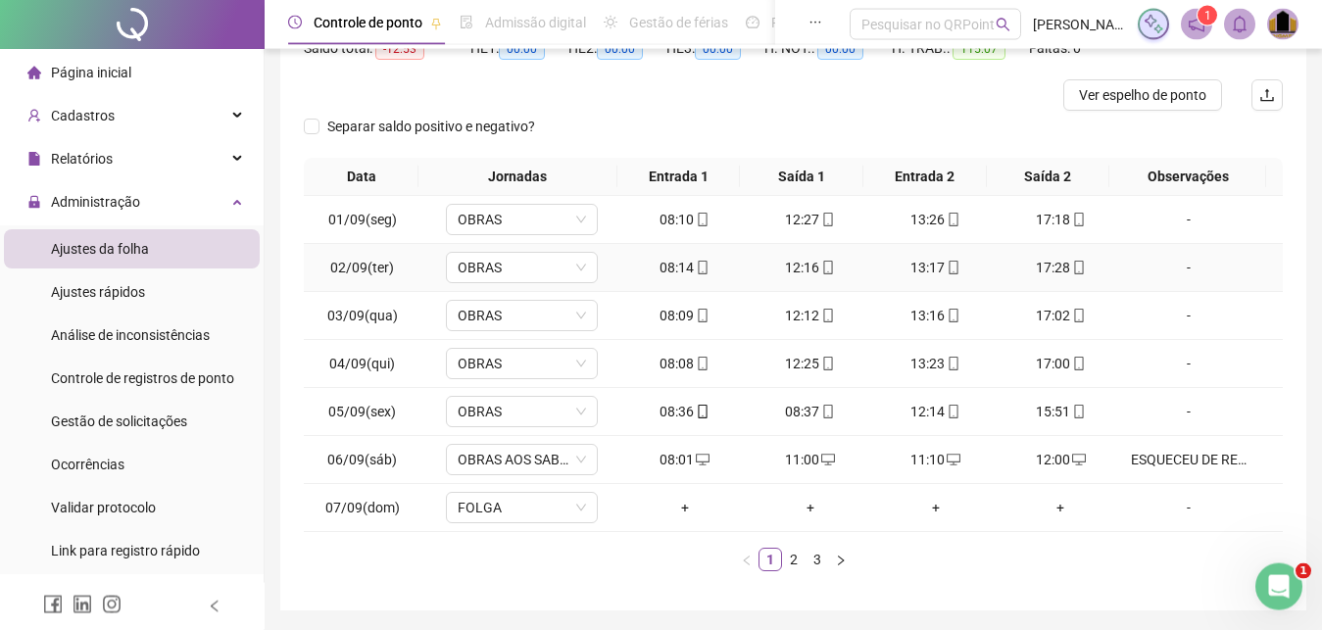
scroll to position [289, 0]
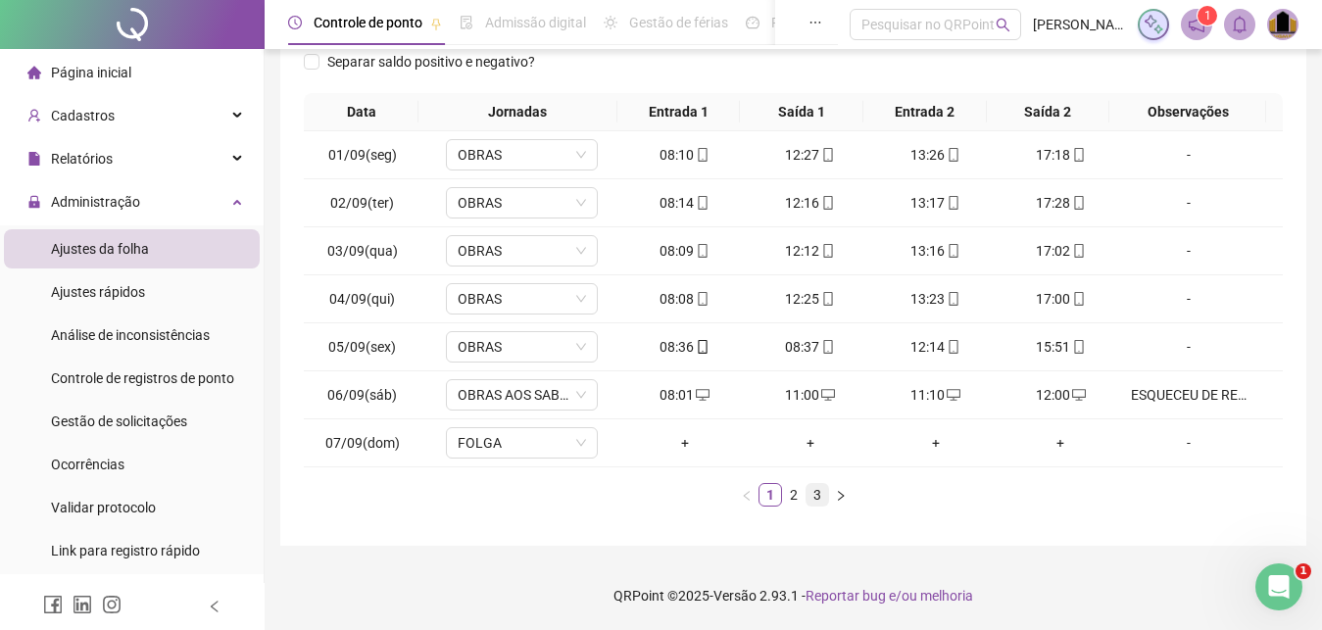
click at [810, 500] on link "3" at bounding box center [818, 495] width 22 height 22
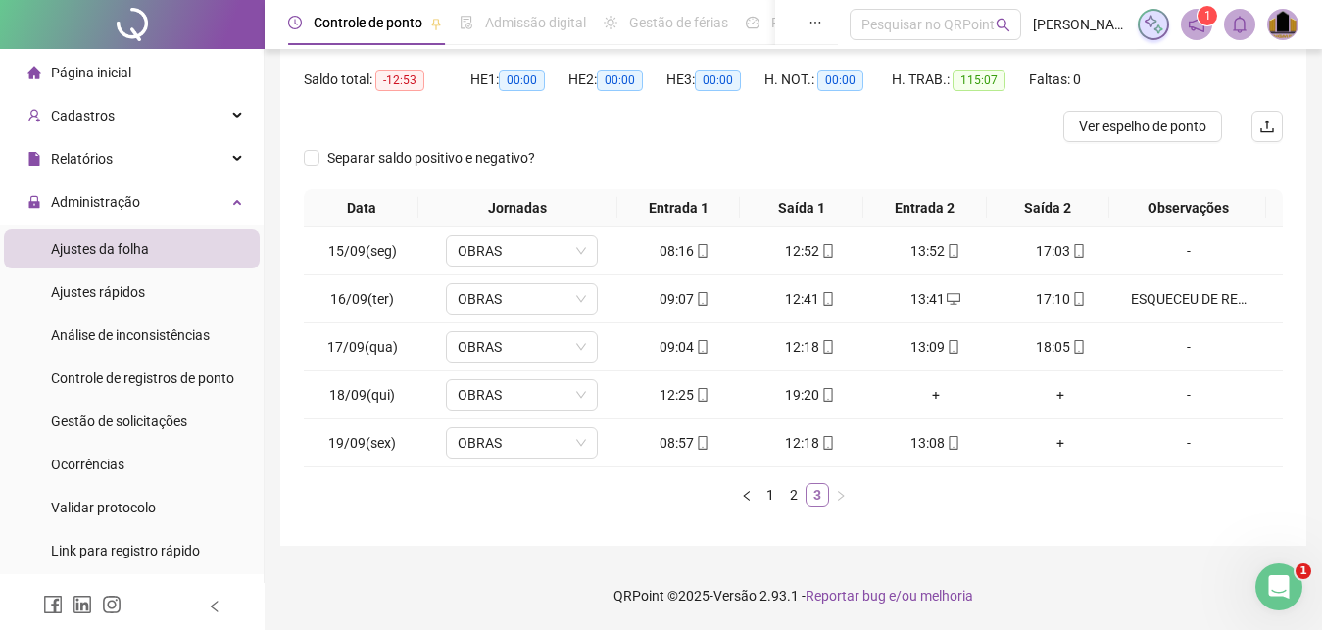
scroll to position [193, 0]
click at [926, 397] on div "+" at bounding box center [936, 395] width 110 height 22
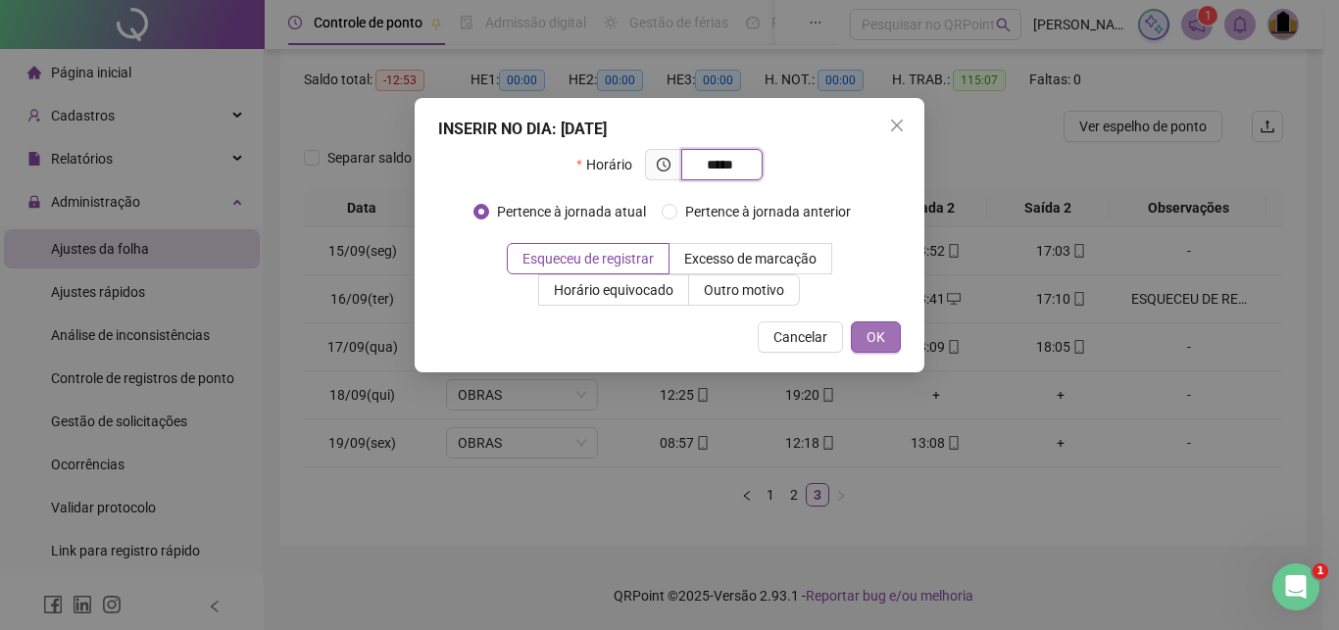
type input "*****"
click at [887, 344] on button "OK" at bounding box center [876, 337] width 50 height 31
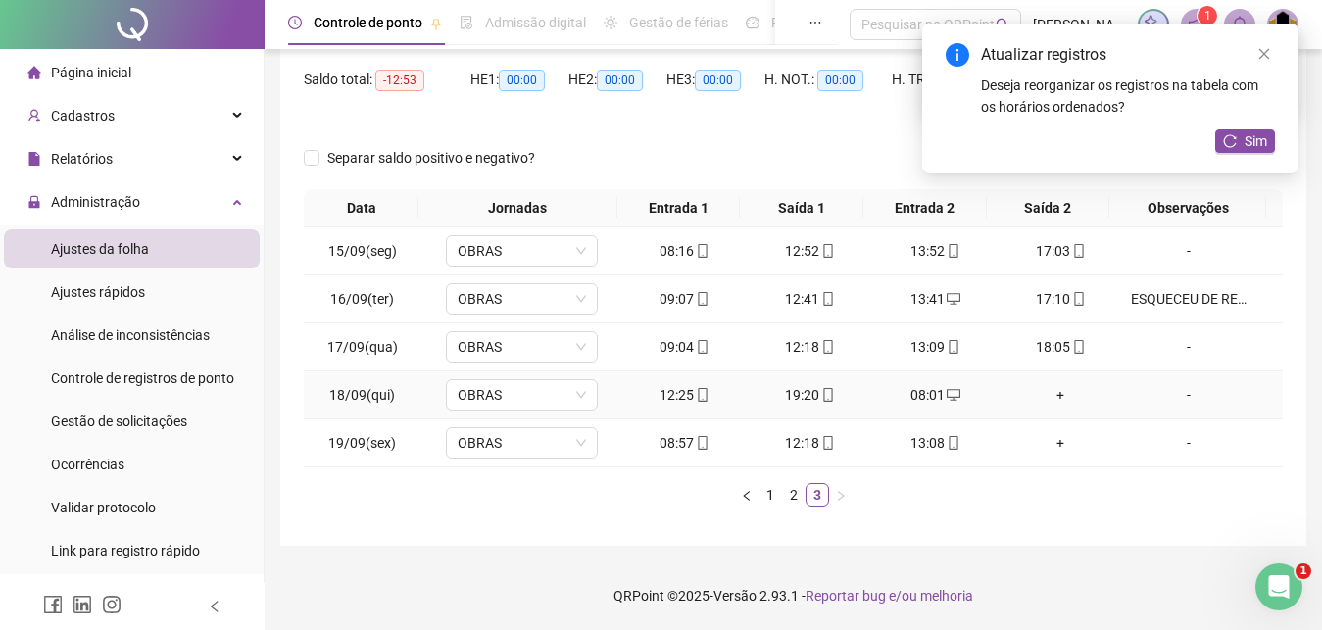
click at [1048, 396] on div "+" at bounding box center [1062, 395] width 110 height 22
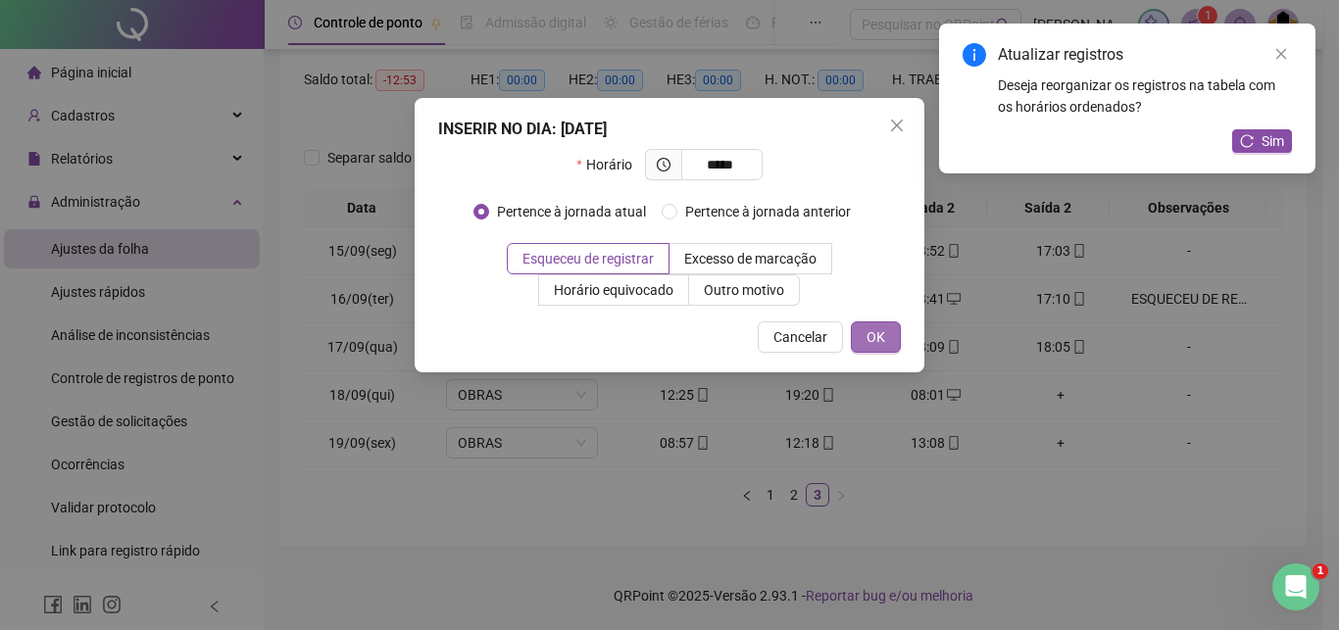
type input "*****"
click at [879, 334] on span "OK" at bounding box center [876, 337] width 19 height 22
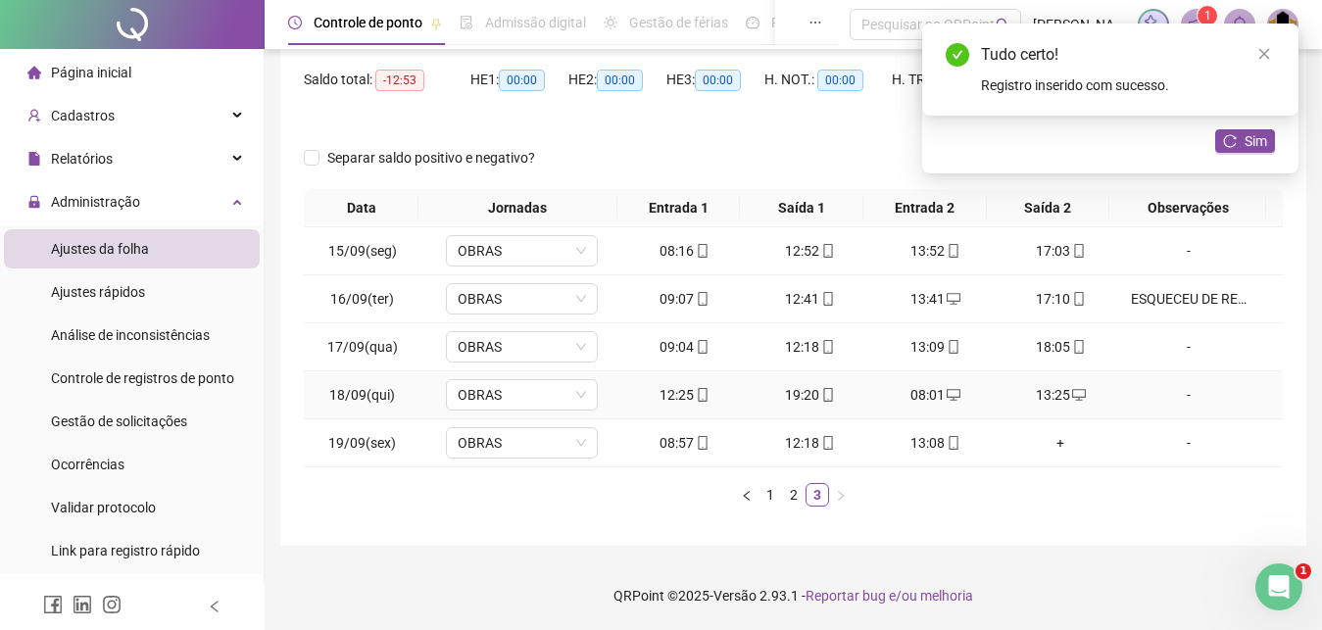
click at [1175, 400] on div "-" at bounding box center [1189, 395] width 116 height 22
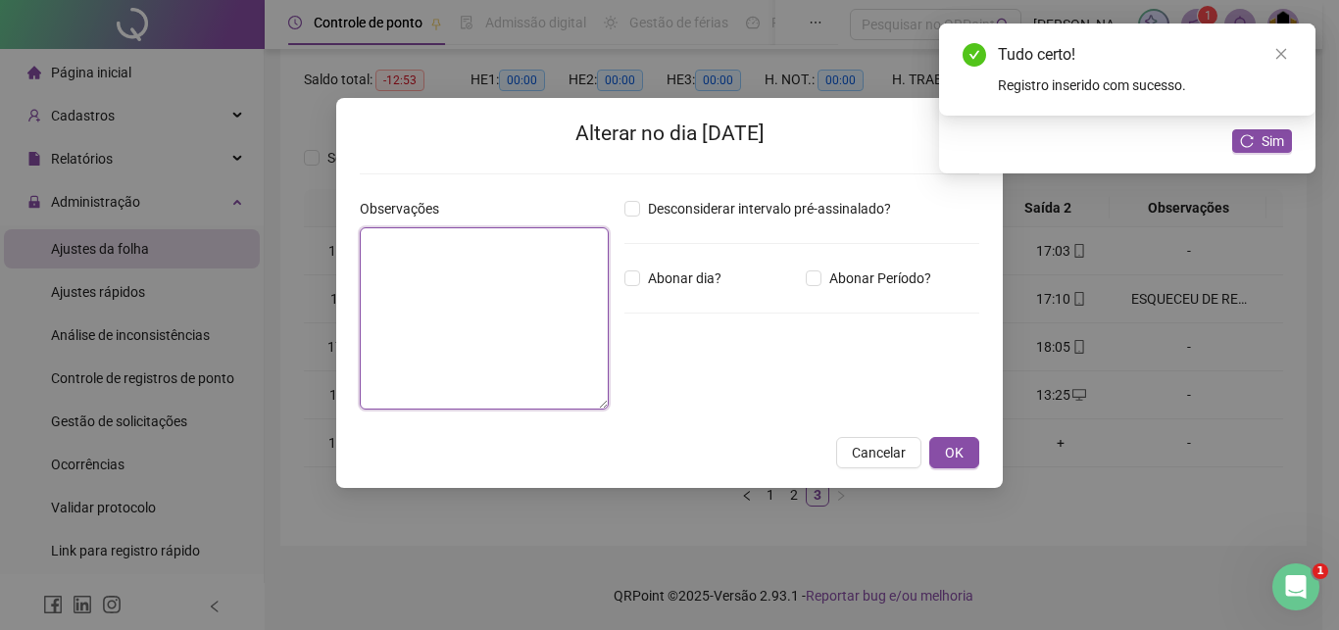
click at [471, 290] on textarea at bounding box center [484, 318] width 249 height 182
paste textarea "**********"
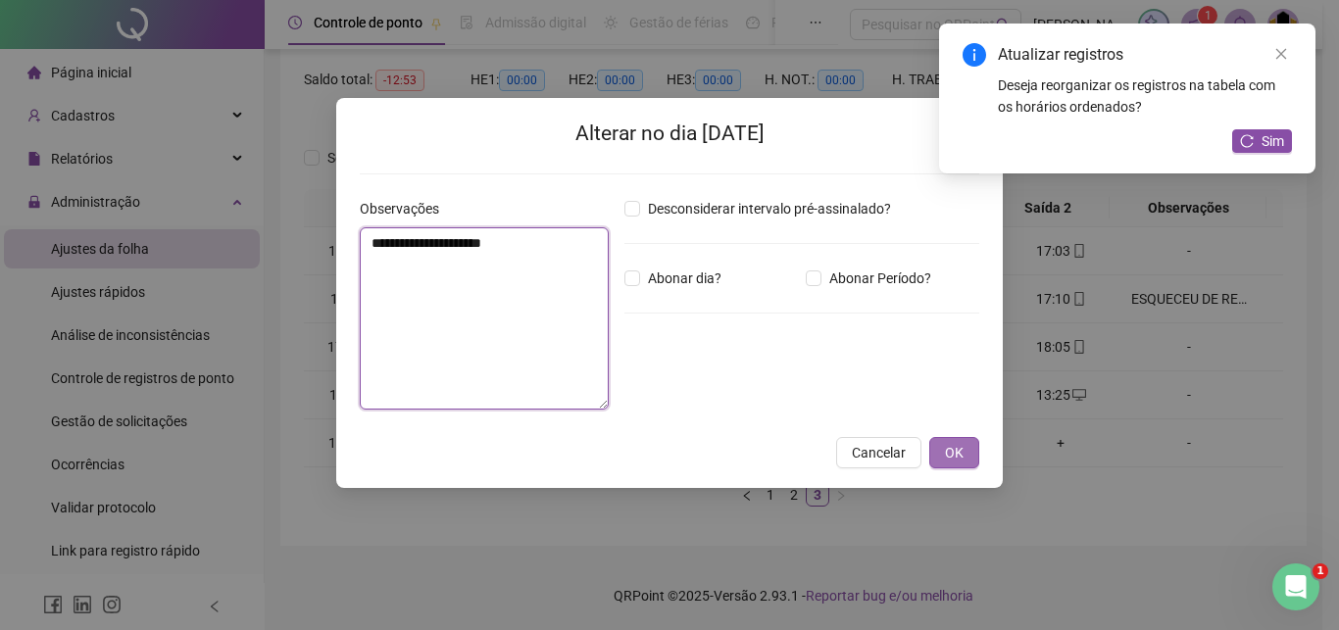
type textarea "**********"
click at [950, 457] on span "OK" at bounding box center [954, 453] width 19 height 22
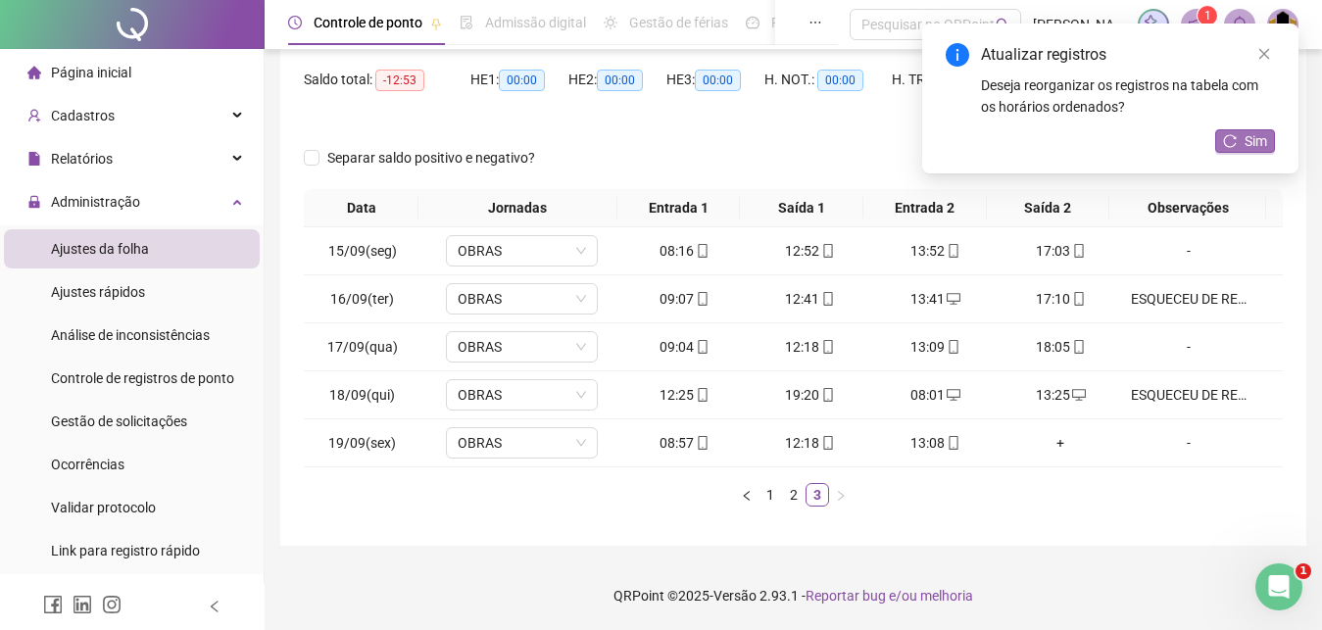
click at [1264, 133] on span "Sim" at bounding box center [1256, 141] width 23 height 22
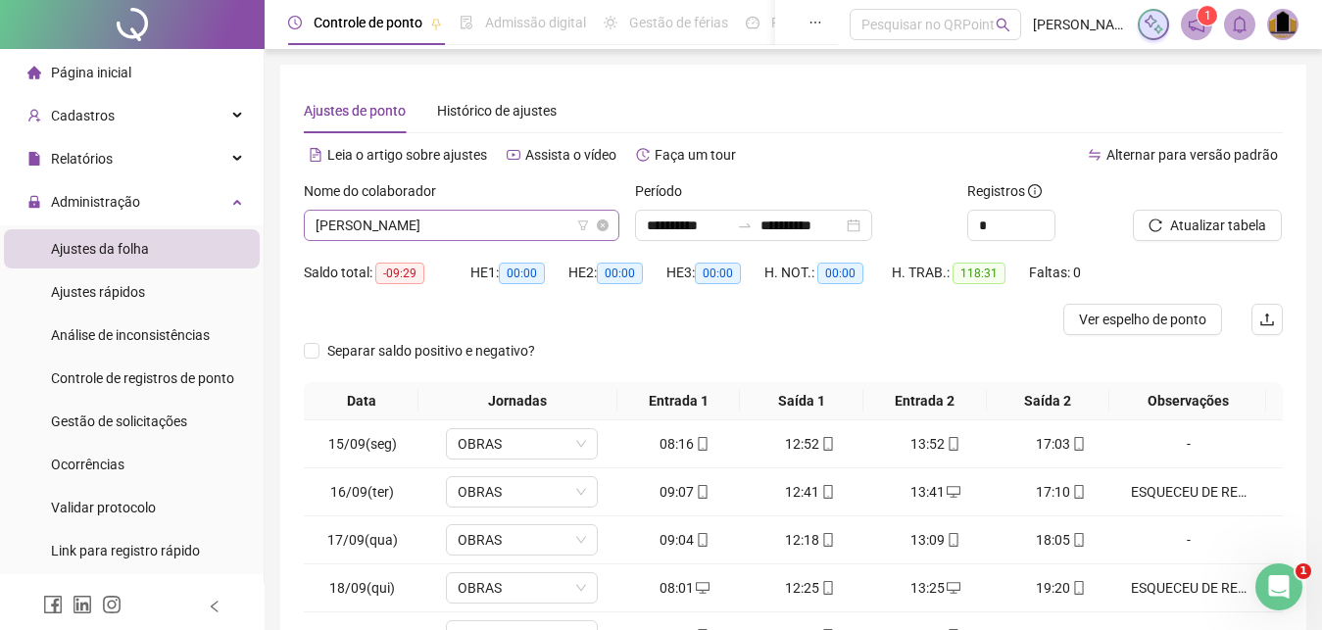
scroll to position [282, 0]
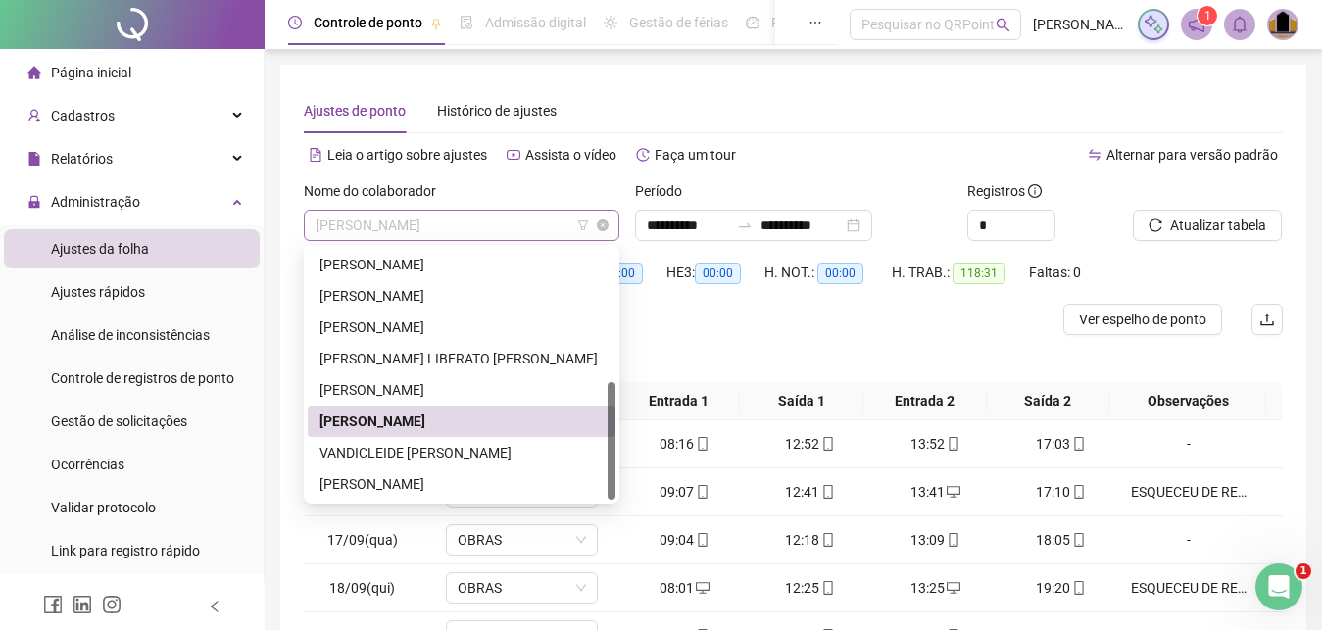
click at [528, 227] on span "[PERSON_NAME]" at bounding box center [462, 225] width 292 height 29
click at [413, 459] on div "VANDICLEIDE [PERSON_NAME]" at bounding box center [462, 453] width 284 height 22
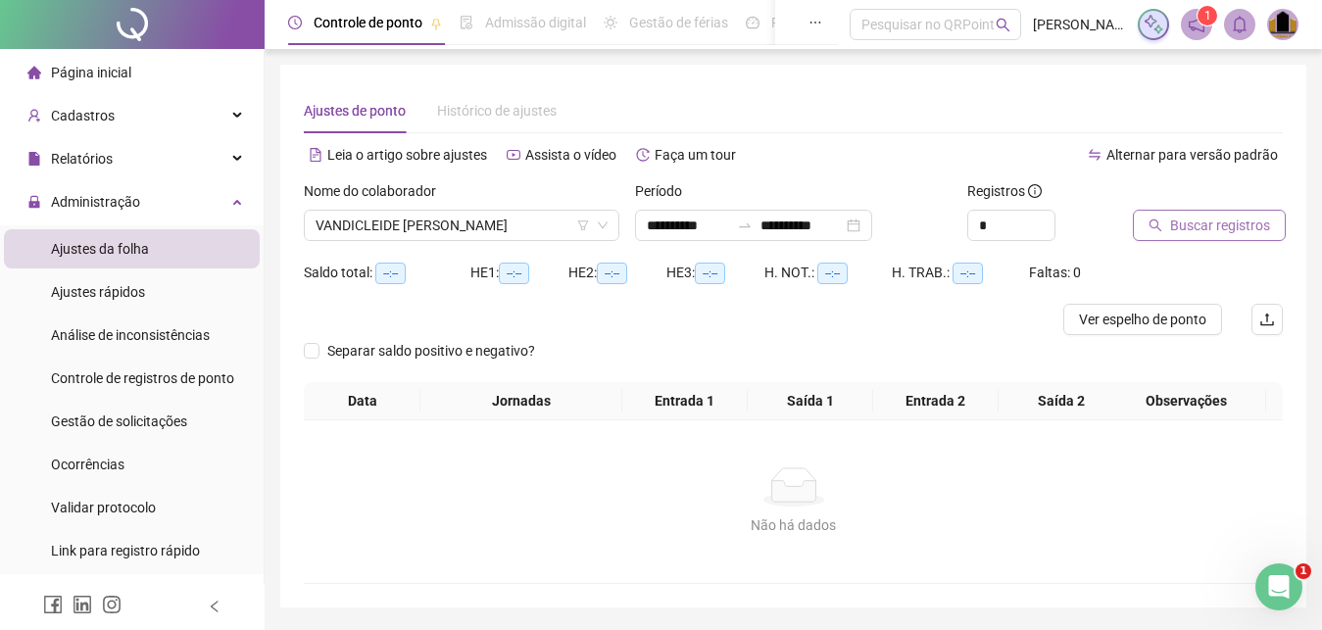
click at [1241, 231] on span "Buscar registros" at bounding box center [1221, 226] width 100 height 22
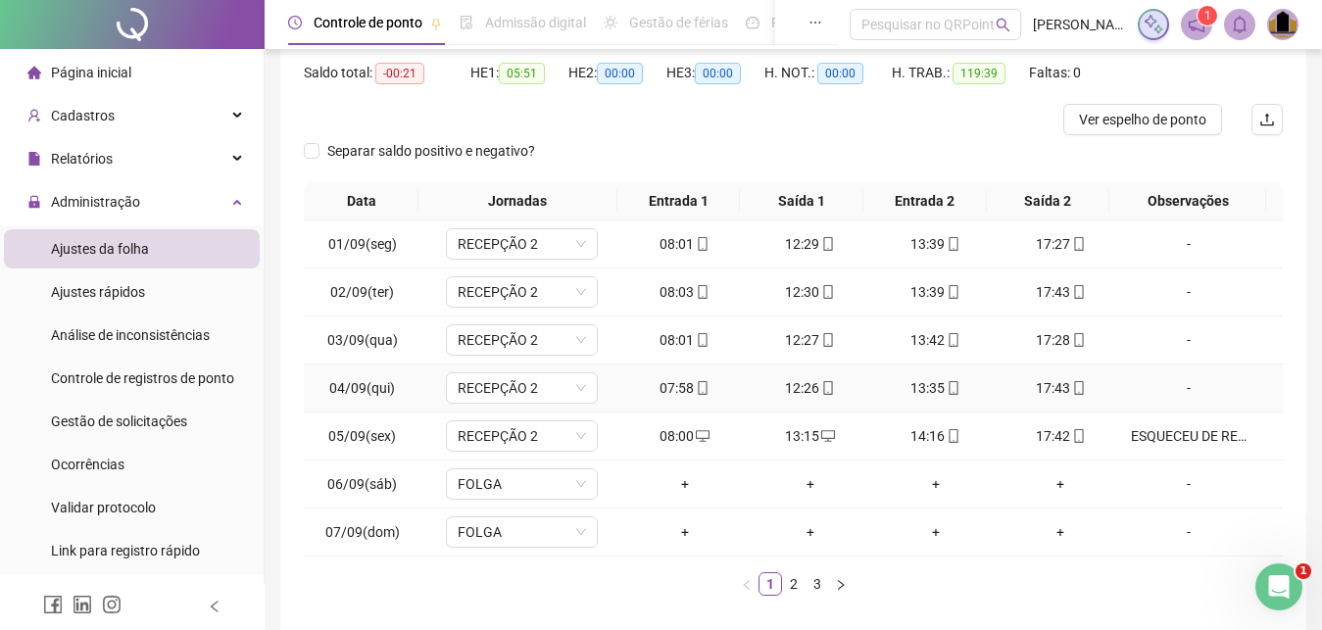
scroll to position [289, 0]
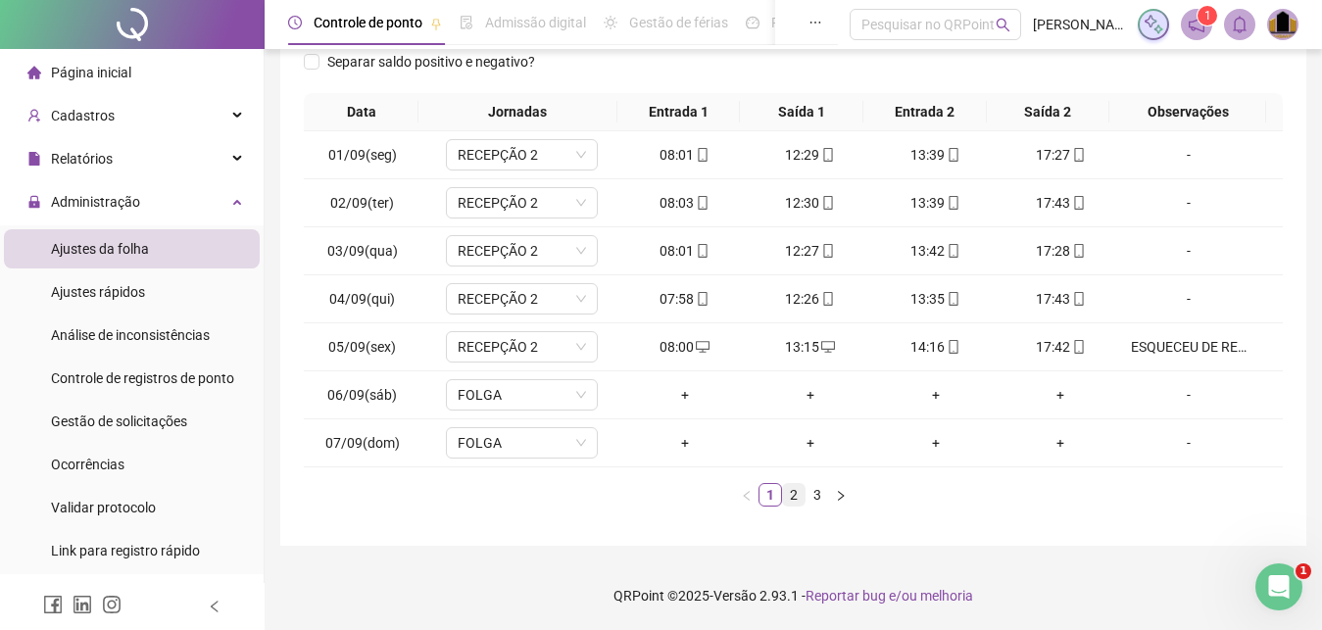
click at [799, 499] on link "2" at bounding box center [794, 495] width 22 height 22
click at [771, 498] on link "1" at bounding box center [771, 495] width 22 height 22
click at [794, 501] on link "2" at bounding box center [794, 495] width 22 height 22
click at [1047, 346] on div "+" at bounding box center [1062, 347] width 110 height 22
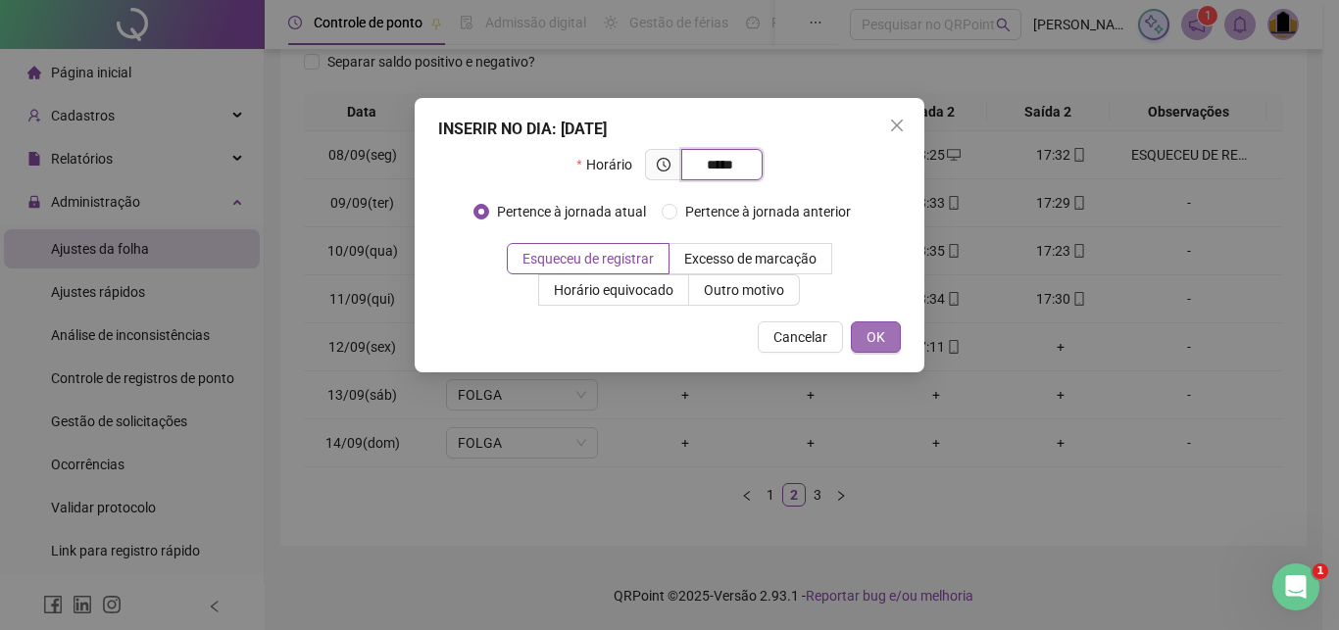
type input "*****"
click at [884, 334] on span "OK" at bounding box center [876, 337] width 19 height 22
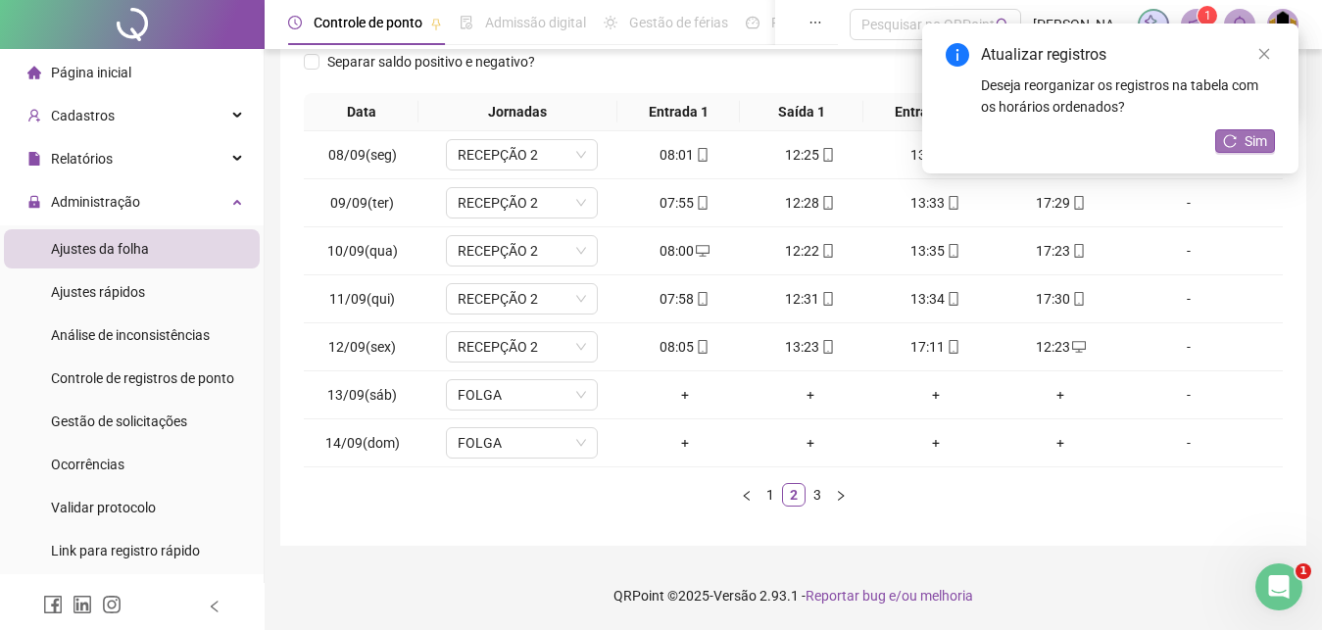
click at [1242, 143] on button "Sim" at bounding box center [1246, 141] width 60 height 24
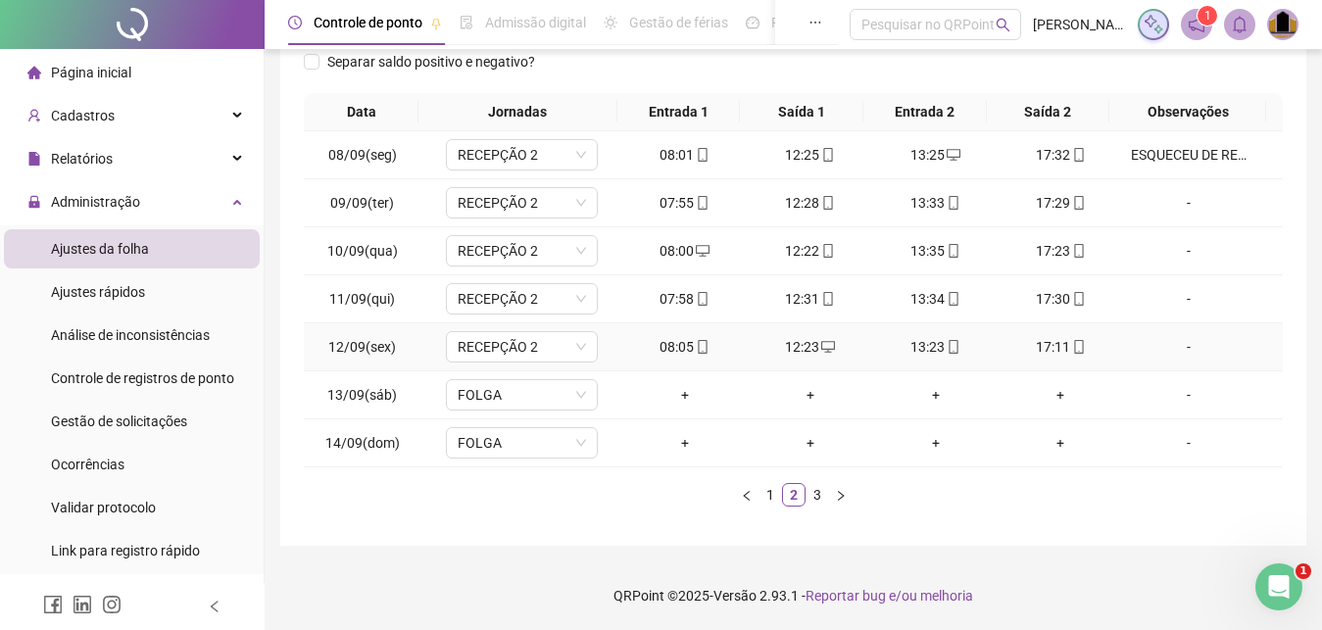
click at [1180, 349] on div "-" at bounding box center [1189, 347] width 116 height 22
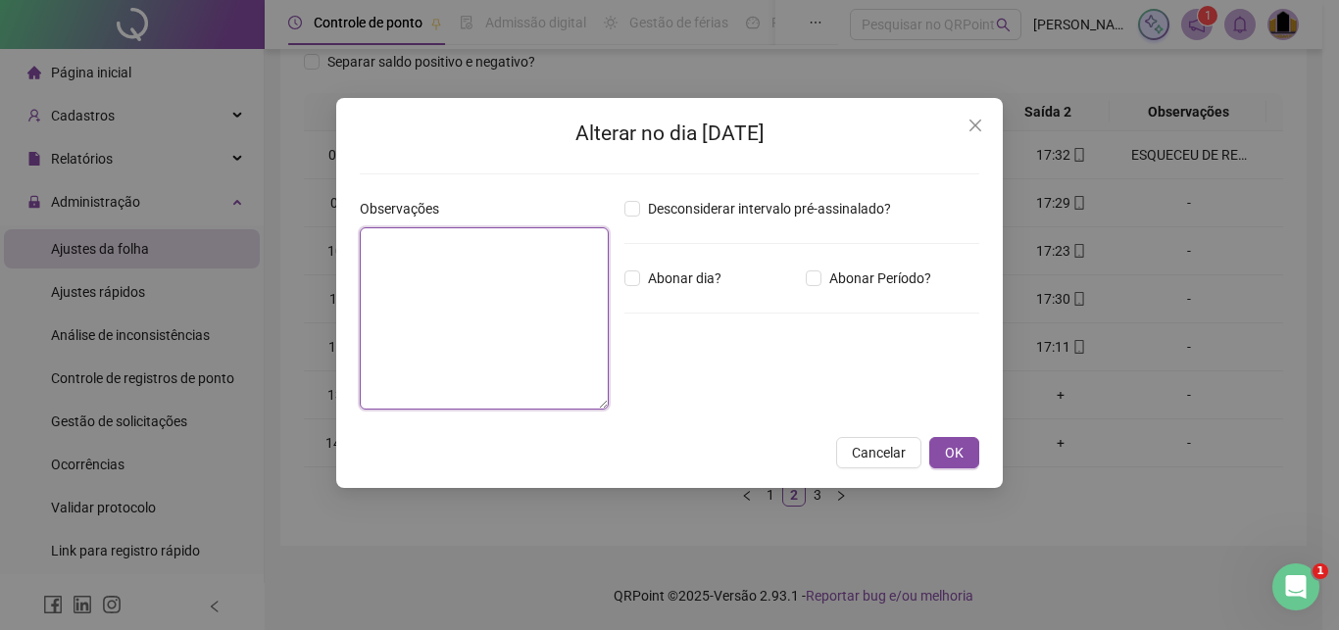
click at [509, 355] on textarea at bounding box center [484, 318] width 249 height 182
paste textarea "**********"
type textarea "**********"
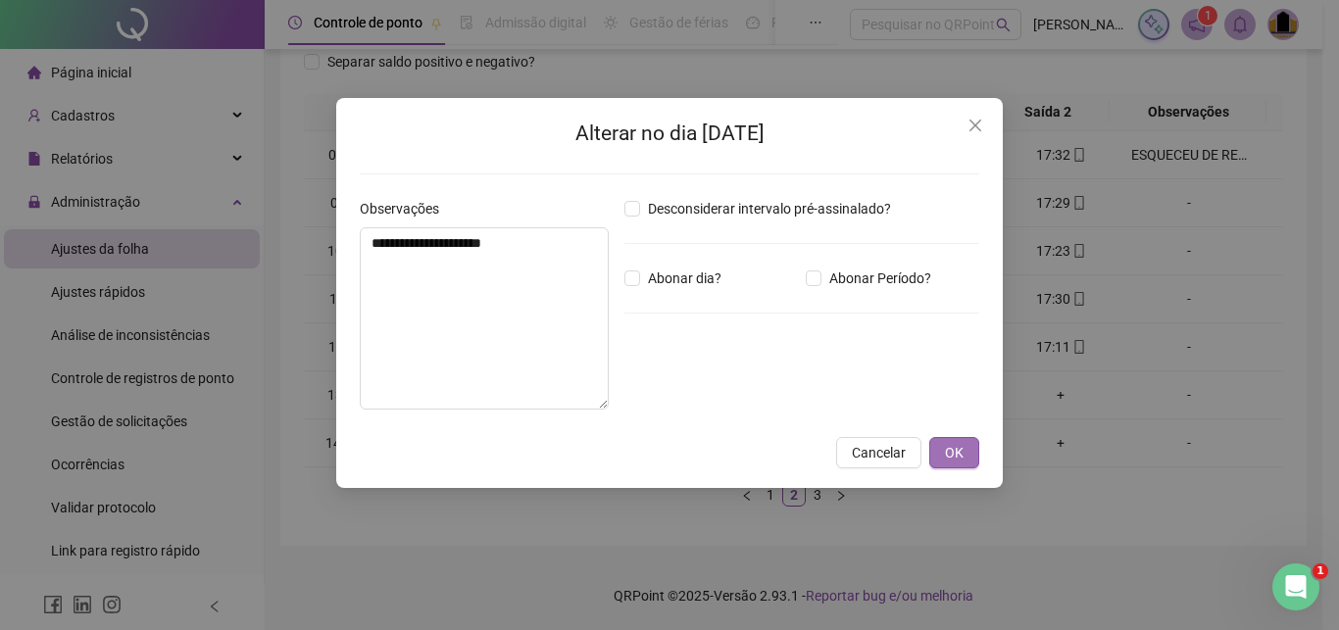
click at [968, 452] on button "OK" at bounding box center [954, 452] width 50 height 31
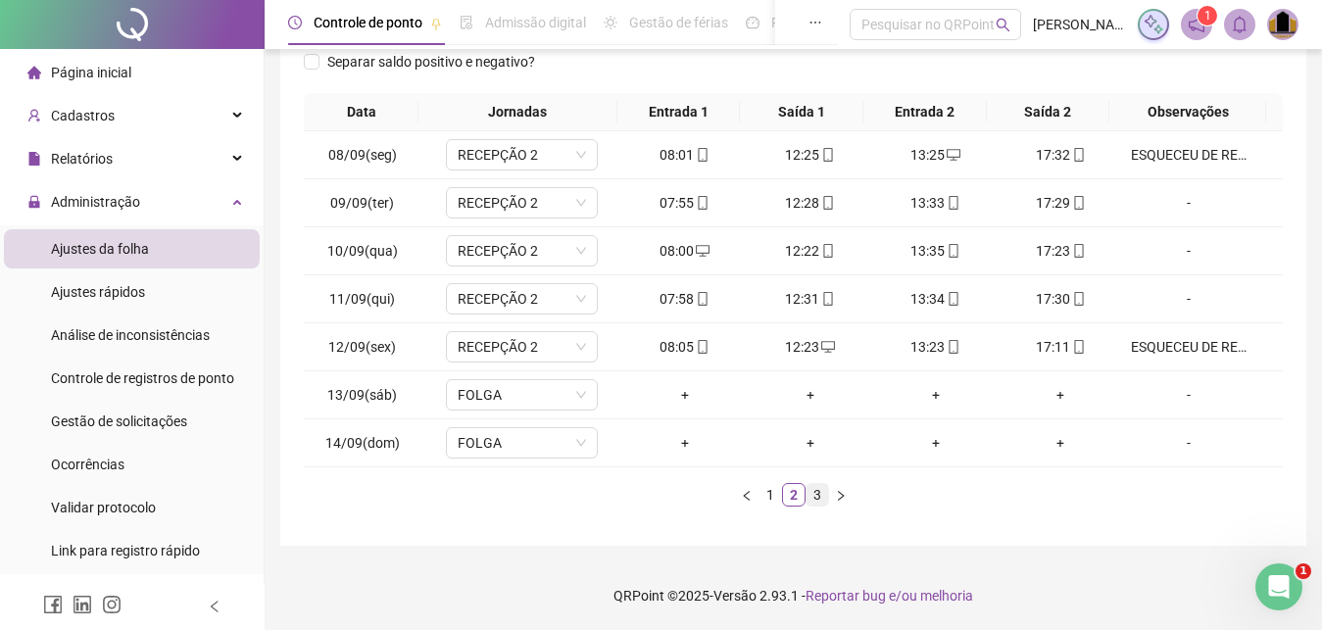
click at [821, 494] on link "3" at bounding box center [818, 495] width 22 height 22
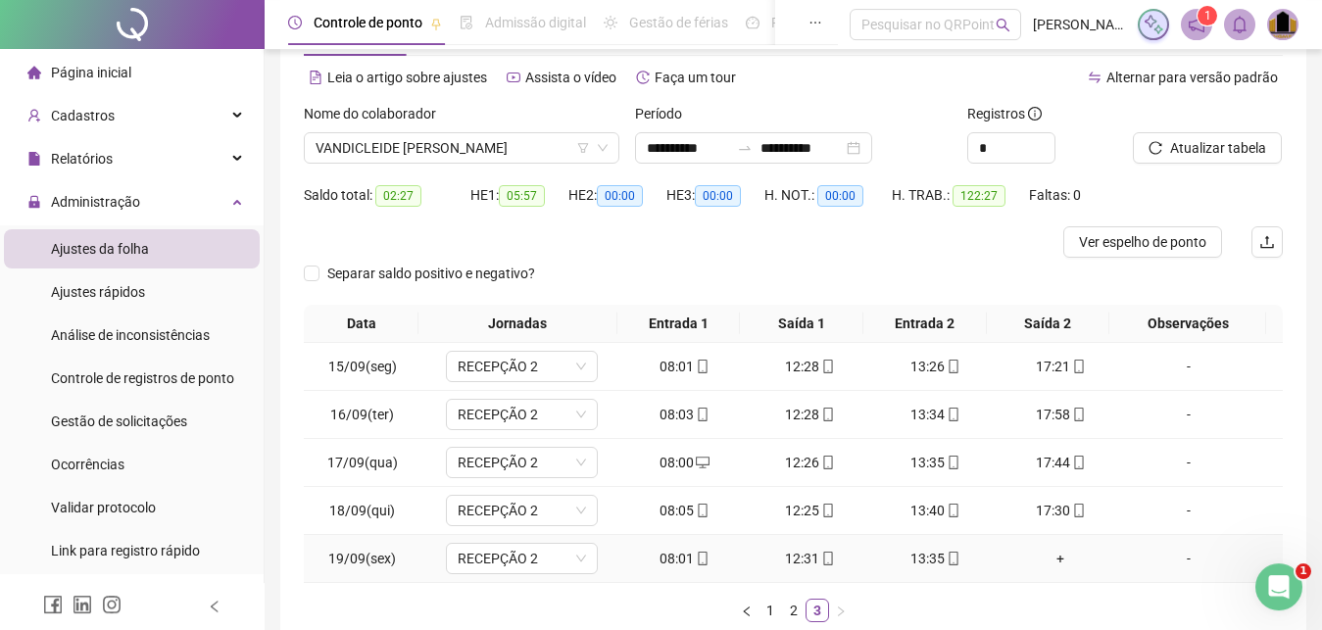
scroll to position [0, 0]
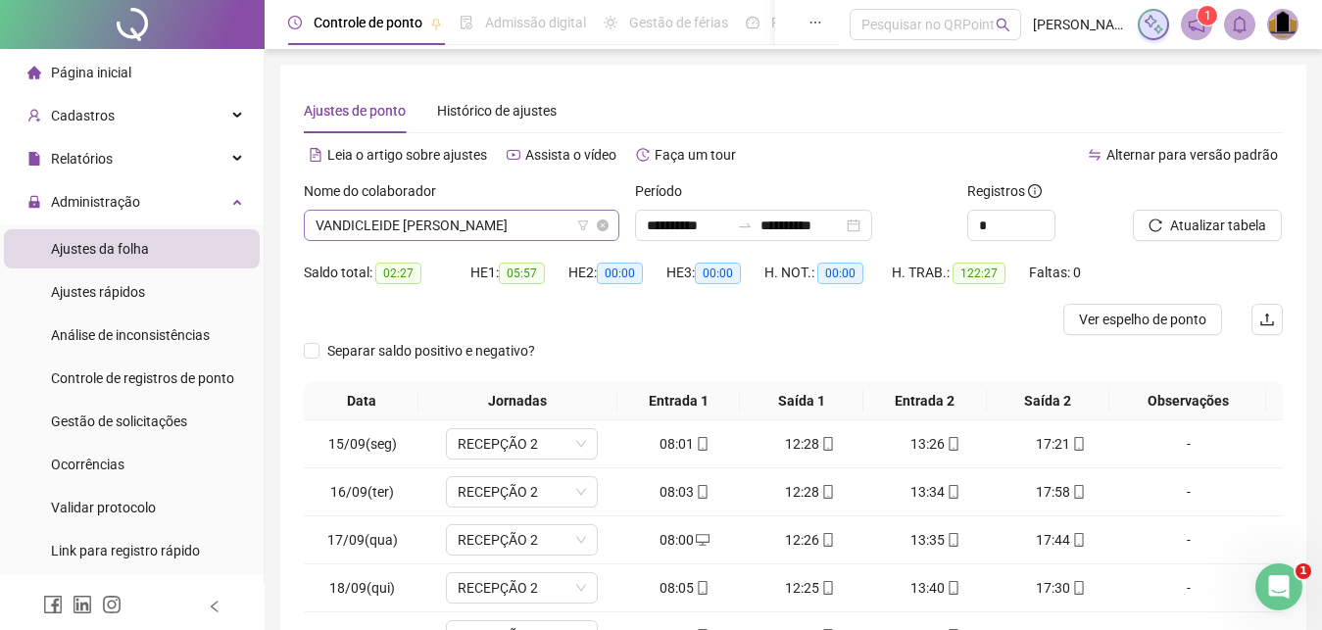
click at [557, 229] on span "VANDICLEIDE [PERSON_NAME]" at bounding box center [462, 225] width 292 height 29
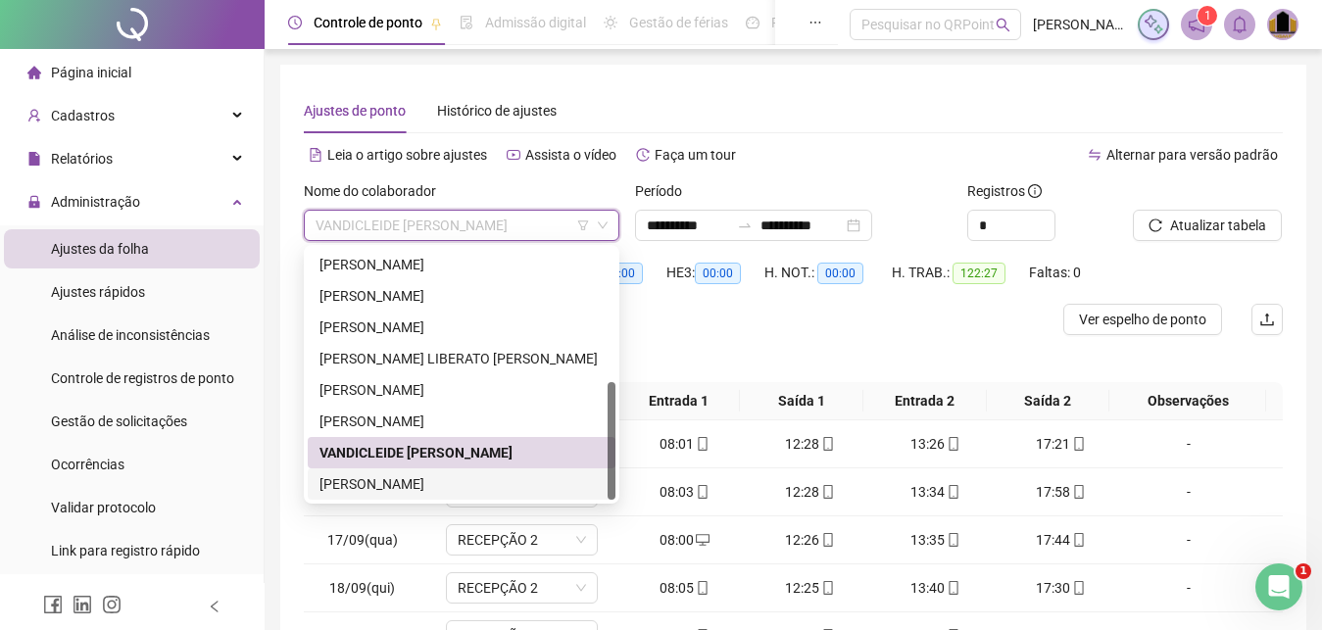
click at [418, 481] on div "[PERSON_NAME]" at bounding box center [462, 484] width 284 height 22
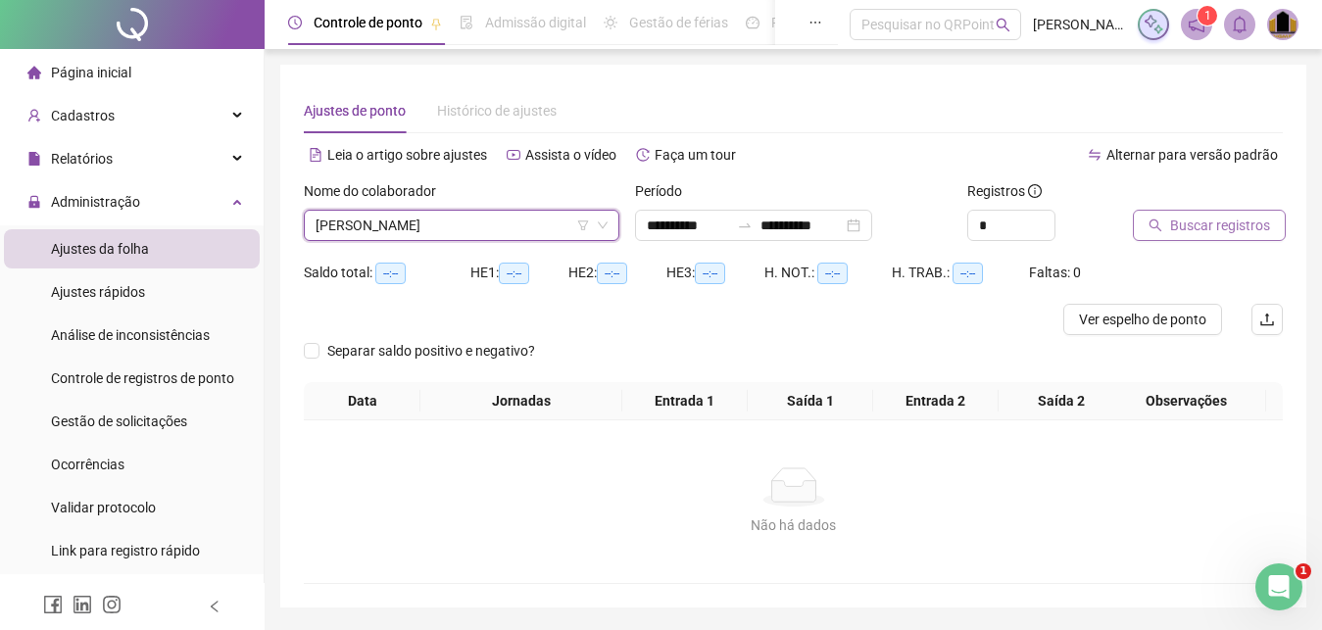
click at [1200, 229] on span "Buscar registros" at bounding box center [1221, 226] width 100 height 22
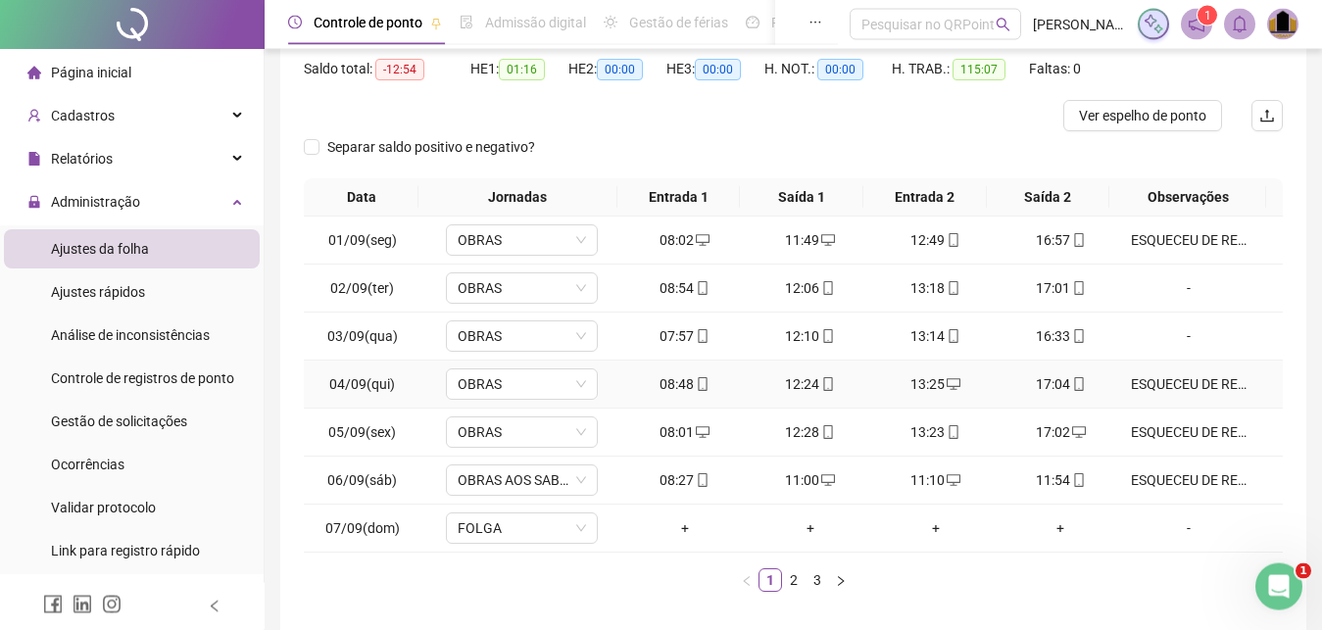
scroll to position [289, 0]
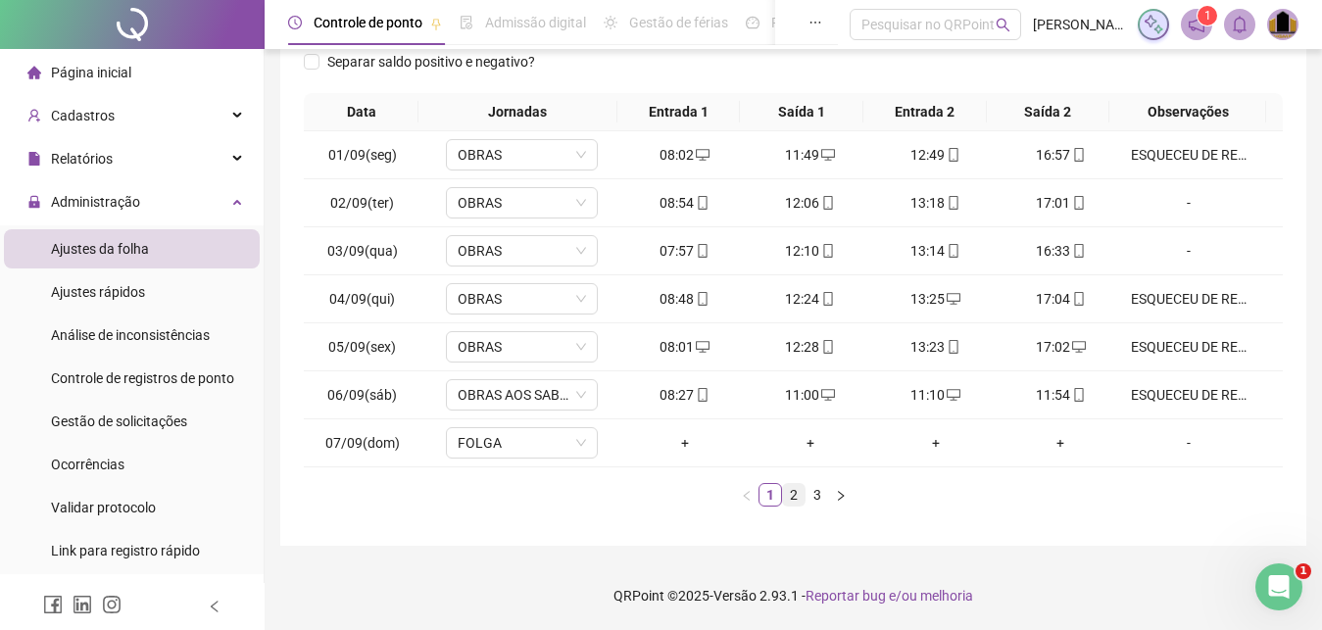
click at [797, 501] on link "2" at bounding box center [794, 495] width 22 height 22
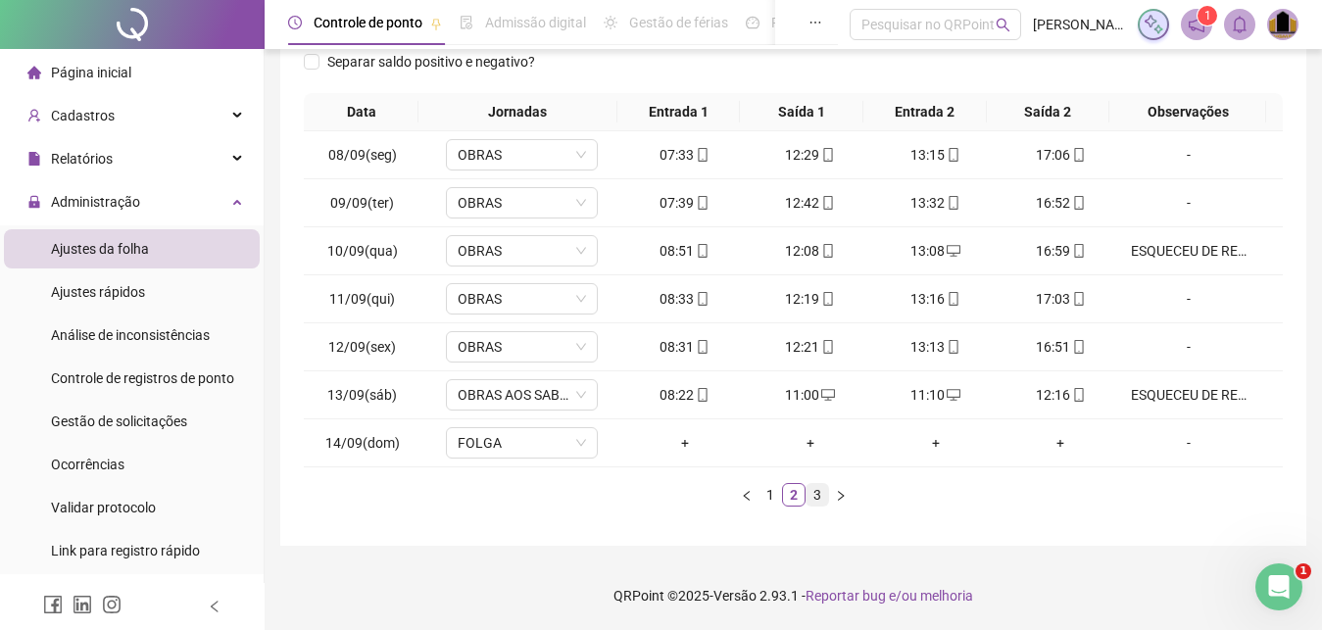
click at [816, 500] on link "3" at bounding box center [818, 495] width 22 height 22
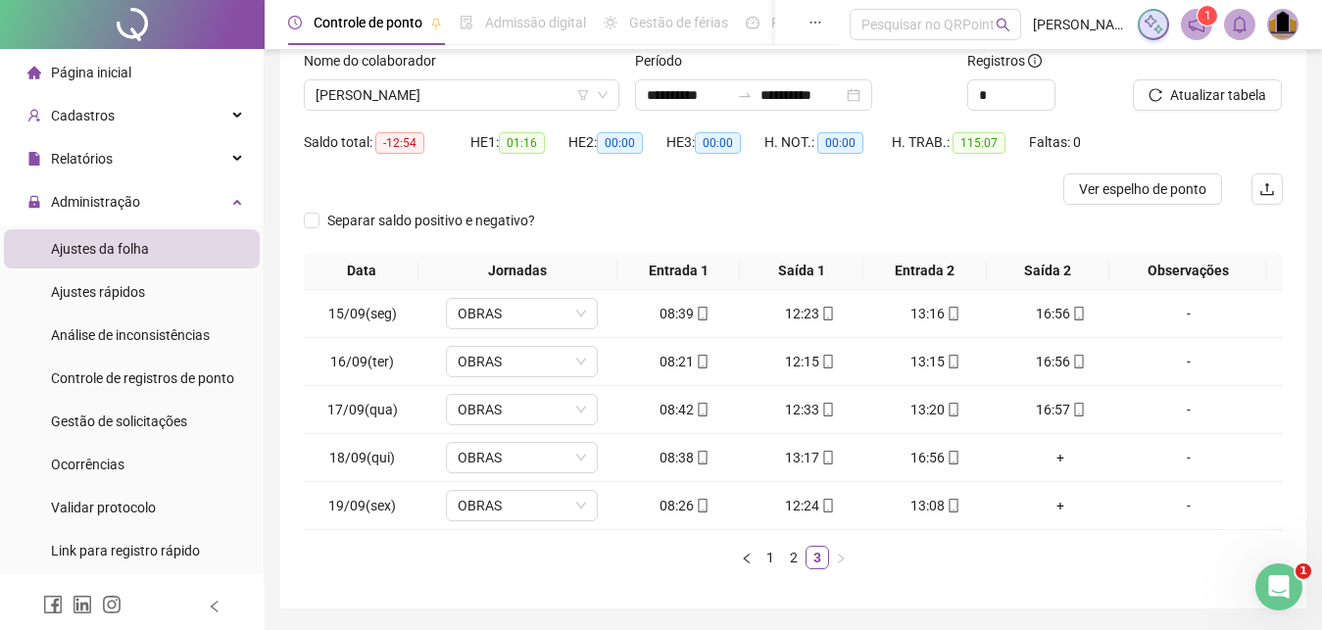
scroll to position [93, 0]
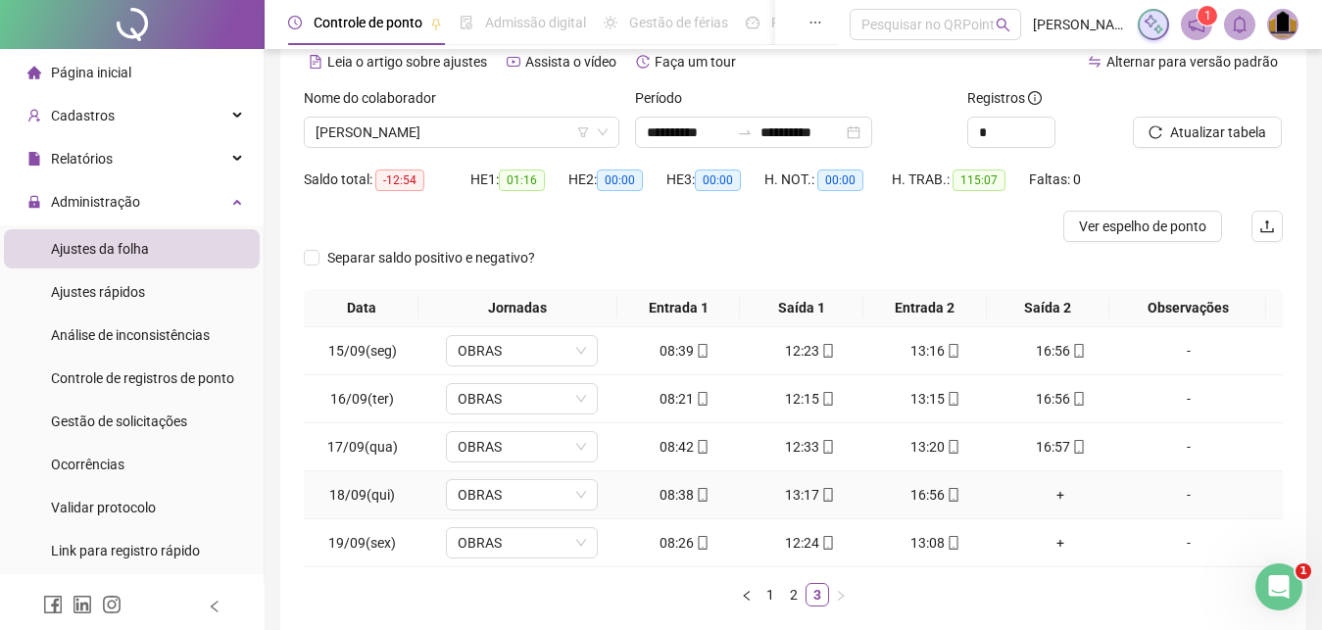
click at [1052, 497] on div "+" at bounding box center [1062, 495] width 110 height 22
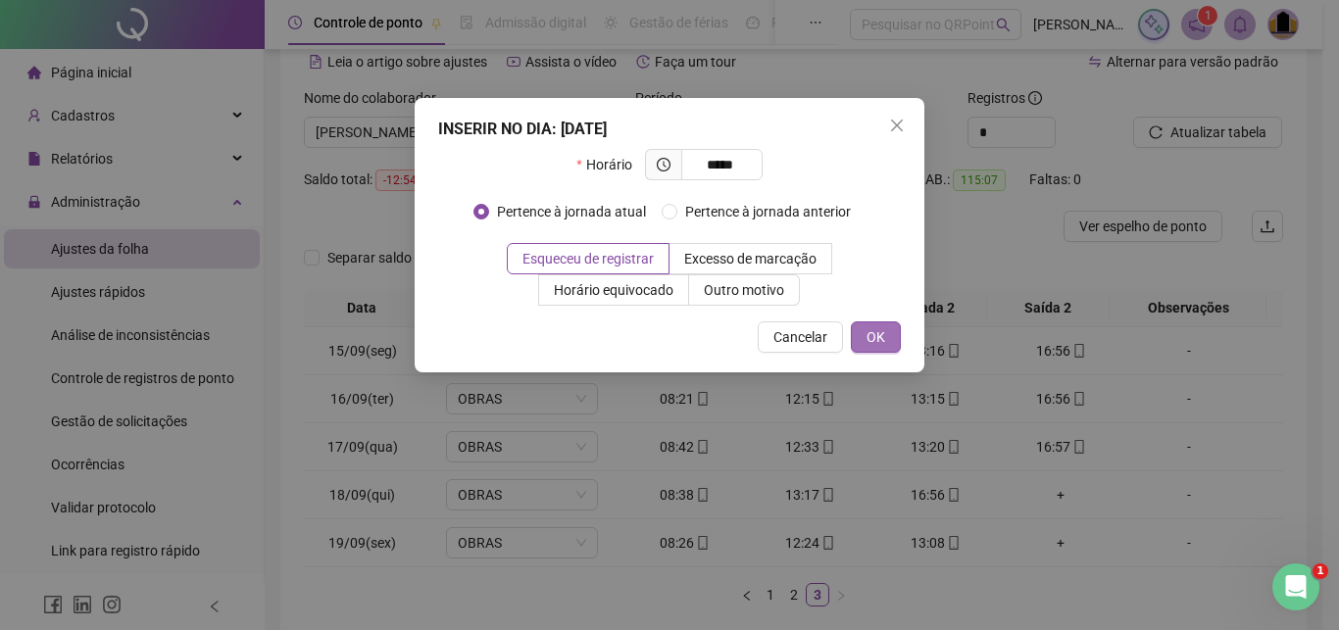
type input "*****"
click at [877, 334] on span "OK" at bounding box center [876, 337] width 19 height 22
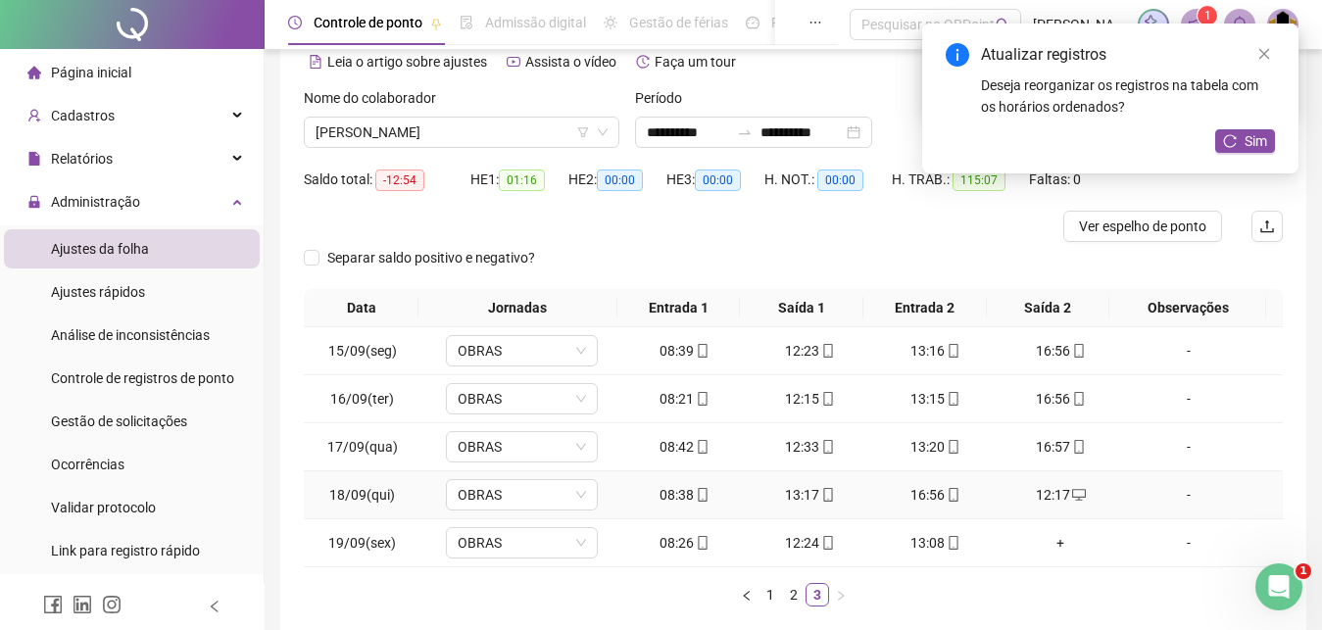
click at [1177, 493] on div "-" at bounding box center [1189, 495] width 116 height 22
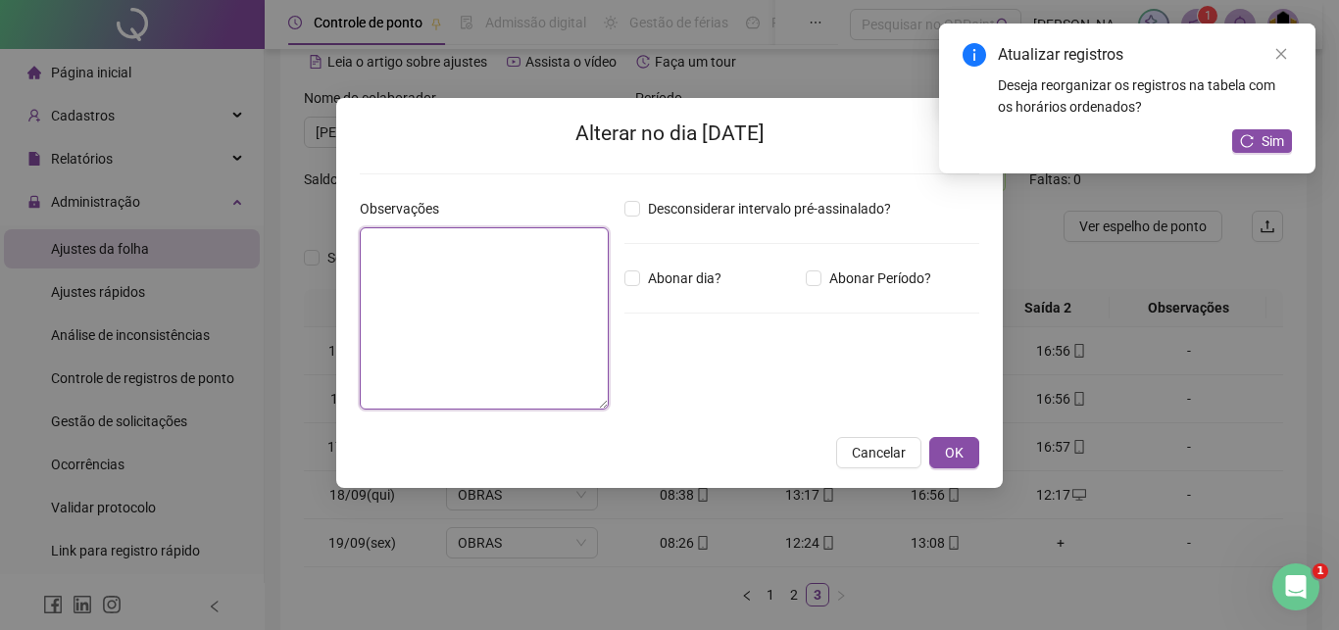
click at [540, 328] on textarea at bounding box center [484, 318] width 249 height 182
paste textarea "**********"
type textarea "**********"
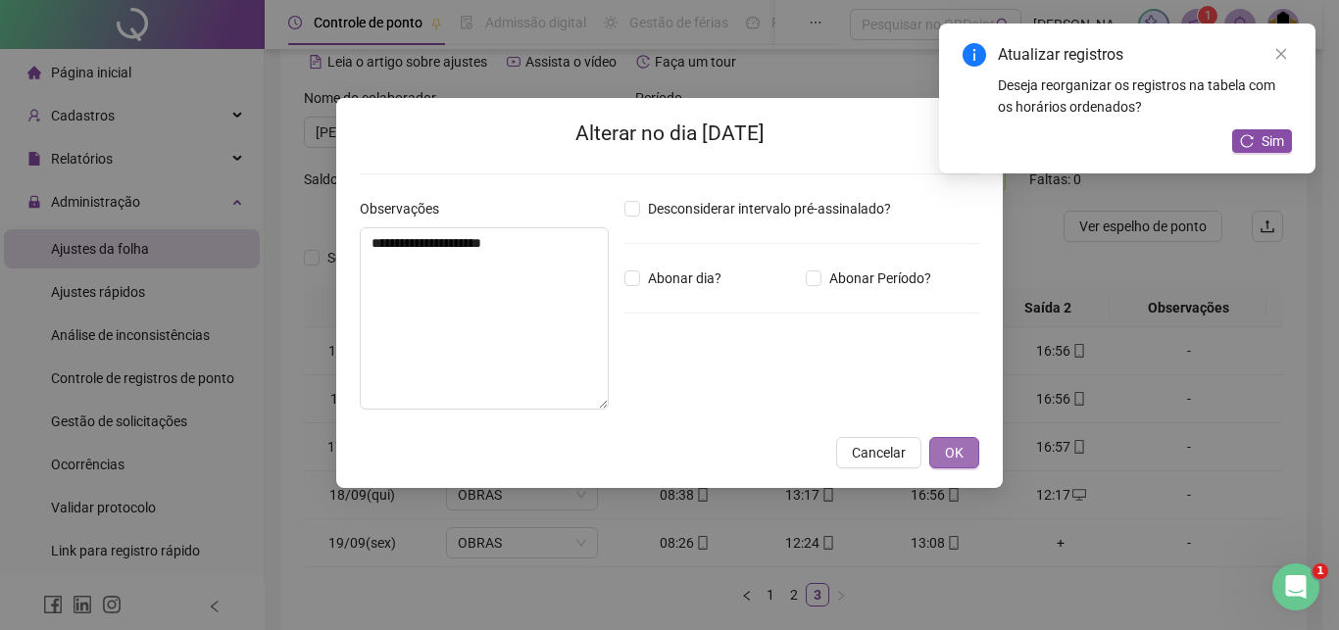
click at [959, 446] on span "OK" at bounding box center [954, 453] width 19 height 22
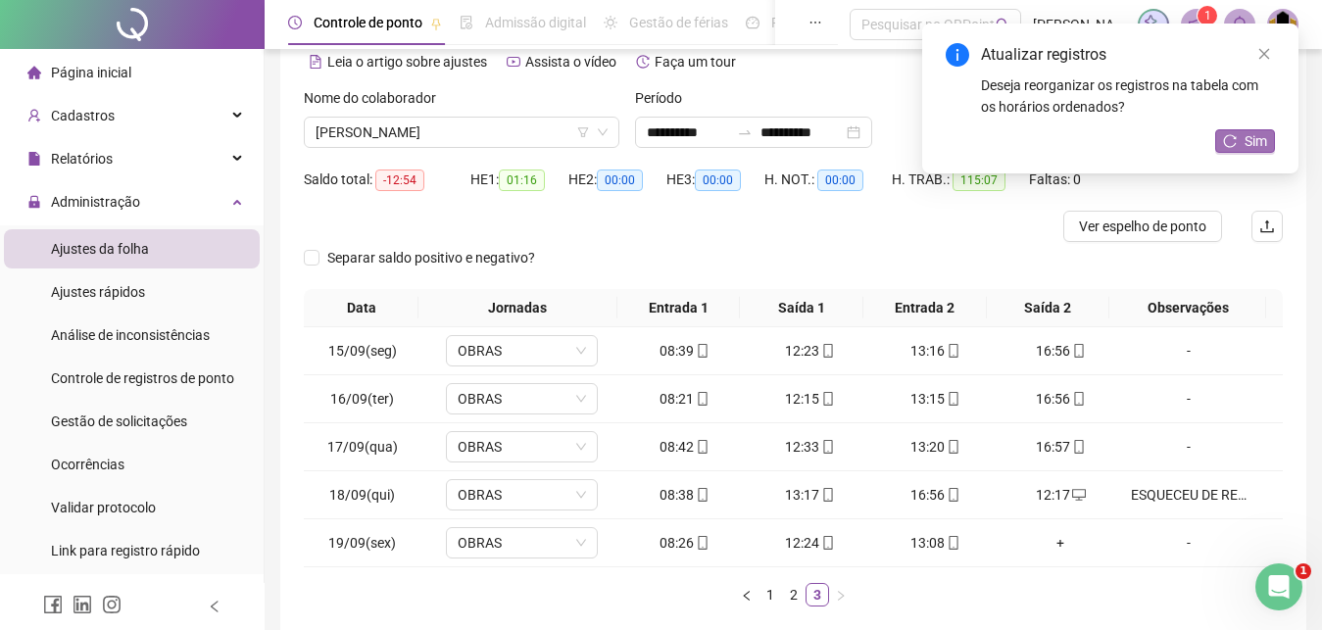
click at [1247, 143] on span "Sim" at bounding box center [1256, 141] width 23 height 22
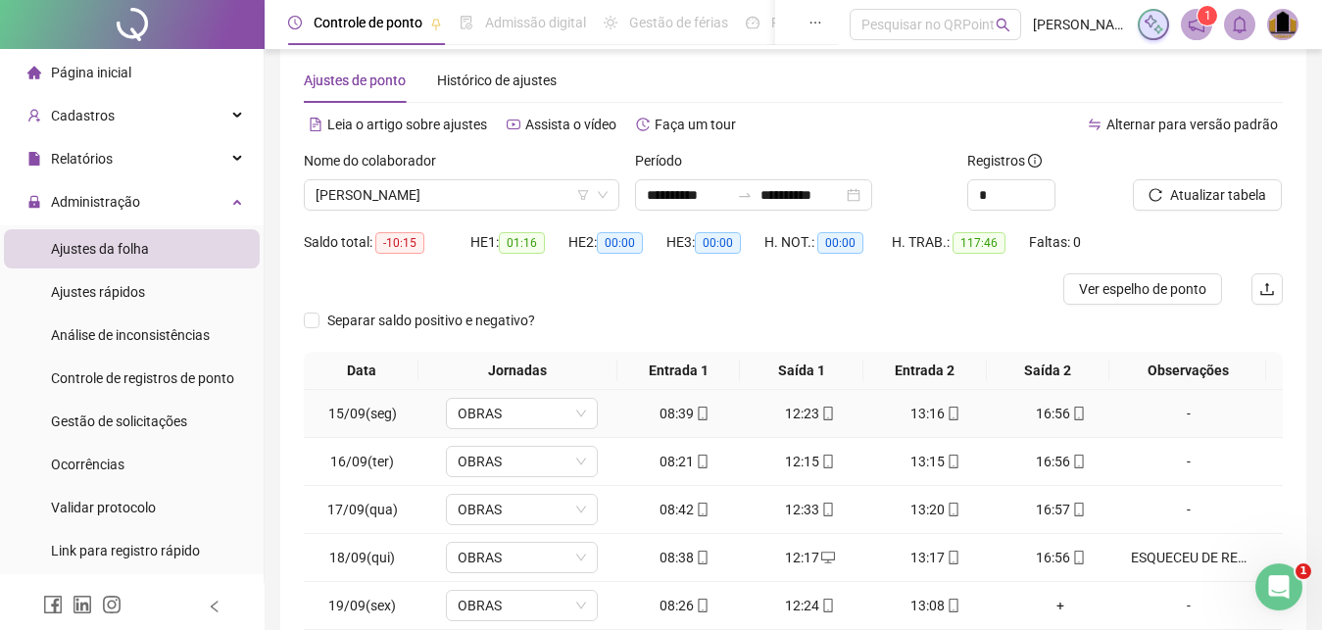
scroll to position [0, 0]
